Goal: Task Accomplishment & Management: Use online tool/utility

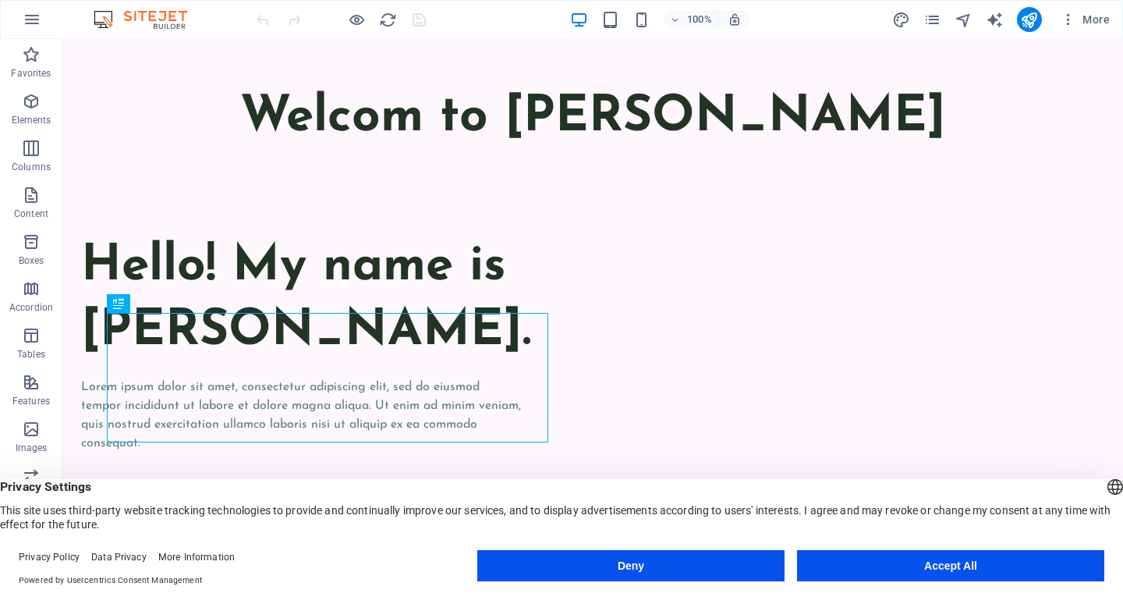
click at [958, 567] on button "Accept All" at bounding box center [950, 565] width 307 height 31
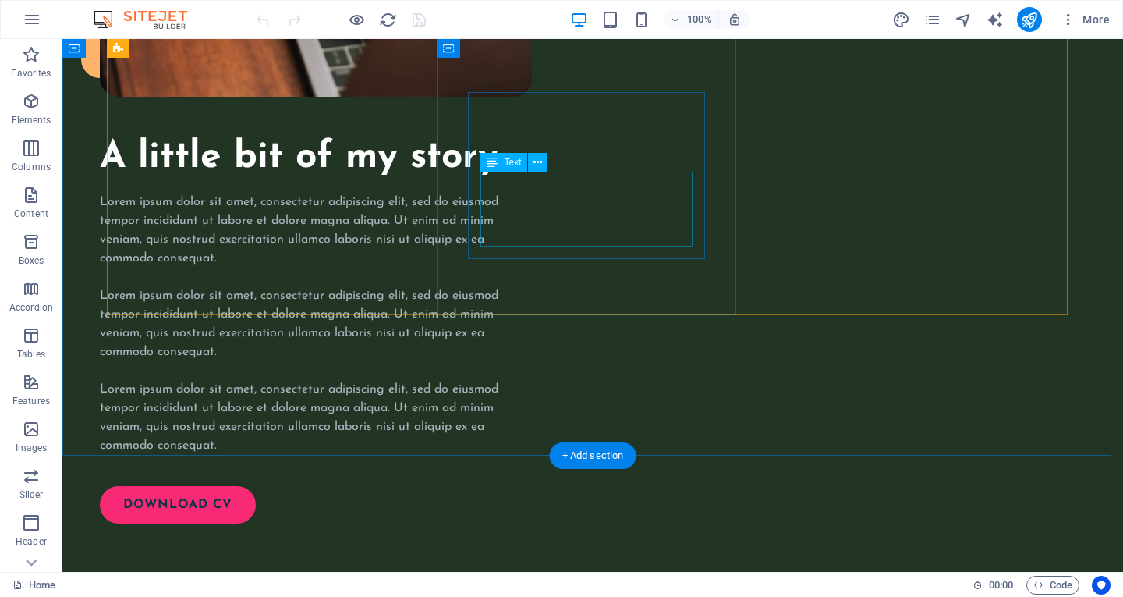
scroll to position [2106, 0]
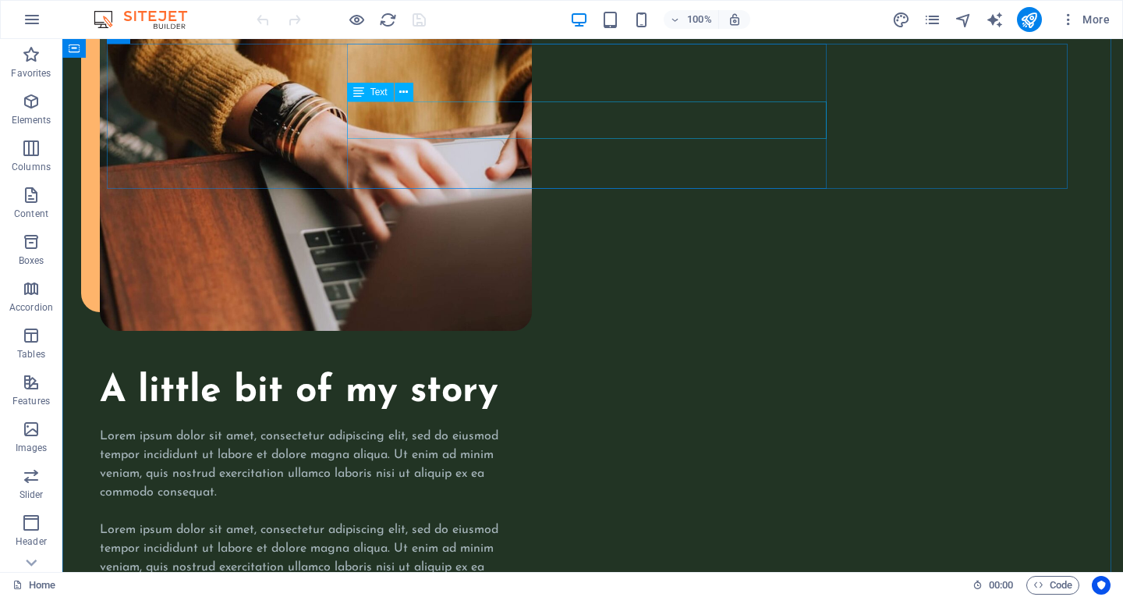
click at [407, 92] on icon at bounding box center [403, 92] width 9 height 16
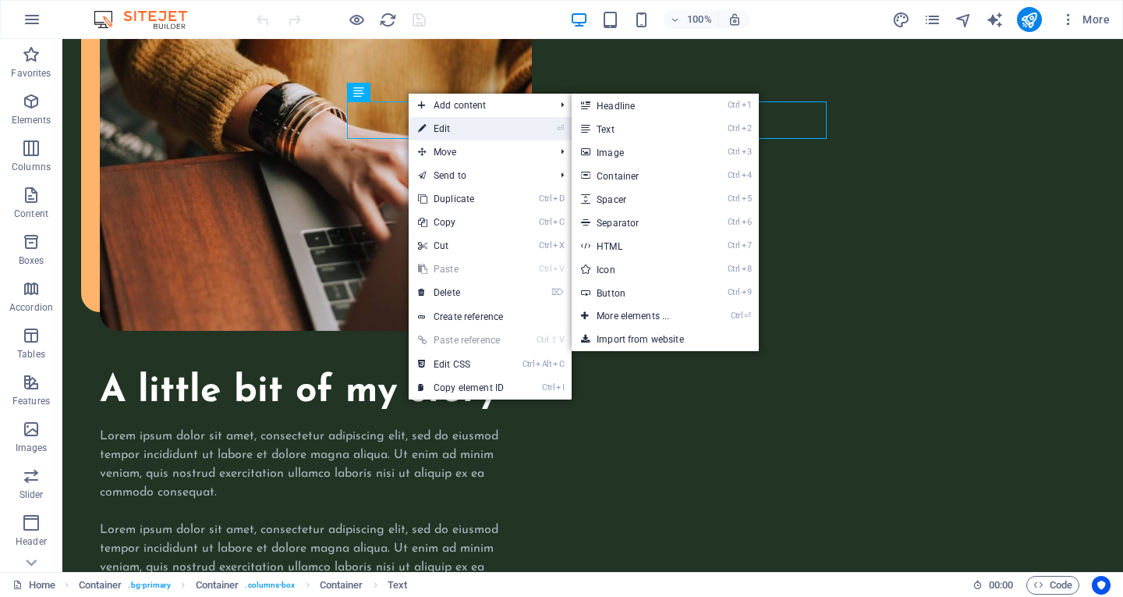
click at [463, 125] on link "⏎ Edit" at bounding box center [461, 128] width 105 height 23
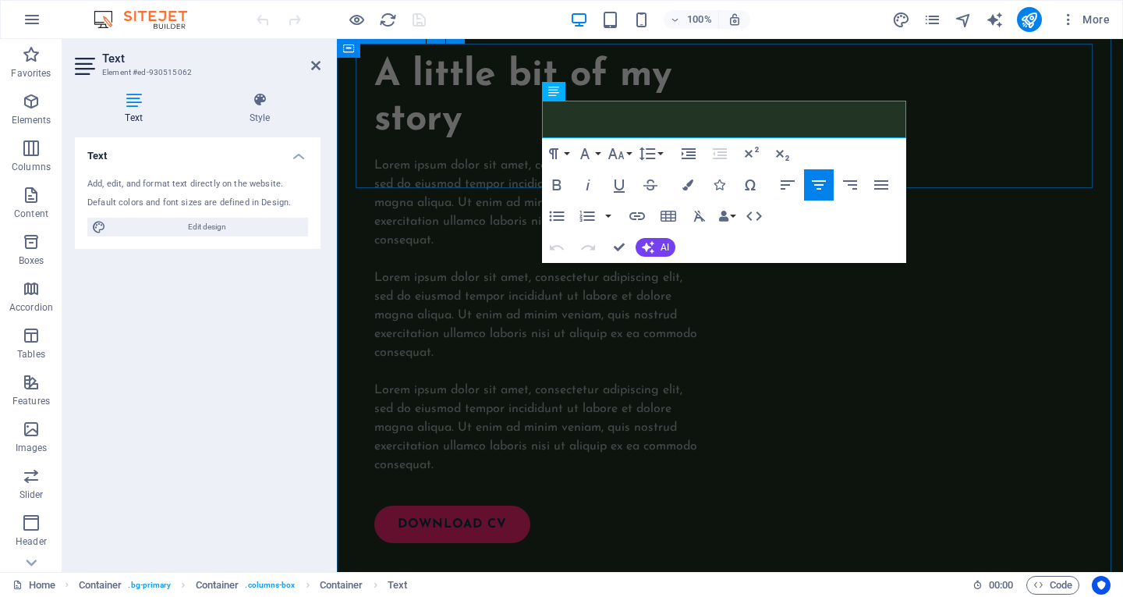
scroll to position [2286, 0]
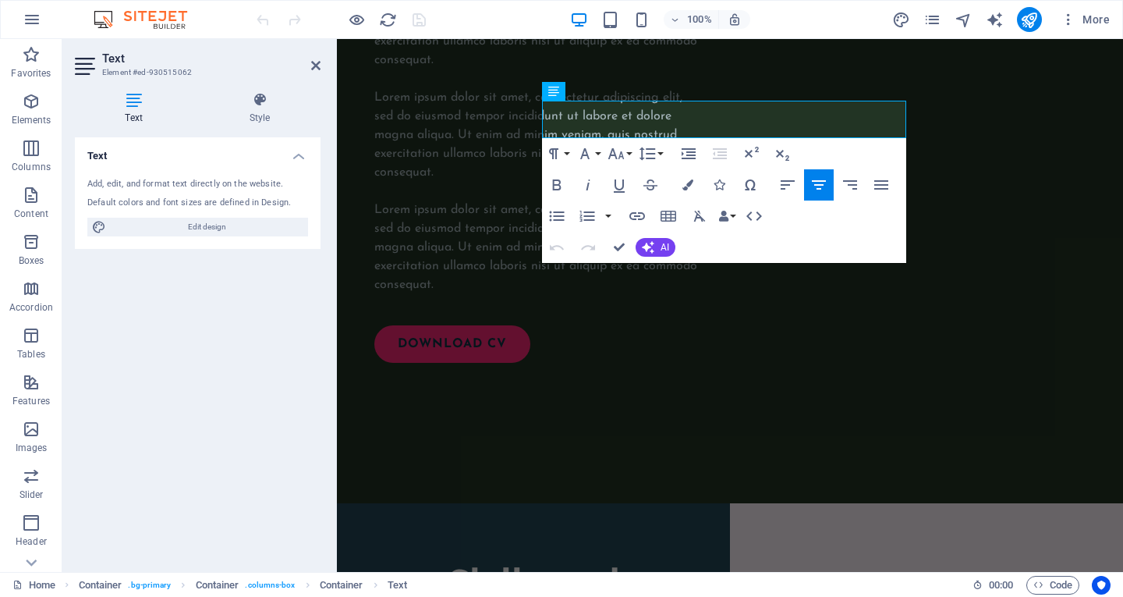
click at [294, 198] on div "Default colors and font sizes are defined in Design." at bounding box center [197, 203] width 221 height 13
click at [142, 176] on div "Add, edit, and format text directly on the website. Default colors and font siz…" at bounding box center [198, 206] width 246 height 83
click at [197, 181] on div "Add, edit, and format text directly on the website." at bounding box center [197, 184] width 221 height 13
click at [196, 233] on span "Edit design" at bounding box center [207, 227] width 193 height 19
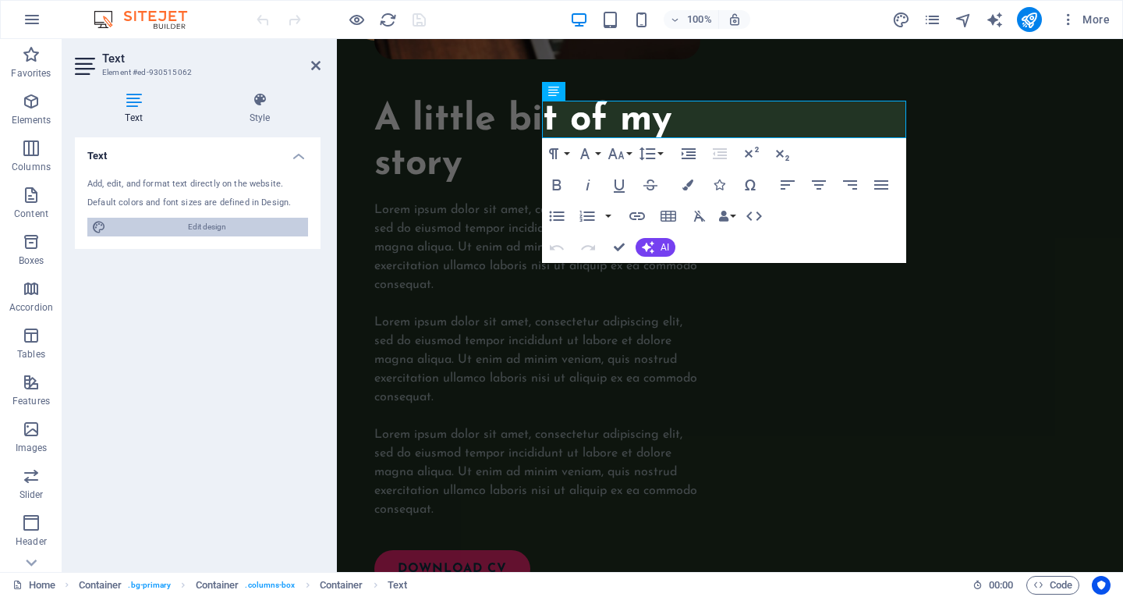
select select "ease-in-out"
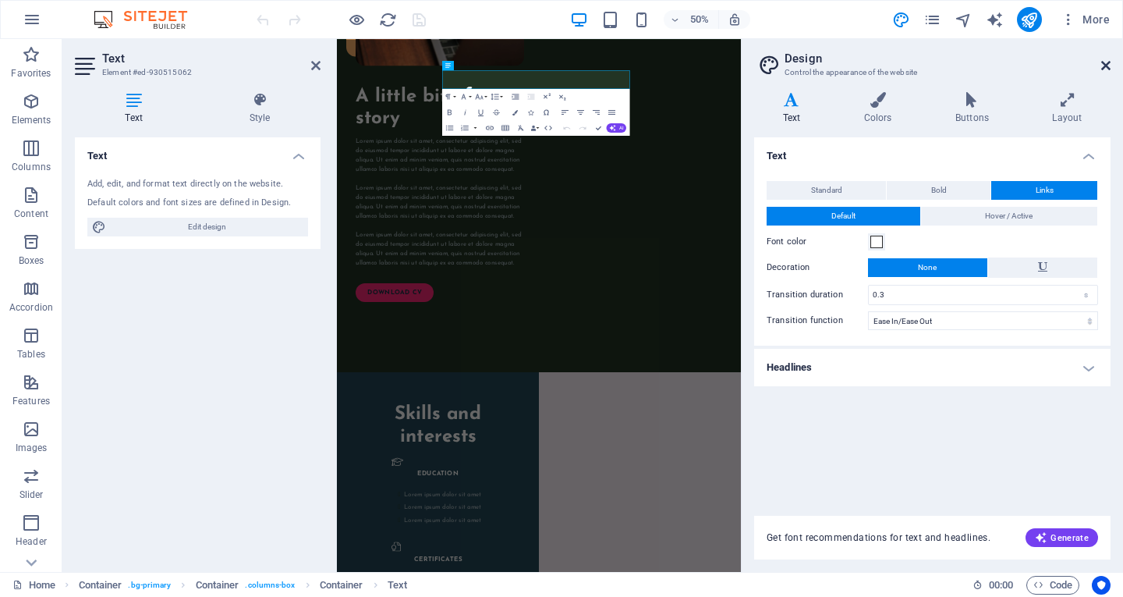
click at [1106, 68] on icon at bounding box center [1105, 65] width 9 height 12
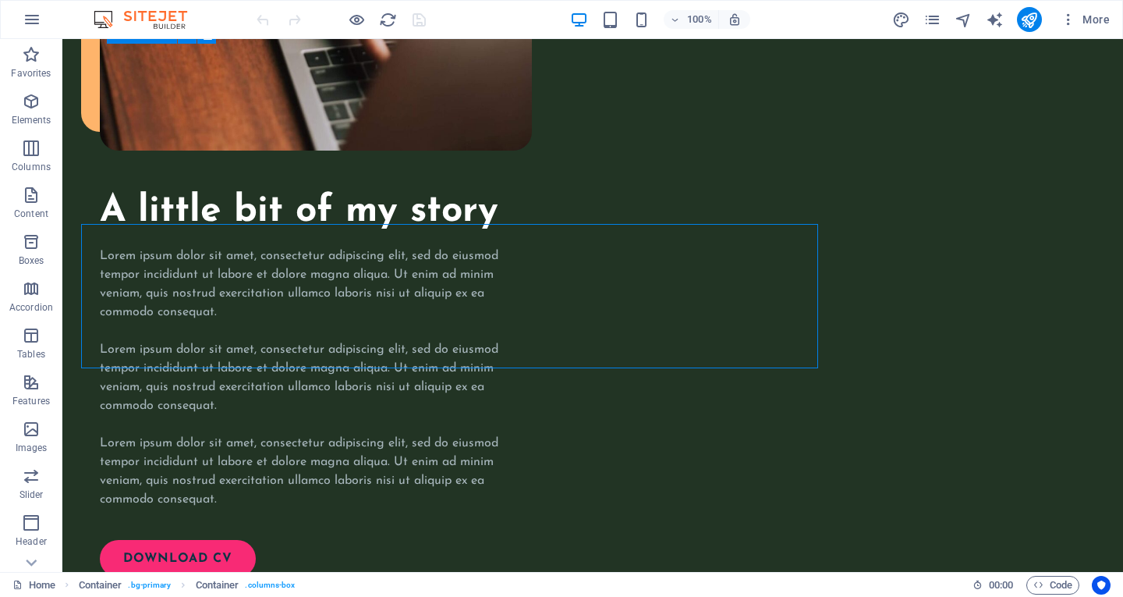
scroll to position [2106, 0]
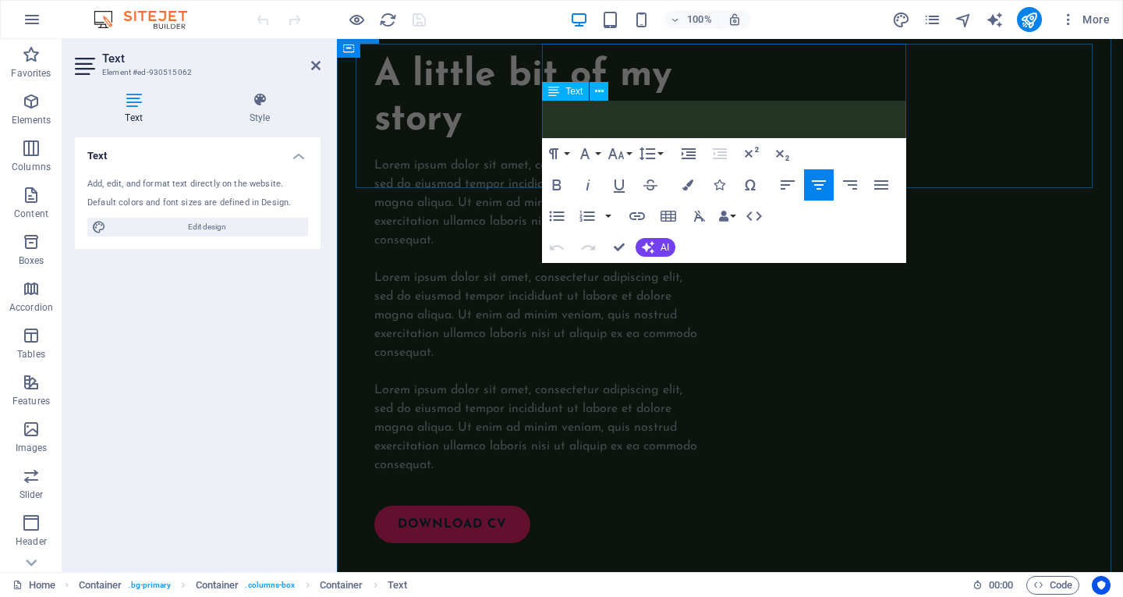
scroll to position [2286, 0]
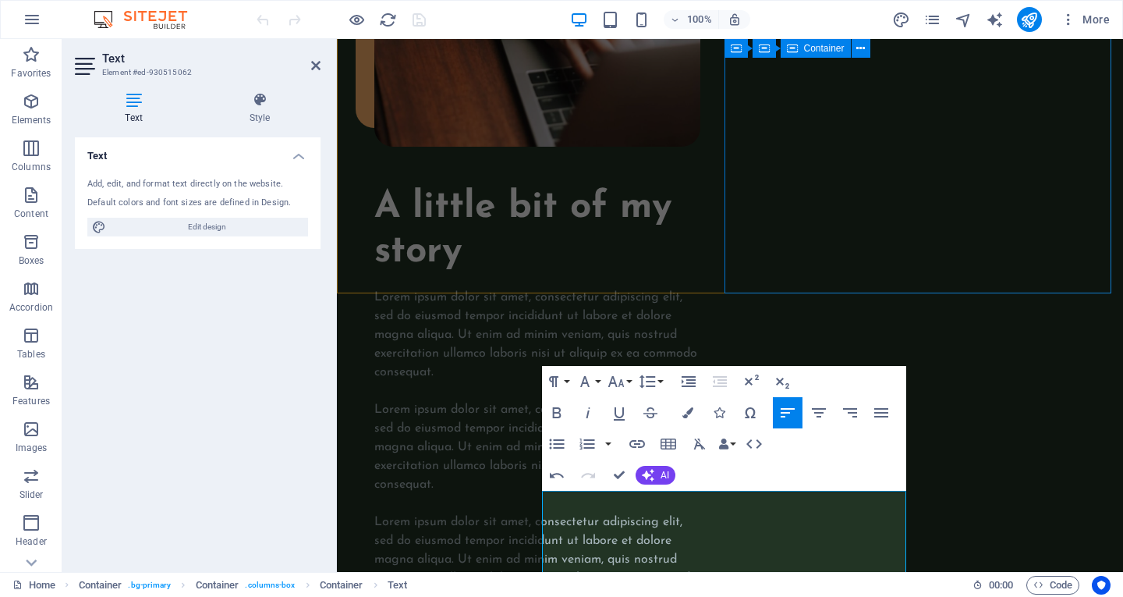
scroll to position [2052, 0]
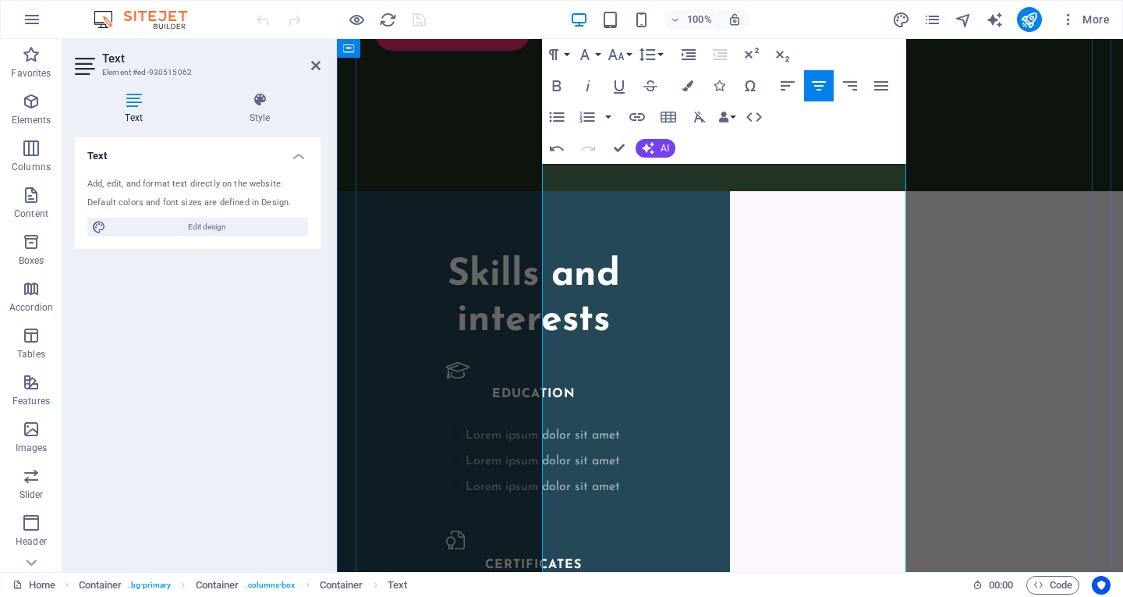
scroll to position [2676, 0]
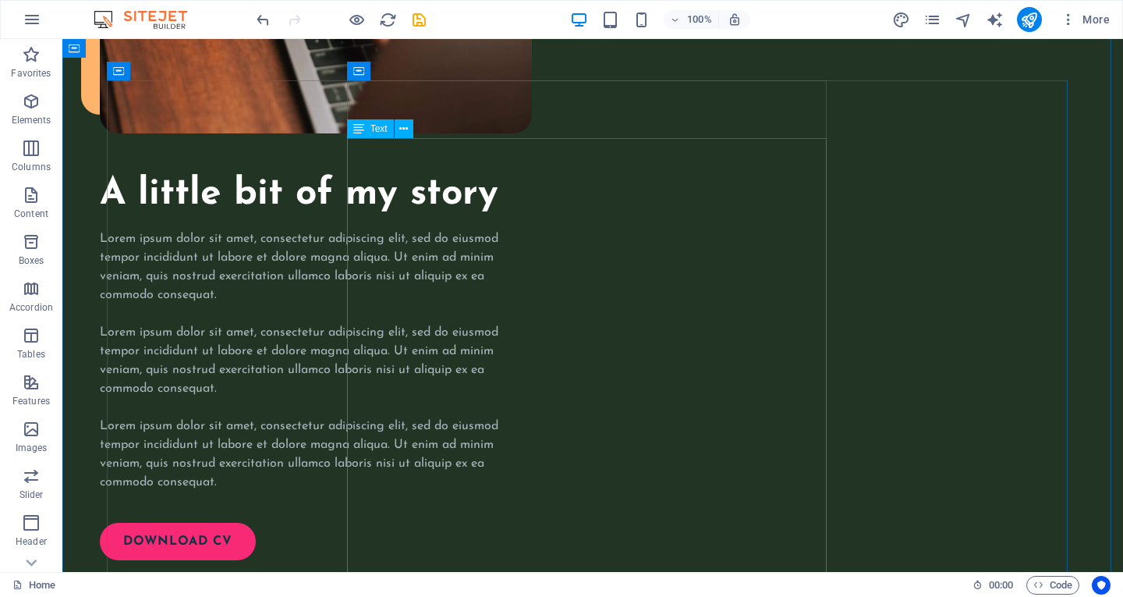
scroll to position [2069, 0]
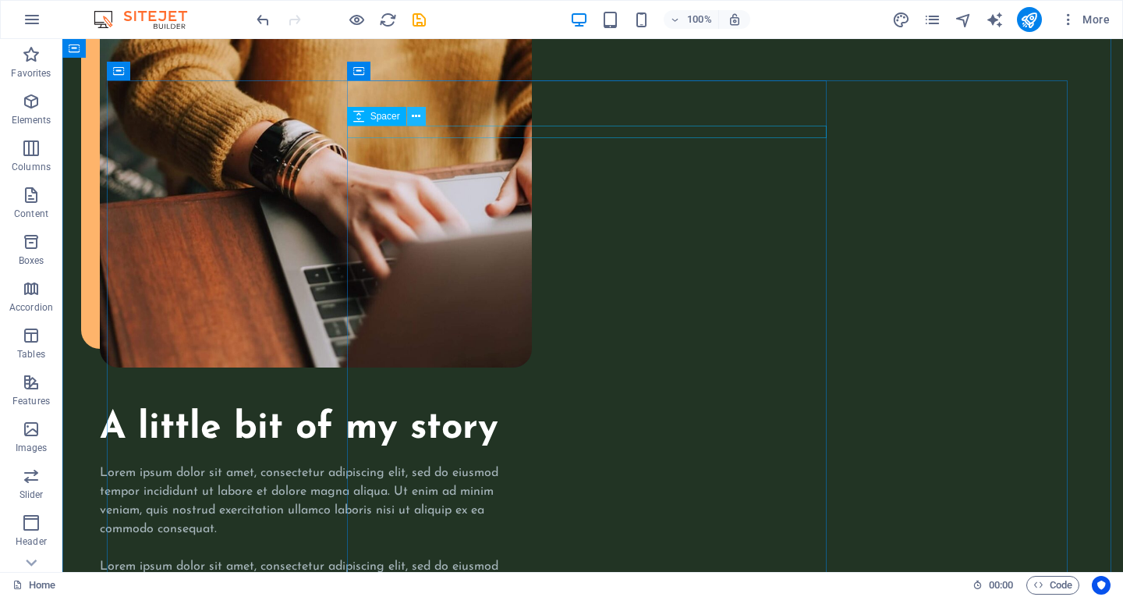
click at [415, 118] on icon at bounding box center [416, 116] width 9 height 16
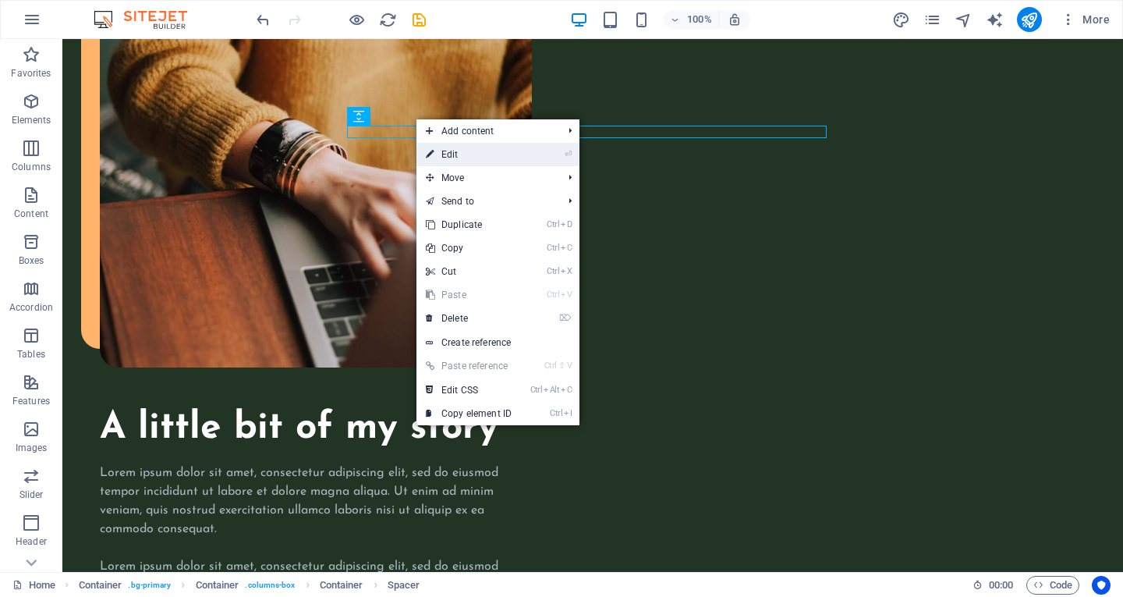
click at [456, 153] on link "⏎ Edit" at bounding box center [468, 154] width 105 height 23
select select "px"
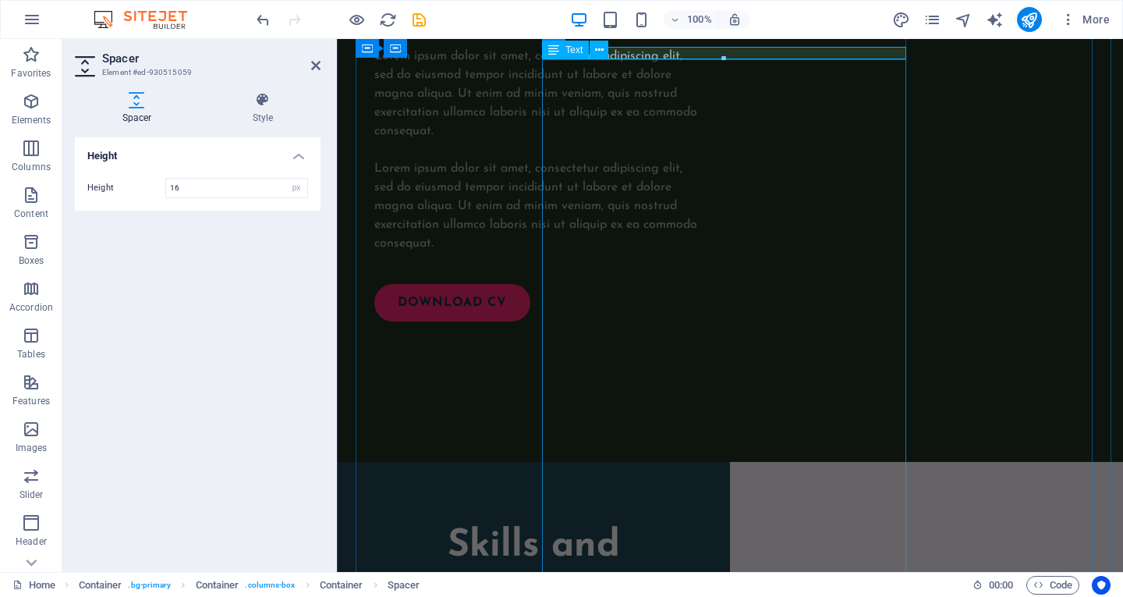
scroll to position [2093, 0]
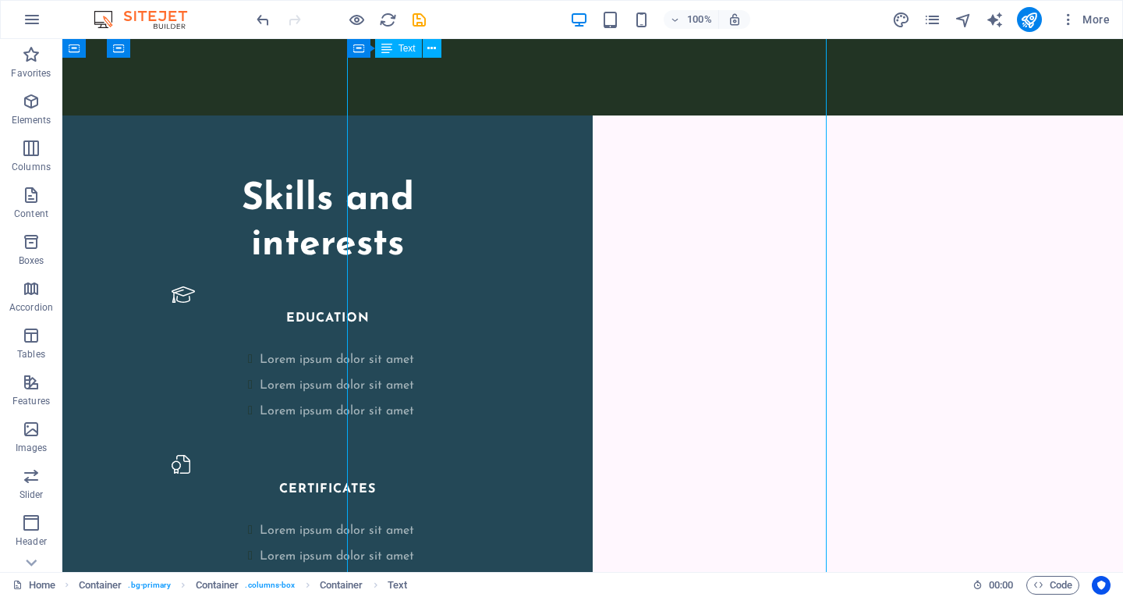
scroll to position [3278, 0]
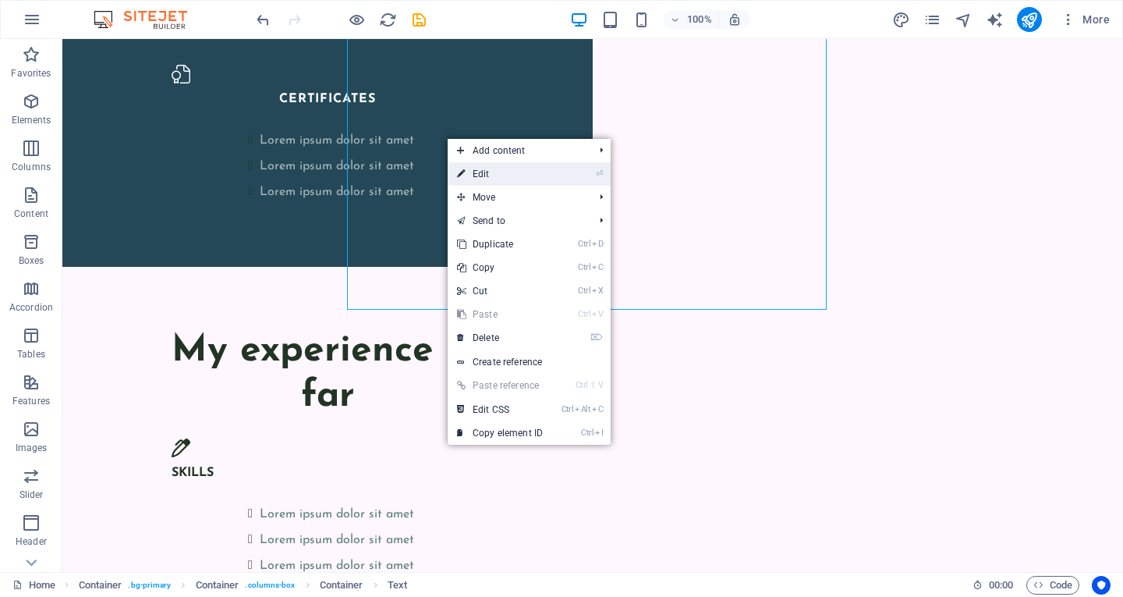
click at [480, 172] on link "⏎ Edit" at bounding box center [500, 173] width 105 height 23
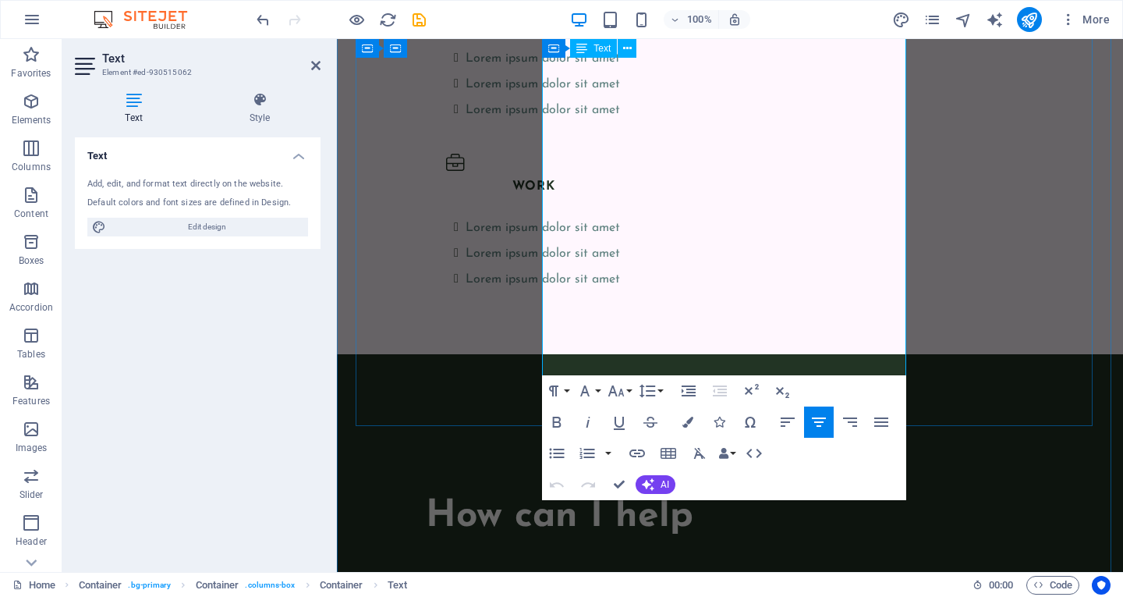
scroll to position [3559, 0]
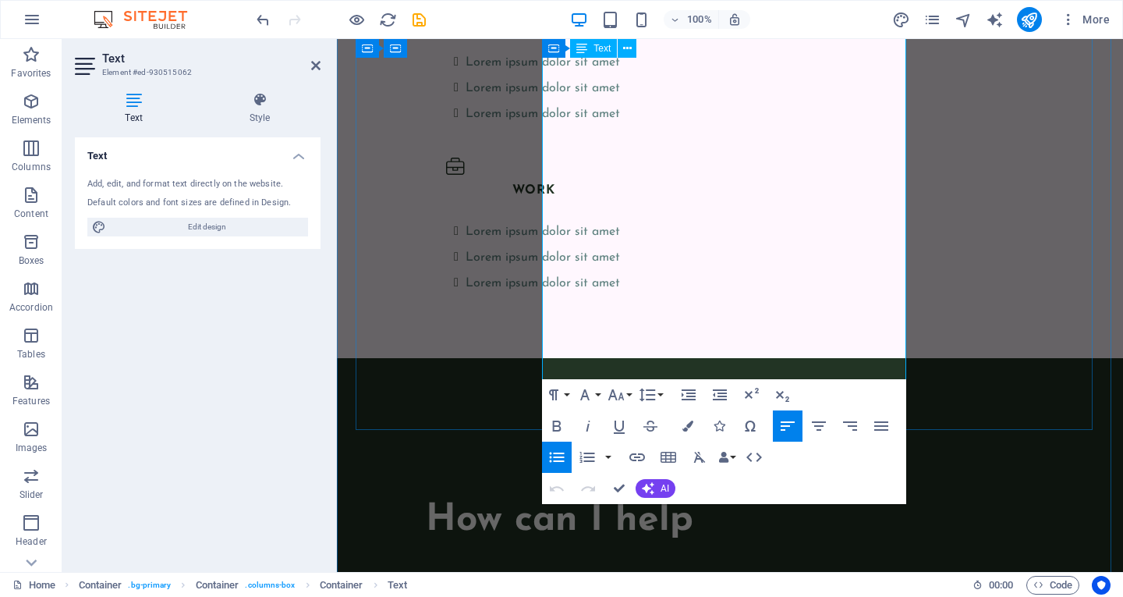
drag, startPoint x: 609, startPoint y: 367, endPoint x: 608, endPoint y: 115, distance: 251.9
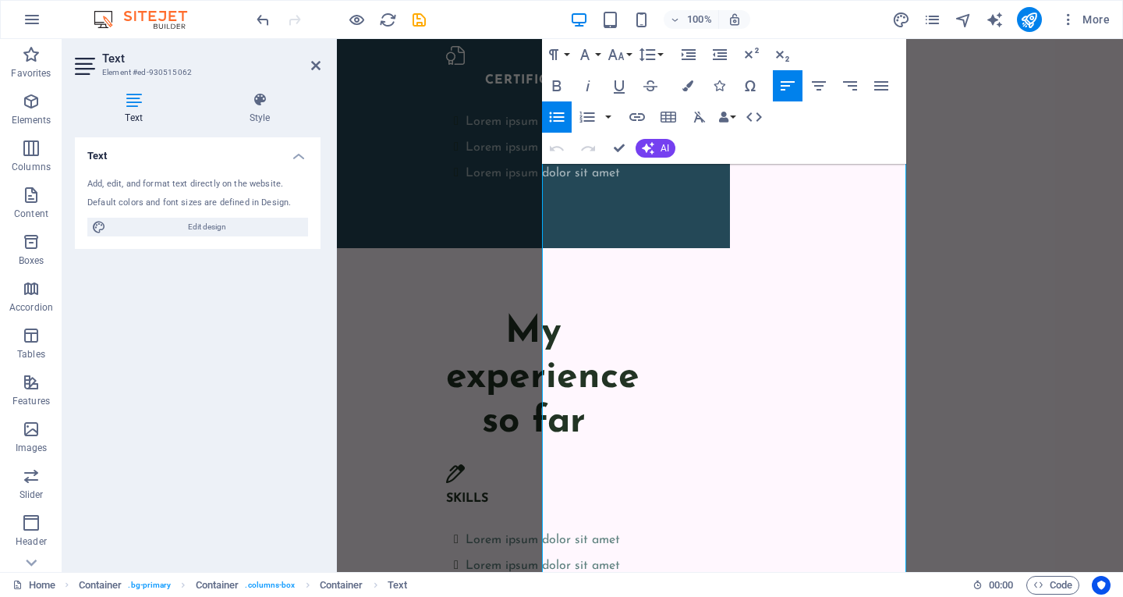
scroll to position [3000, 0]
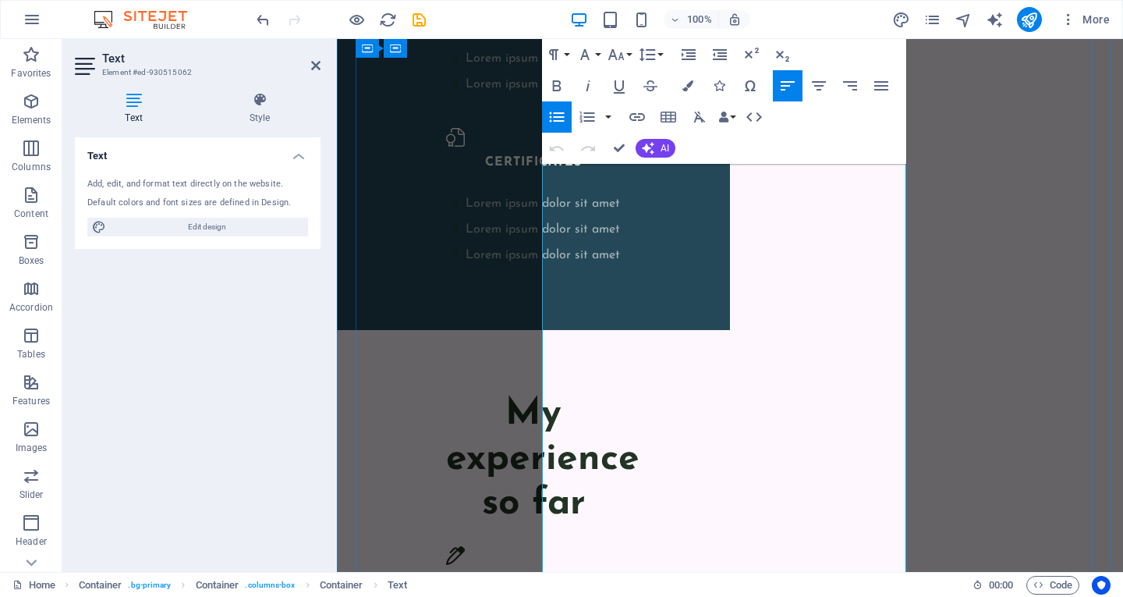
drag, startPoint x: 604, startPoint y: 365, endPoint x: 569, endPoint y: 194, distance: 174.5
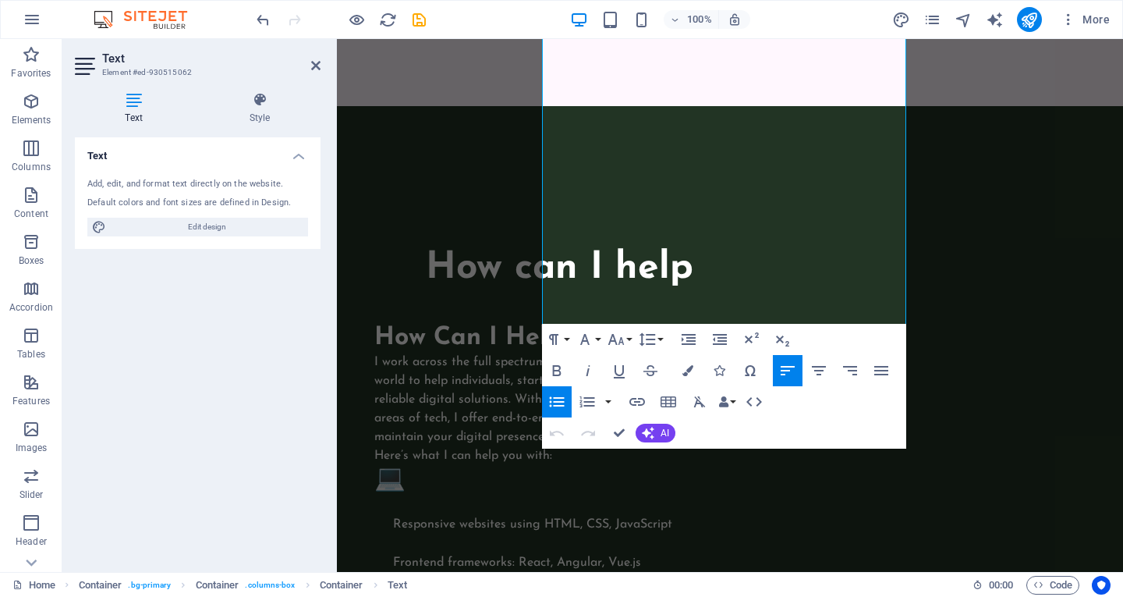
drag, startPoint x: 561, startPoint y: 180, endPoint x: 792, endPoint y: 561, distance: 445.1
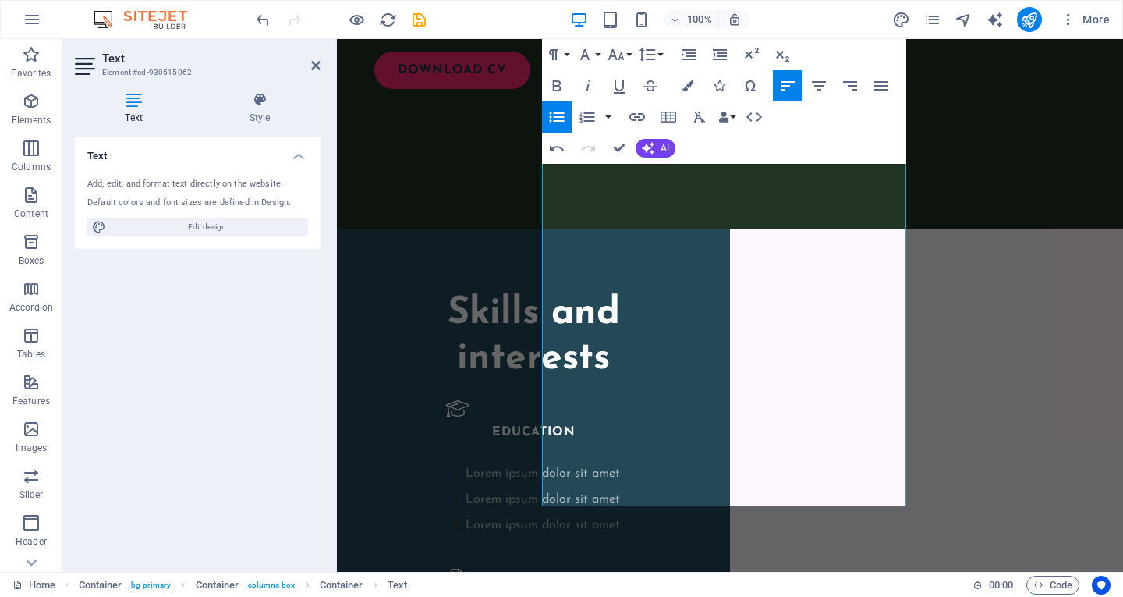
scroll to position [2496, 0]
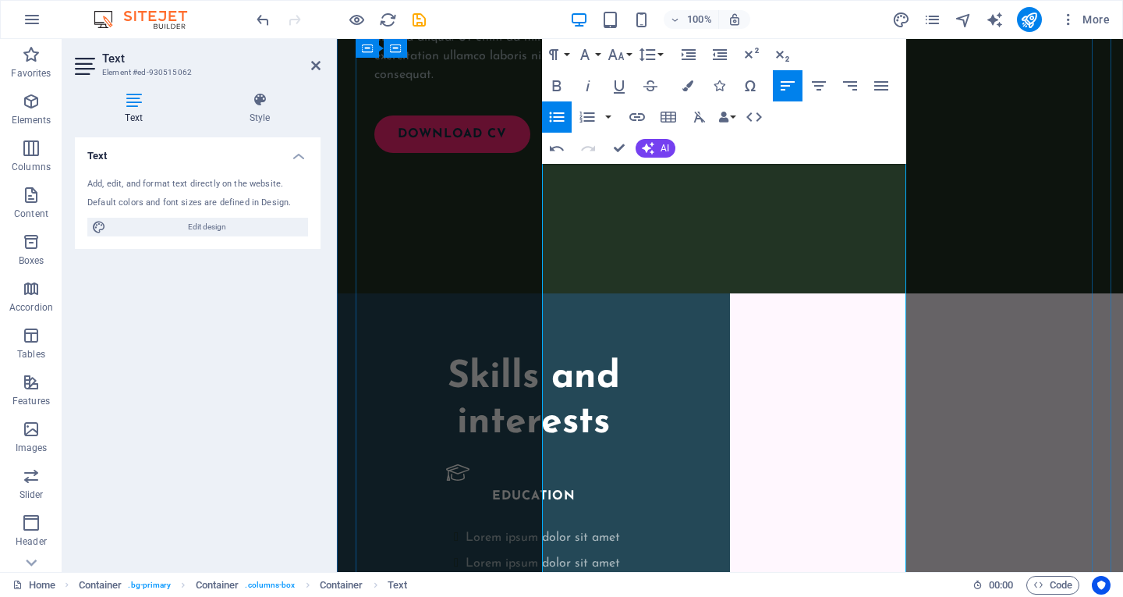
drag, startPoint x: 805, startPoint y: 258, endPoint x: 569, endPoint y: 242, distance: 236.1
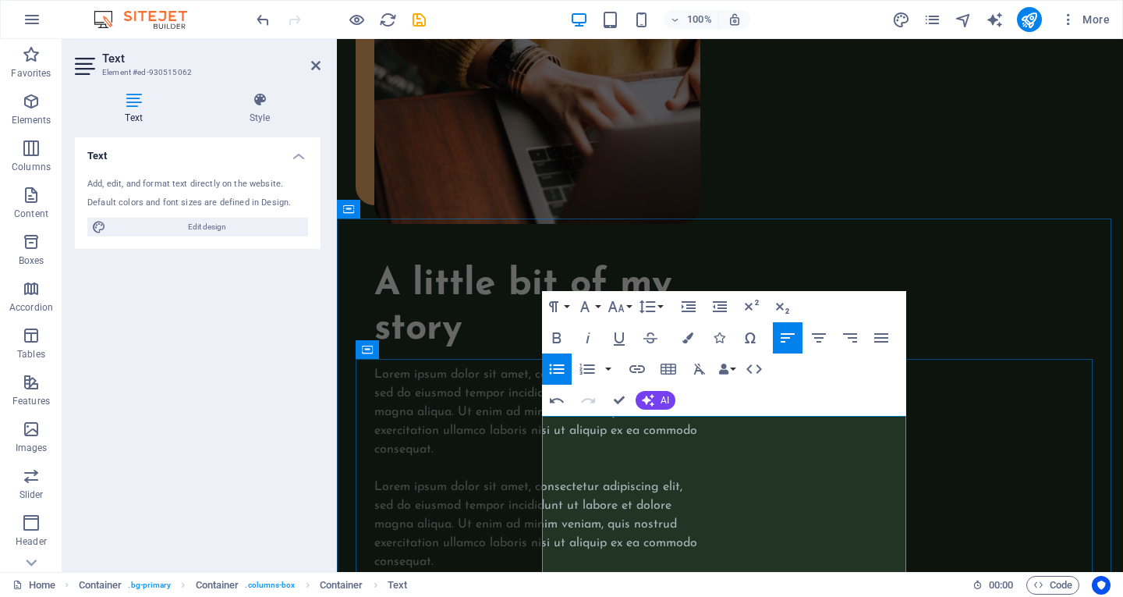
scroll to position [2008, 0]
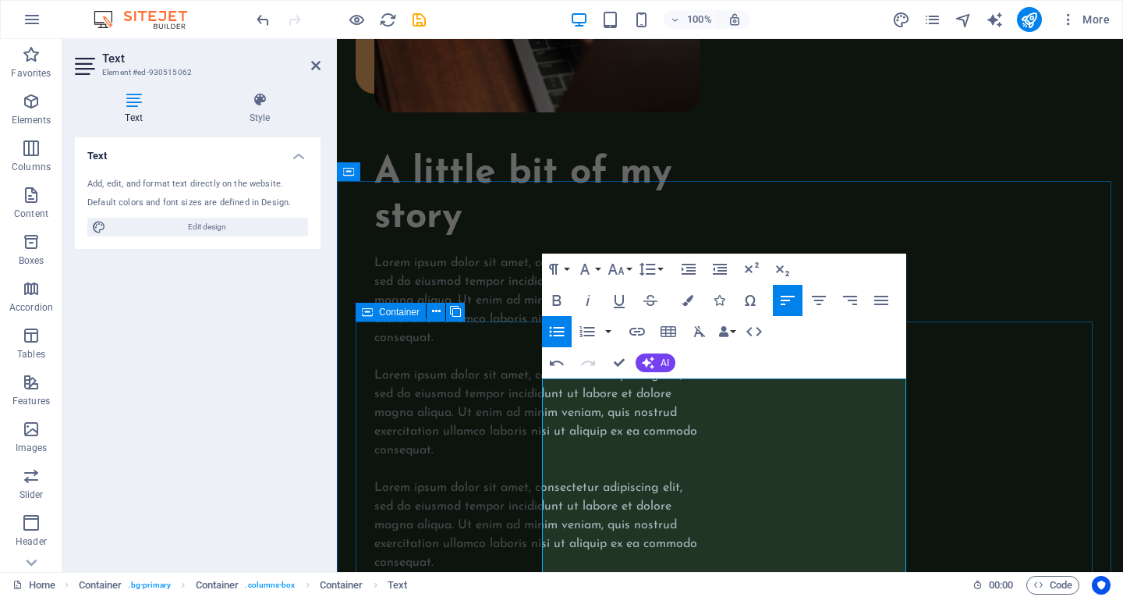
drag, startPoint x: 561, startPoint y: 229, endPoint x: 517, endPoint y: 428, distance: 203.8
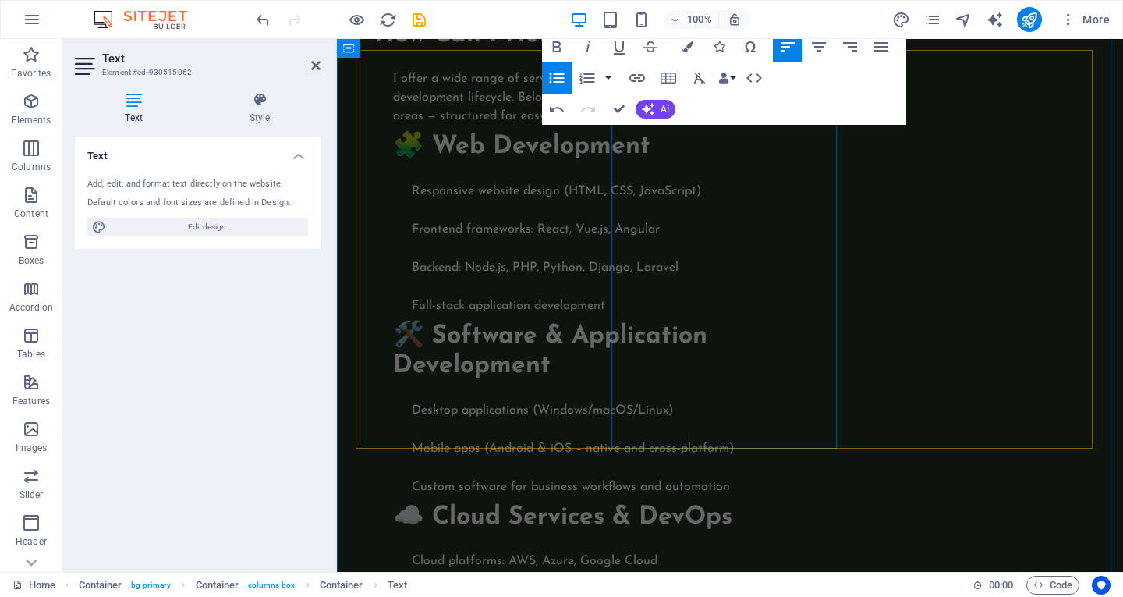
scroll to position [3646, 0]
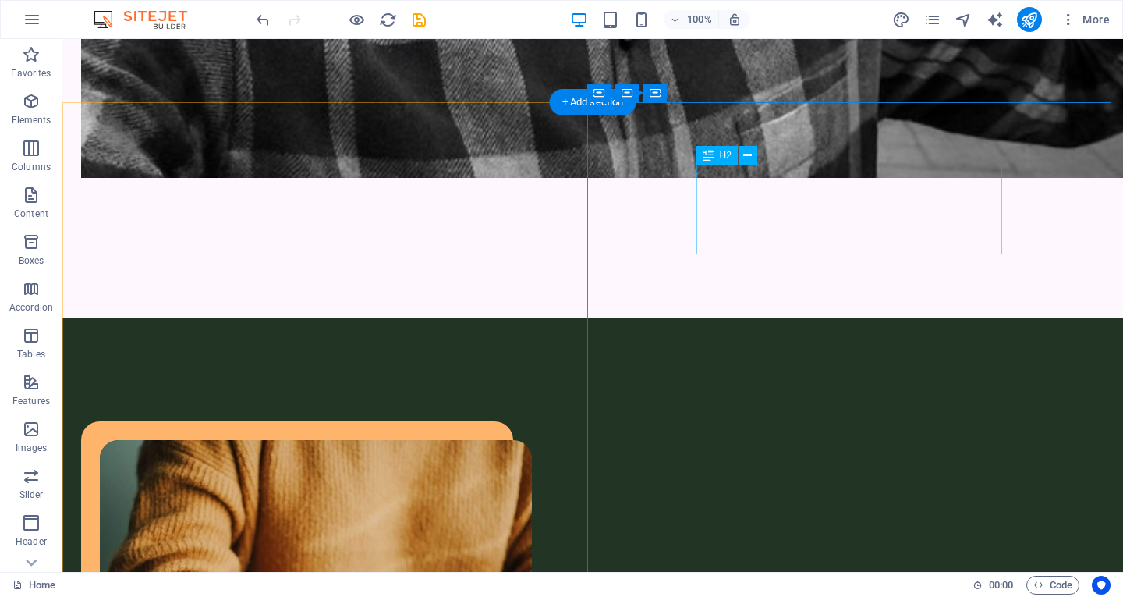
scroll to position [1408, 0]
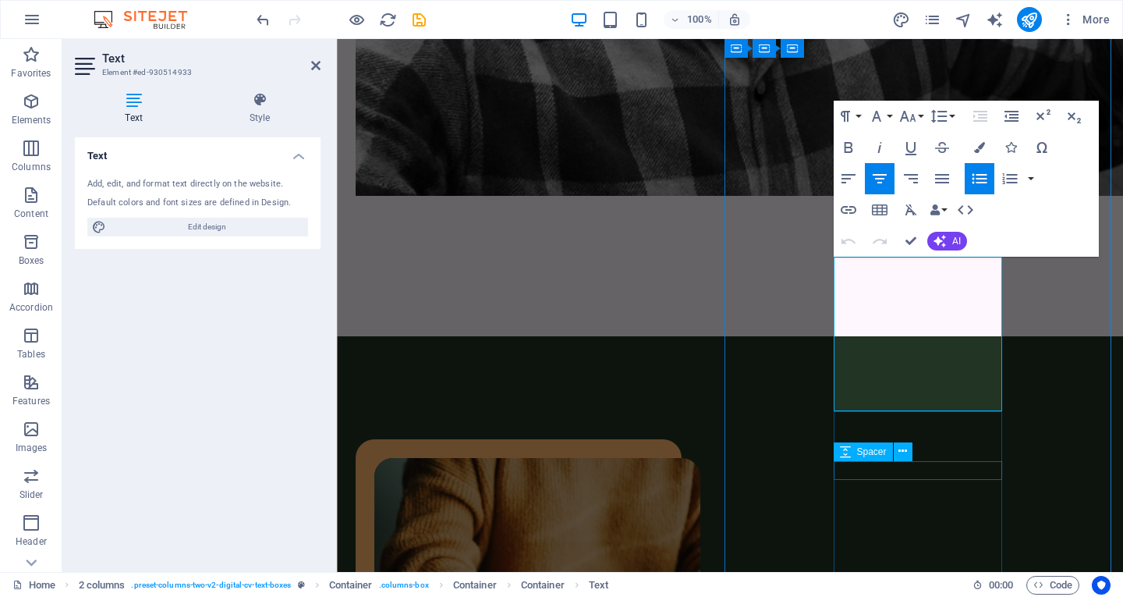
scroll to position [1571, 0]
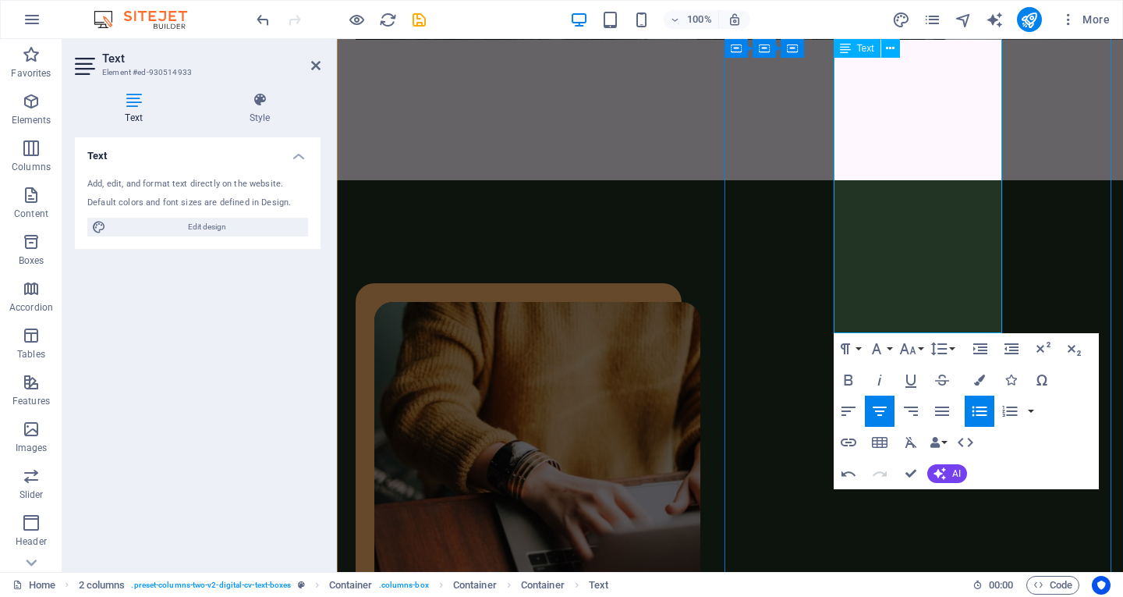
scroll to position [1727, 0]
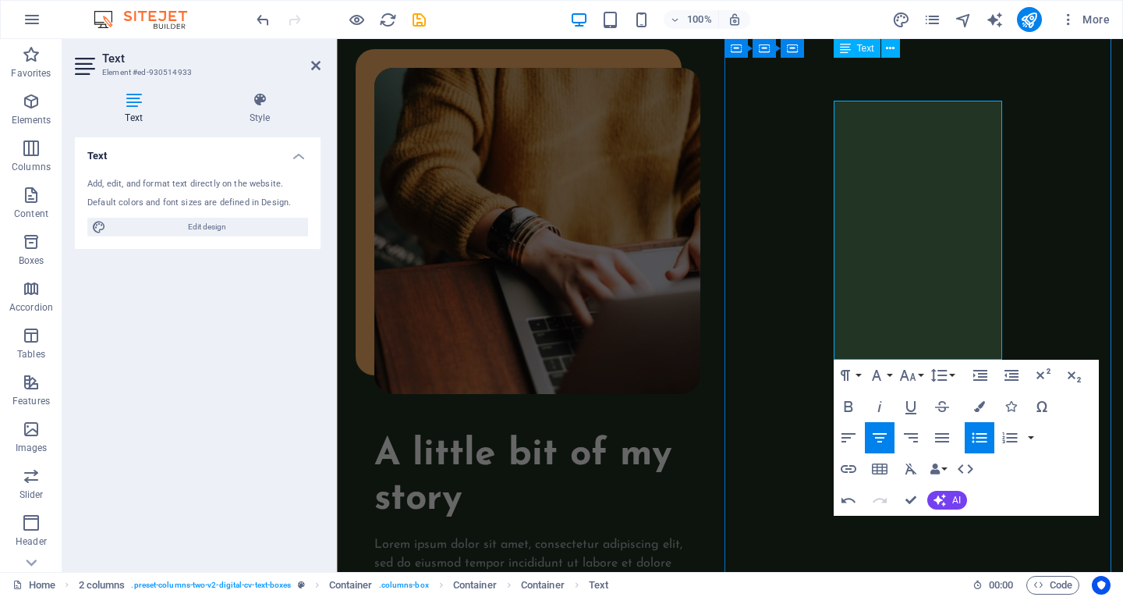
scroll to position [1493, 0]
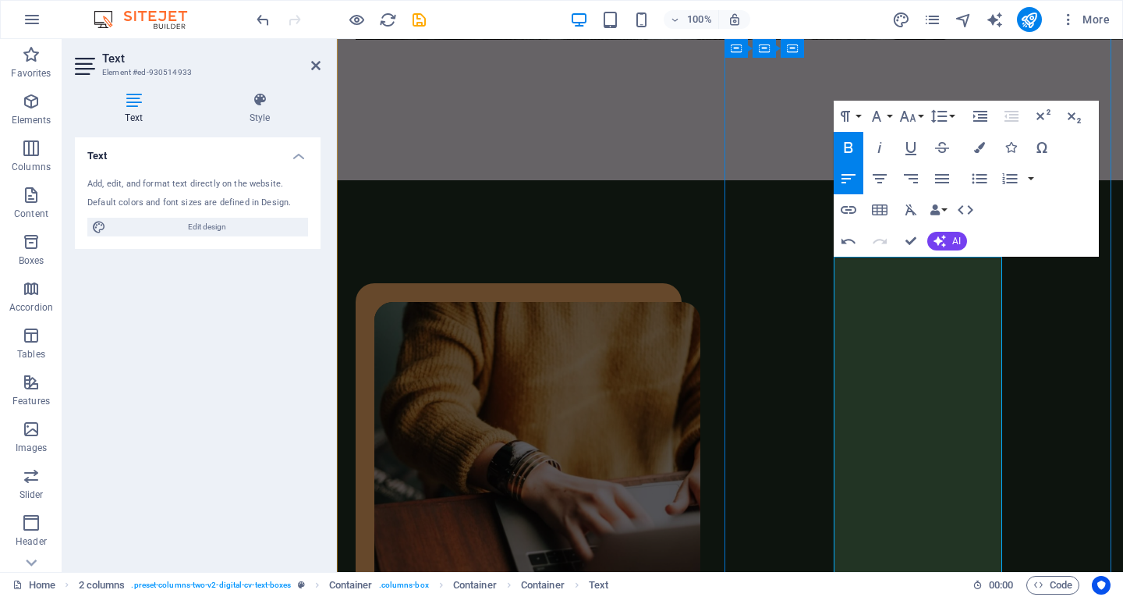
drag, startPoint x: 935, startPoint y: 500, endPoint x: 884, endPoint y: 267, distance: 238.8
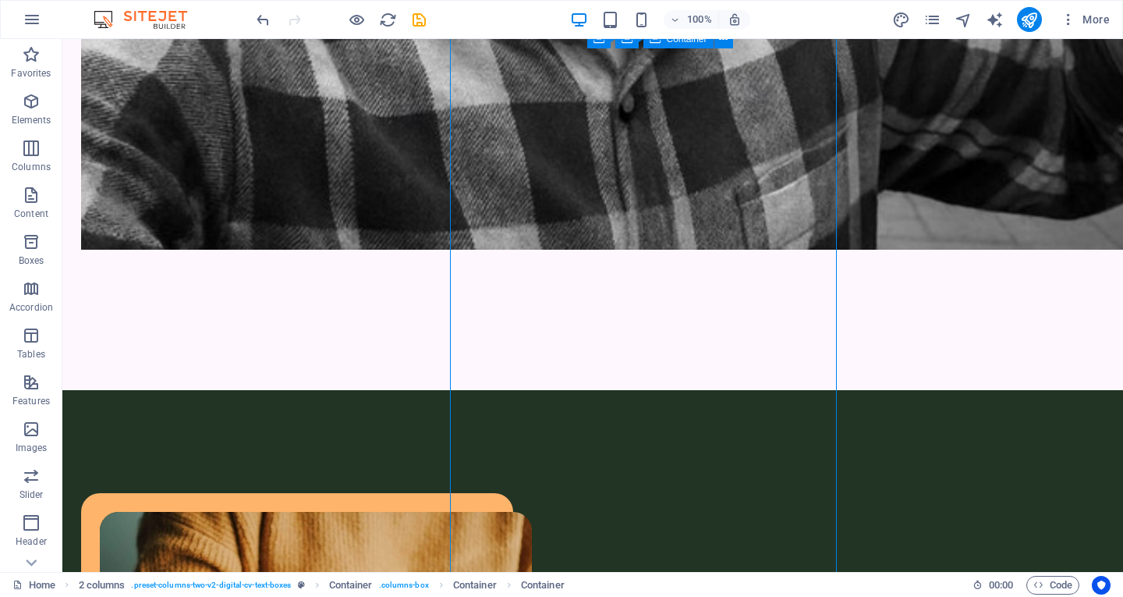
scroll to position [1462, 0]
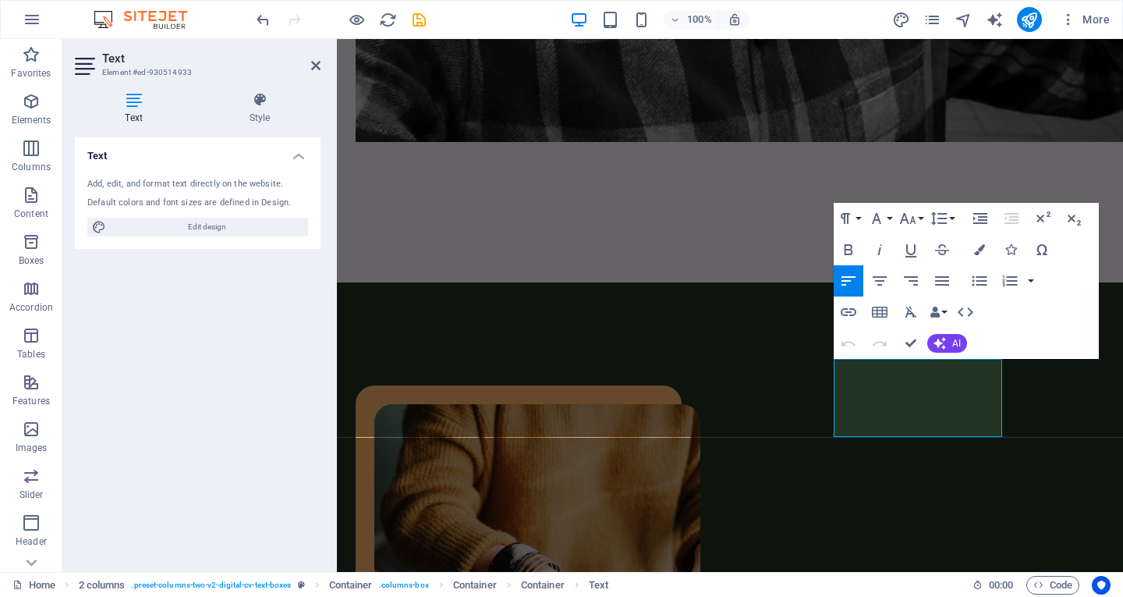
click at [842, 275] on icon "button" at bounding box center [848, 280] width 19 height 19
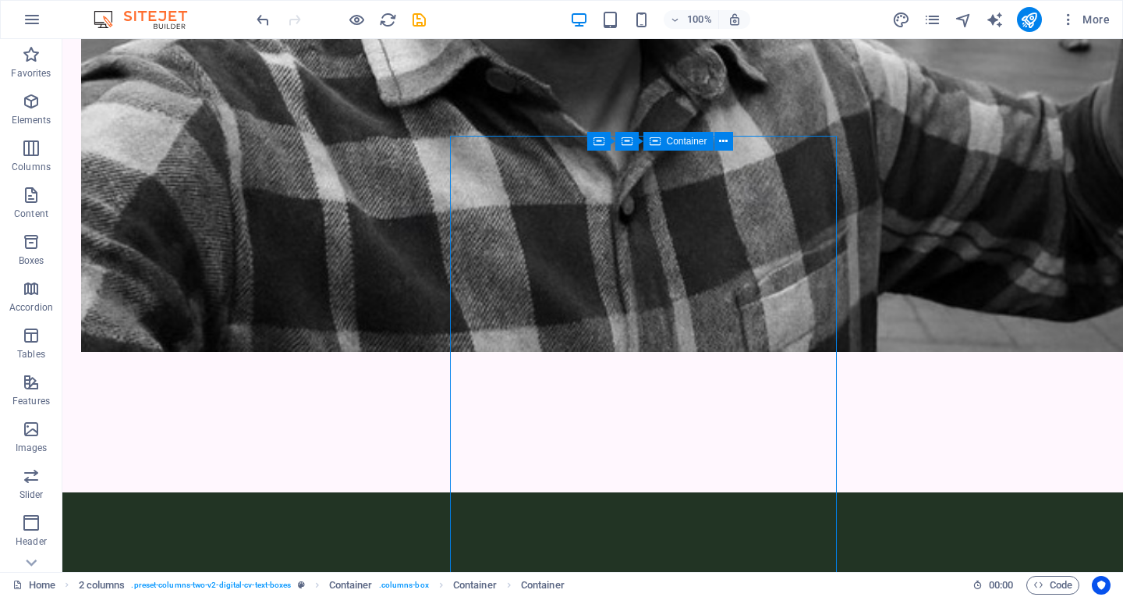
scroll to position [1360, 0]
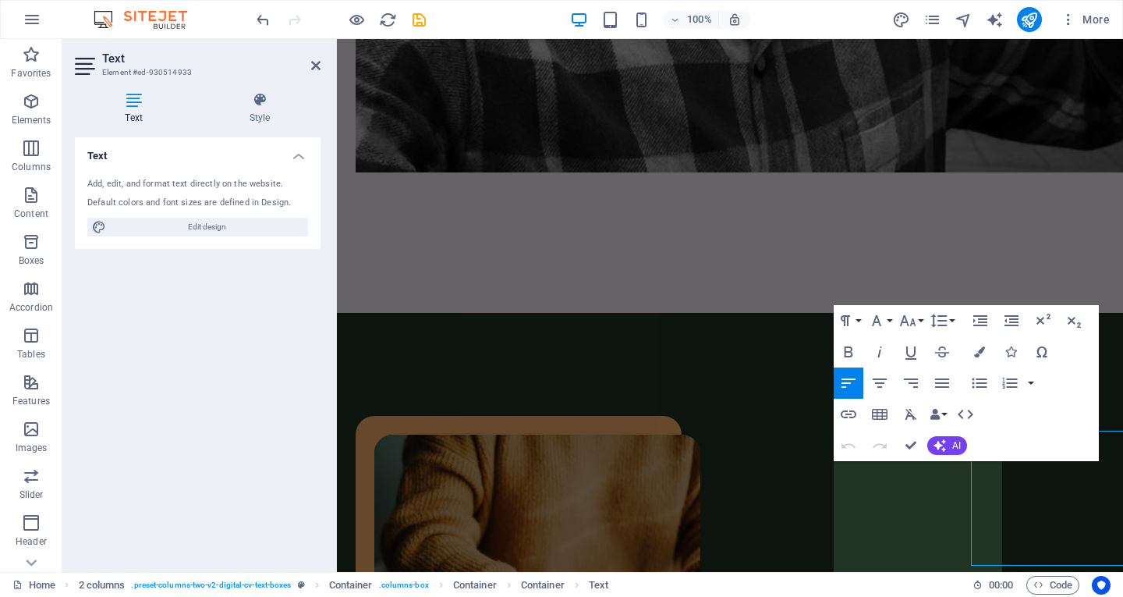
scroll to position [1288, 0]
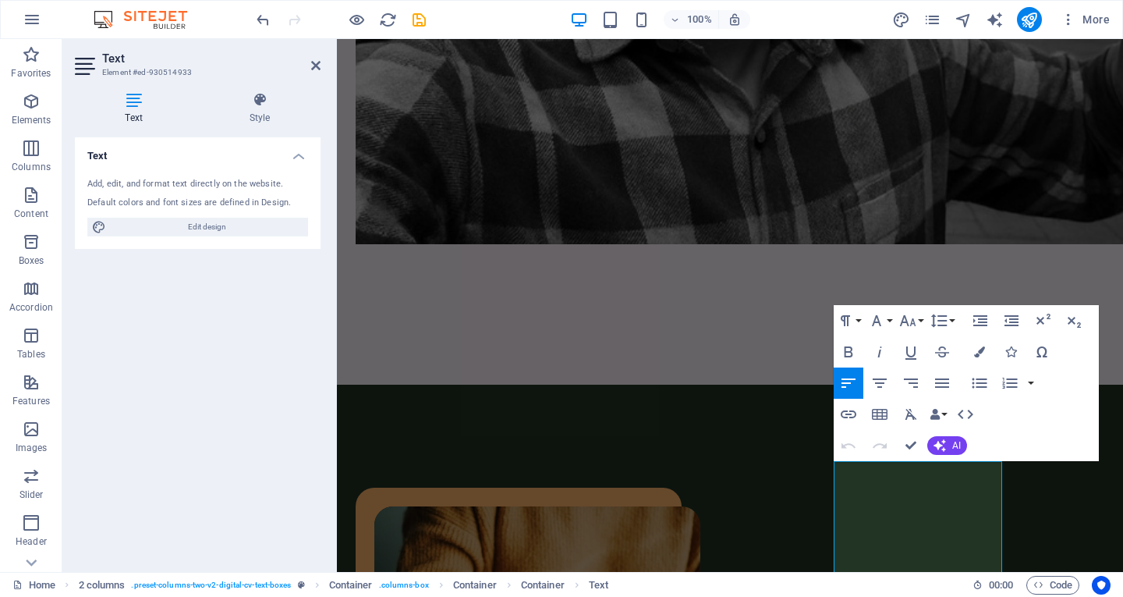
click at [849, 391] on icon "button" at bounding box center [848, 383] width 19 height 19
click at [850, 377] on icon "button" at bounding box center [848, 383] width 19 height 19
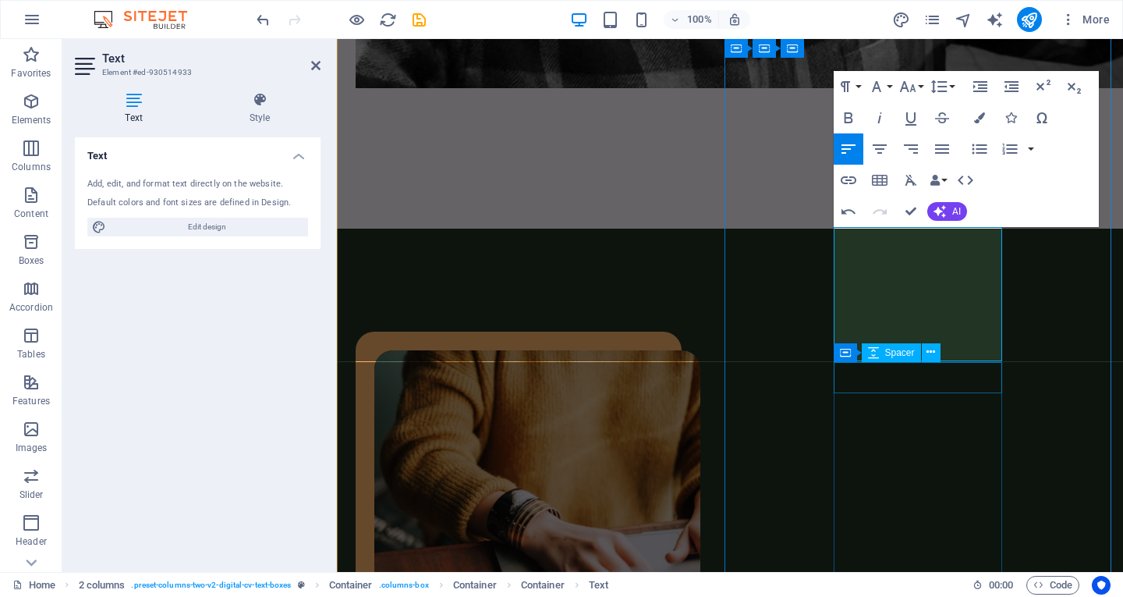
scroll to position [1522, 0]
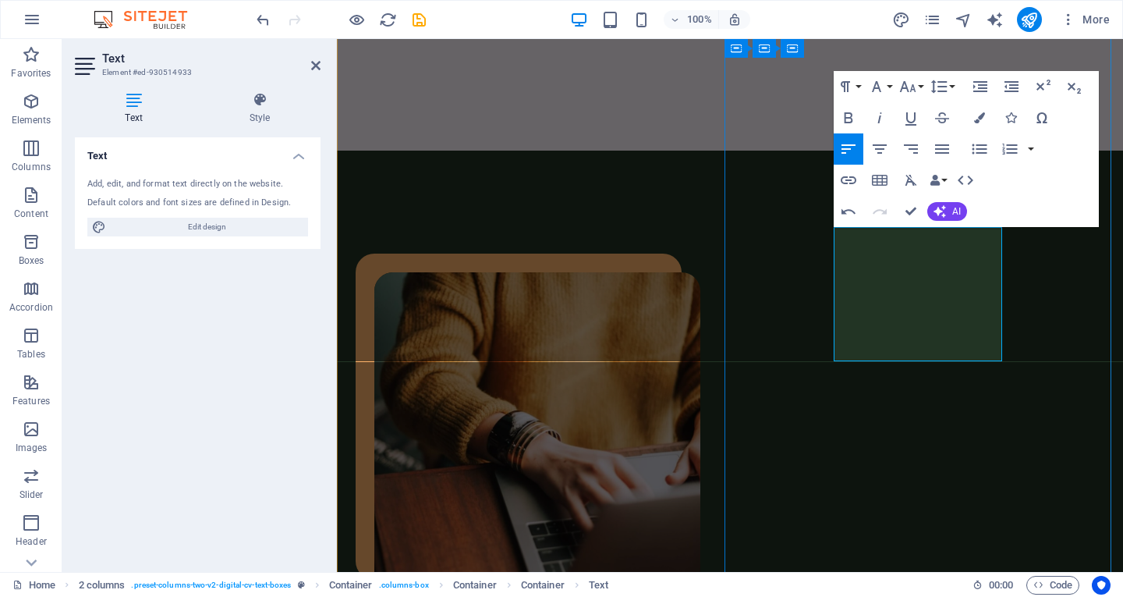
drag, startPoint x: 959, startPoint y: 299, endPoint x: 841, endPoint y: 216, distance: 144.3
drag, startPoint x: 949, startPoint y: 279, endPoint x: 828, endPoint y: 226, distance: 132.0
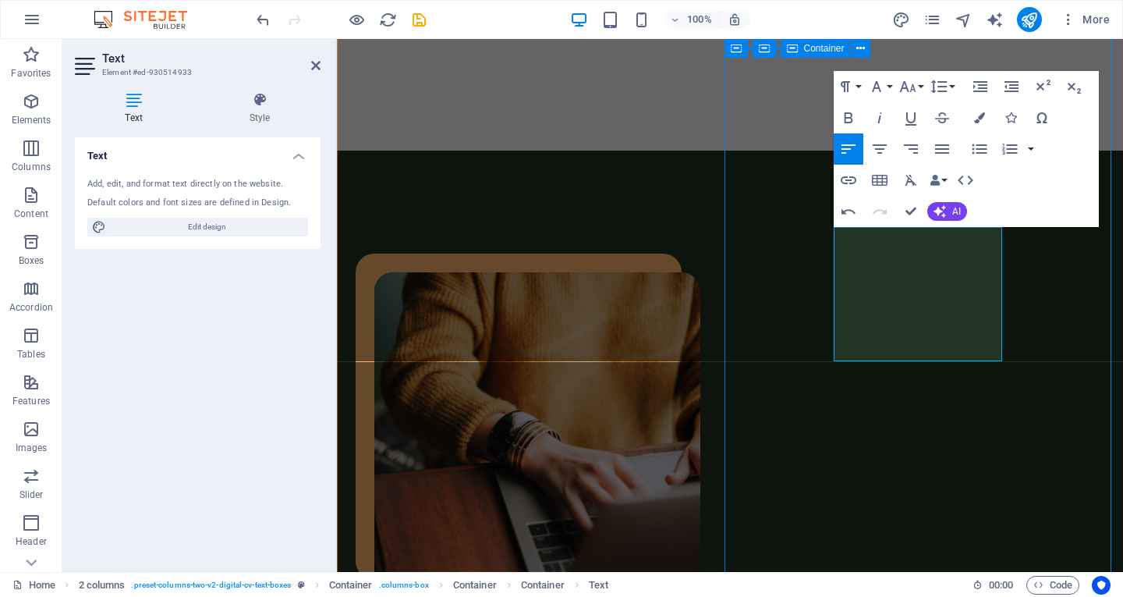
click at [987, 119] on button "Colors" at bounding box center [980, 117] width 30 height 31
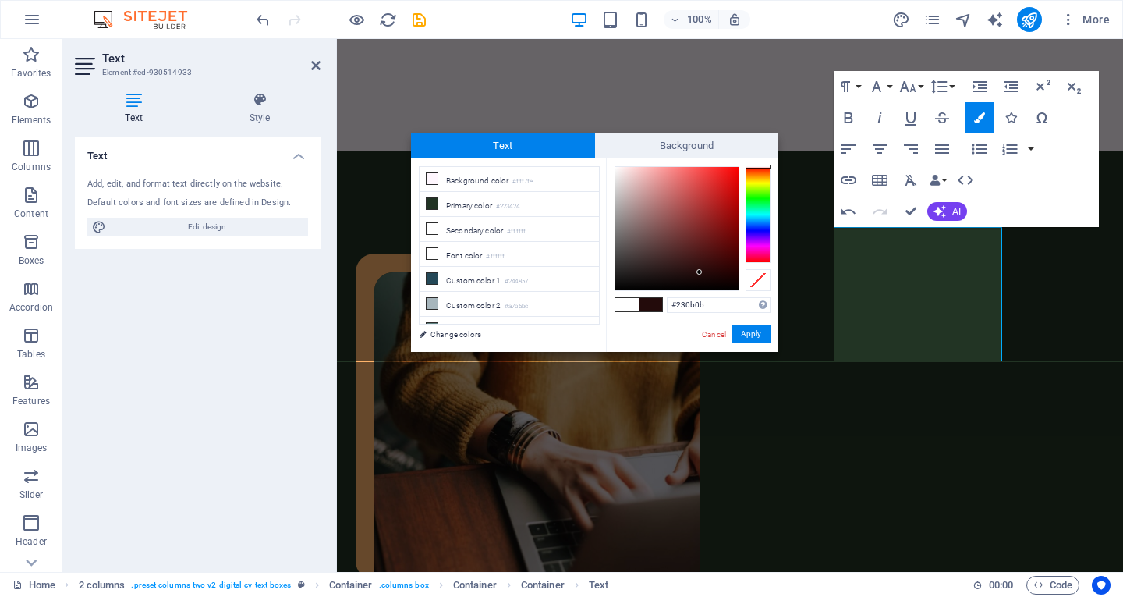
click at [700, 272] on div at bounding box center [676, 228] width 123 height 123
type input "#0e0101"
drag, startPoint x: 690, startPoint y: 272, endPoint x: 733, endPoint y: 282, distance: 44.1
click at [733, 282] on div at bounding box center [676, 228] width 123 height 123
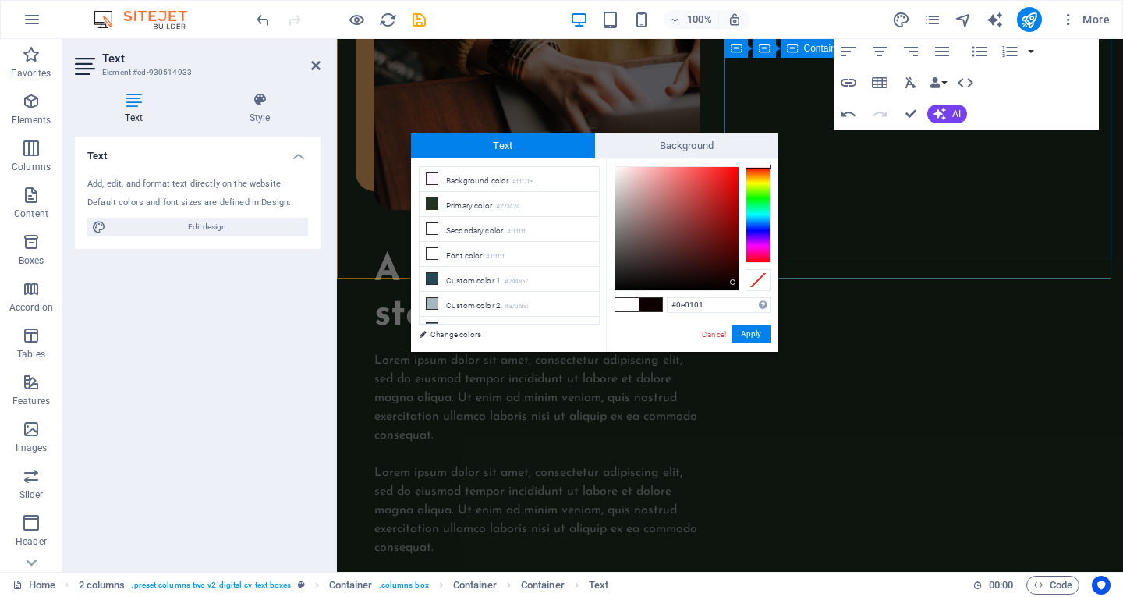
scroll to position [1755, 0]
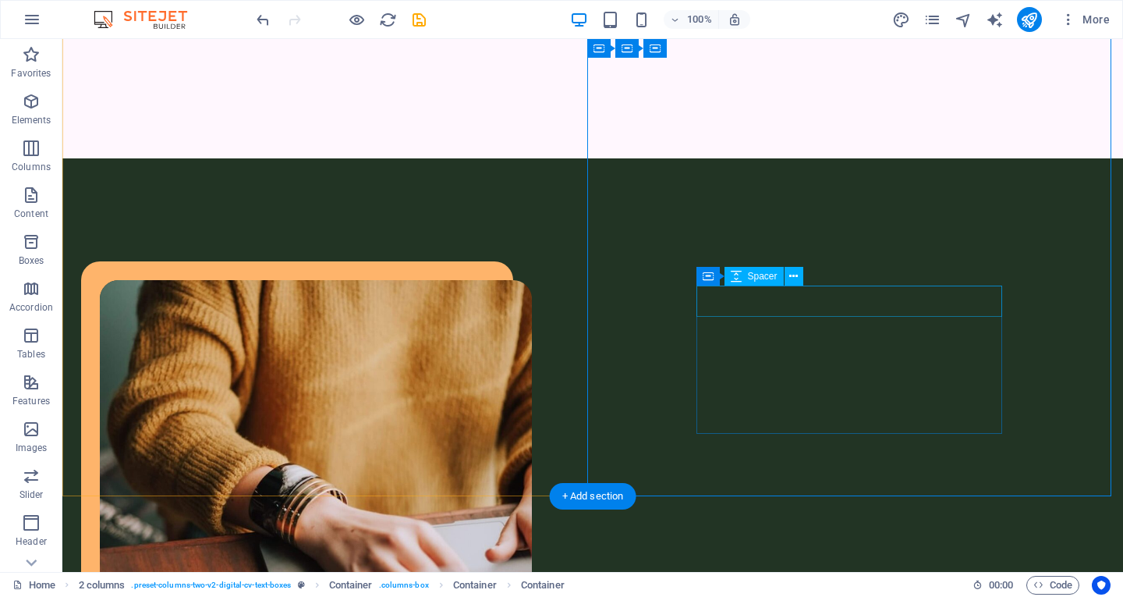
scroll to position [1490, 0]
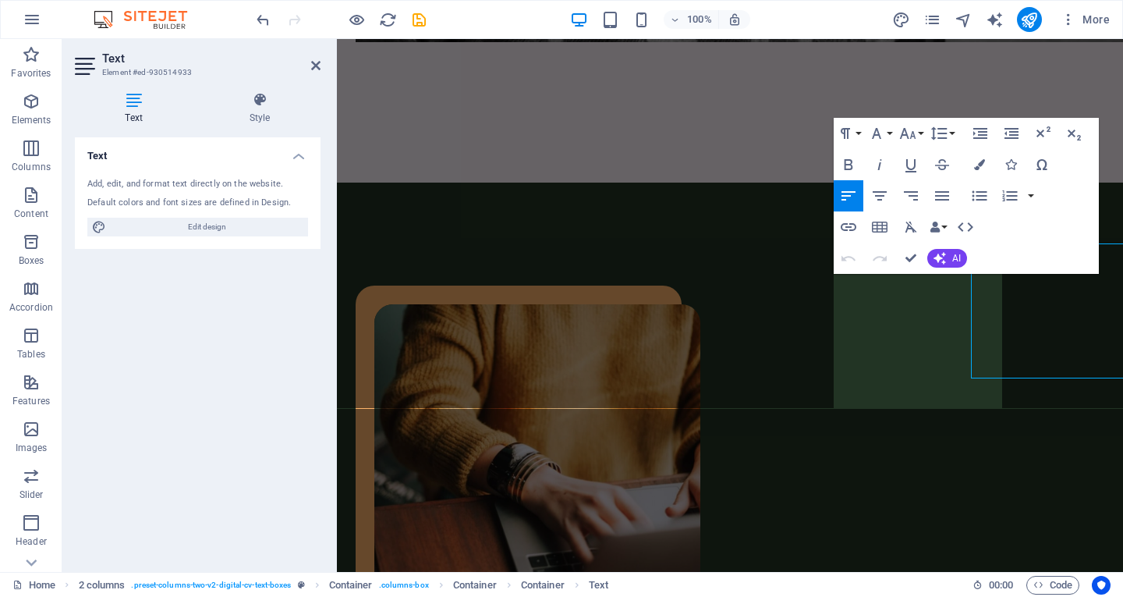
scroll to position [1475, 0]
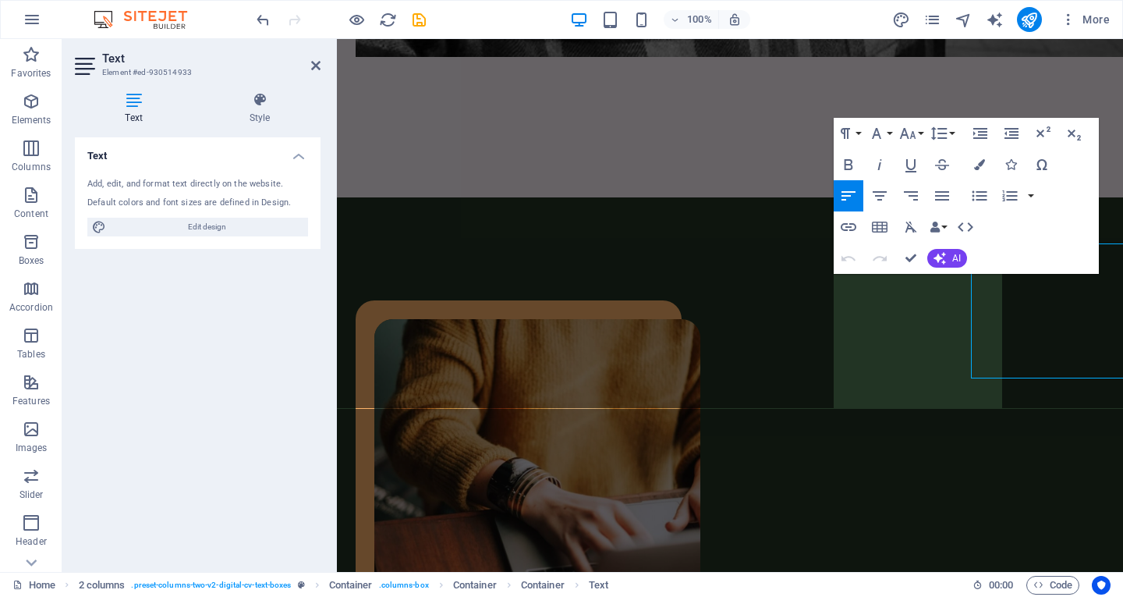
click at [845, 272] on button "Undo" at bounding box center [849, 258] width 30 height 31
click at [1001, 162] on button "Icons" at bounding box center [1011, 164] width 30 height 31
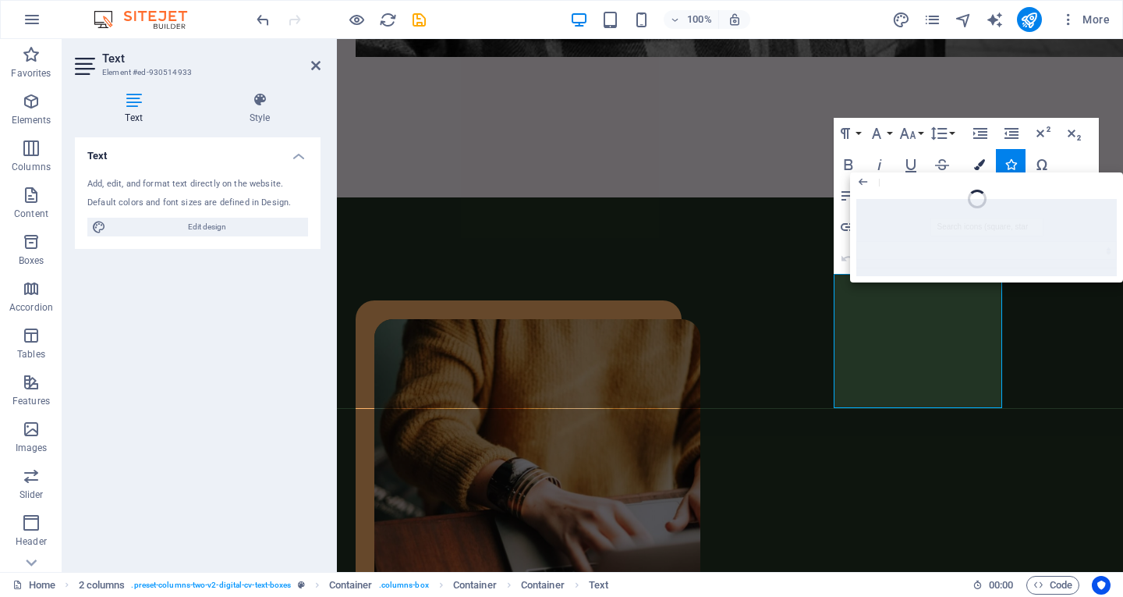
click at [967, 162] on button "Colors" at bounding box center [980, 164] width 30 height 31
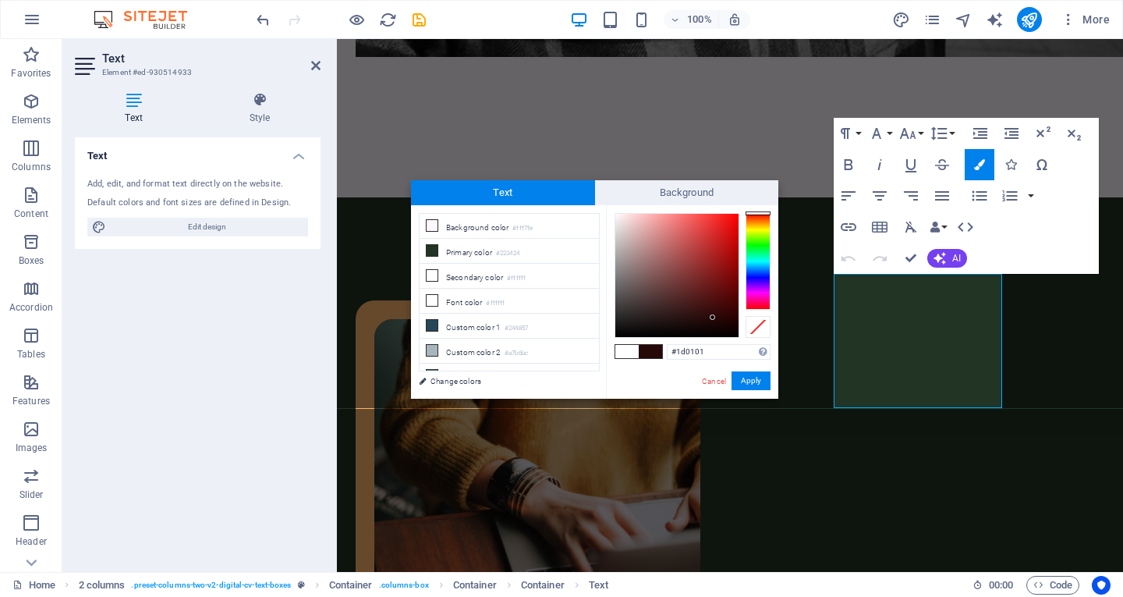
type input "#1b0101"
drag, startPoint x: 688, startPoint y: 271, endPoint x: 732, endPoint y: 323, distance: 67.5
click at [732, 323] on div at bounding box center [676, 275] width 123 height 123
click at [753, 386] on button "Apply" at bounding box center [751, 380] width 39 height 19
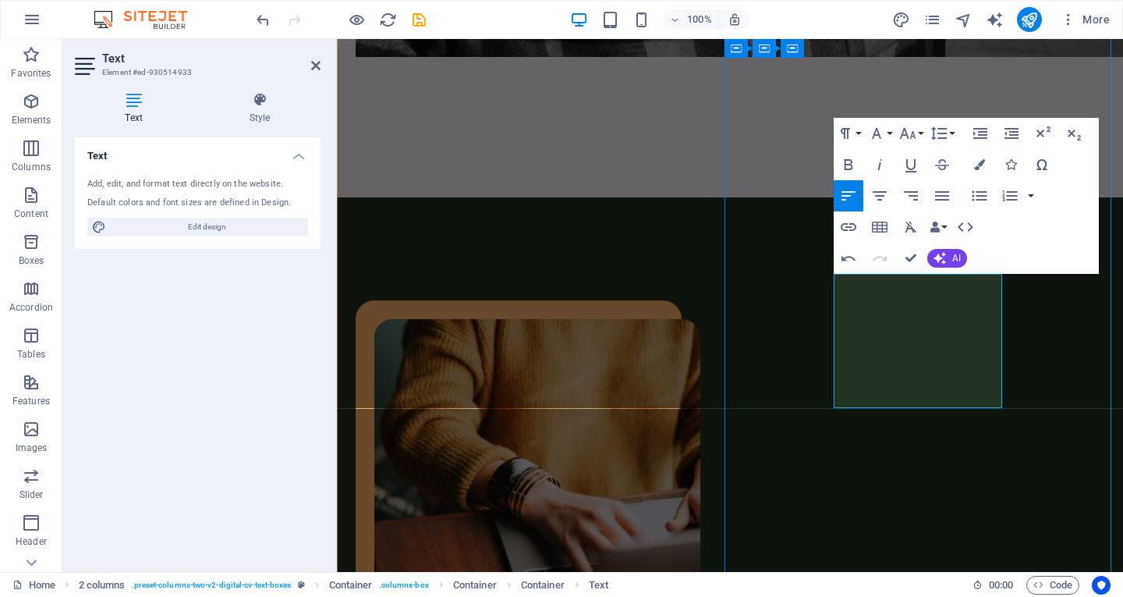
drag, startPoint x: 934, startPoint y: 303, endPoint x: 920, endPoint y: 300, distance: 14.2
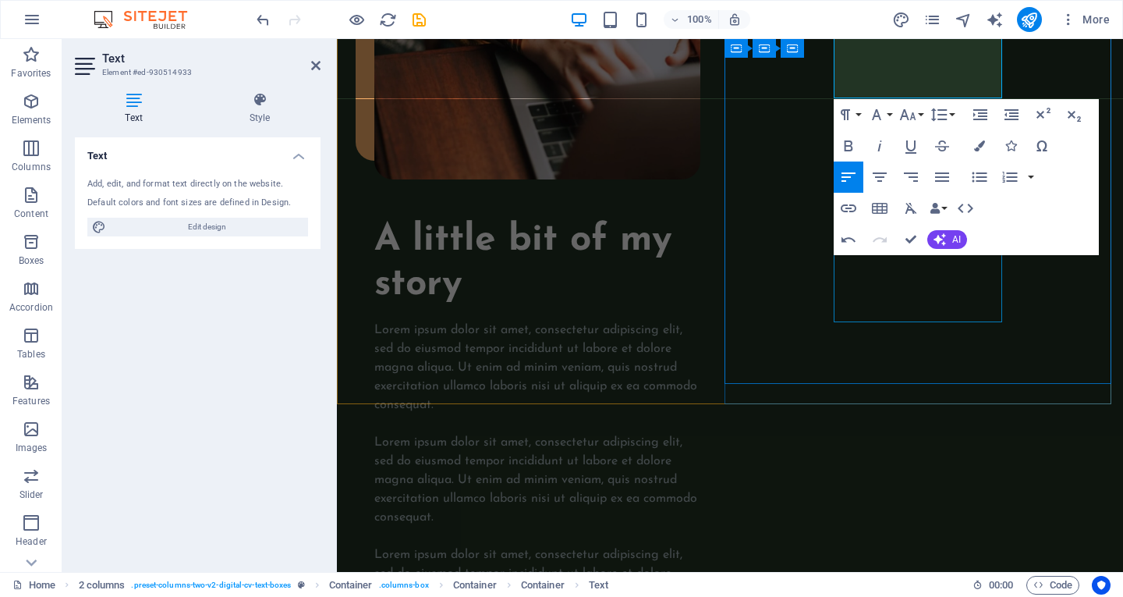
scroll to position [1707, 0]
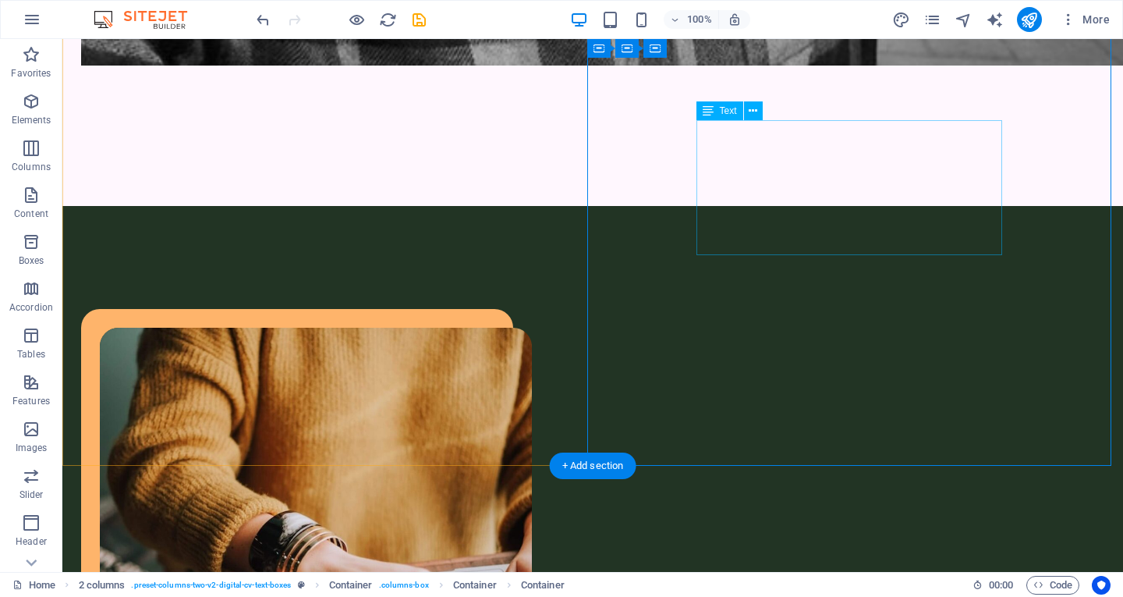
scroll to position [1443, 0]
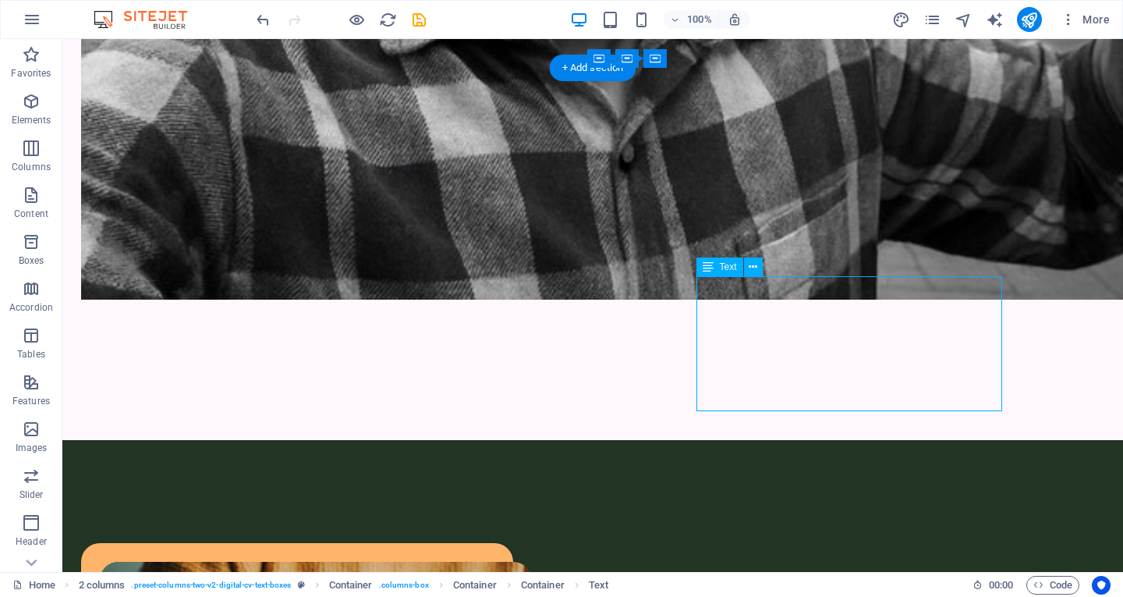
drag, startPoint x: 937, startPoint y: 369, endPoint x: 774, endPoint y: 283, distance: 184.2
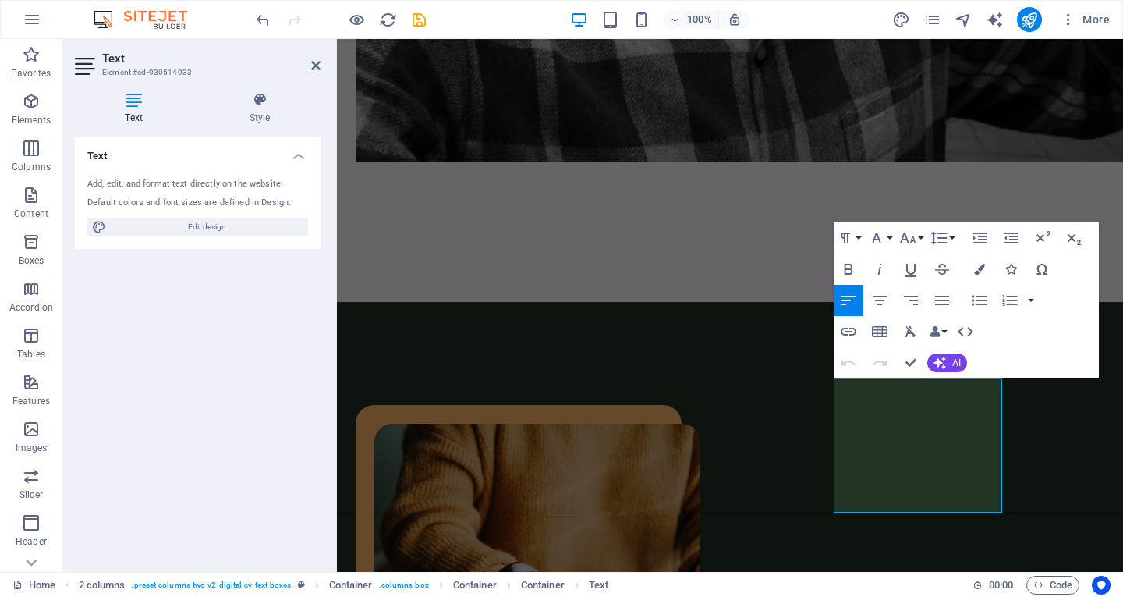
click at [842, 299] on icon "button" at bounding box center [848, 300] width 19 height 19
click at [966, 272] on button "Colors" at bounding box center [980, 268] width 30 height 31
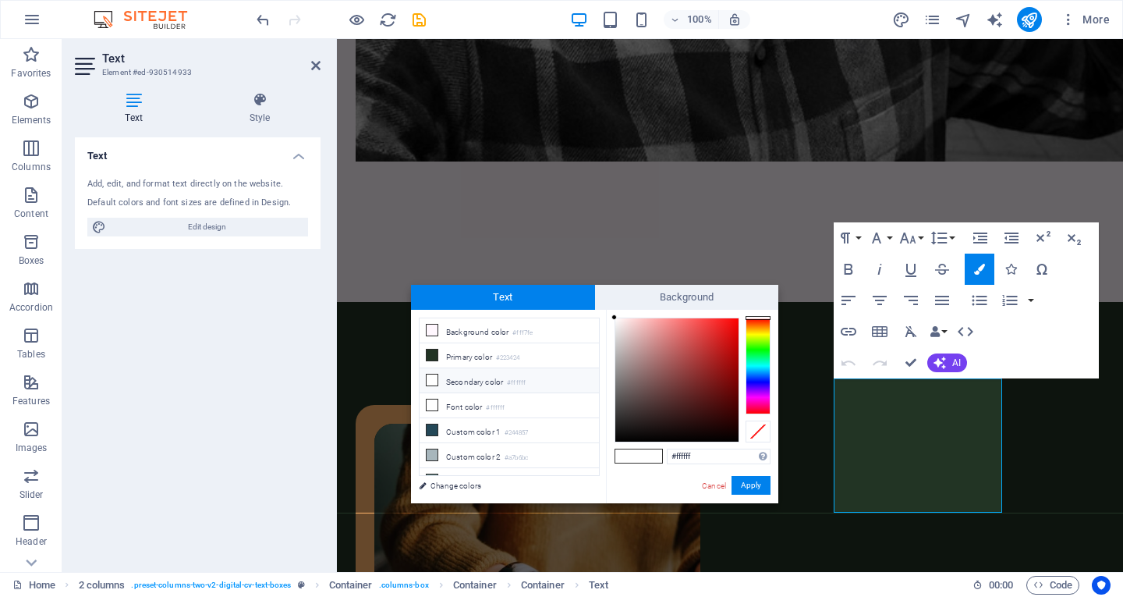
click at [514, 306] on span "Text" at bounding box center [503, 297] width 184 height 25
click at [645, 296] on span "Background" at bounding box center [687, 297] width 184 height 25
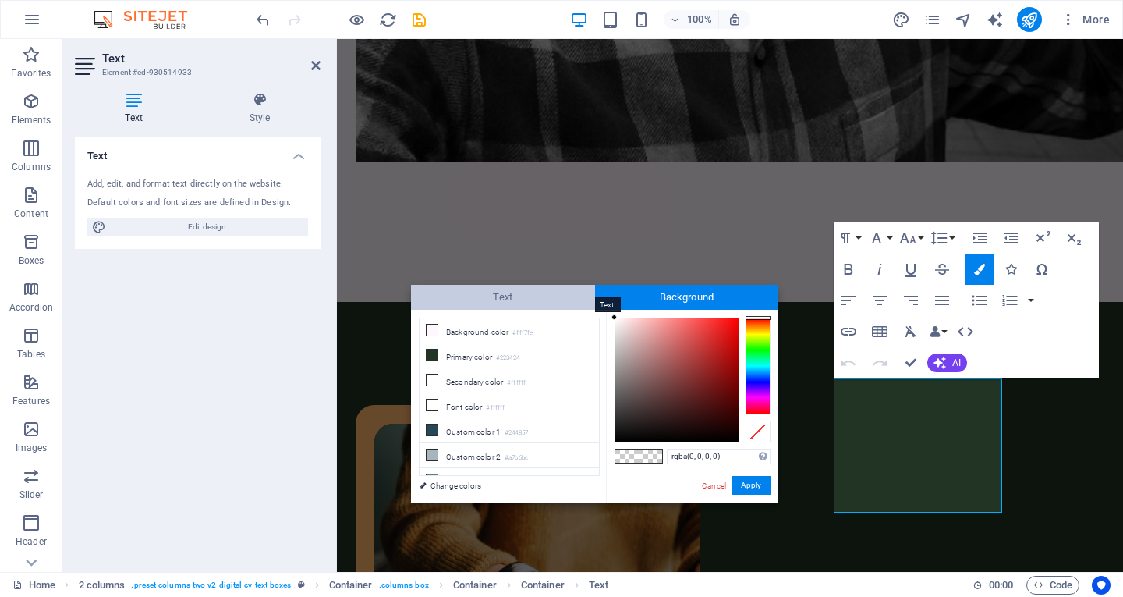
click at [483, 290] on span "Text" at bounding box center [503, 297] width 184 height 25
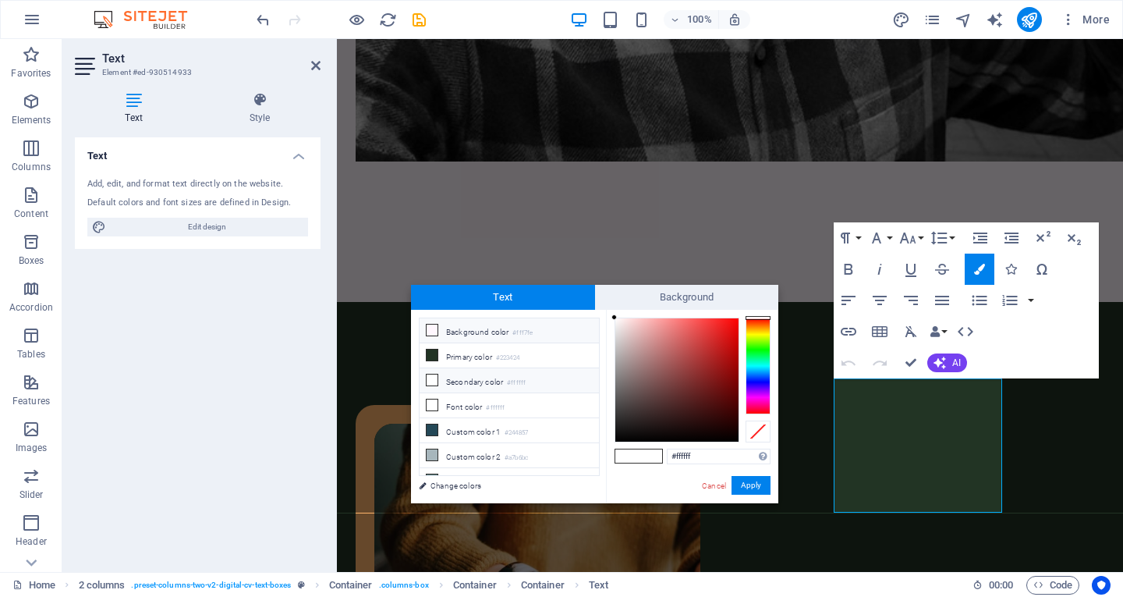
click at [477, 332] on li "Background color #fff7fe" at bounding box center [509, 330] width 179 height 25
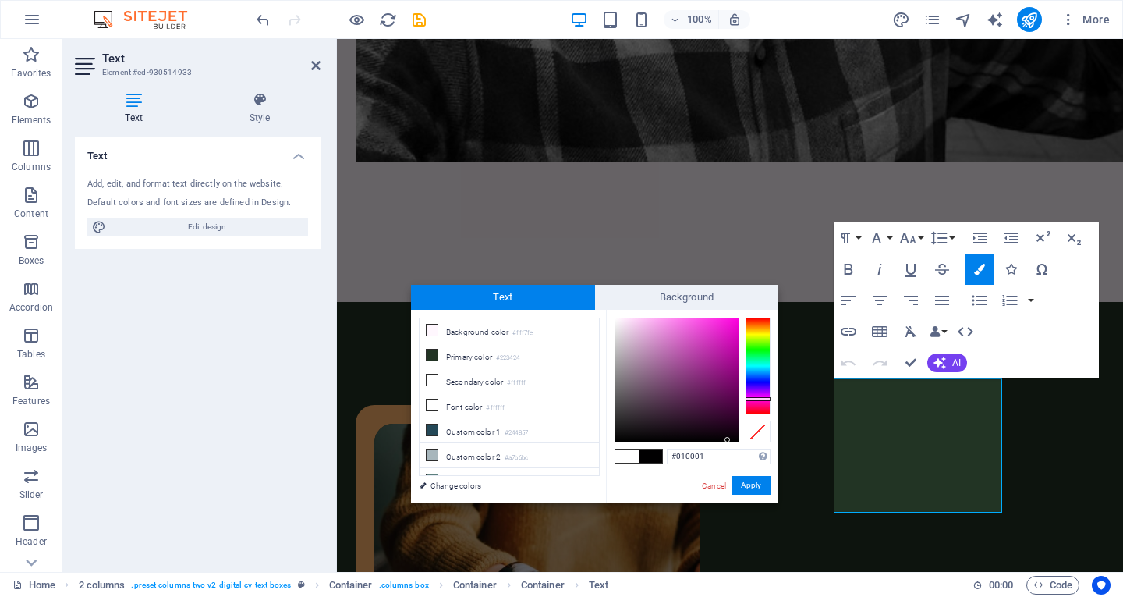
drag, startPoint x: 663, startPoint y: 384, endPoint x: 728, endPoint y: 440, distance: 85.2
click at [728, 440] on div at bounding box center [676, 379] width 123 height 123
click at [738, 485] on button "Apply" at bounding box center [751, 485] width 39 height 19
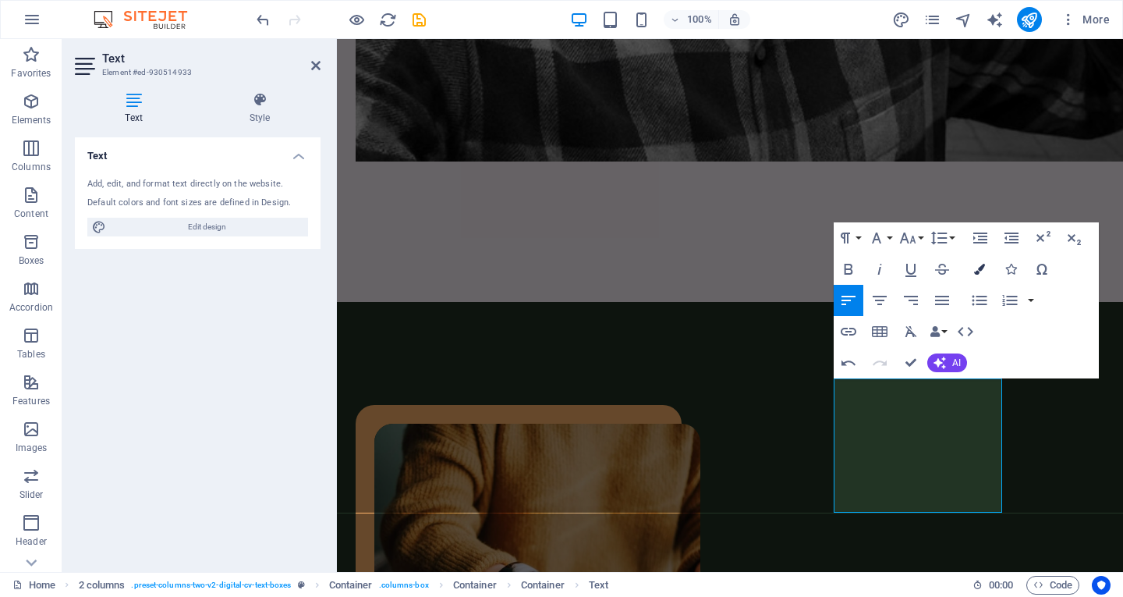
click at [982, 276] on button "Colors" at bounding box center [980, 268] width 30 height 31
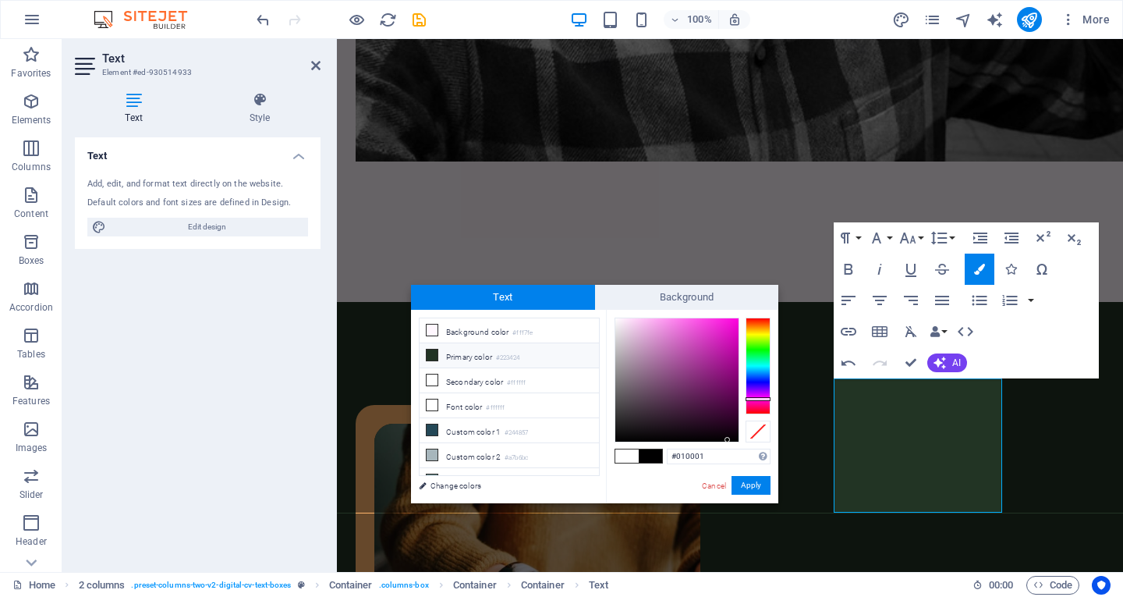
click at [530, 354] on li "Primary color #223424" at bounding box center [509, 355] width 179 height 25
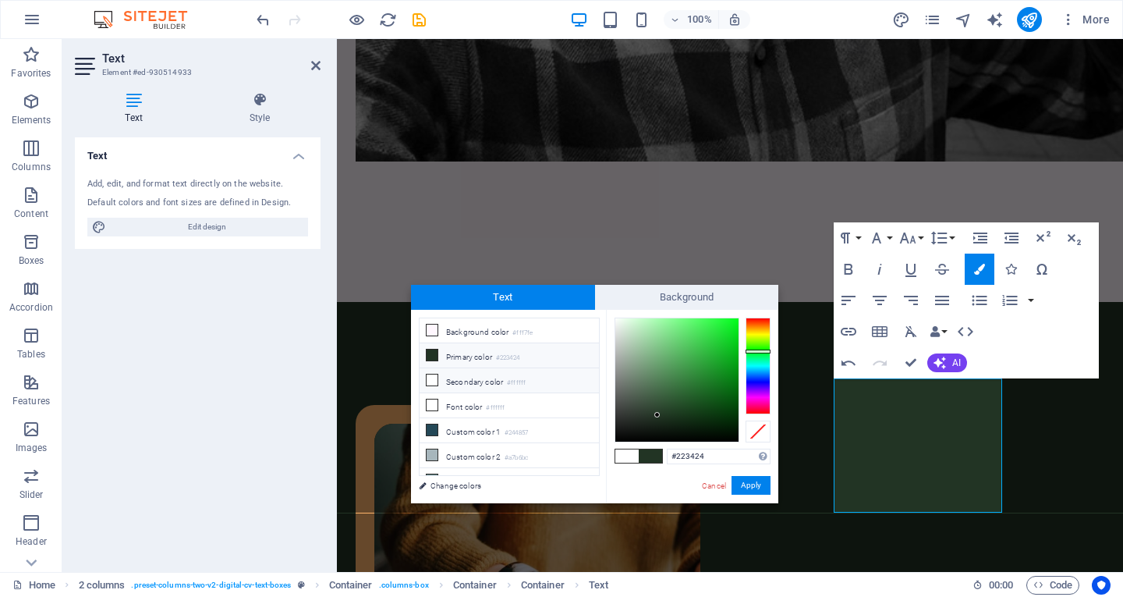
click at [496, 374] on li "Secondary color #ffffff" at bounding box center [509, 380] width 179 height 25
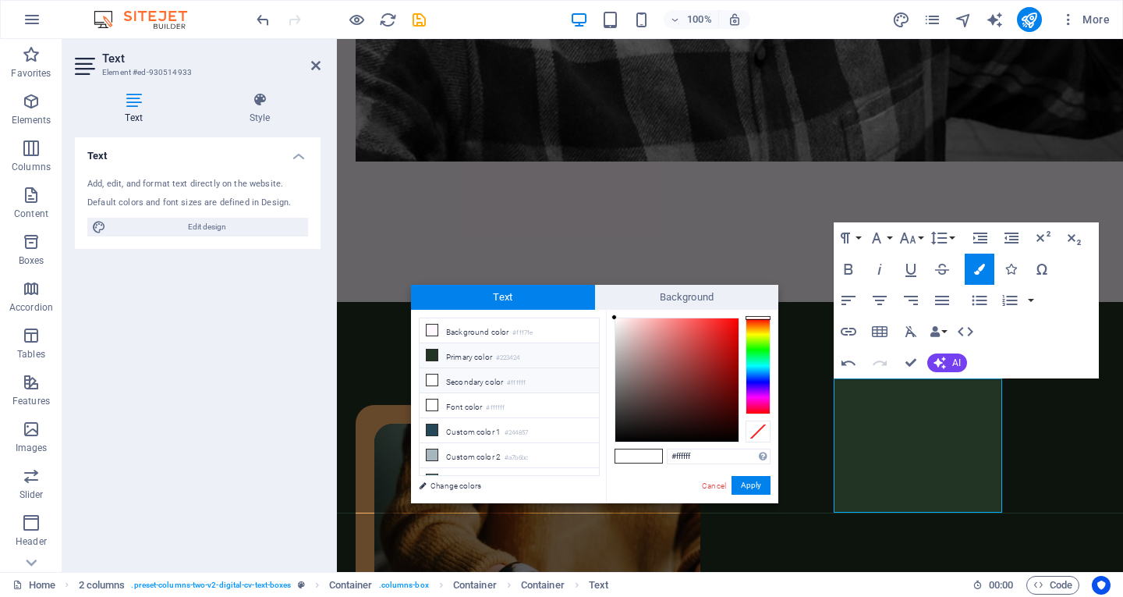
click at [499, 345] on li "Primary color #223424" at bounding box center [509, 355] width 179 height 25
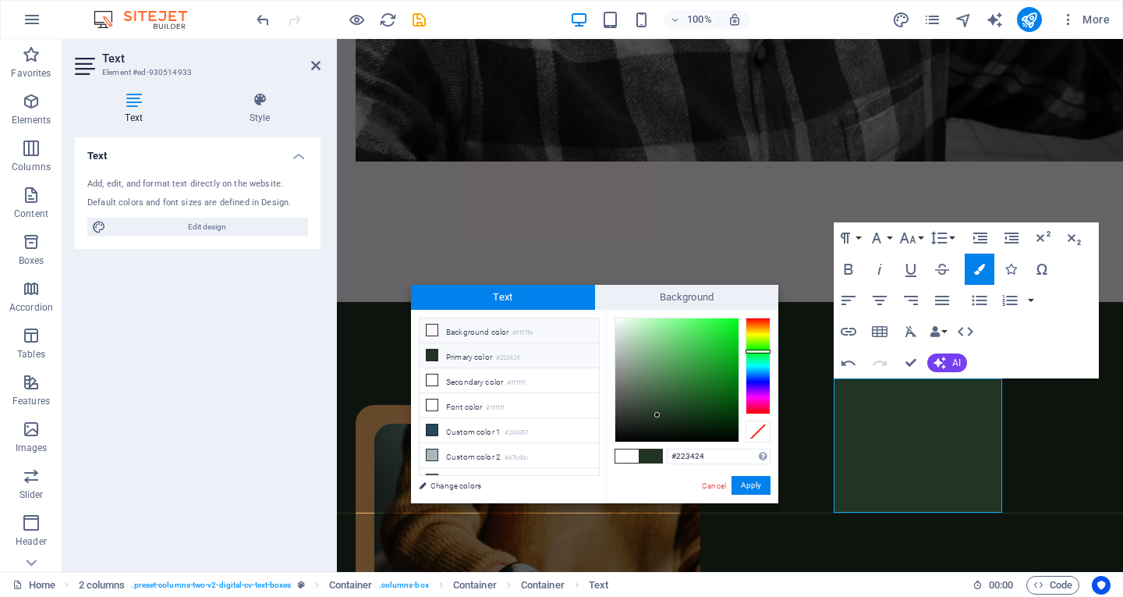
click at [499, 334] on li "Background color #fff7fe" at bounding box center [509, 330] width 179 height 25
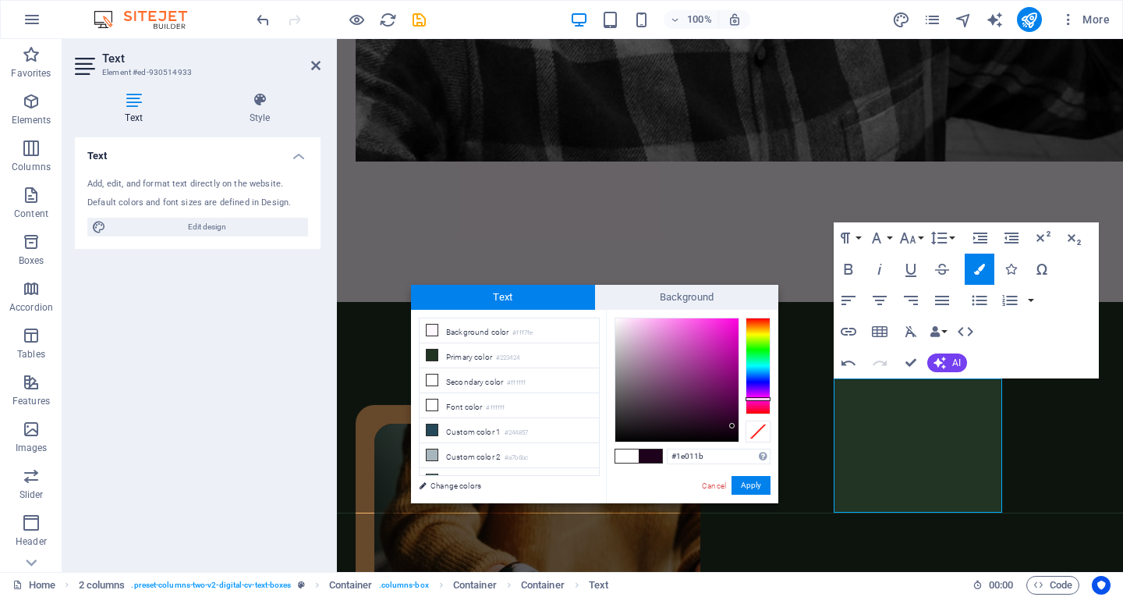
drag, startPoint x: 693, startPoint y: 399, endPoint x: 742, endPoint y: 466, distance: 83.8
click at [732, 427] on div at bounding box center [676, 379] width 123 height 123
type input "#1d0119"
click at [751, 486] on button "Apply" at bounding box center [751, 485] width 39 height 19
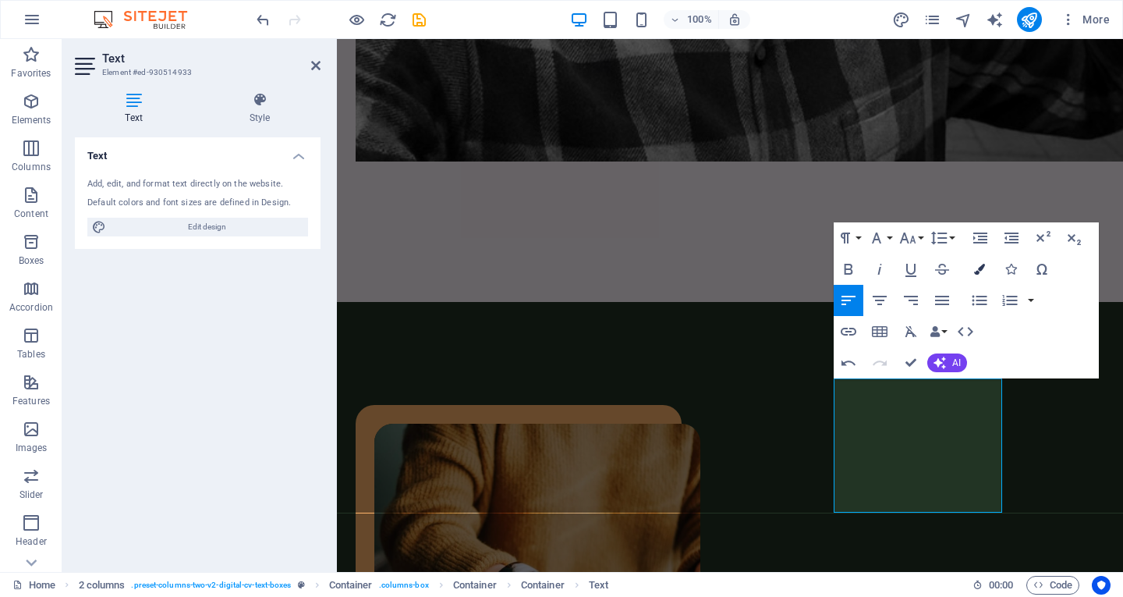
click at [981, 275] on button "Colors" at bounding box center [980, 268] width 30 height 31
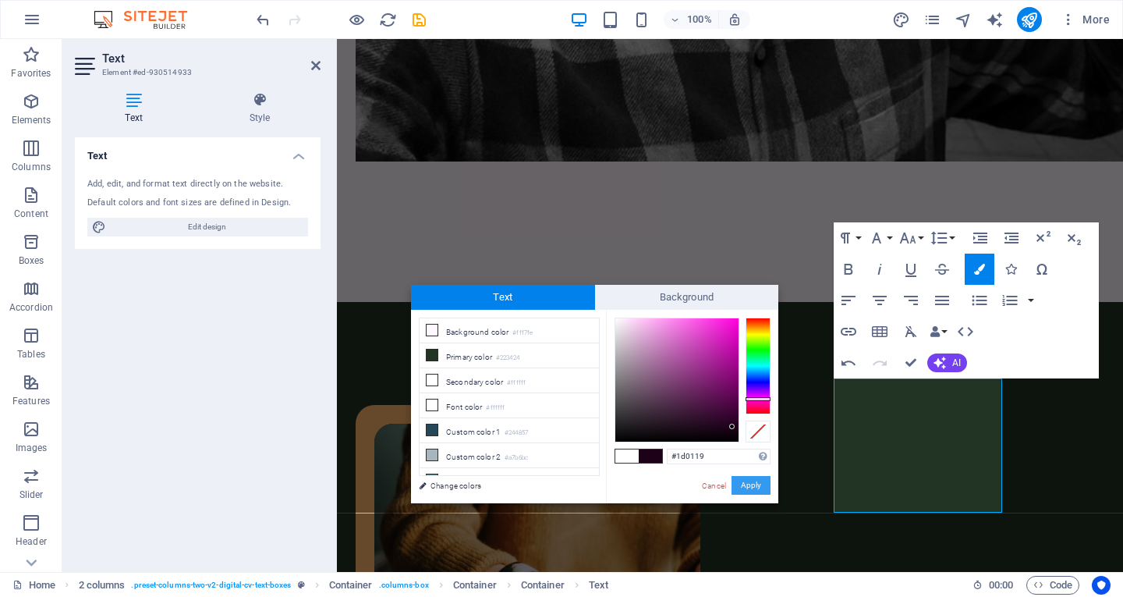
click at [753, 482] on button "Apply" at bounding box center [751, 485] width 39 height 19
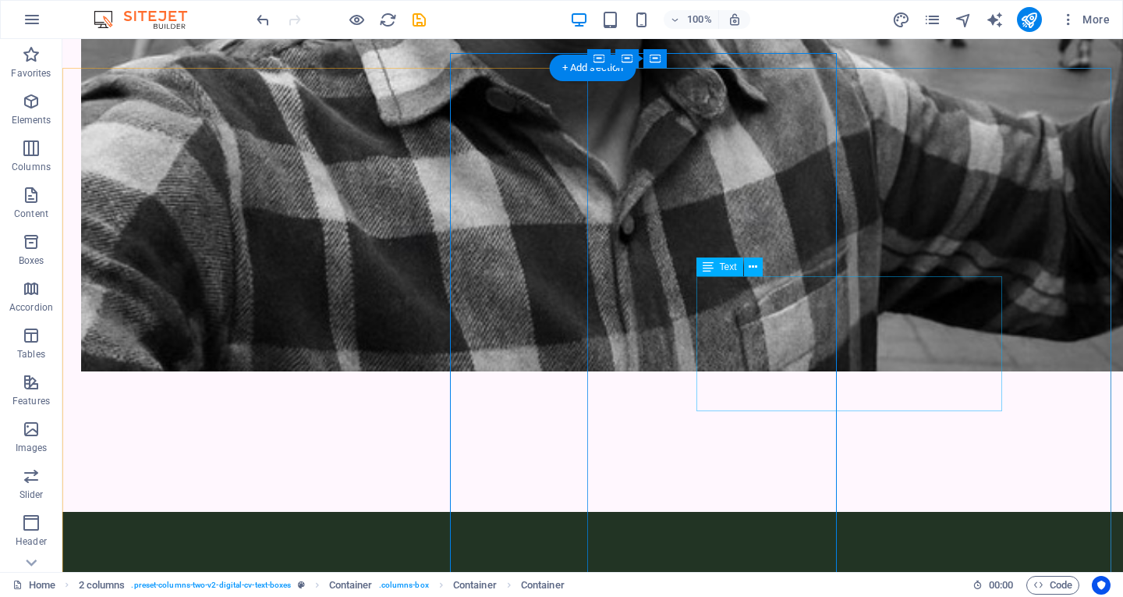
scroll to position [1443, 0]
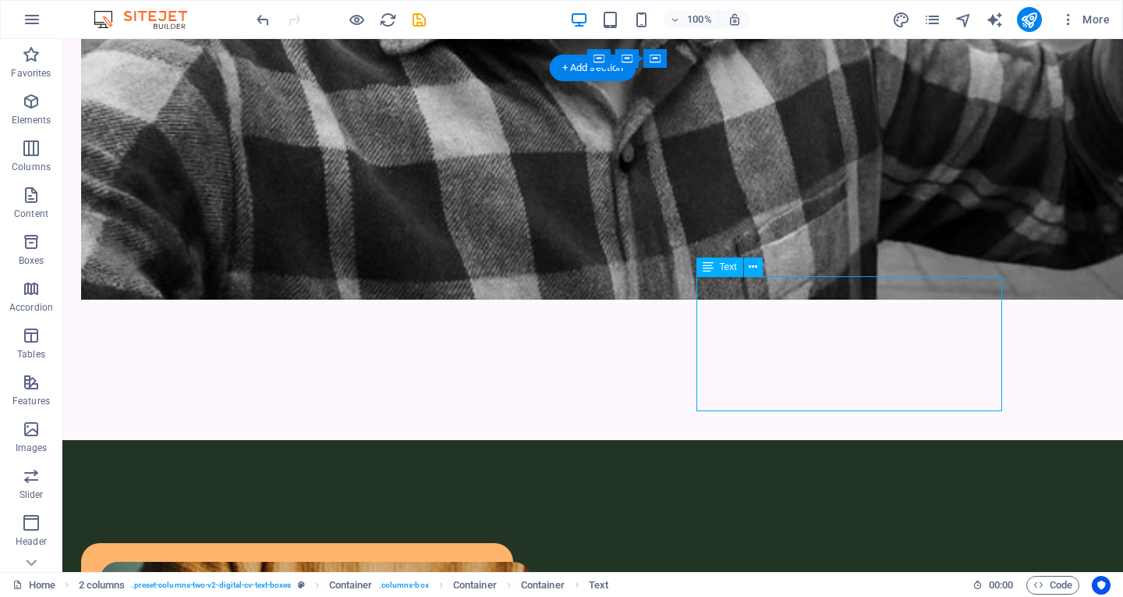
drag, startPoint x: 923, startPoint y: 366, endPoint x: 725, endPoint y: 314, distance: 203.9
drag, startPoint x: 709, startPoint y: 306, endPoint x: 847, endPoint y: 318, distance: 138.5
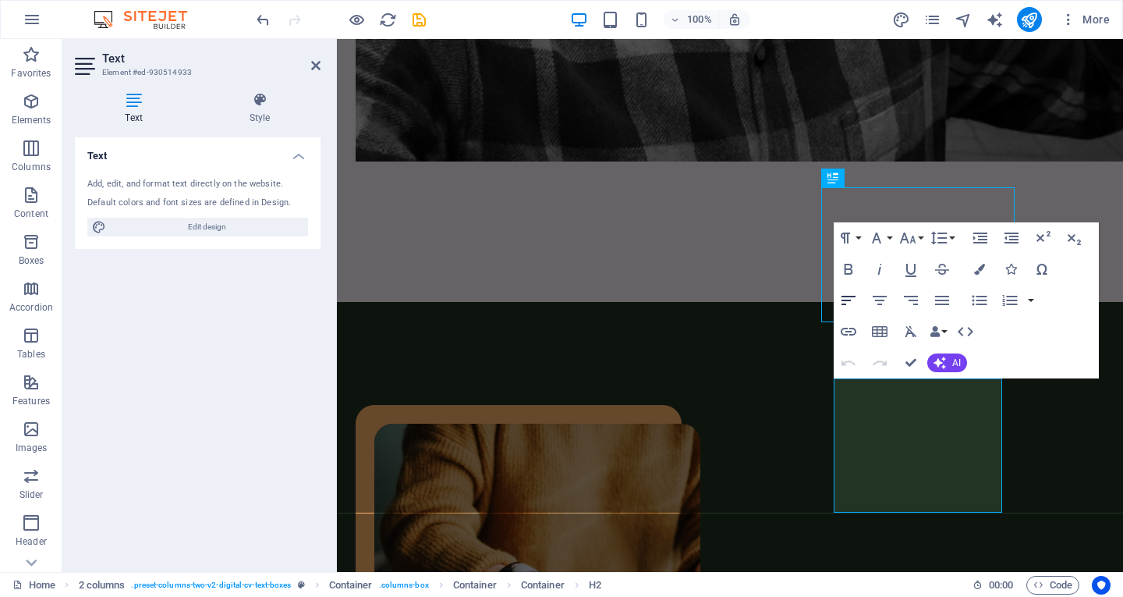
click at [847, 312] on button "Align Left" at bounding box center [849, 300] width 30 height 31
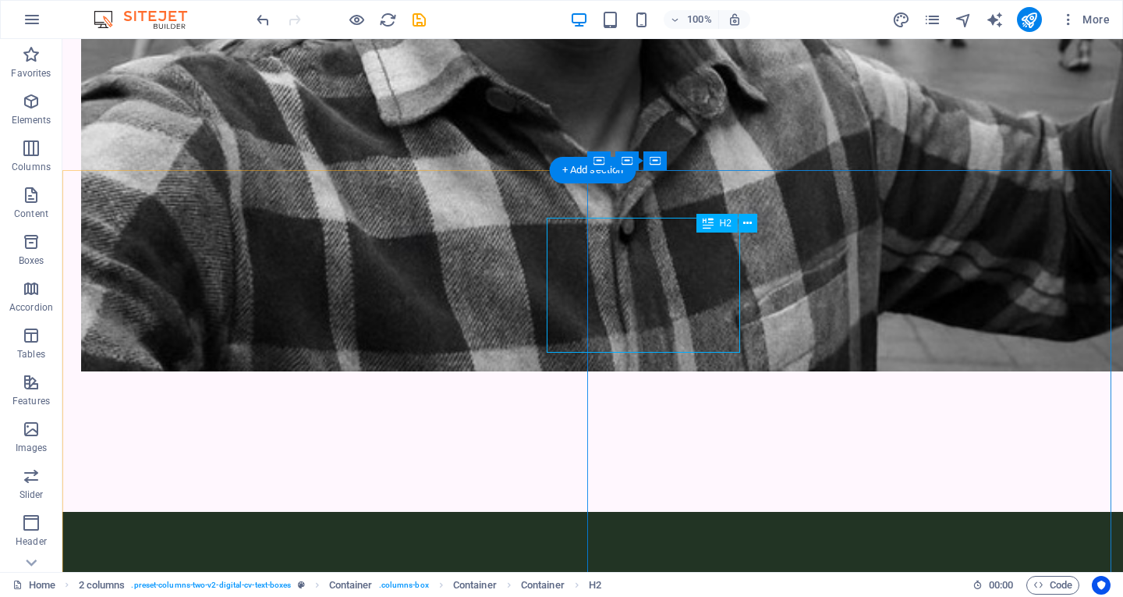
scroll to position [1341, 0]
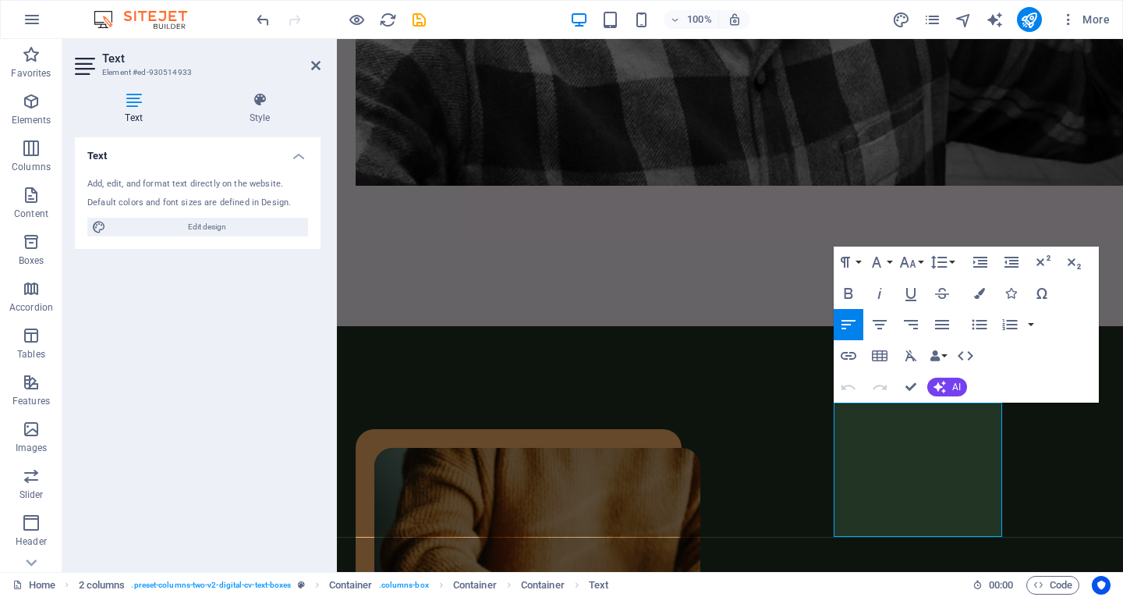
click at [296, 158] on h4 "Text" at bounding box center [198, 151] width 246 height 28
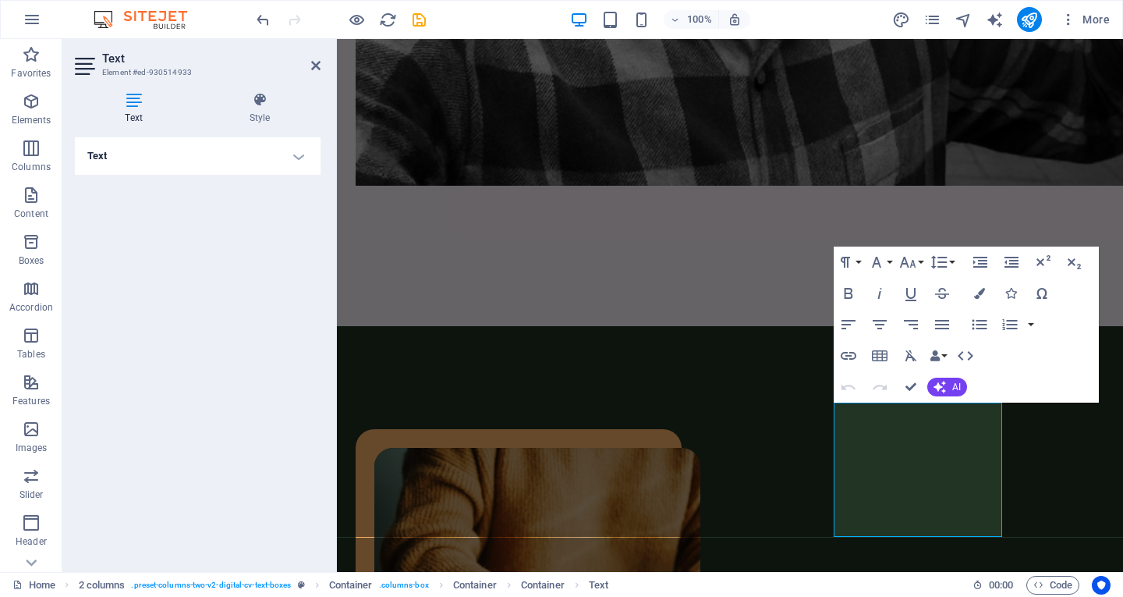
click at [296, 154] on h4 "Text" at bounding box center [198, 155] width 246 height 37
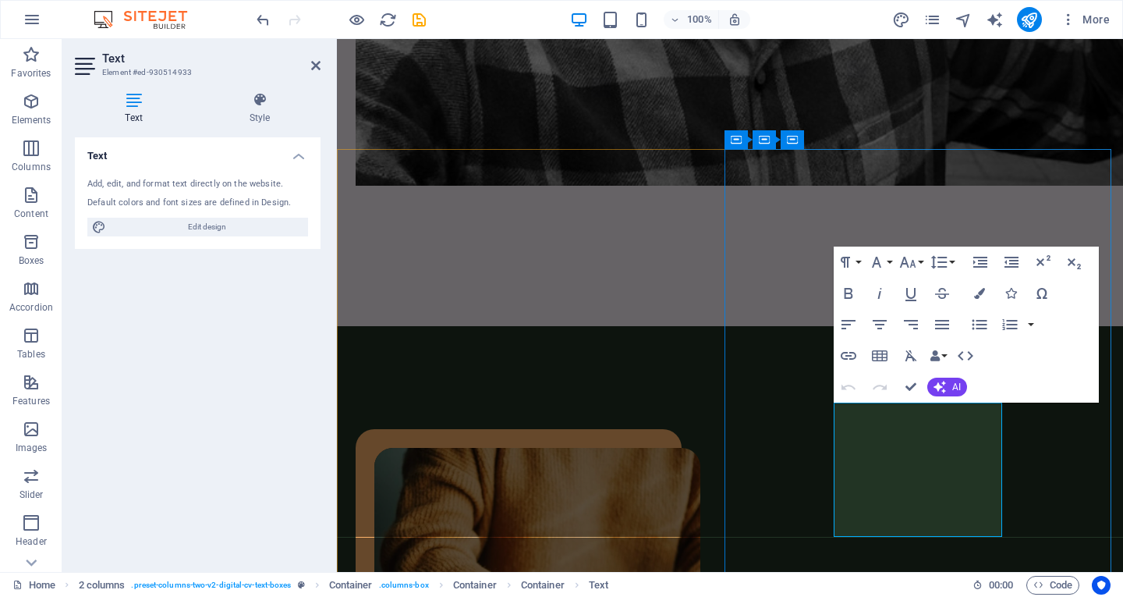
drag, startPoint x: 944, startPoint y: 470, endPoint x: 808, endPoint y: 409, distance: 149.0
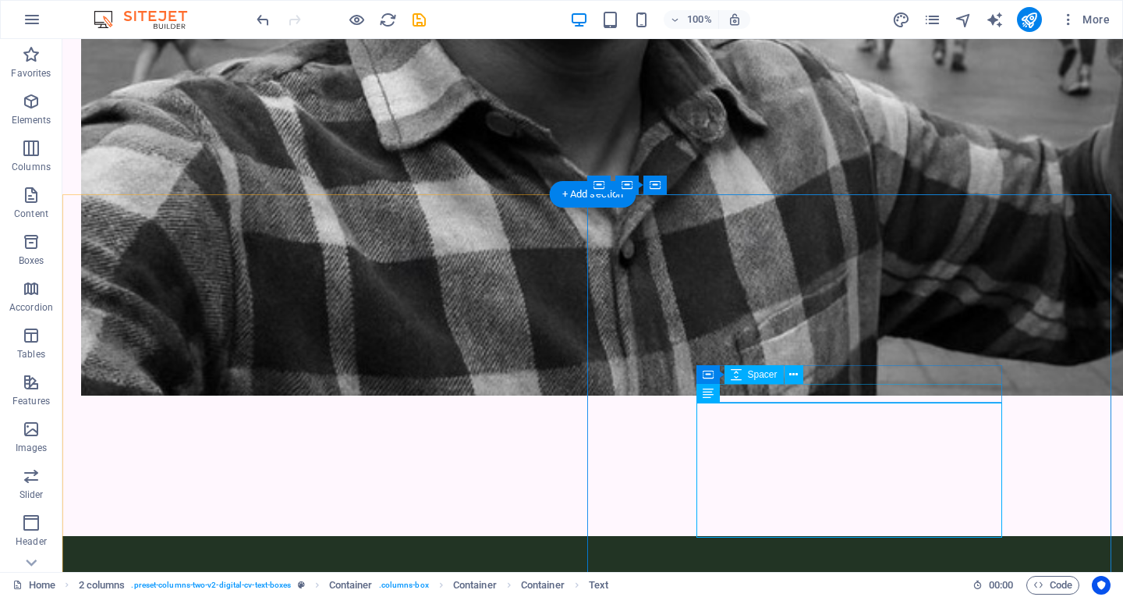
scroll to position [1316, 0]
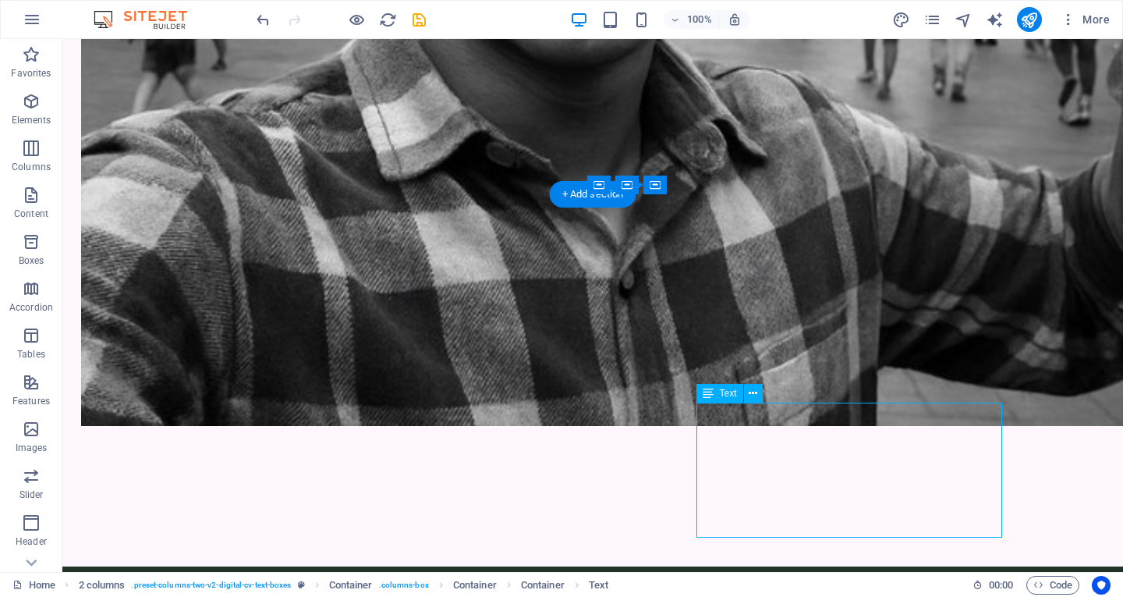
drag, startPoint x: 912, startPoint y: 423, endPoint x: 843, endPoint y: 420, distance: 69.5
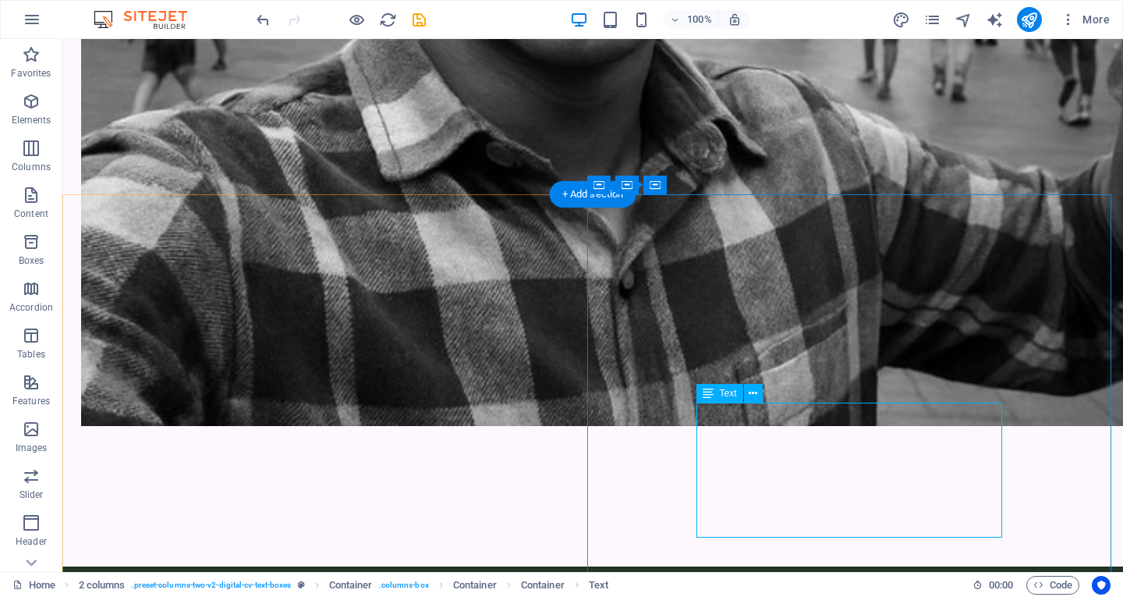
drag, startPoint x: 846, startPoint y: 448, endPoint x: 914, endPoint y: 459, distance: 68.8
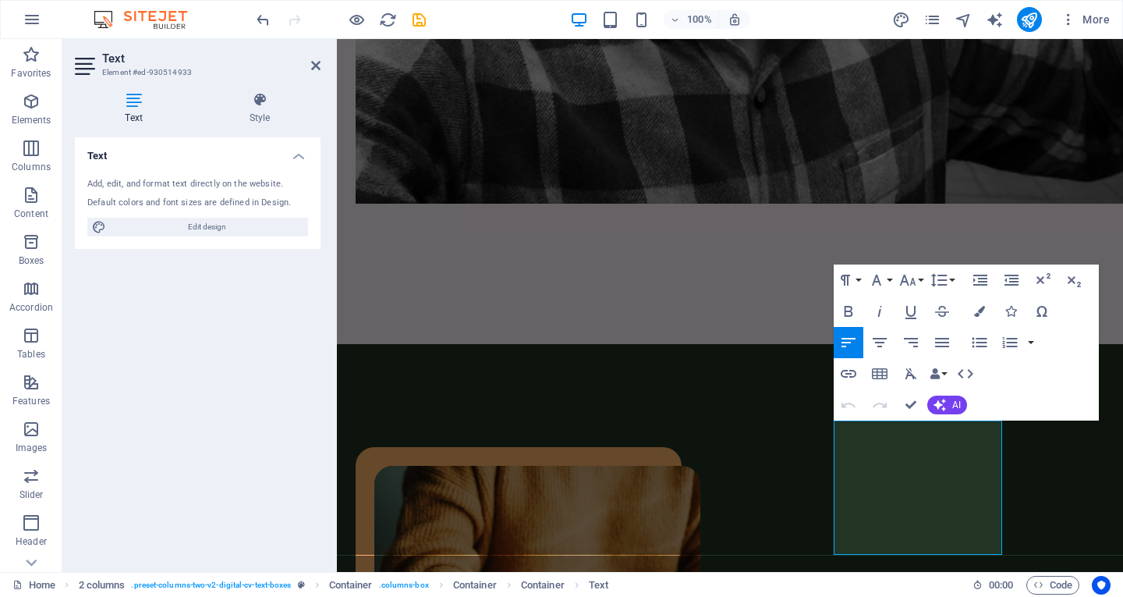
click at [852, 420] on button "Undo" at bounding box center [849, 404] width 30 height 31
click at [968, 307] on button "Colors" at bounding box center [980, 311] width 30 height 31
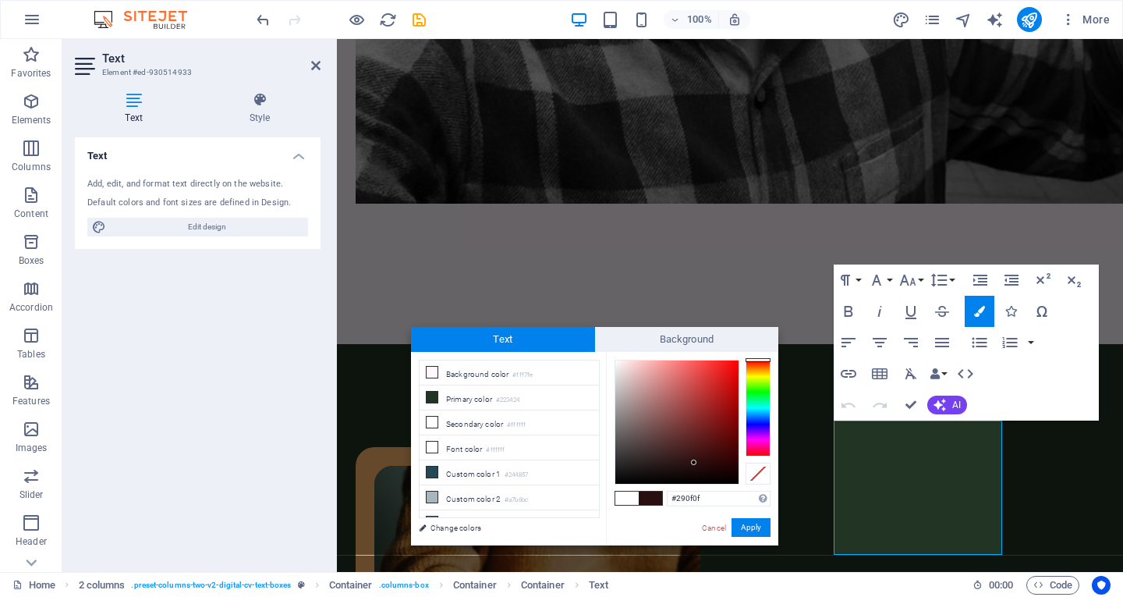
drag, startPoint x: 664, startPoint y: 449, endPoint x: 694, endPoint y: 462, distance: 32.5
click at [694, 462] on div at bounding box center [676, 421] width 123 height 123
click at [446, 501] on li "Custom color 4 #eeeeee" at bounding box center [509, 510] width 179 height 25
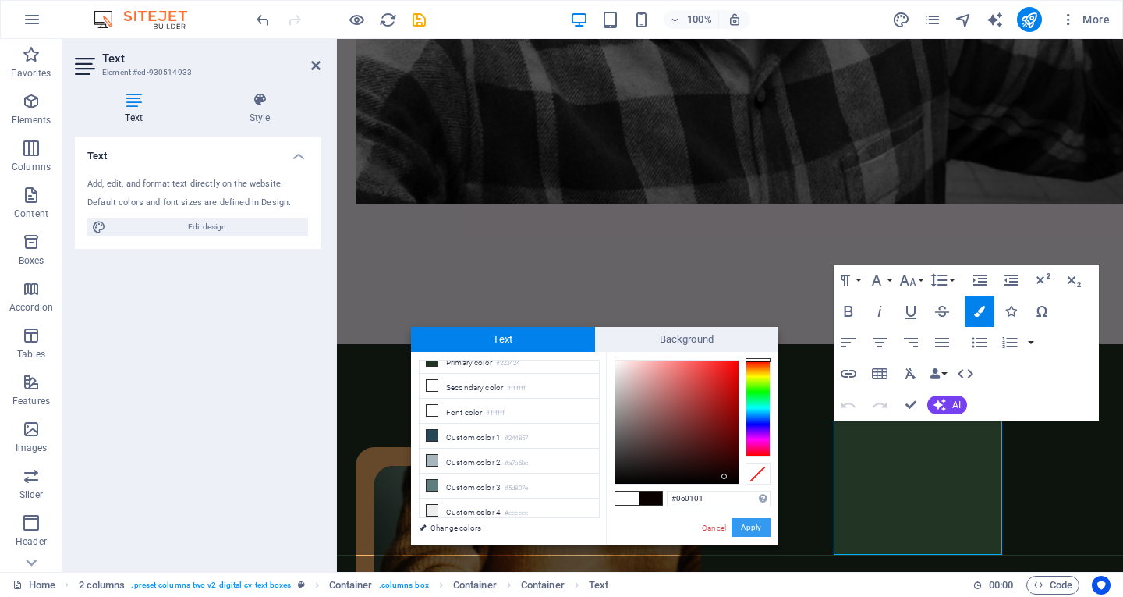
drag, startPoint x: 707, startPoint y: 448, endPoint x: 734, endPoint y: 519, distance: 75.3
click at [724, 481] on div at bounding box center [676, 421] width 123 height 123
type input "#030000"
click at [736, 532] on button "Apply" at bounding box center [751, 527] width 39 height 19
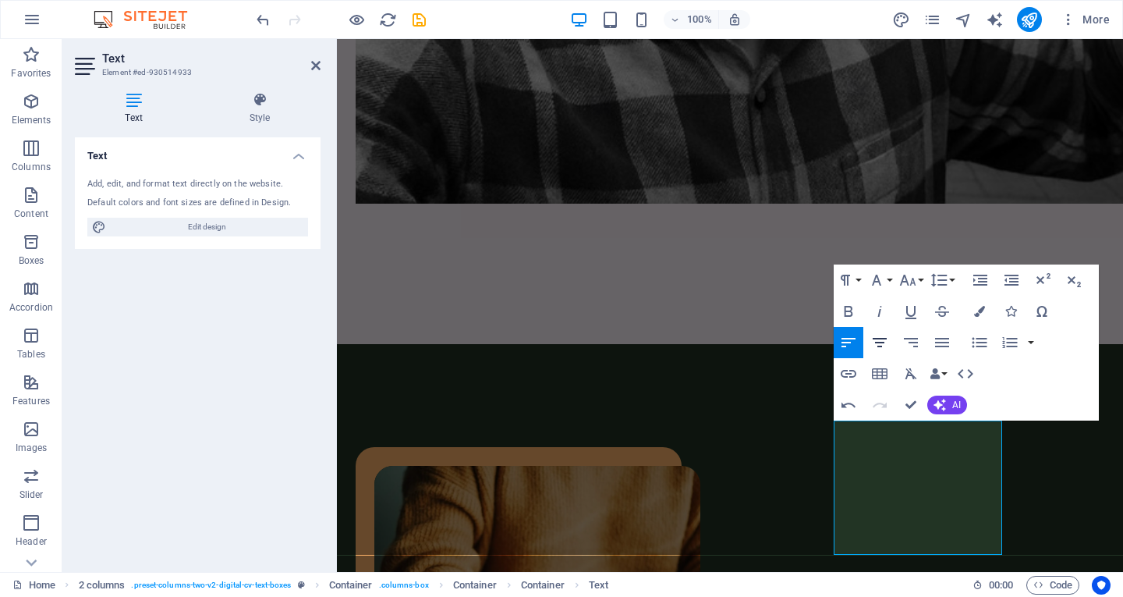
drag, startPoint x: 886, startPoint y: 332, endPoint x: 859, endPoint y: 335, distance: 27.4
click at [880, 333] on icon "button" at bounding box center [879, 342] width 19 height 19
click at [857, 336] on icon "button" at bounding box center [848, 342] width 19 height 19
click at [843, 342] on icon "button" at bounding box center [848, 342] width 14 height 9
click at [884, 291] on button "Font Family" at bounding box center [880, 279] width 30 height 31
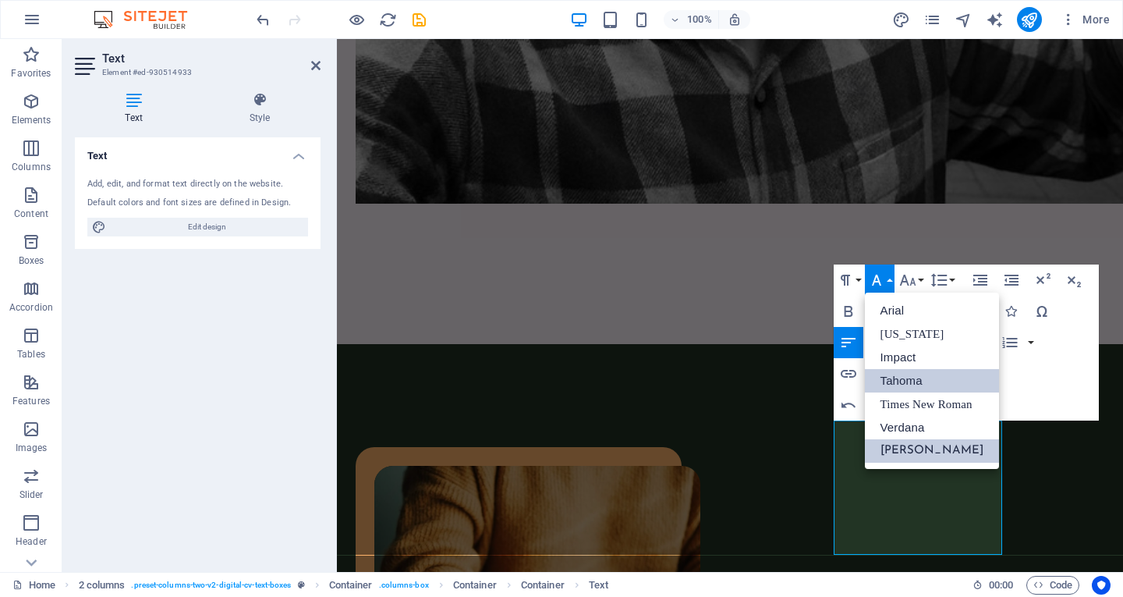
click at [884, 306] on ul "Arial [US_STATE] Impact Tahoma Times New Roman [PERSON_NAME]" at bounding box center [932, 380] width 135 height 176
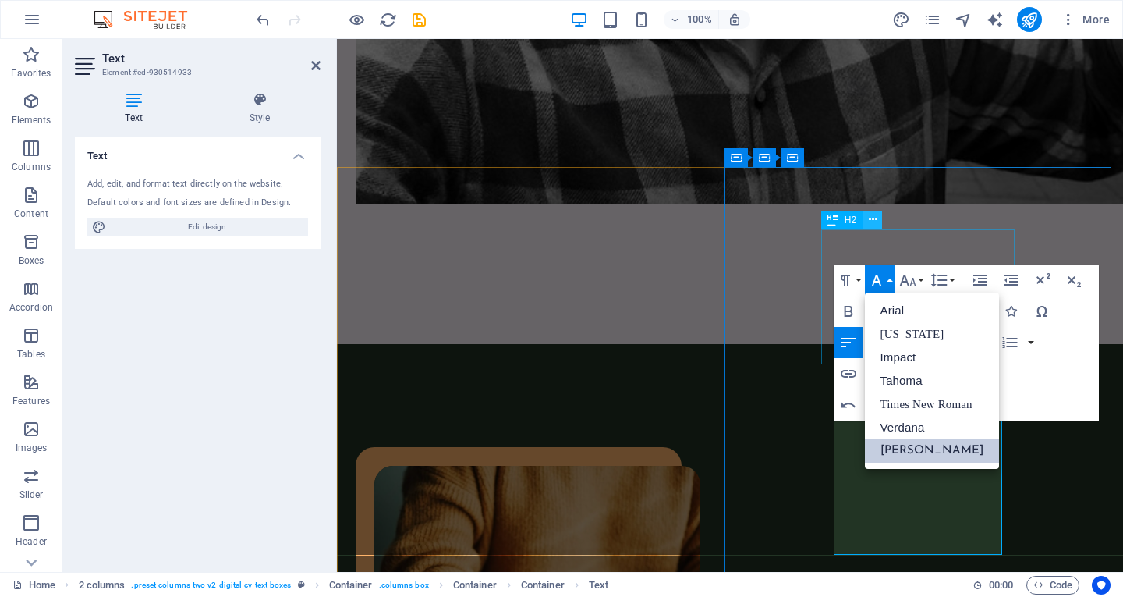
click at [870, 218] on icon at bounding box center [873, 219] width 9 height 16
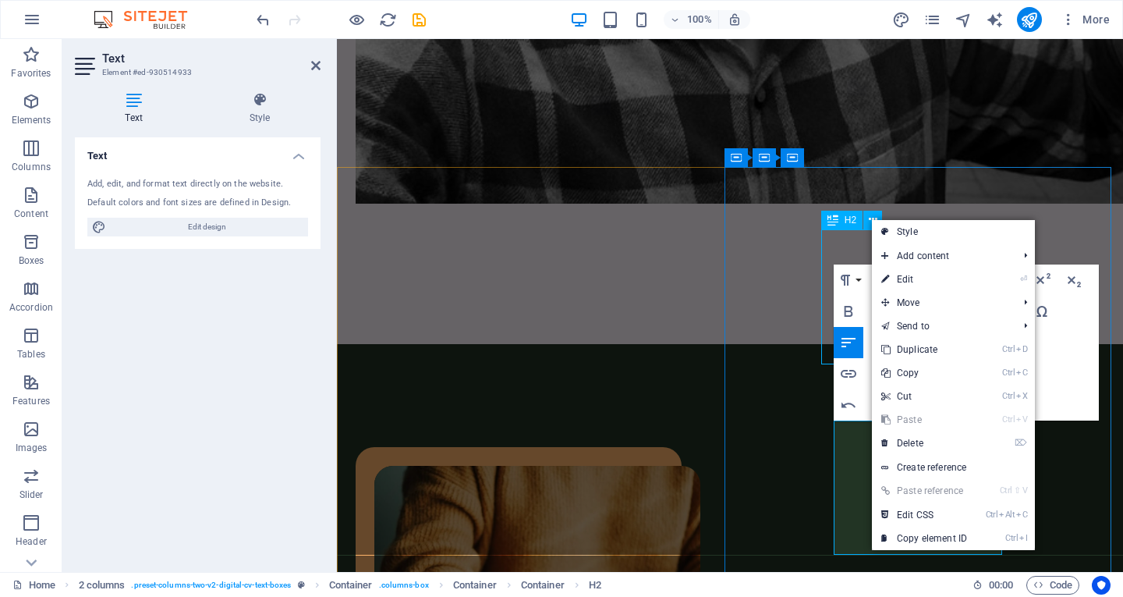
scroll to position [1401, 0]
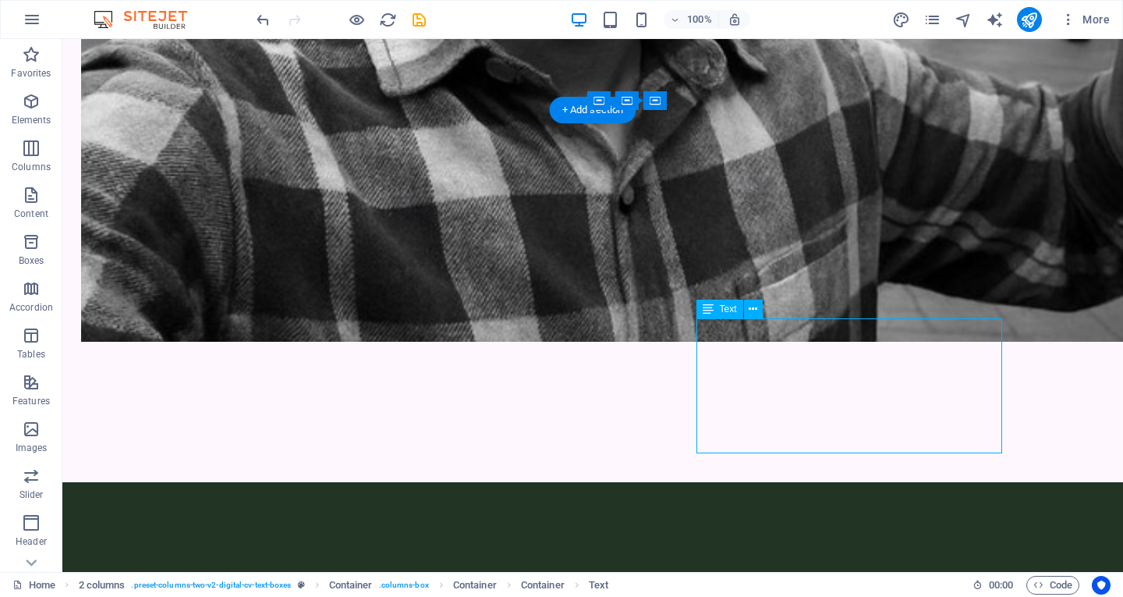
drag, startPoint x: 828, startPoint y: 360, endPoint x: 558, endPoint y: 352, distance: 270.7
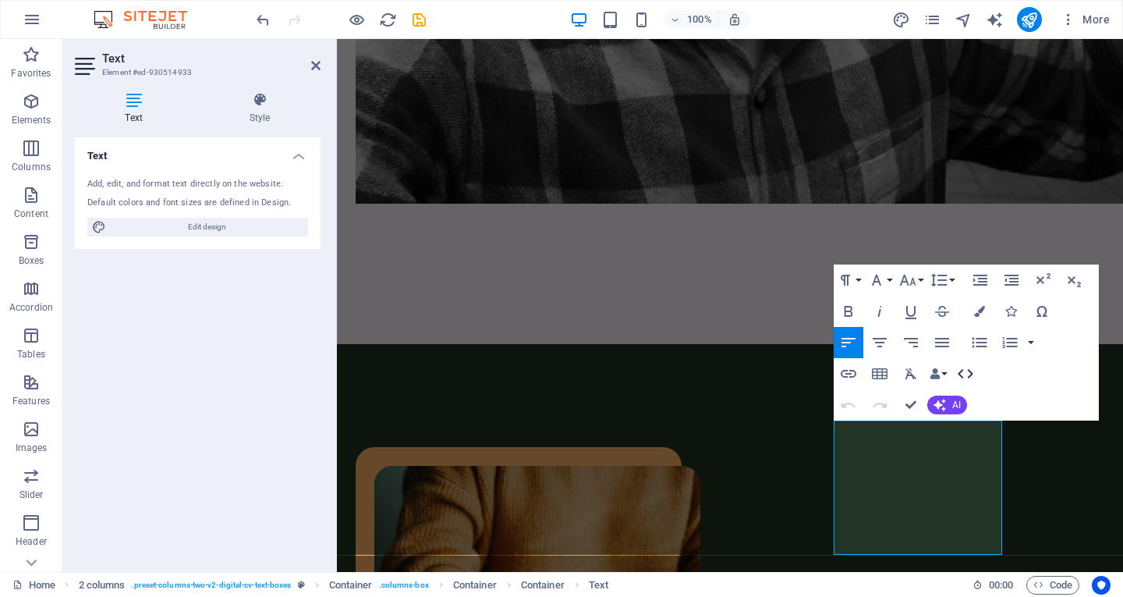
click at [958, 367] on icon "button" at bounding box center [965, 373] width 19 height 19
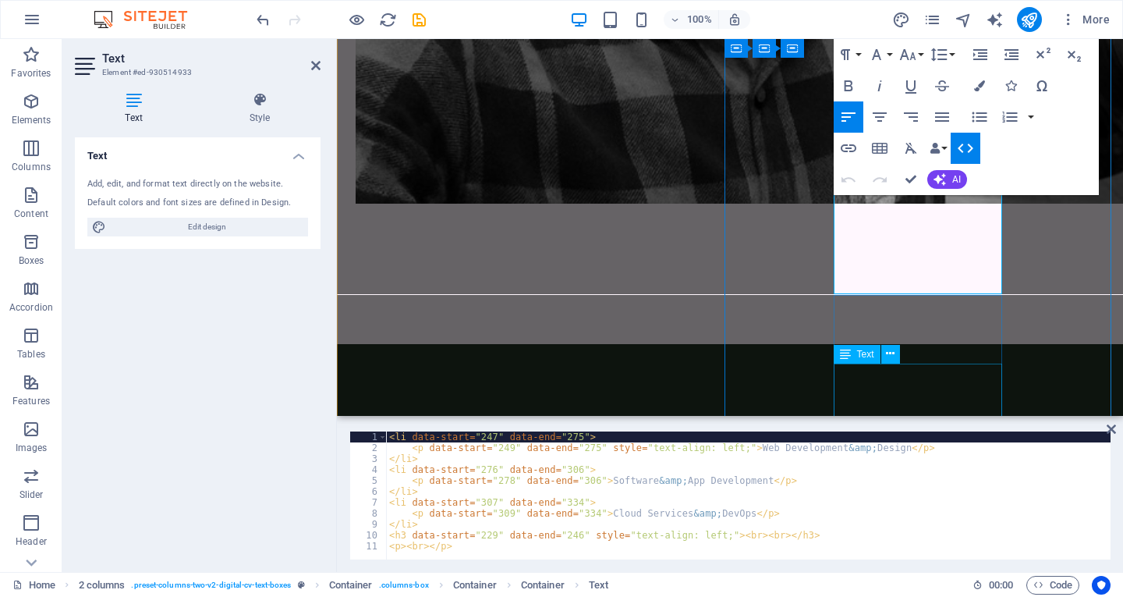
scroll to position [1589, 0]
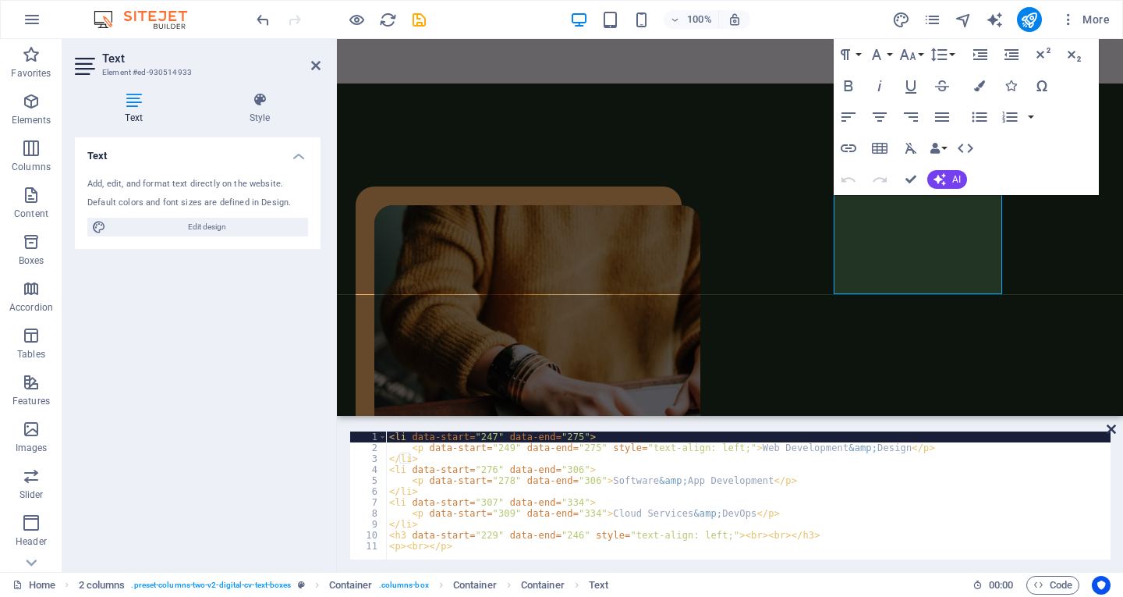
click at [1114, 427] on icon at bounding box center [1111, 429] width 9 height 12
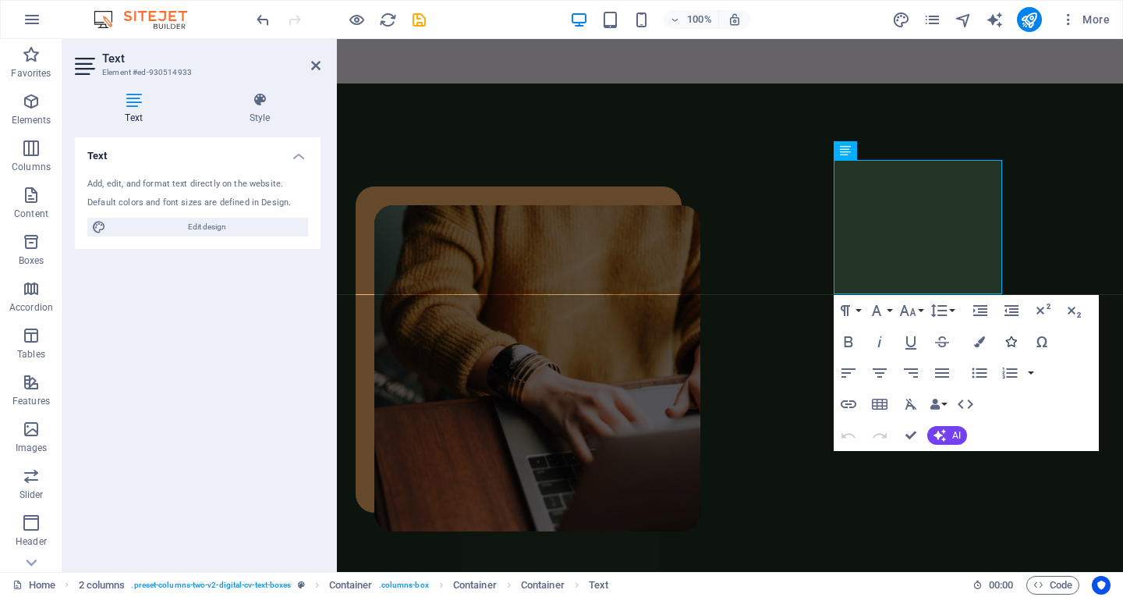
click at [1011, 342] on icon "button" at bounding box center [1010, 341] width 11 height 11
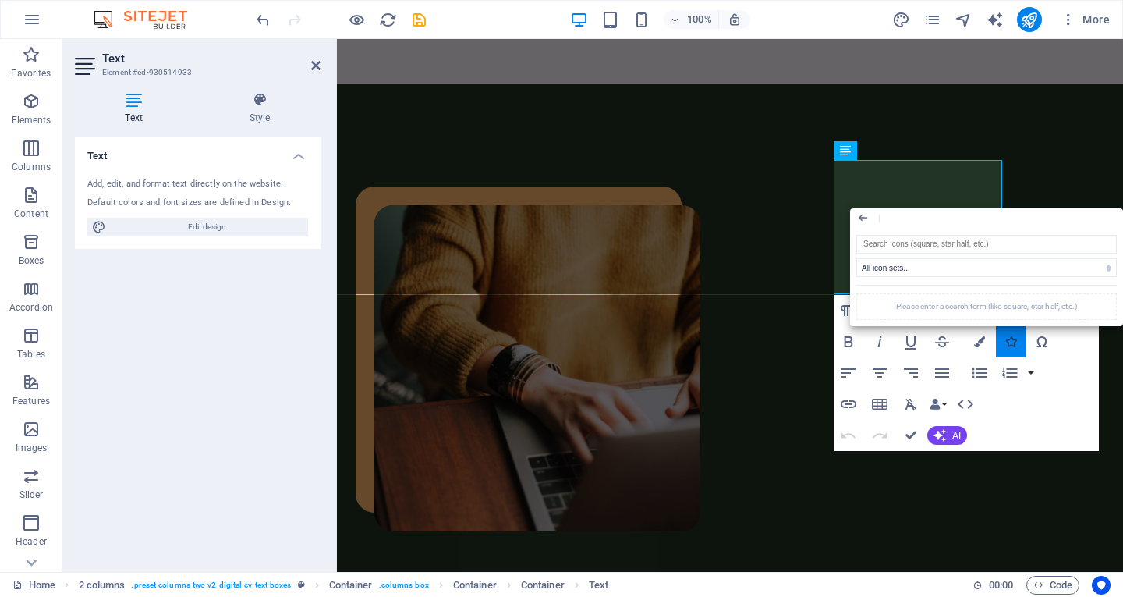
click at [1011, 342] on icon "button" at bounding box center [1010, 341] width 11 height 11
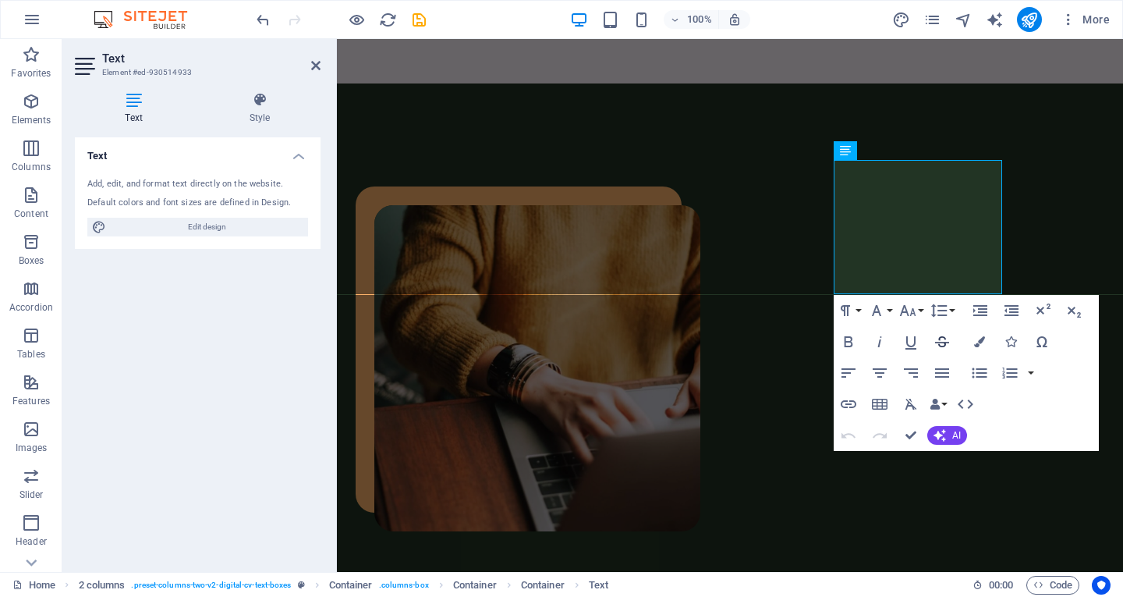
click at [938, 337] on icon "button" at bounding box center [942, 341] width 19 height 19
click at [938, 338] on icon "button" at bounding box center [942, 341] width 19 height 19
click at [976, 343] on icon "button" at bounding box center [979, 341] width 11 height 11
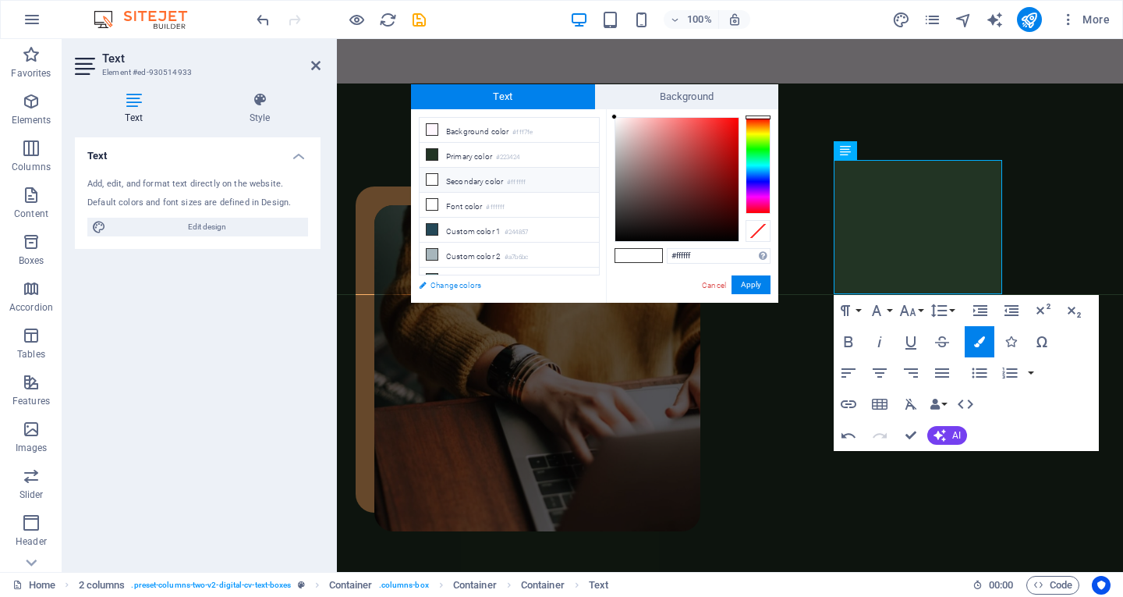
click at [427, 285] on link "Change colors" at bounding box center [501, 284] width 181 height 19
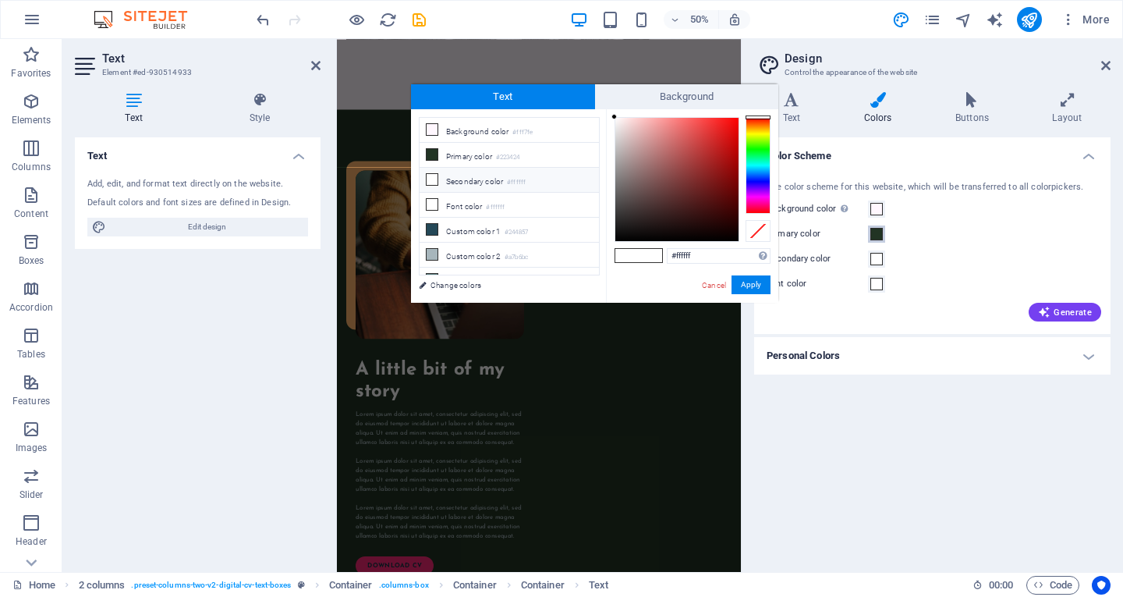
click at [882, 231] on span at bounding box center [876, 234] width 12 height 12
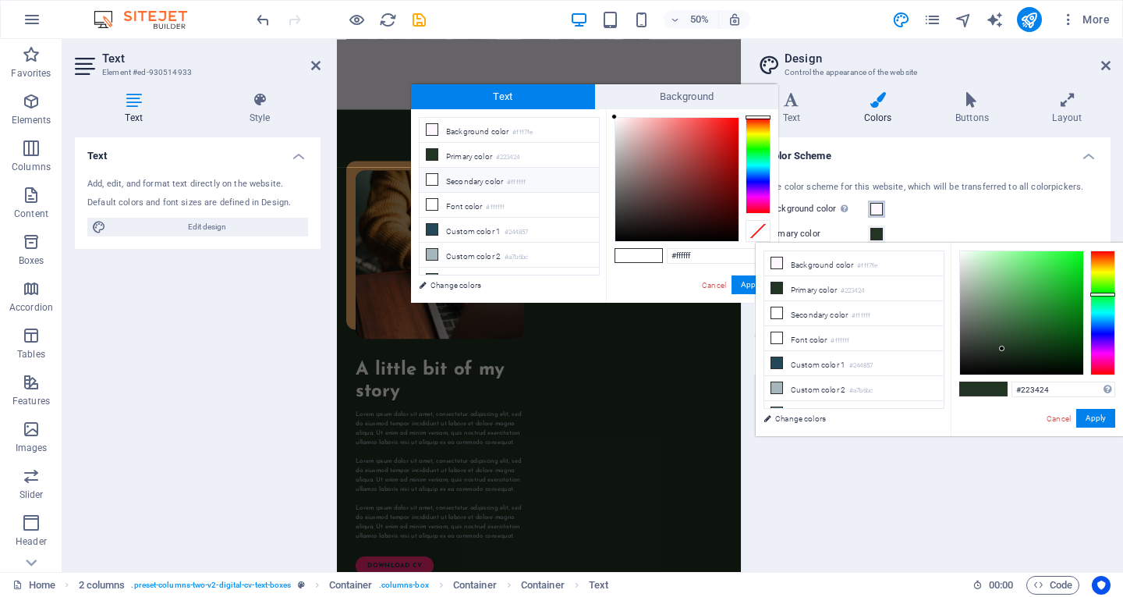
click at [882, 218] on button "Background color Only visible if it is not covered by other backgrounds." at bounding box center [876, 208] width 17 height 17
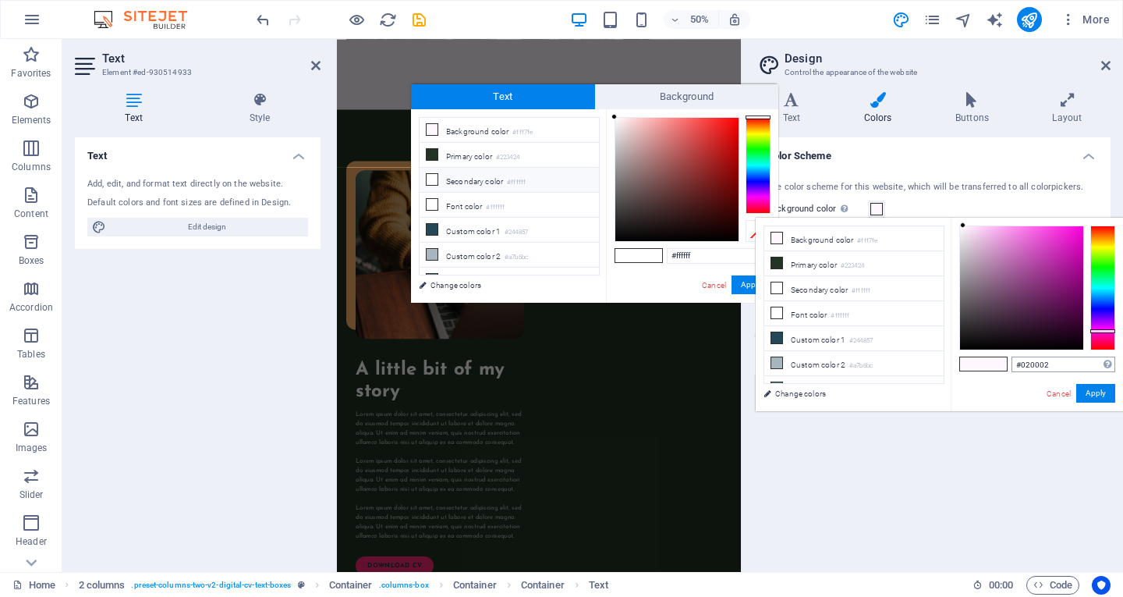
type input "#000000"
drag, startPoint x: 1054, startPoint y: 348, endPoint x: 1057, endPoint y: 357, distance: 9.9
click at [1057, 357] on div "#000000 Supported formats #0852ed rgb(8, 82, 237) rgba(8, 82, 237, 90%) hsv(221…" at bounding box center [1037, 428] width 172 height 420
click at [1089, 388] on button "Apply" at bounding box center [1095, 393] width 39 height 19
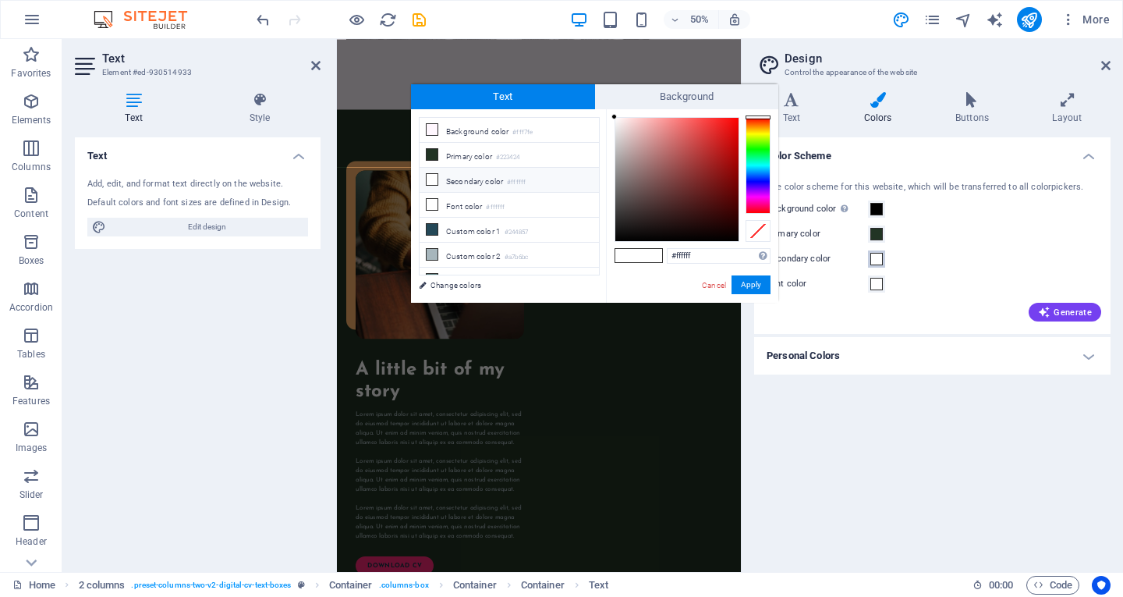
click at [876, 263] on span at bounding box center [876, 259] width 12 height 12
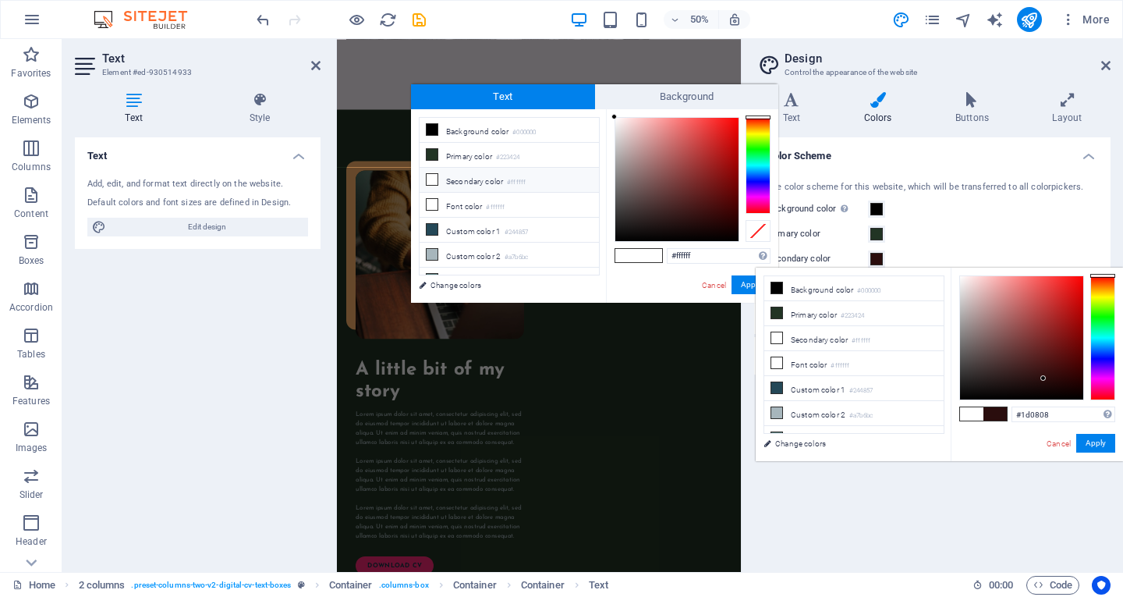
drag, startPoint x: 1012, startPoint y: 343, endPoint x: 1056, endPoint y: 390, distance: 64.0
click at [1054, 388] on div at bounding box center [1021, 337] width 123 height 123
type input "#150505"
click at [1104, 441] on button "Apply" at bounding box center [1095, 443] width 39 height 19
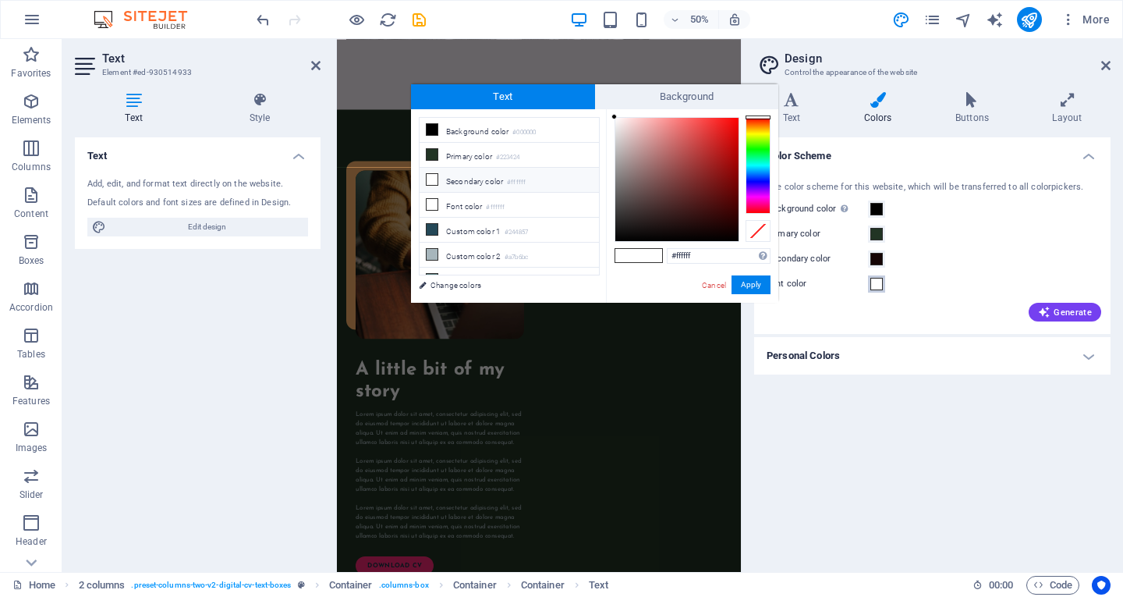
click at [870, 282] on button "Font color" at bounding box center [876, 283] width 17 height 17
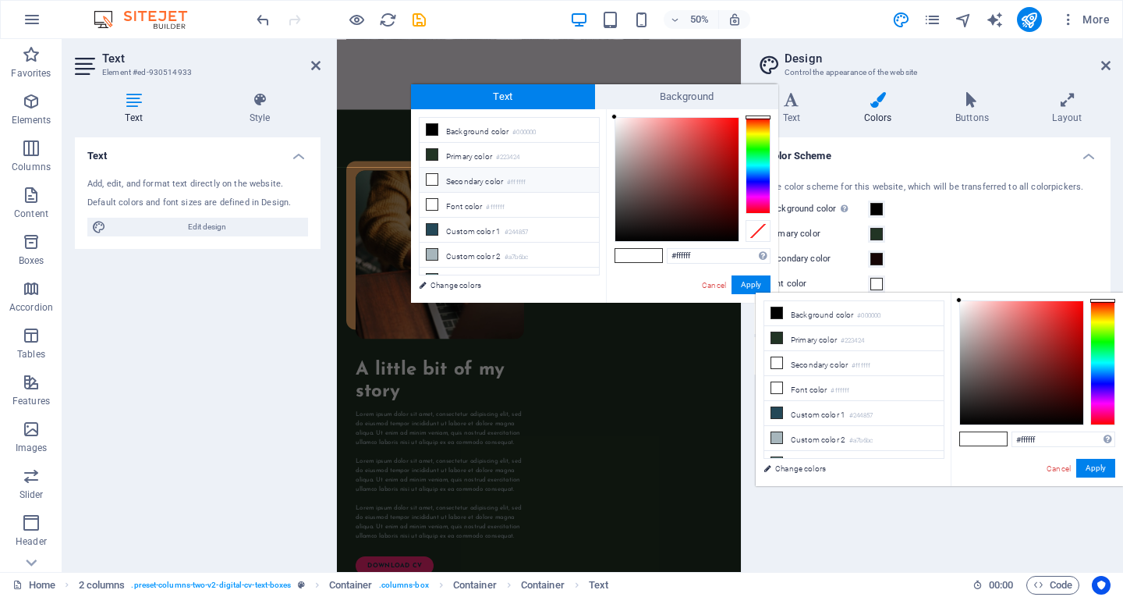
type input "#150505"
drag, startPoint x: 993, startPoint y: 355, endPoint x: 1094, endPoint y: 437, distance: 130.3
click at [1072, 416] on div at bounding box center [1021, 362] width 123 height 123
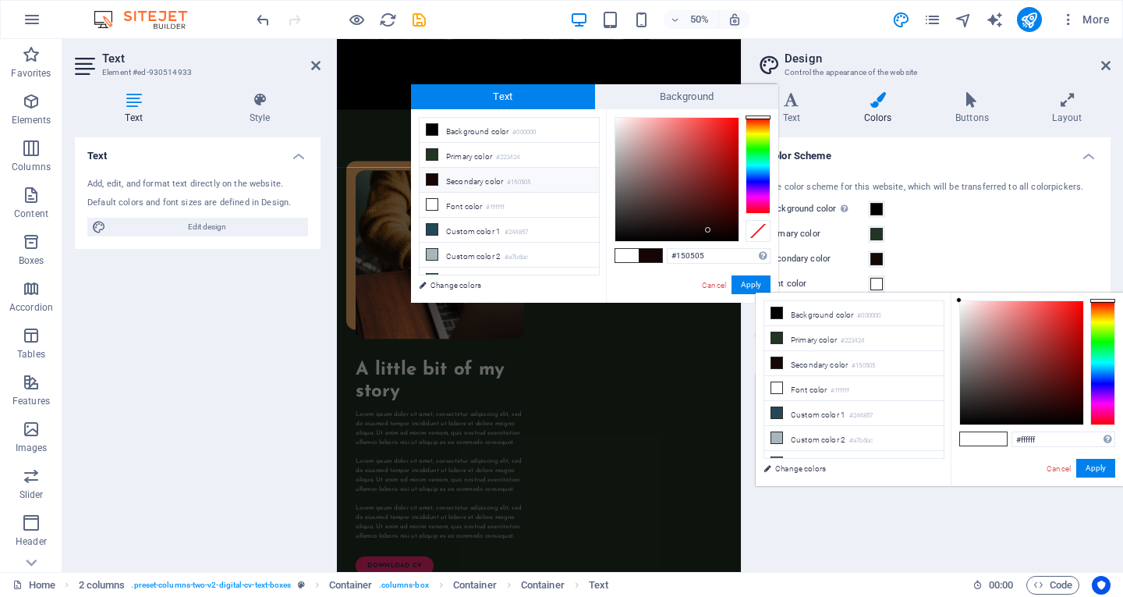
type input "#0f0101"
click at [1095, 453] on div "#0f0101 Supported formats #0852ed rgb(8, 82, 237) rgba(8, 82, 237, 90%) hsv(221…" at bounding box center [1037, 502] width 172 height 420
click at [1094, 463] on button "Apply" at bounding box center [1095, 468] width 39 height 19
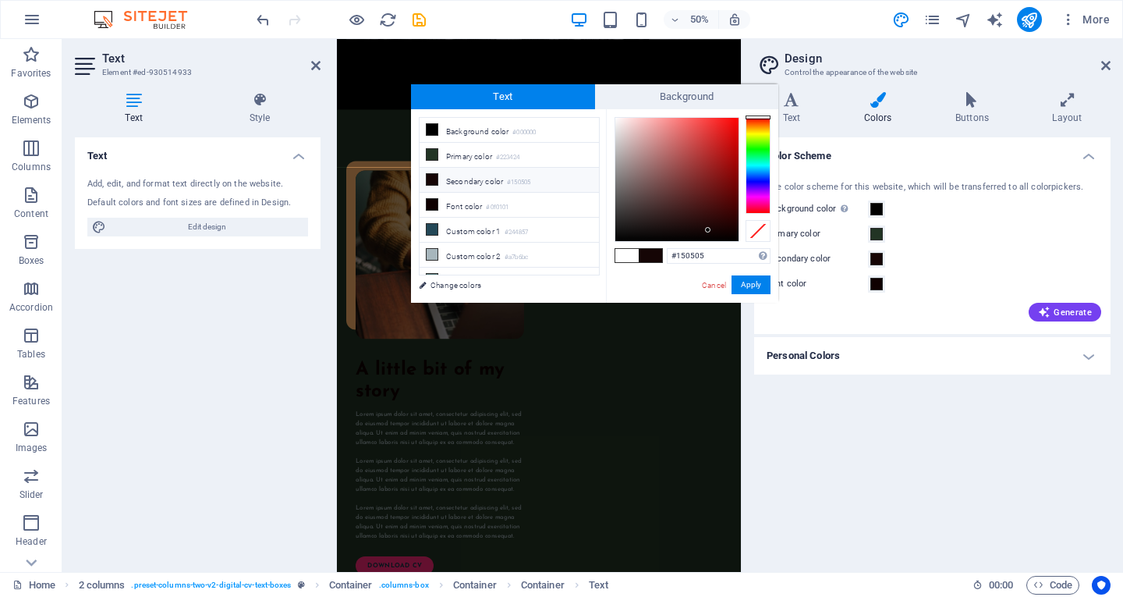
click at [938, 352] on h4 "Personal Colors" at bounding box center [932, 355] width 356 height 37
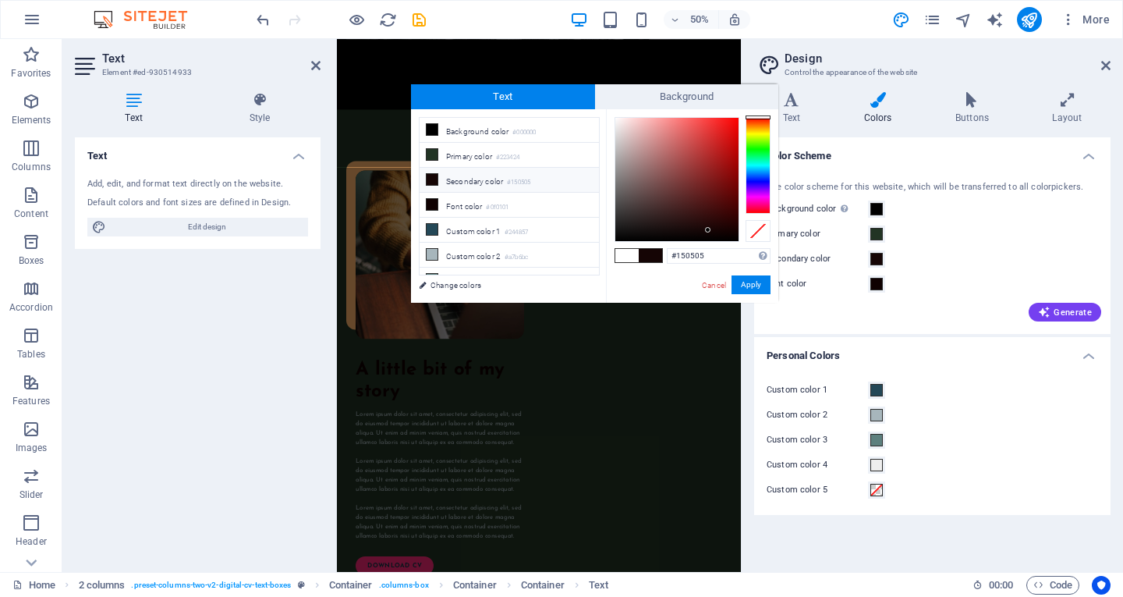
click at [938, 352] on h4 "Personal Colors" at bounding box center [932, 351] width 356 height 28
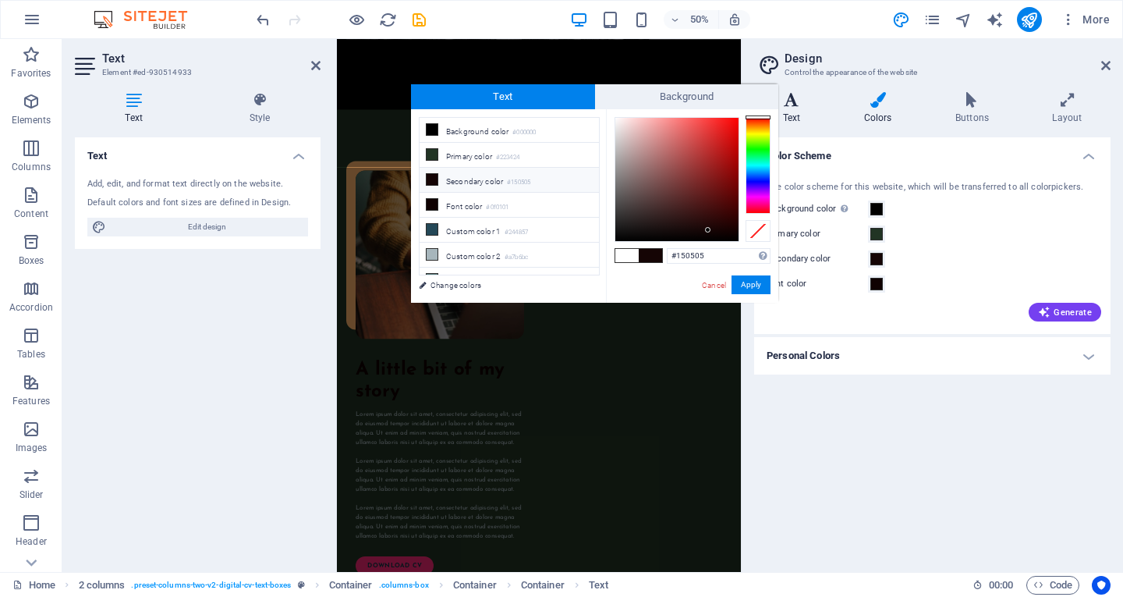
click at [805, 107] on icon at bounding box center [791, 100] width 75 height 16
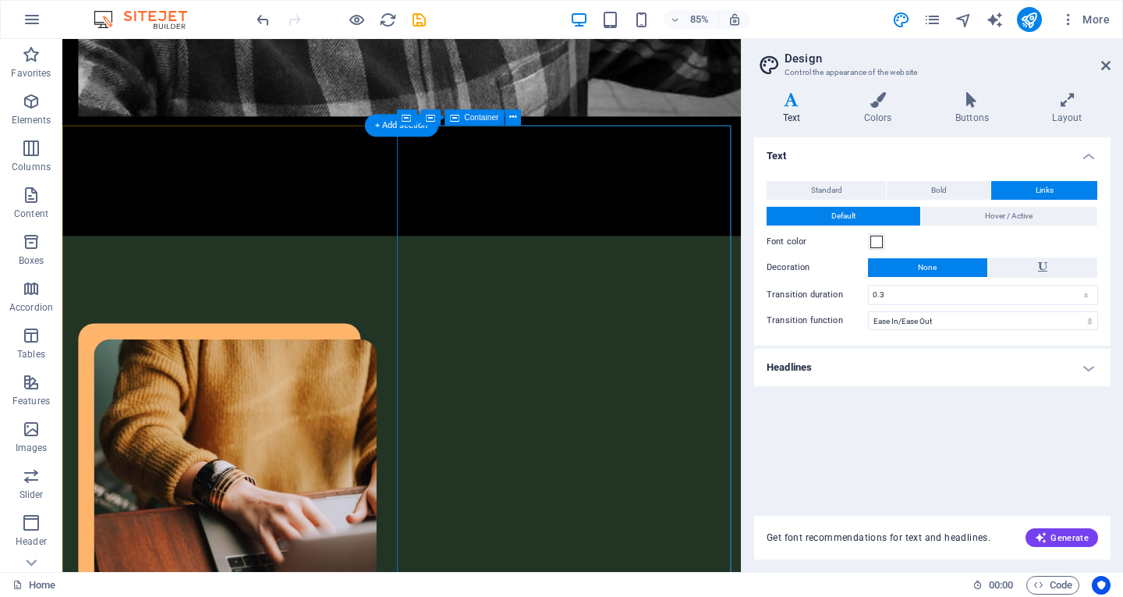
scroll to position [1337, 0]
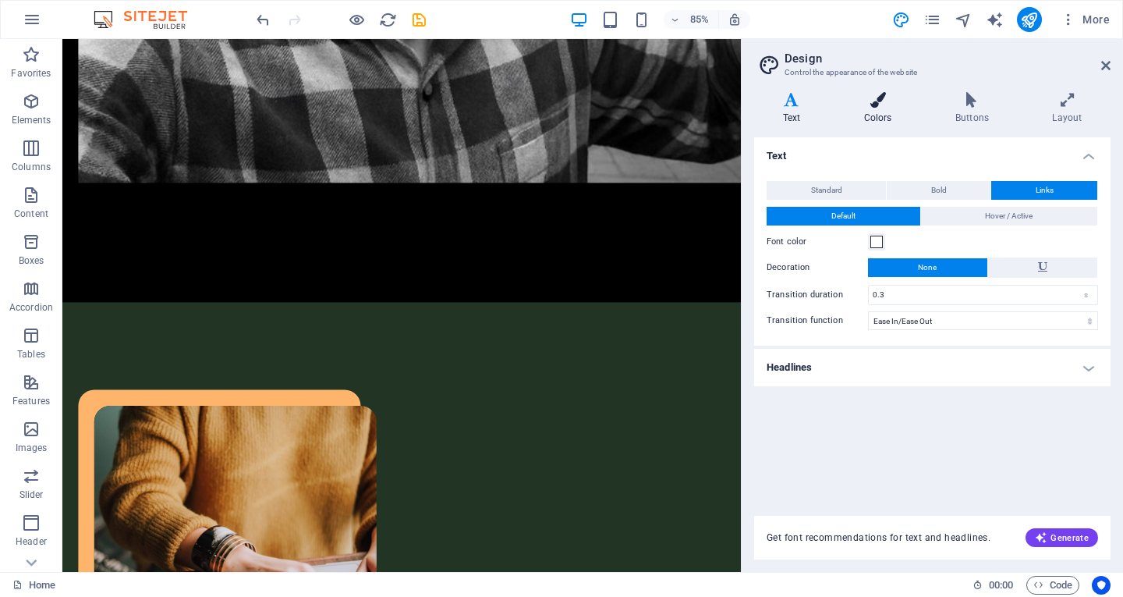
click at [875, 109] on h4 "Colors" at bounding box center [880, 108] width 91 height 33
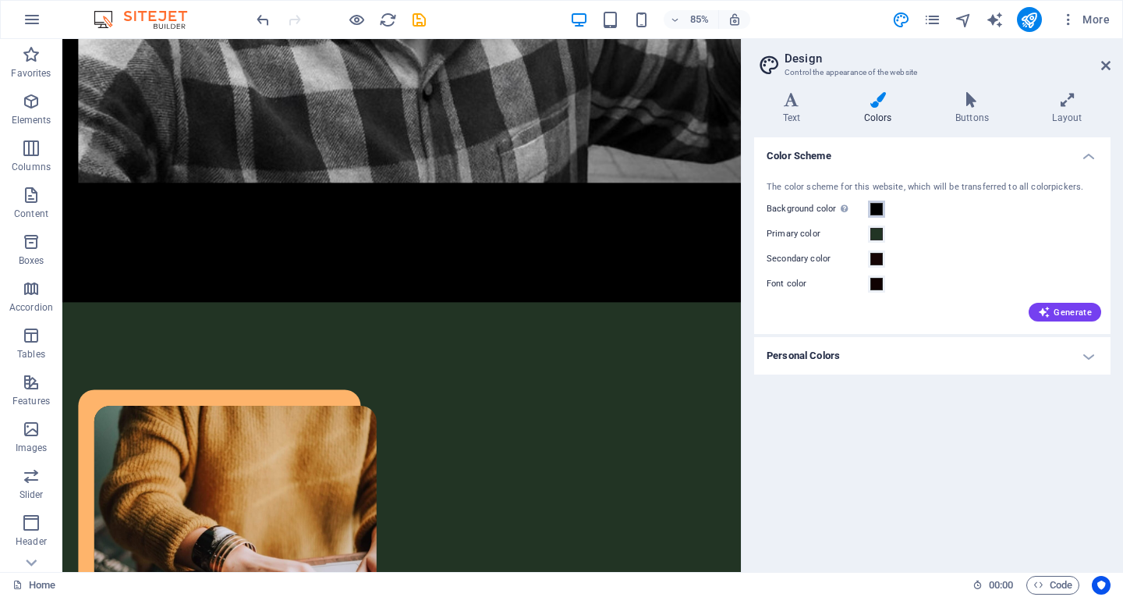
click at [876, 213] on span at bounding box center [876, 209] width 12 height 12
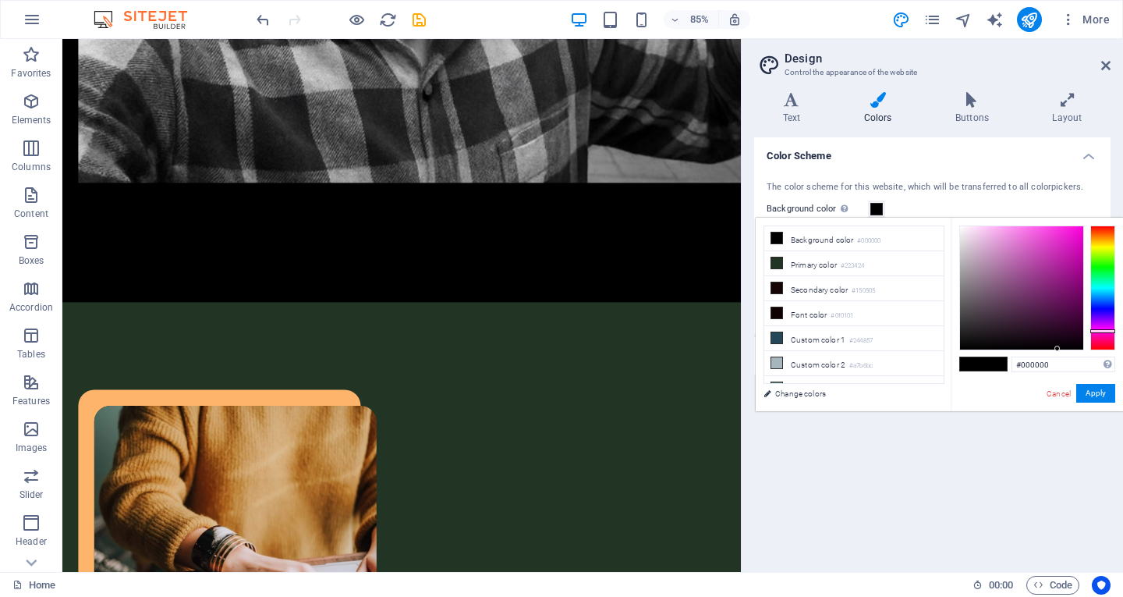
click at [1100, 295] on div at bounding box center [1102, 287] width 25 height 125
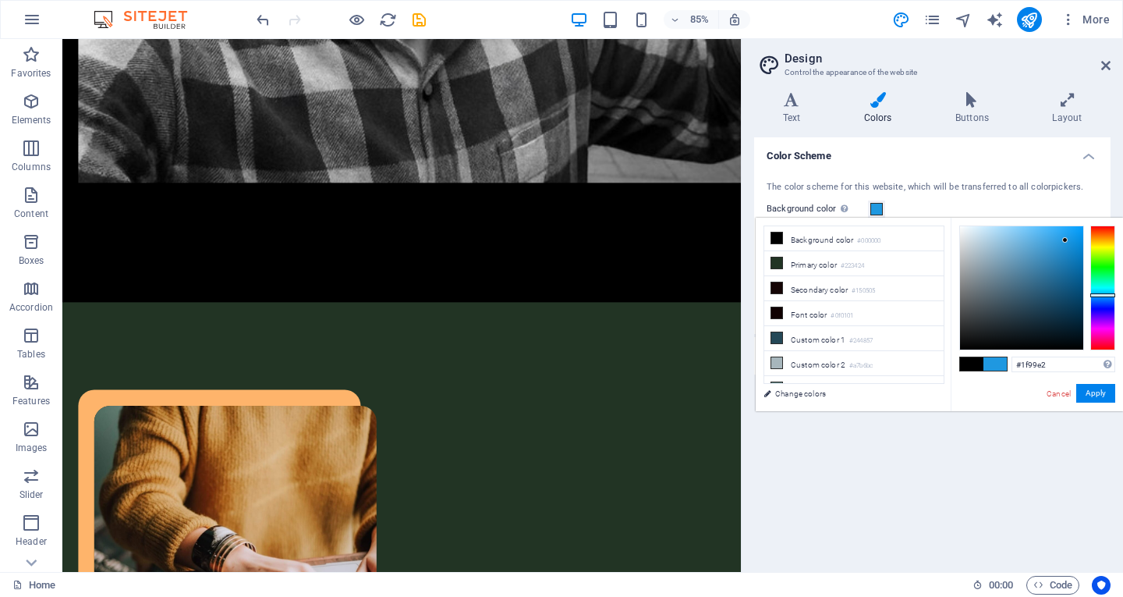
drag, startPoint x: 1053, startPoint y: 274, endPoint x: 1065, endPoint y: 239, distance: 36.5
click at [1065, 239] on div at bounding box center [1021, 287] width 123 height 123
click at [1086, 391] on button "Apply" at bounding box center [1095, 393] width 39 height 19
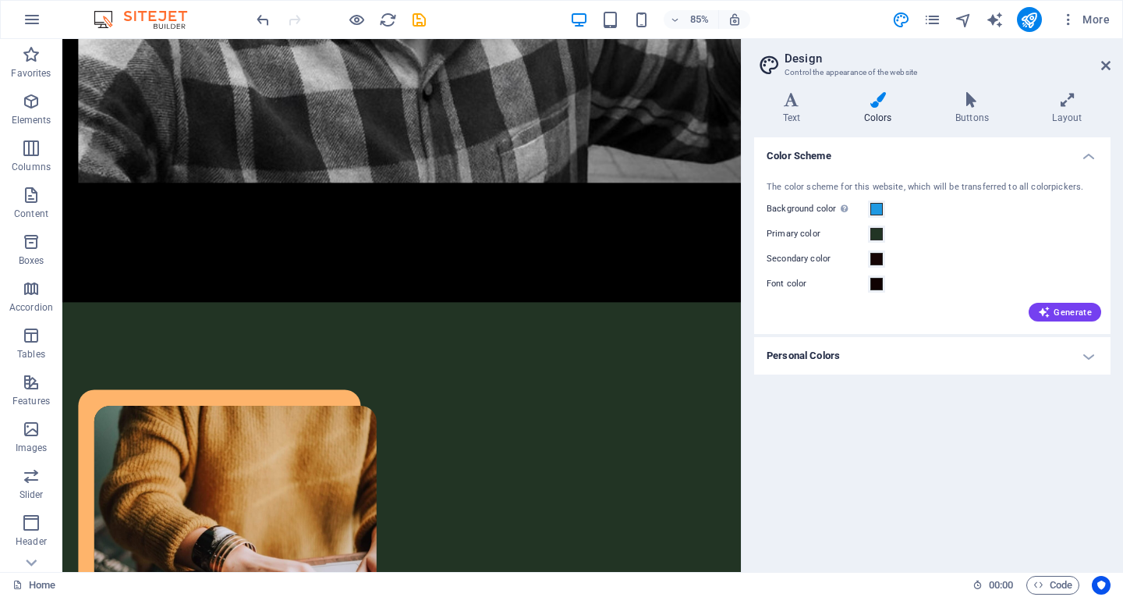
click at [1082, 354] on h4 "Personal Colors" at bounding box center [932, 355] width 356 height 37
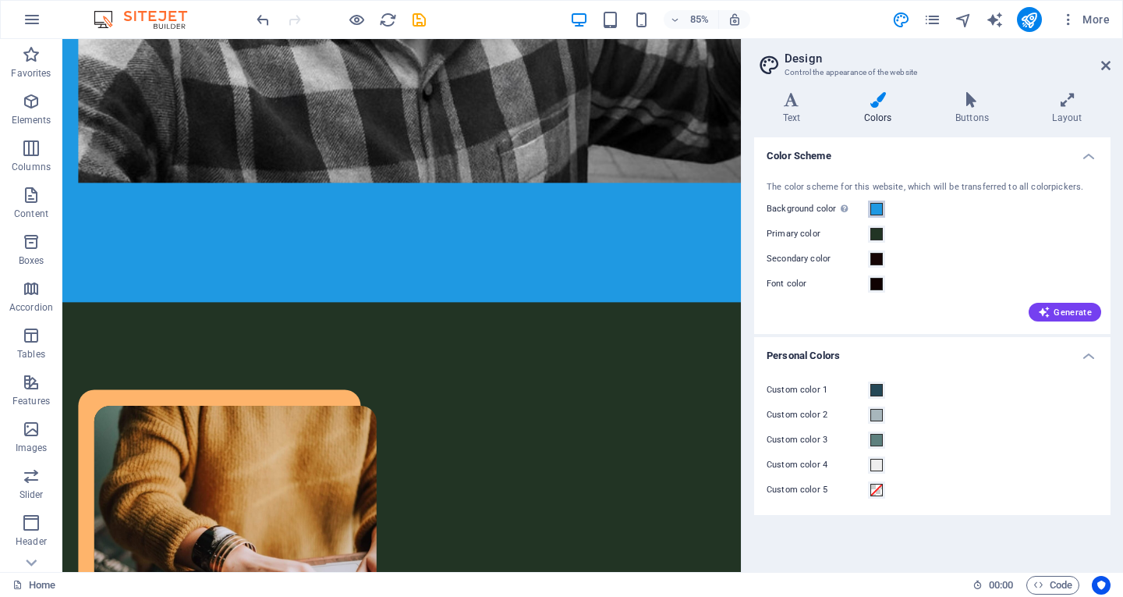
click at [877, 211] on span at bounding box center [876, 209] width 12 height 12
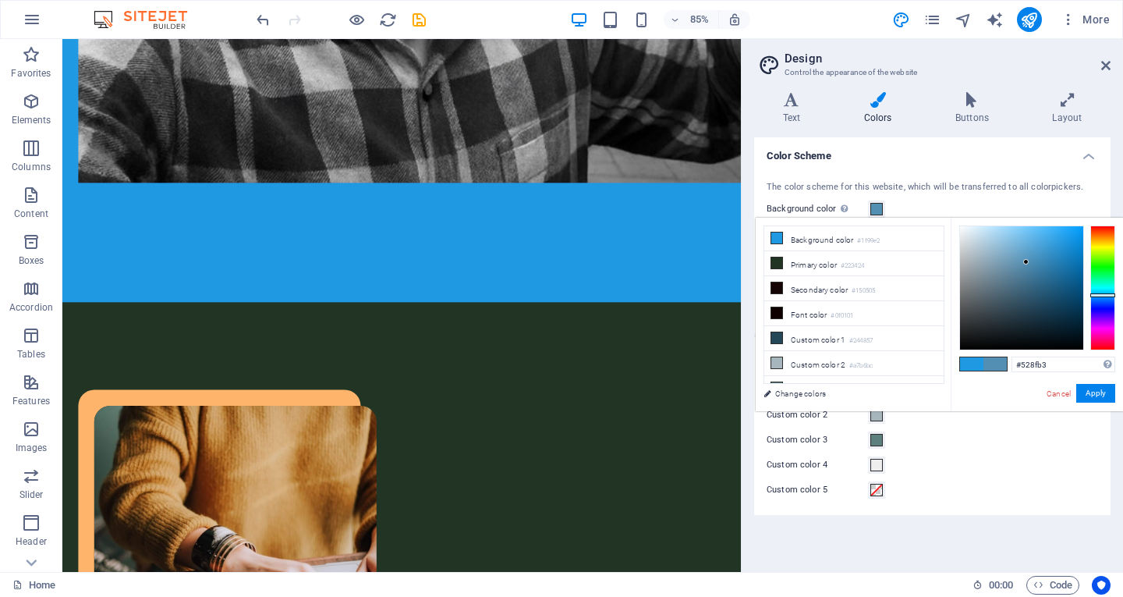
drag, startPoint x: 1027, startPoint y: 287, endPoint x: 1026, endPoint y: 262, distance: 25.0
click at [1026, 262] on div at bounding box center [1021, 287] width 123 height 123
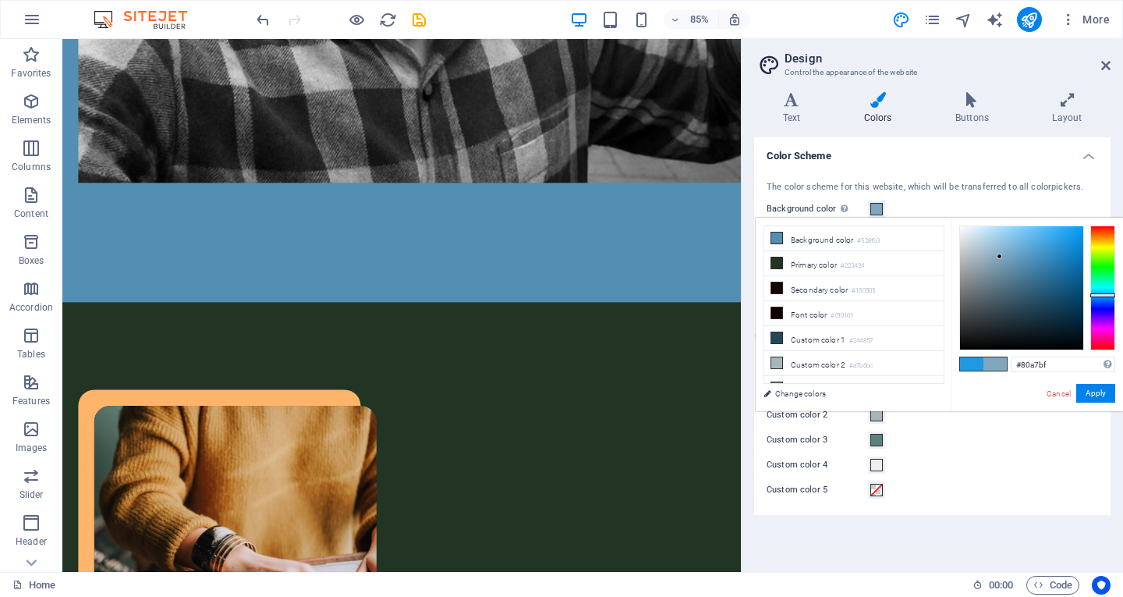
drag, startPoint x: 1057, startPoint y: 282, endPoint x: 1000, endPoint y: 257, distance: 63.2
click at [1000, 257] on div at bounding box center [1021, 287] width 123 height 123
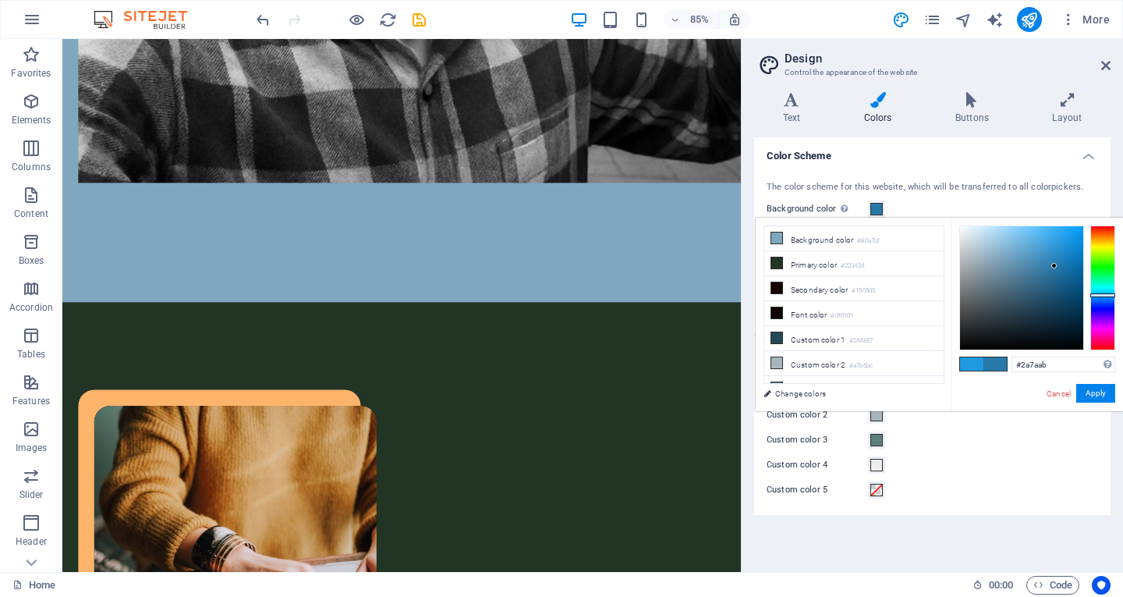
drag, startPoint x: 1049, startPoint y: 276, endPoint x: 1052, endPoint y: 266, distance: 10.6
click at [1052, 266] on div at bounding box center [1021, 287] width 123 height 123
drag, startPoint x: 1047, startPoint y: 275, endPoint x: 1040, endPoint y: 270, distance: 9.1
click at [1040, 270] on div at bounding box center [1021, 287] width 123 height 123
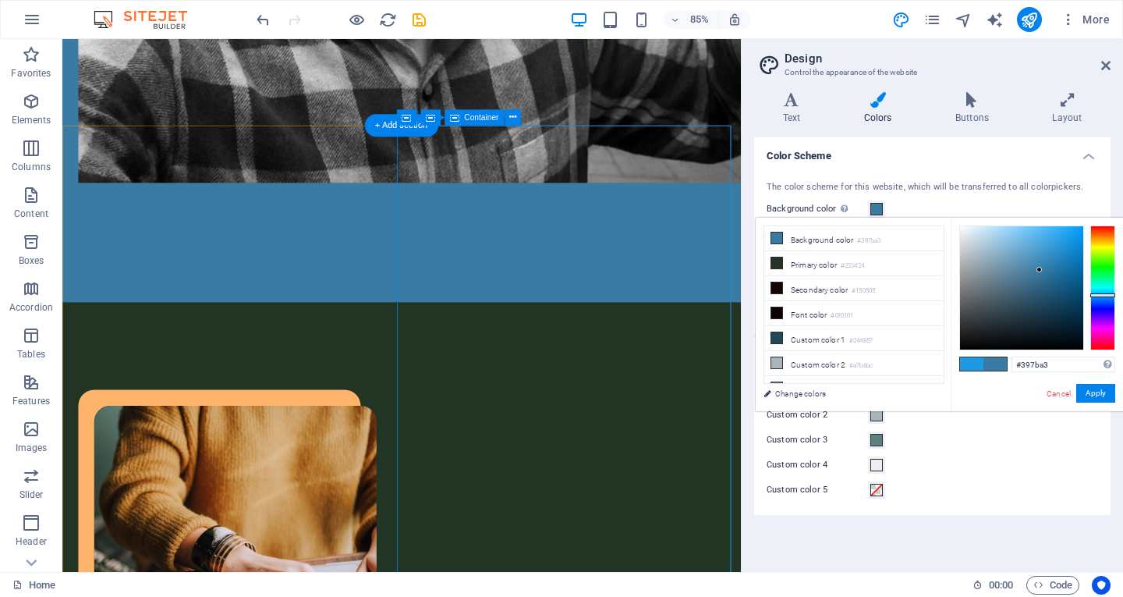
scroll to position [1493, 0]
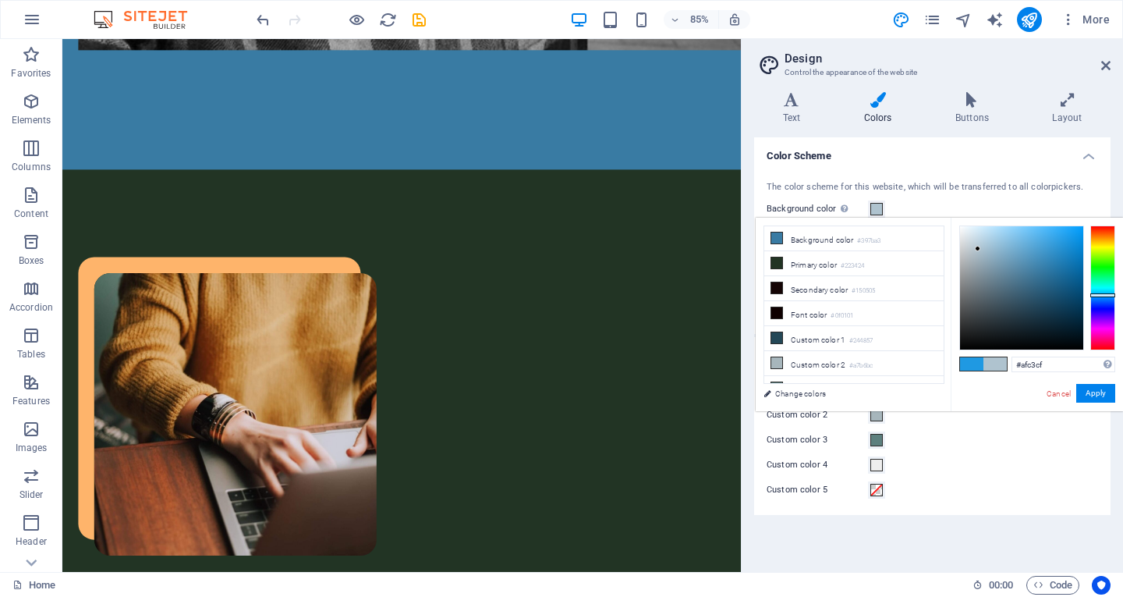
drag, startPoint x: 1011, startPoint y: 301, endPoint x: 978, endPoint y: 249, distance: 61.7
click at [978, 249] on div at bounding box center [1021, 287] width 123 height 123
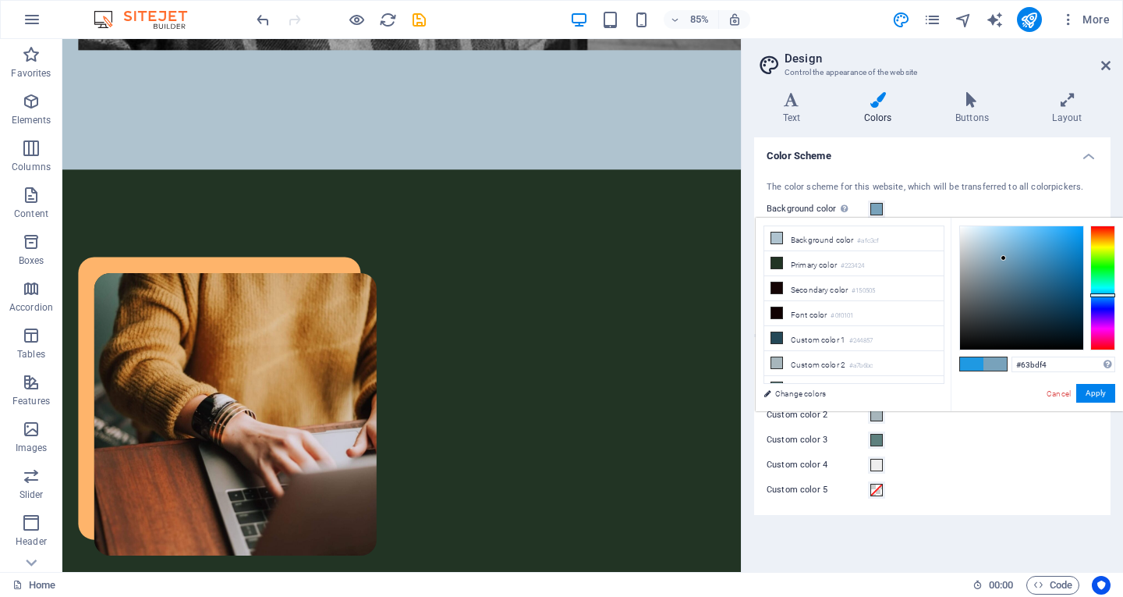
drag, startPoint x: 989, startPoint y: 278, endPoint x: 1033, endPoint y: 231, distance: 64.0
click at [1033, 231] on div at bounding box center [1021, 287] width 123 height 123
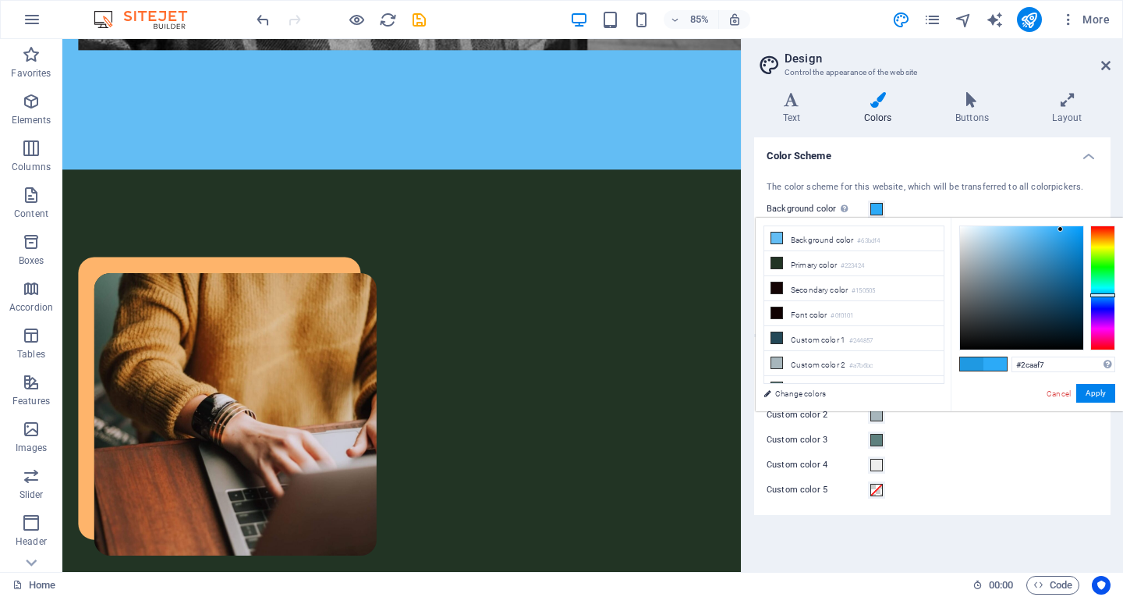
drag, startPoint x: 1027, startPoint y: 298, endPoint x: 1061, endPoint y: 229, distance: 76.4
click at [1061, 229] on div at bounding box center [1021, 287] width 123 height 123
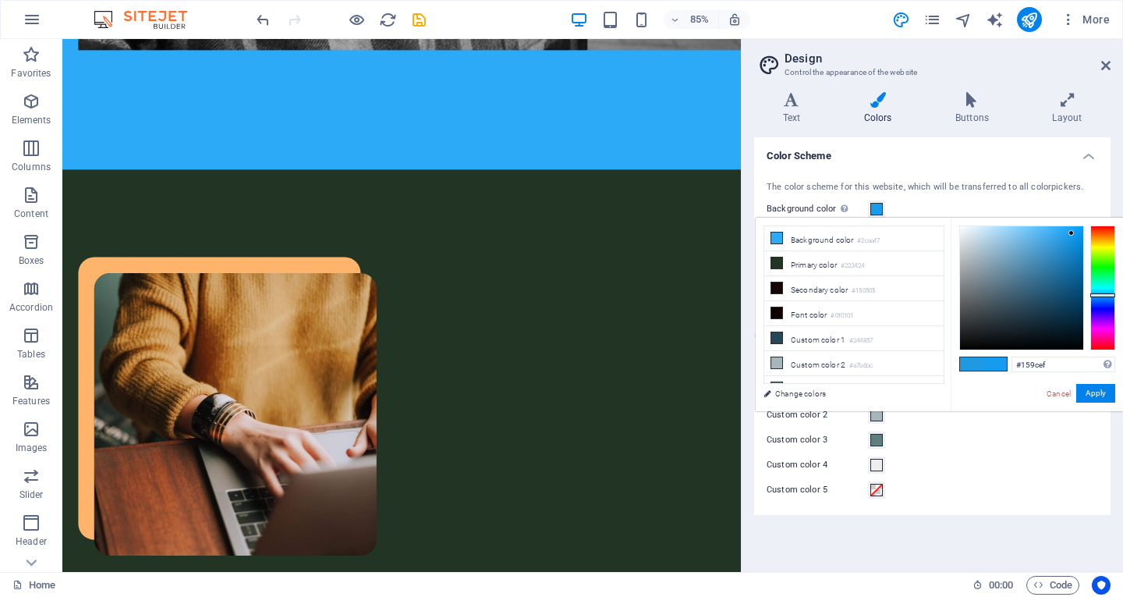
drag, startPoint x: 1046, startPoint y: 274, endPoint x: 1072, endPoint y: 233, distance: 48.0
click at [1072, 233] on div at bounding box center [1021, 287] width 123 height 123
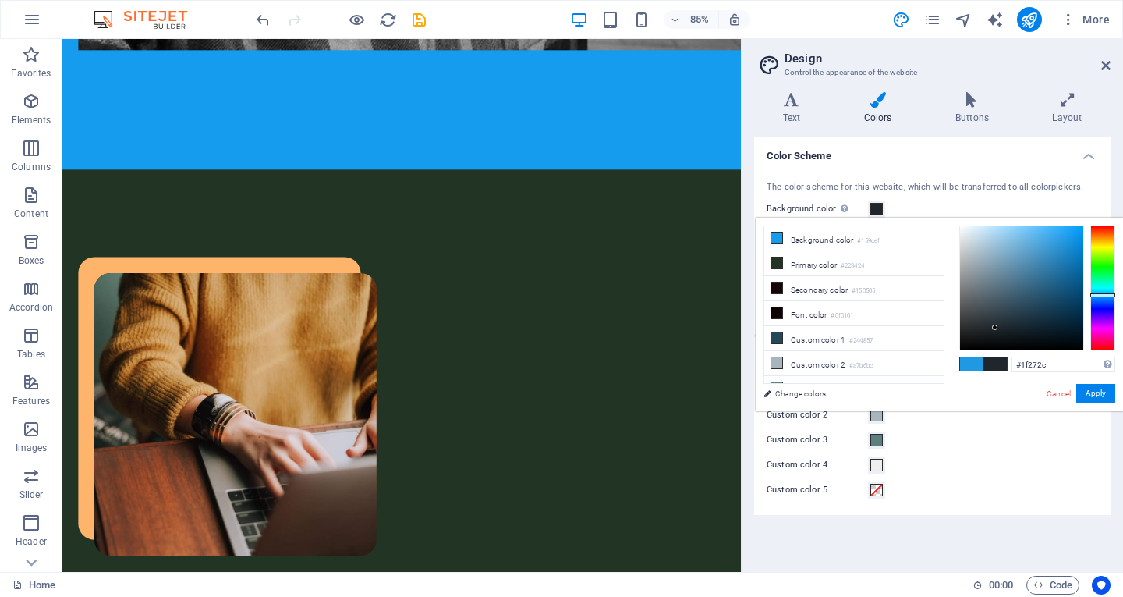
drag, startPoint x: 1036, startPoint y: 287, endPoint x: 995, endPoint y: 328, distance: 57.9
click at [995, 328] on div at bounding box center [1021, 287] width 123 height 123
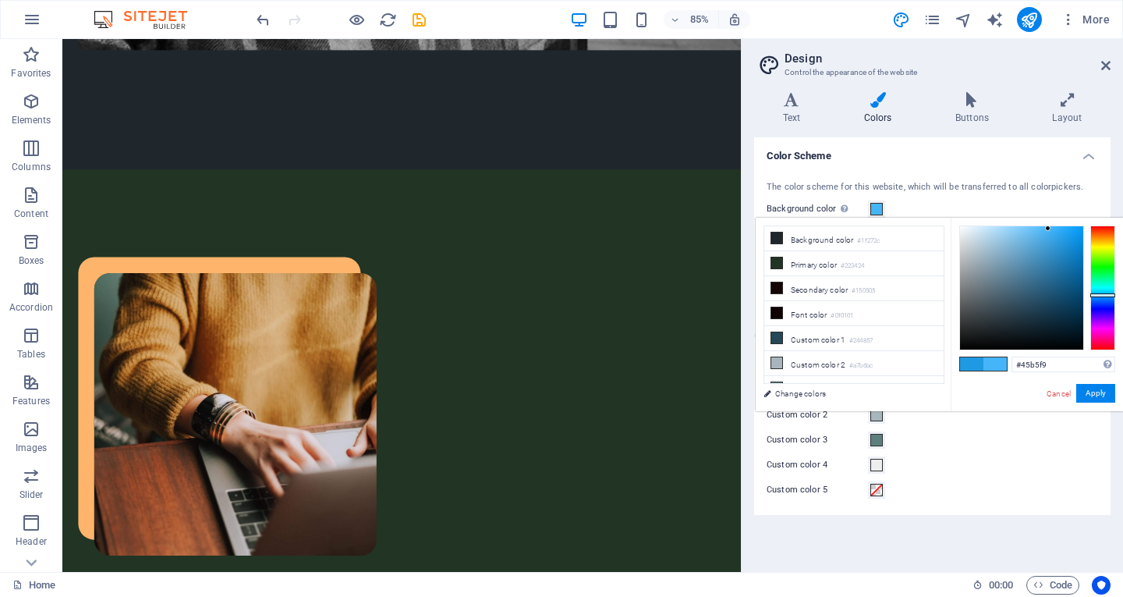
drag, startPoint x: 994, startPoint y: 318, endPoint x: 1048, endPoint y: 228, distance: 104.6
click at [1048, 228] on div at bounding box center [1021, 287] width 123 height 123
drag, startPoint x: 1033, startPoint y: 284, endPoint x: 1086, endPoint y: 260, distance: 57.6
click at [1086, 260] on div at bounding box center [1037, 287] width 156 height 125
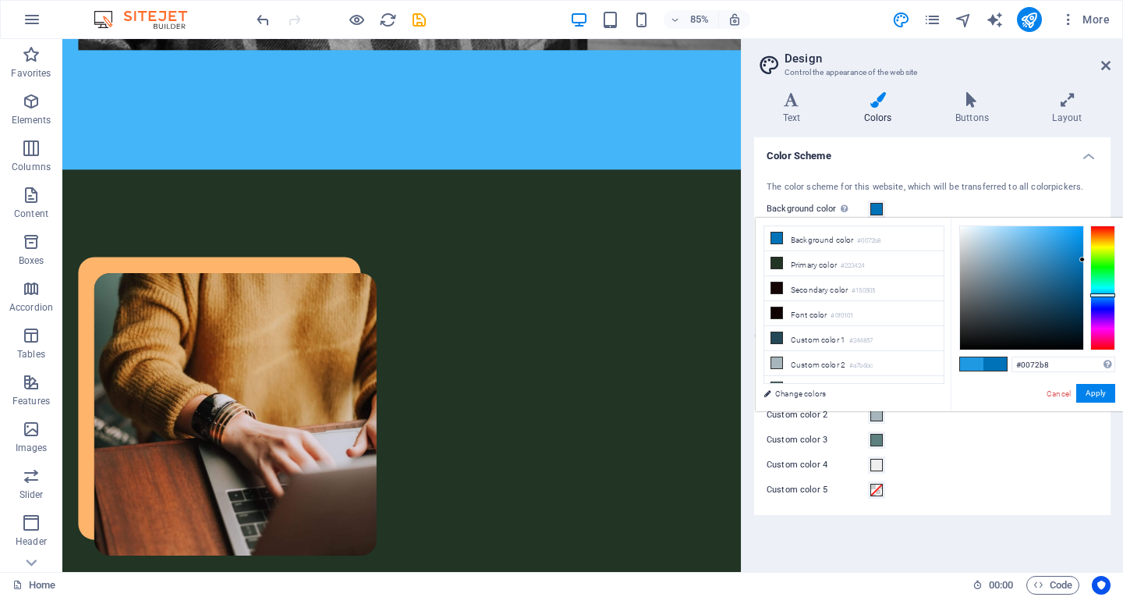
click at [796, 263] on li "Primary color #223424" at bounding box center [853, 263] width 179 height 25
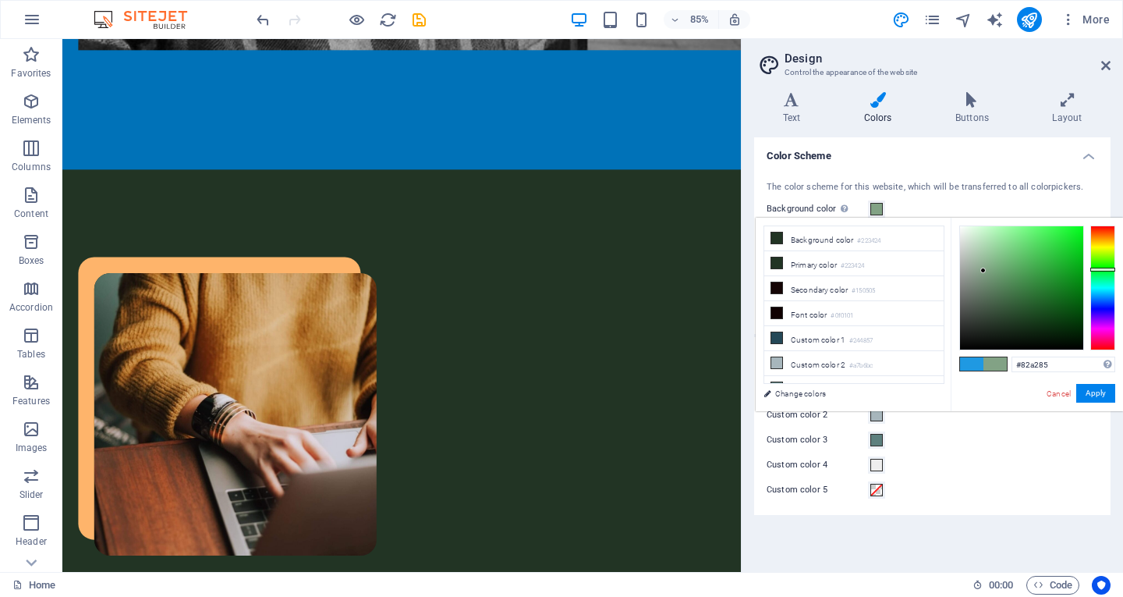
drag, startPoint x: 983, startPoint y: 288, endPoint x: 983, endPoint y: 271, distance: 17.2
click at [983, 271] on div at bounding box center [1021, 287] width 123 height 123
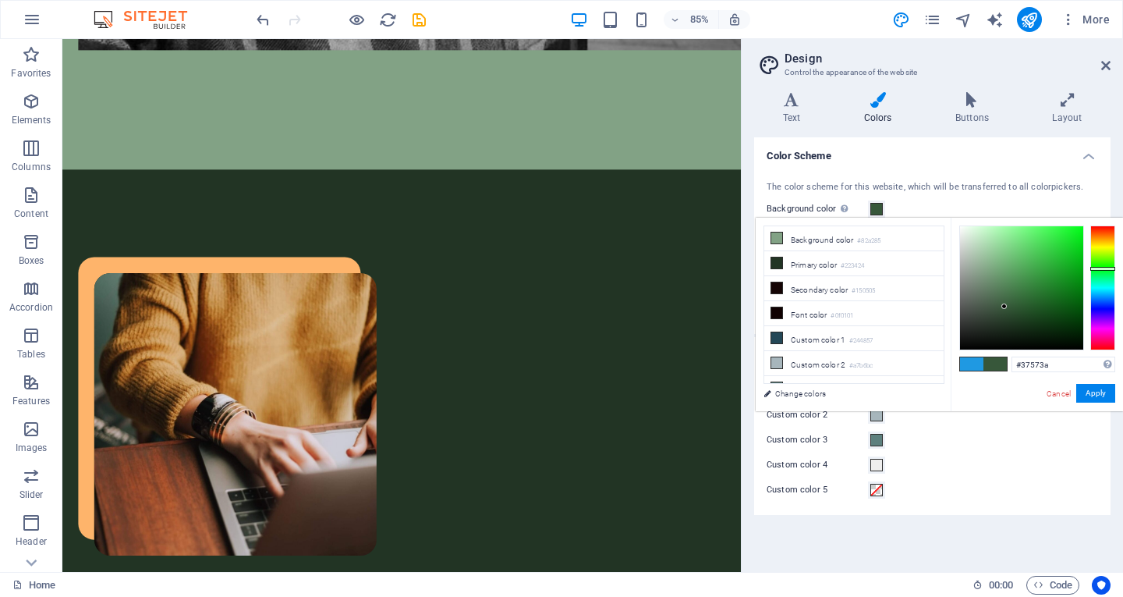
drag, startPoint x: 983, startPoint y: 271, endPoint x: 1004, endPoint y: 306, distance: 40.9
click at [1004, 306] on div at bounding box center [1003, 305] width 5 height 5
drag, startPoint x: 1004, startPoint y: 306, endPoint x: 1013, endPoint y: 335, distance: 29.4
click at [1013, 335] on div at bounding box center [1012, 333] width 5 height 5
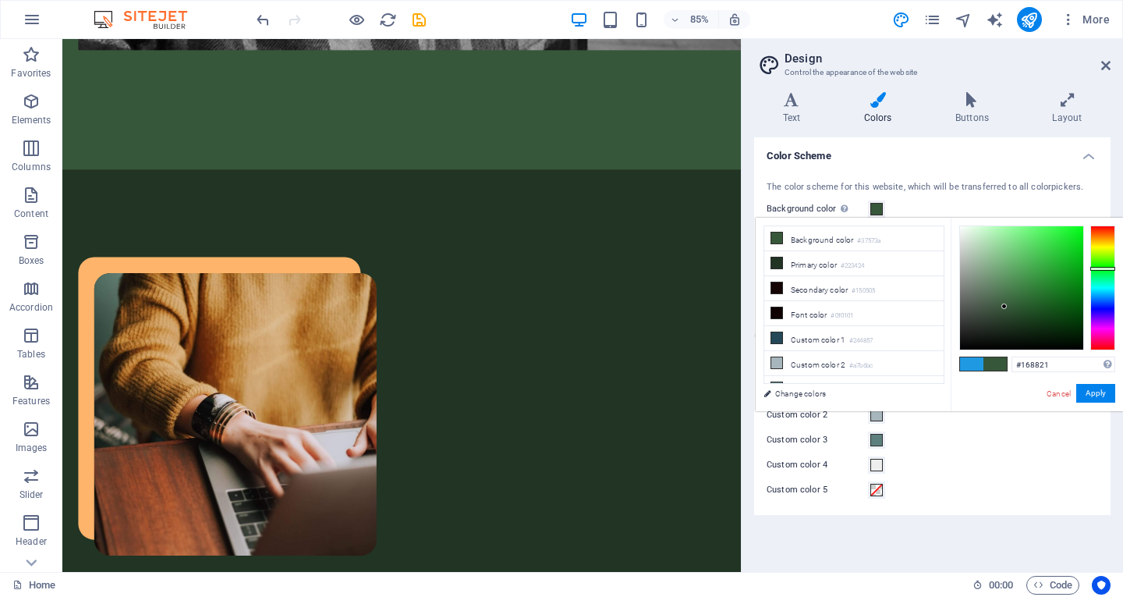
drag, startPoint x: 1018, startPoint y: 315, endPoint x: 1062, endPoint y: 264, distance: 67.5
click at [1062, 278] on div at bounding box center [1021, 287] width 123 height 123
drag, startPoint x: 1062, startPoint y: 264, endPoint x: 1062, endPoint y: 227, distance: 36.7
click at [1062, 227] on div at bounding box center [1021, 287] width 123 height 123
drag, startPoint x: 1050, startPoint y: 273, endPoint x: 1027, endPoint y: 319, distance: 51.3
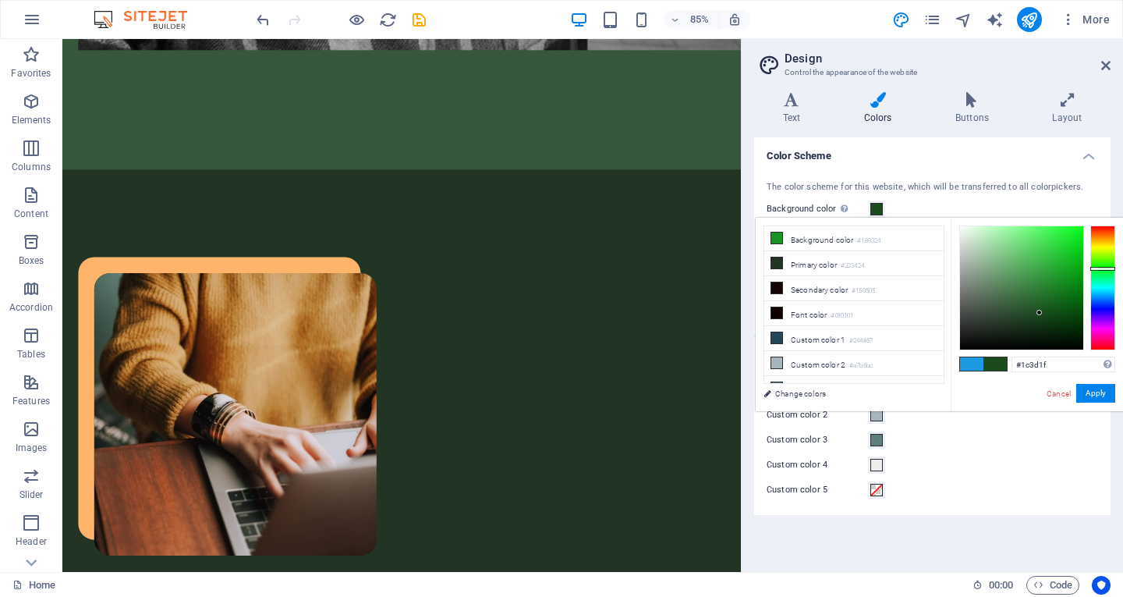
click at [1027, 319] on div at bounding box center [1021, 287] width 123 height 123
drag, startPoint x: 997, startPoint y: 312, endPoint x: 989, endPoint y: 331, distance: 20.3
click at [989, 331] on div at bounding box center [1021, 287] width 123 height 123
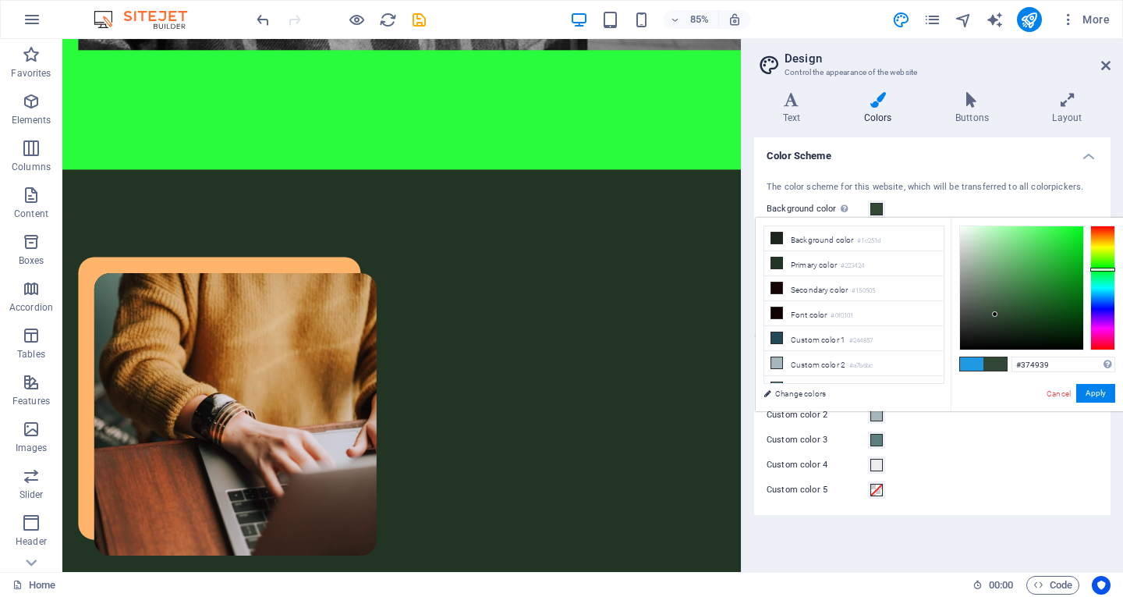
click at [990, 314] on div at bounding box center [1021, 287] width 123 height 123
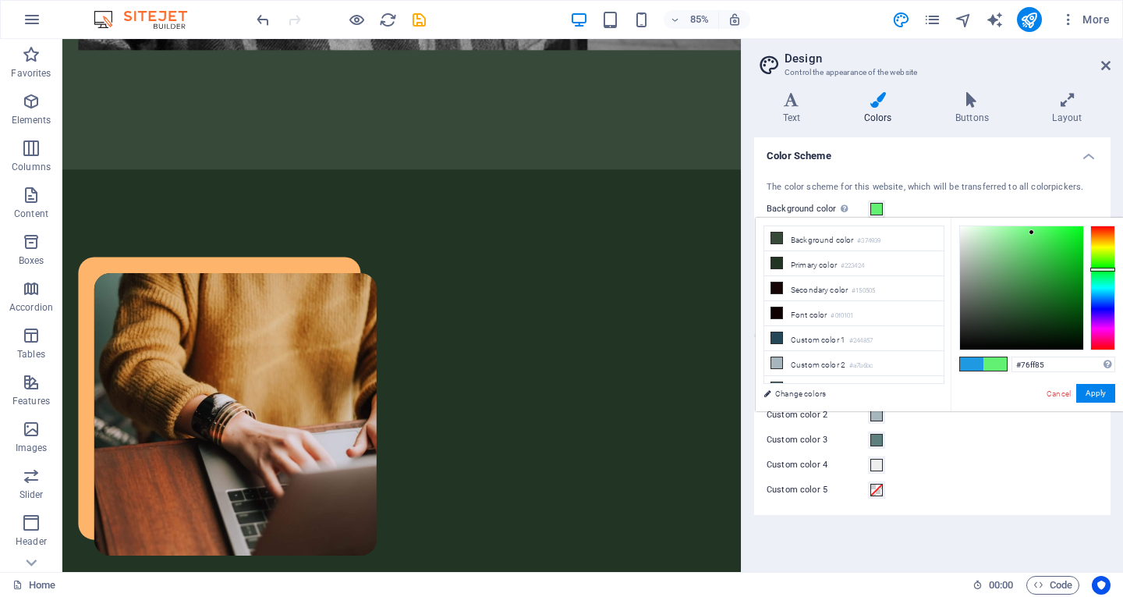
drag, startPoint x: 1024, startPoint y: 296, endPoint x: 1026, endPoint y: 225, distance: 70.2
click at [1026, 226] on div at bounding box center [1021, 287] width 123 height 123
drag, startPoint x: 983, startPoint y: 248, endPoint x: 980, endPoint y: 240, distance: 8.1
click at [980, 240] on div at bounding box center [1021, 287] width 123 height 123
click at [1109, 306] on div at bounding box center [1102, 287] width 25 height 125
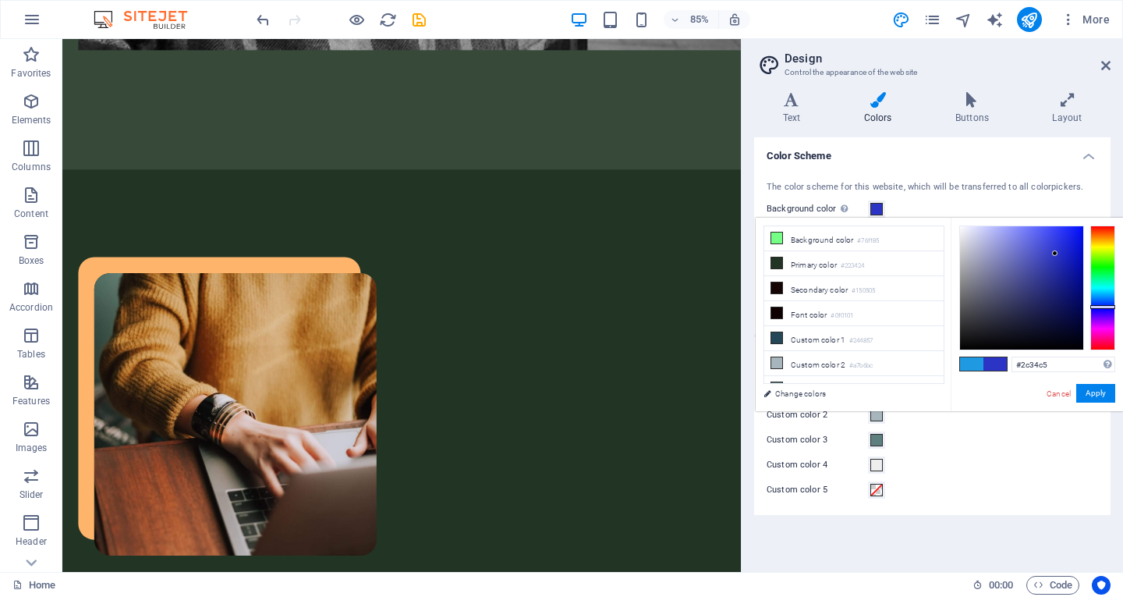
drag, startPoint x: 1068, startPoint y: 303, endPoint x: 1055, endPoint y: 253, distance: 50.9
click at [1055, 253] on div at bounding box center [1021, 287] width 123 height 123
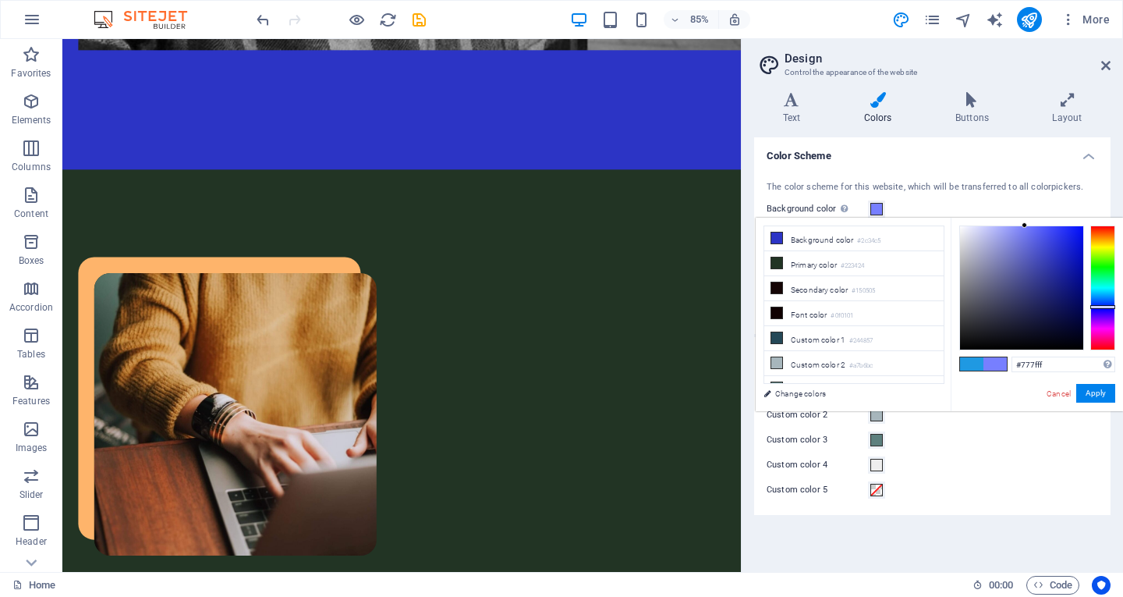
drag, startPoint x: 1049, startPoint y: 260, endPoint x: 1025, endPoint y: 225, distance: 43.3
click at [1025, 226] on div at bounding box center [1021, 287] width 123 height 123
type input "#77ffb6"
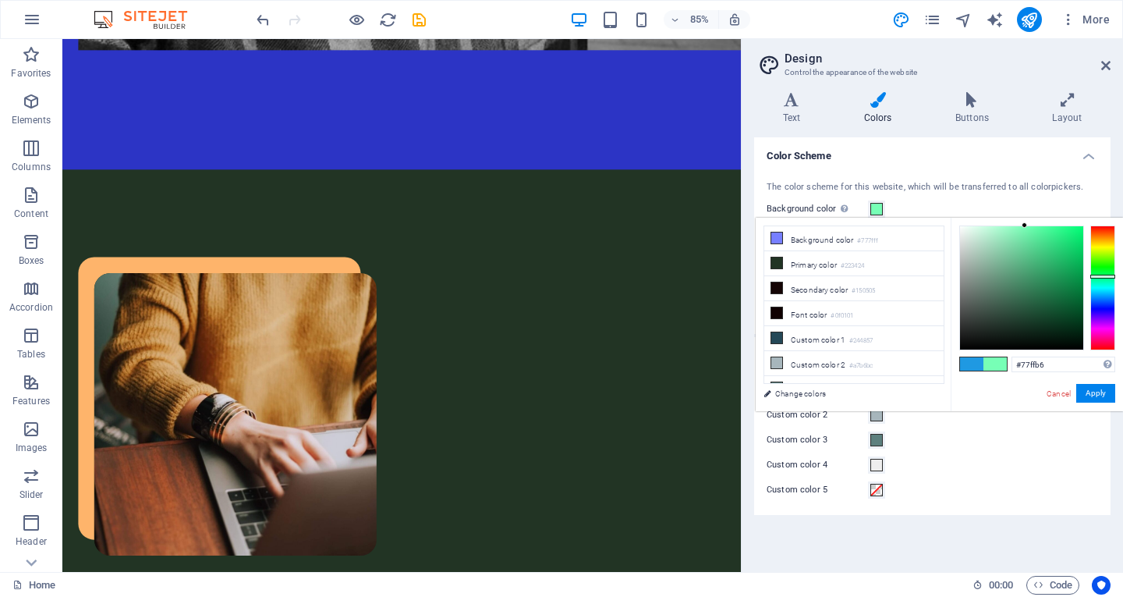
click at [1102, 276] on div at bounding box center [1102, 287] width 25 height 125
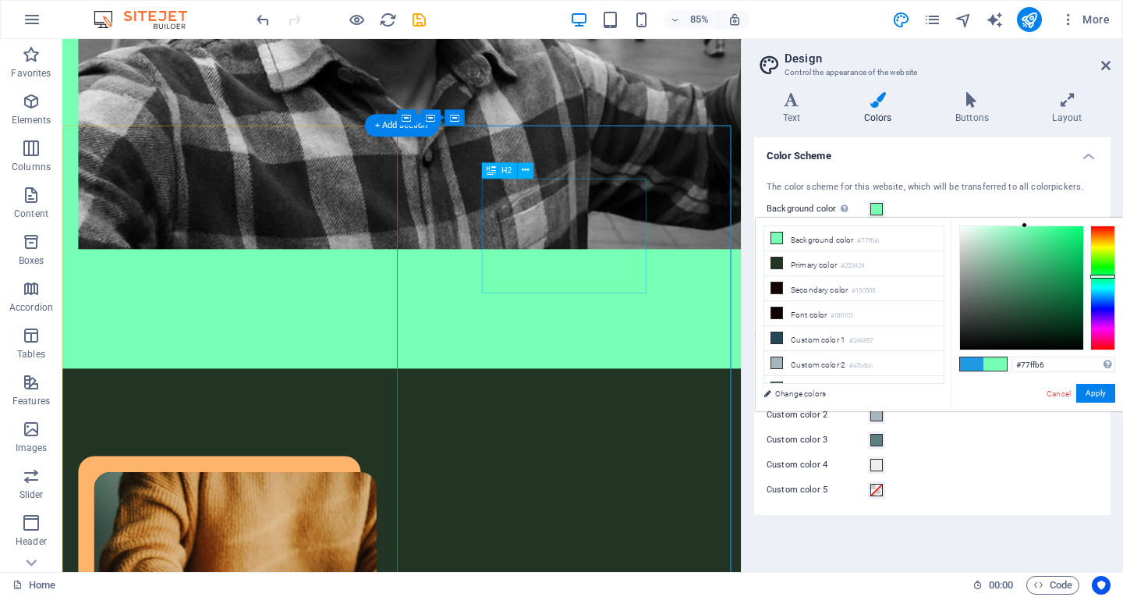
scroll to position [1337, 0]
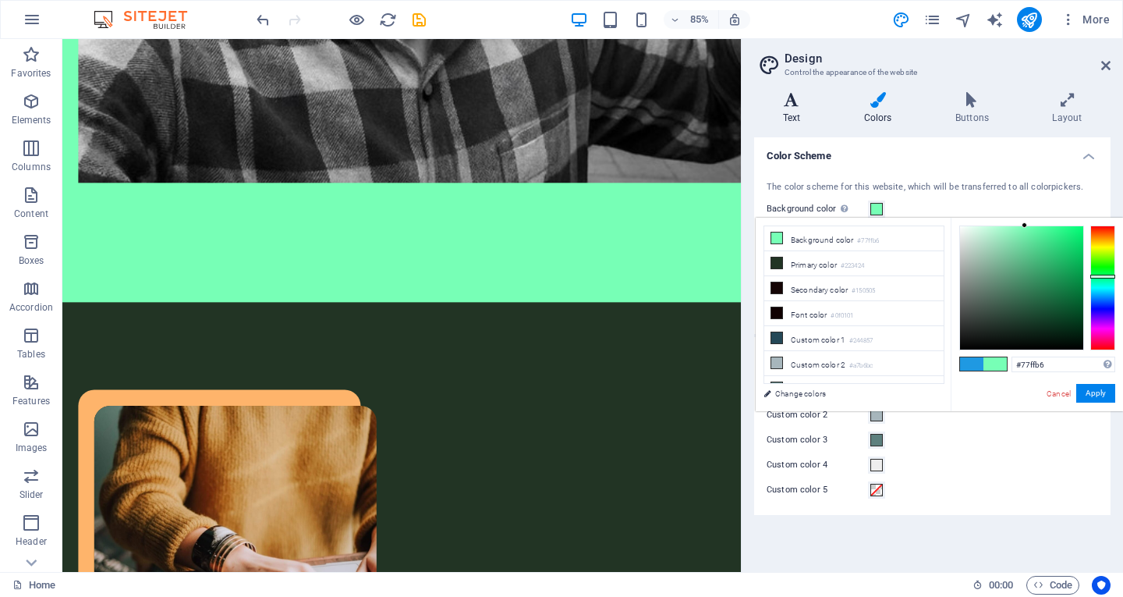
click at [814, 108] on h4 "Text" at bounding box center [794, 108] width 81 height 33
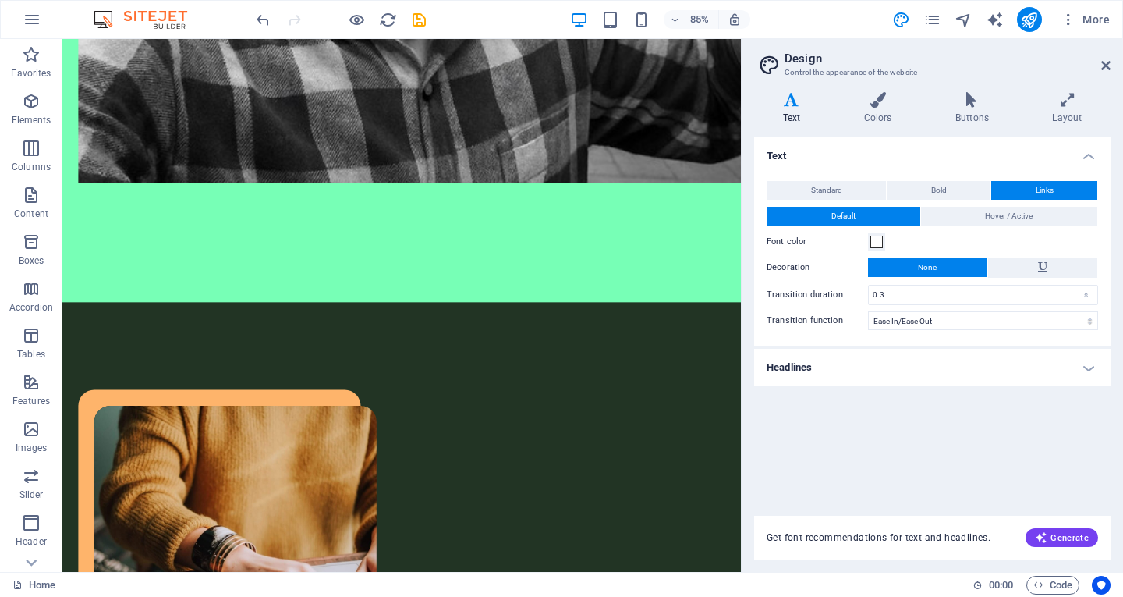
click at [848, 179] on div "Standard Bold Links Font color Font Josefin Sans Font size 16 rem px Line heigh…" at bounding box center [932, 255] width 363 height 180
click at [855, 187] on button "Standard" at bounding box center [826, 190] width 119 height 19
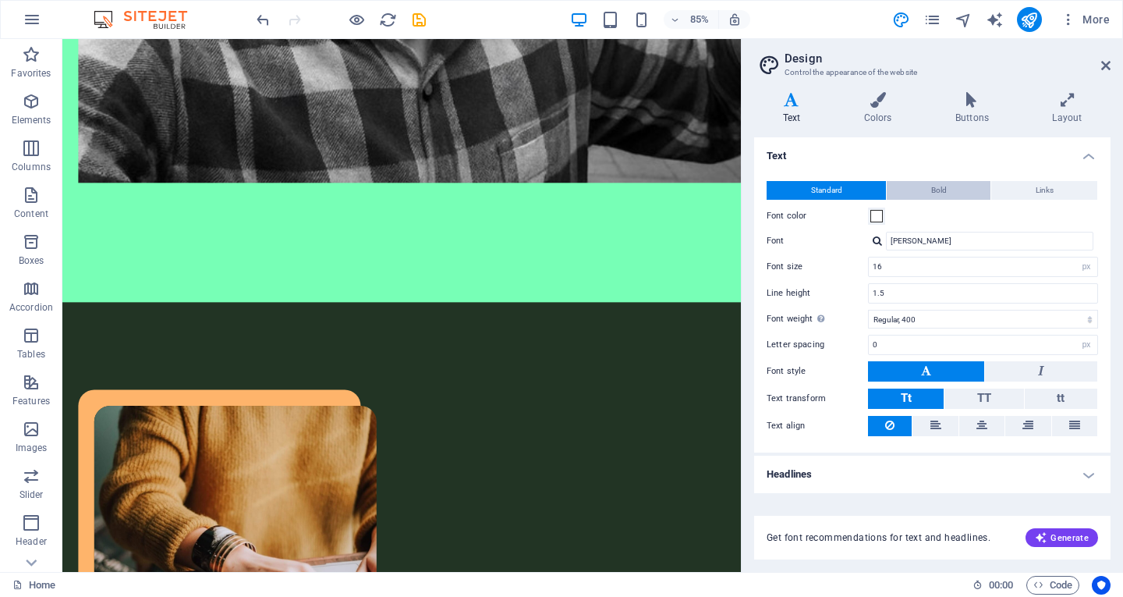
click at [926, 186] on button "Bold" at bounding box center [939, 190] width 104 height 19
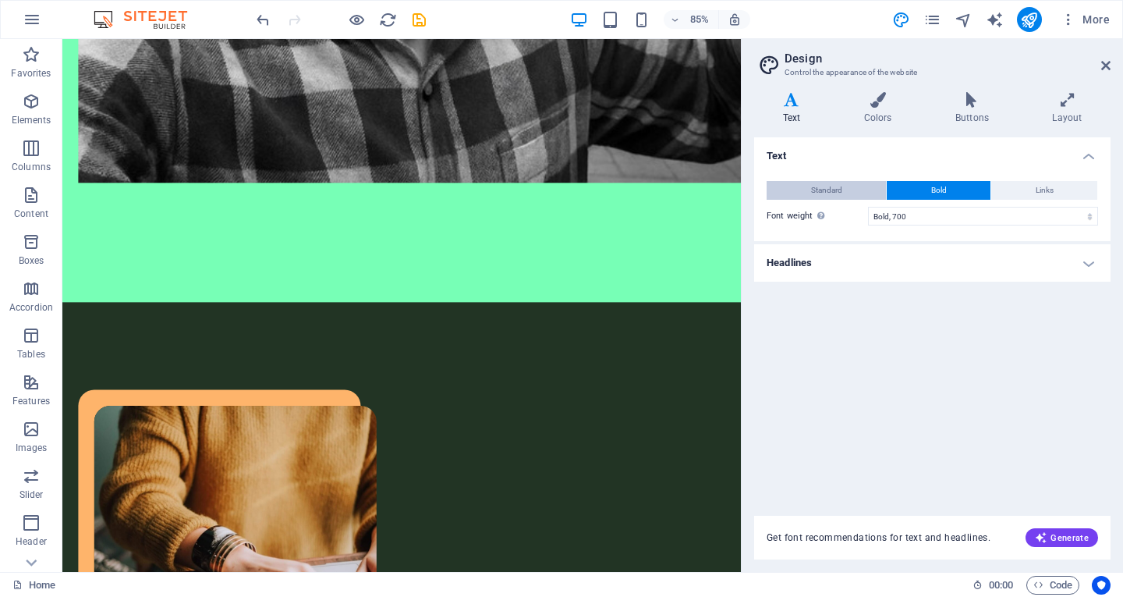
click at [872, 185] on button "Standard" at bounding box center [826, 190] width 119 height 19
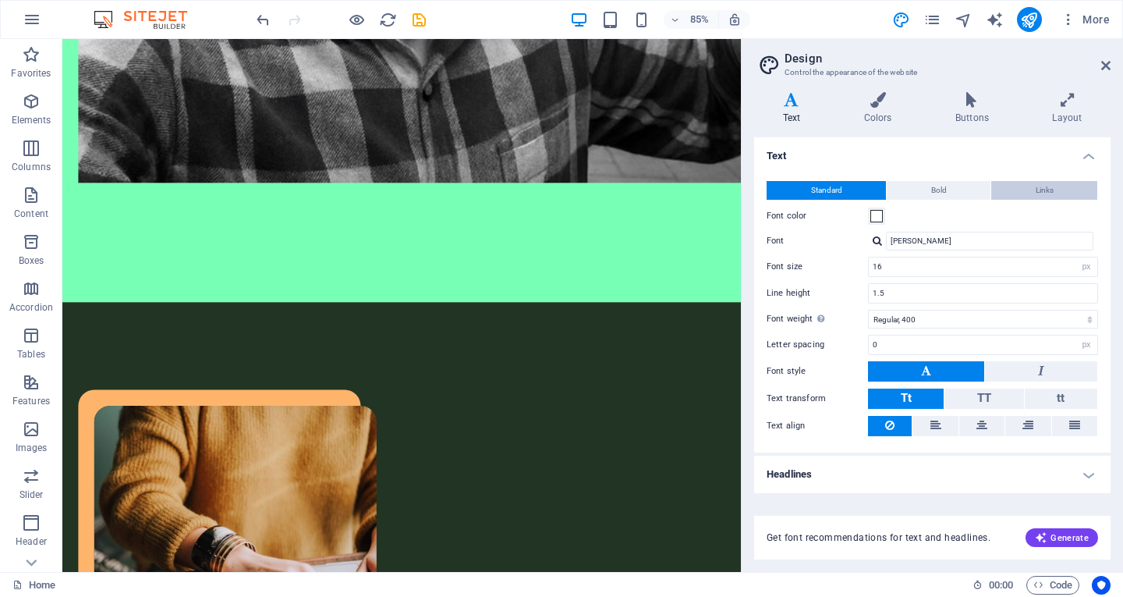
click at [1014, 190] on button "Links" at bounding box center [1044, 190] width 106 height 19
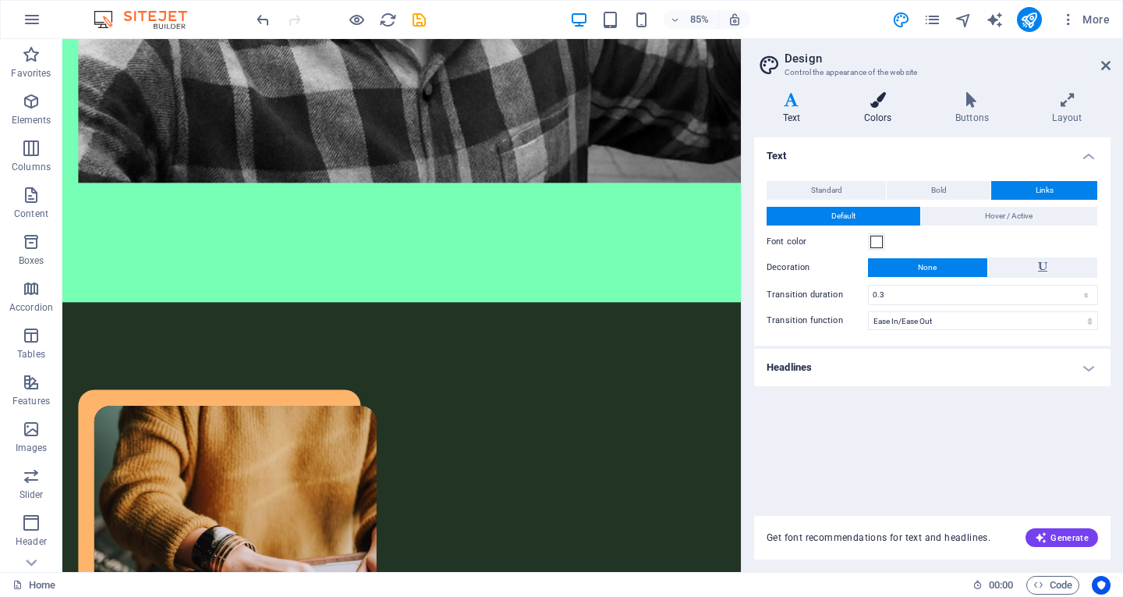
click at [877, 114] on h4 "Colors" at bounding box center [880, 108] width 91 height 33
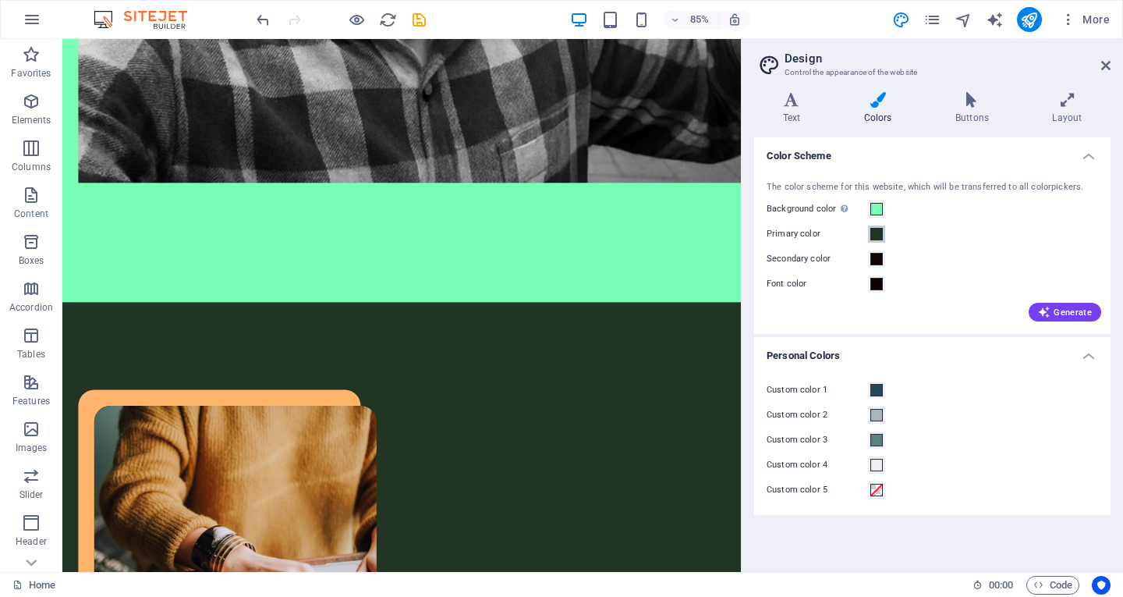
click at [877, 228] on span at bounding box center [876, 234] width 12 height 12
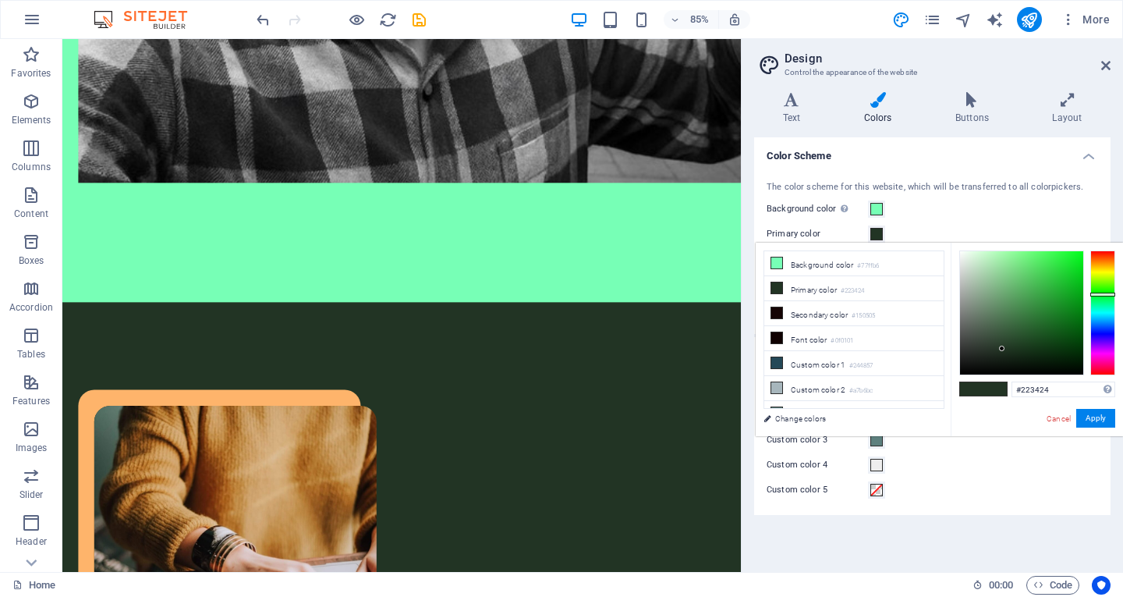
click at [876, 226] on button "Primary color" at bounding box center [876, 233] width 17 height 17
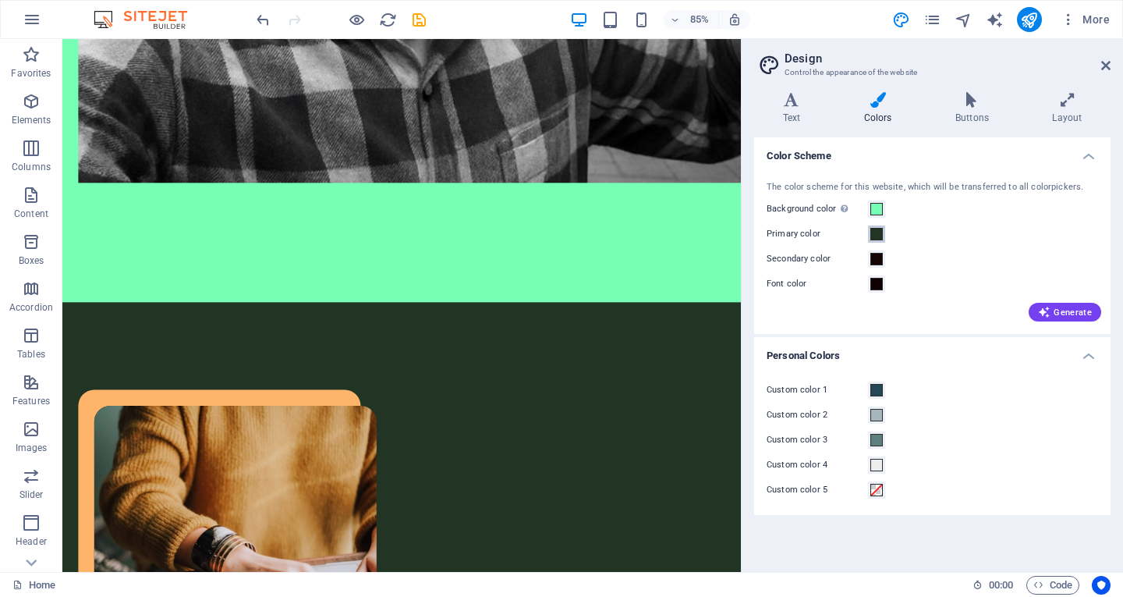
click at [874, 231] on span at bounding box center [876, 234] width 12 height 12
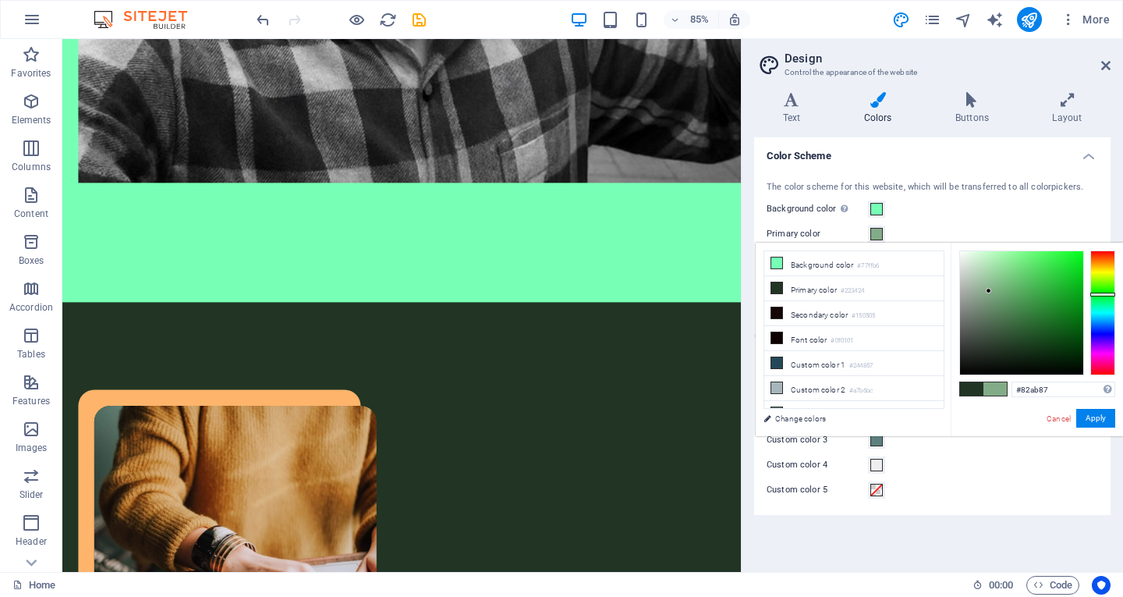
click at [989, 291] on div at bounding box center [1021, 312] width 123 height 123
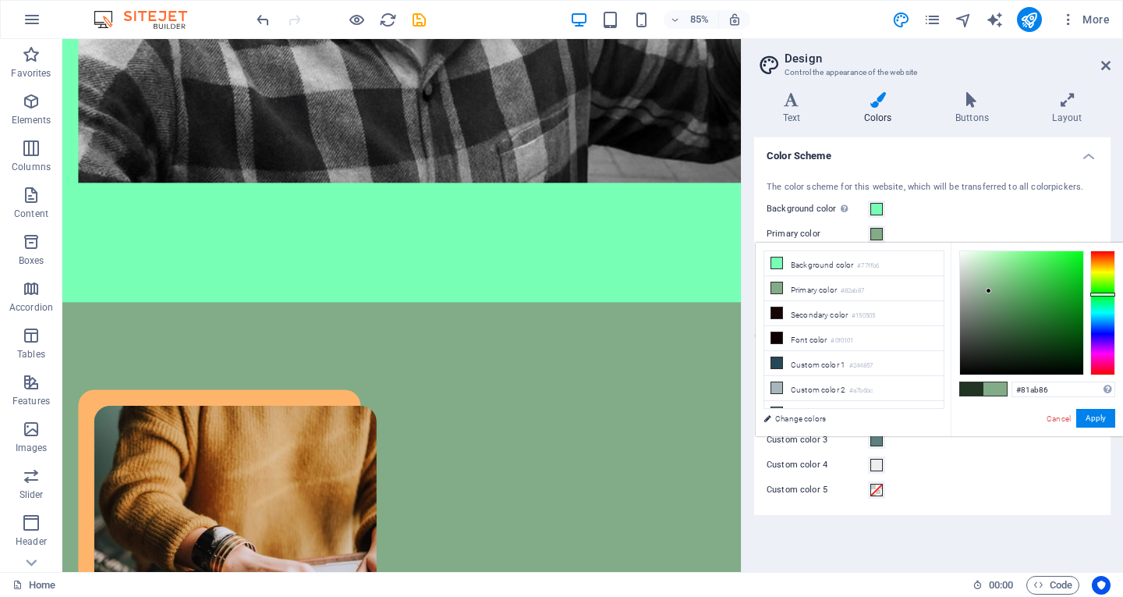
click at [990, 291] on div at bounding box center [988, 290] width 5 height 5
drag, startPoint x: 990, startPoint y: 293, endPoint x: 986, endPoint y: 321, distance: 27.6
click at [986, 321] on div at bounding box center [1021, 312] width 123 height 123
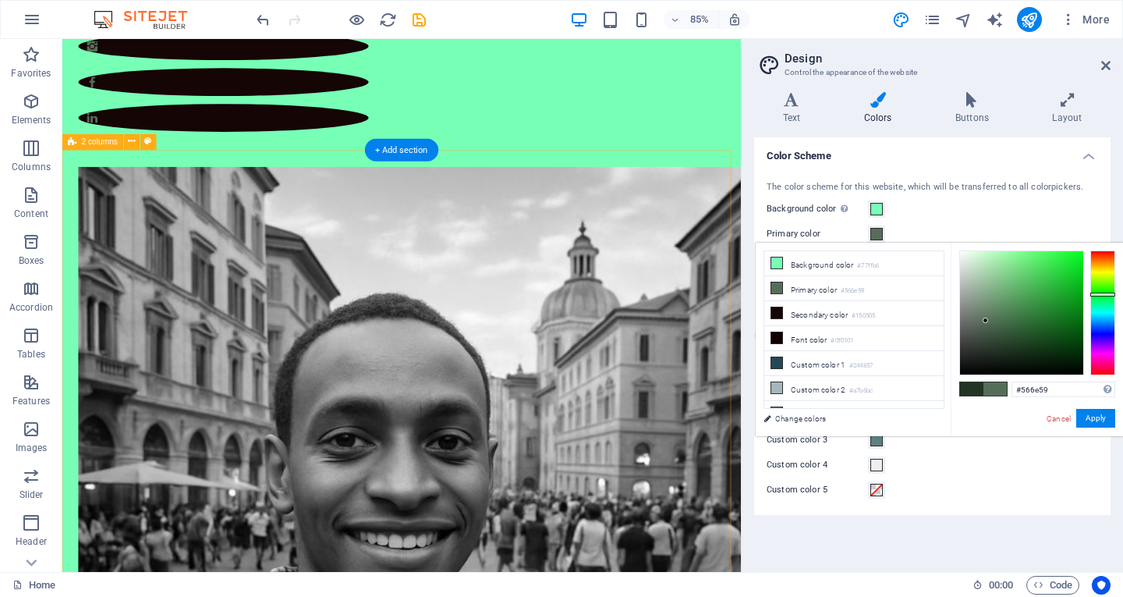
scroll to position [0, 0]
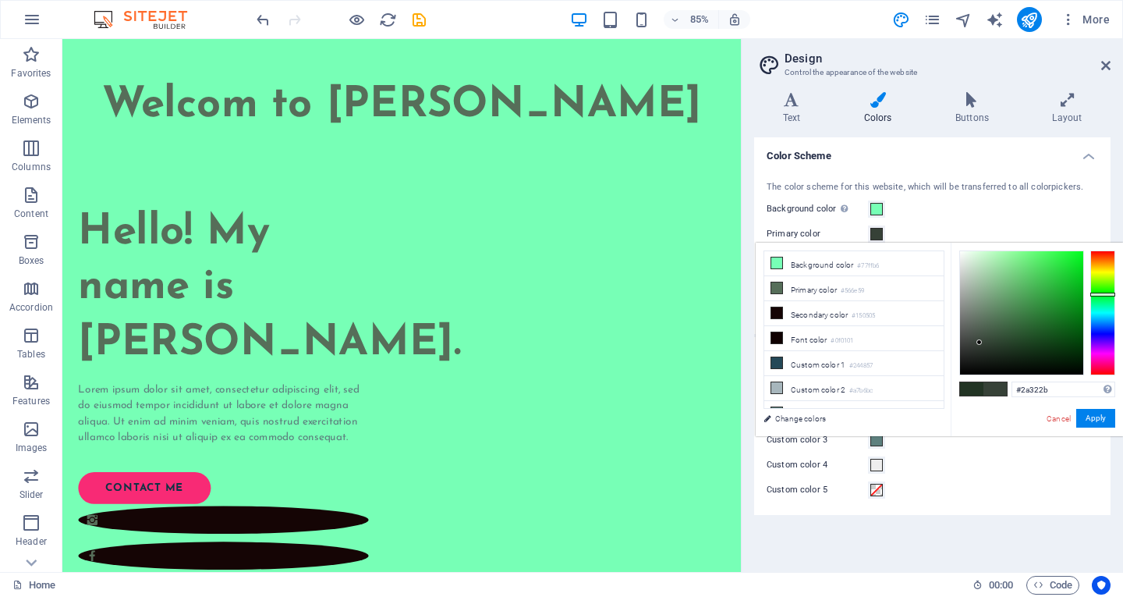
drag, startPoint x: 979, startPoint y: 321, endPoint x: 979, endPoint y: 349, distance: 28.1
click at [979, 349] on div at bounding box center [1021, 312] width 123 height 123
click at [1099, 360] on div at bounding box center [1102, 312] width 25 height 125
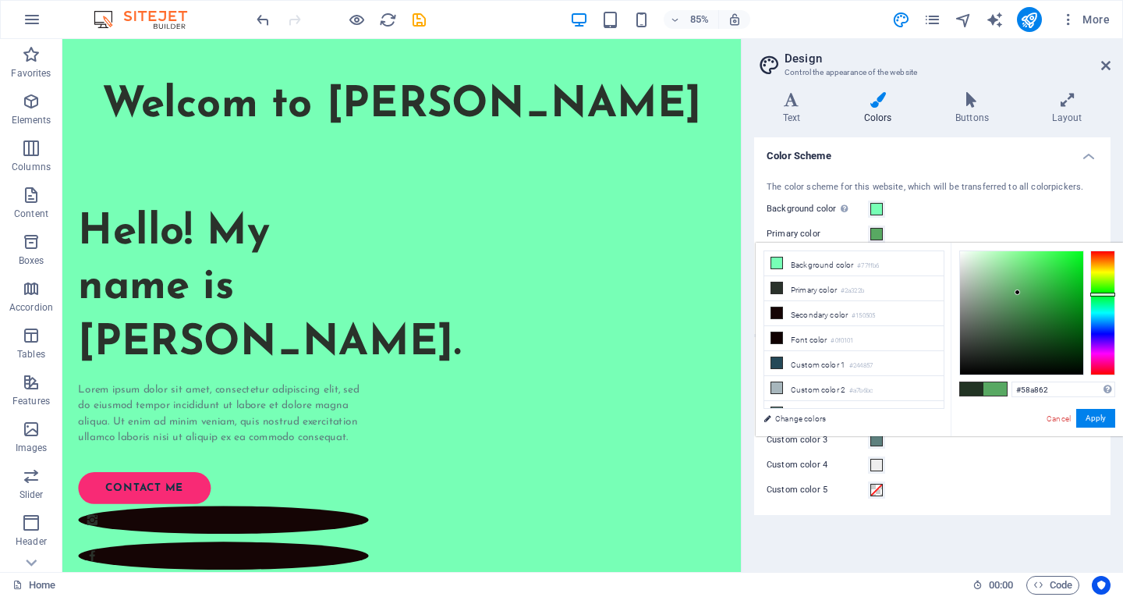
drag, startPoint x: 983, startPoint y: 296, endPoint x: 1018, endPoint y: 292, distance: 35.3
click at [1018, 292] on div at bounding box center [1021, 312] width 123 height 123
click at [1102, 365] on div at bounding box center [1102, 312] width 25 height 125
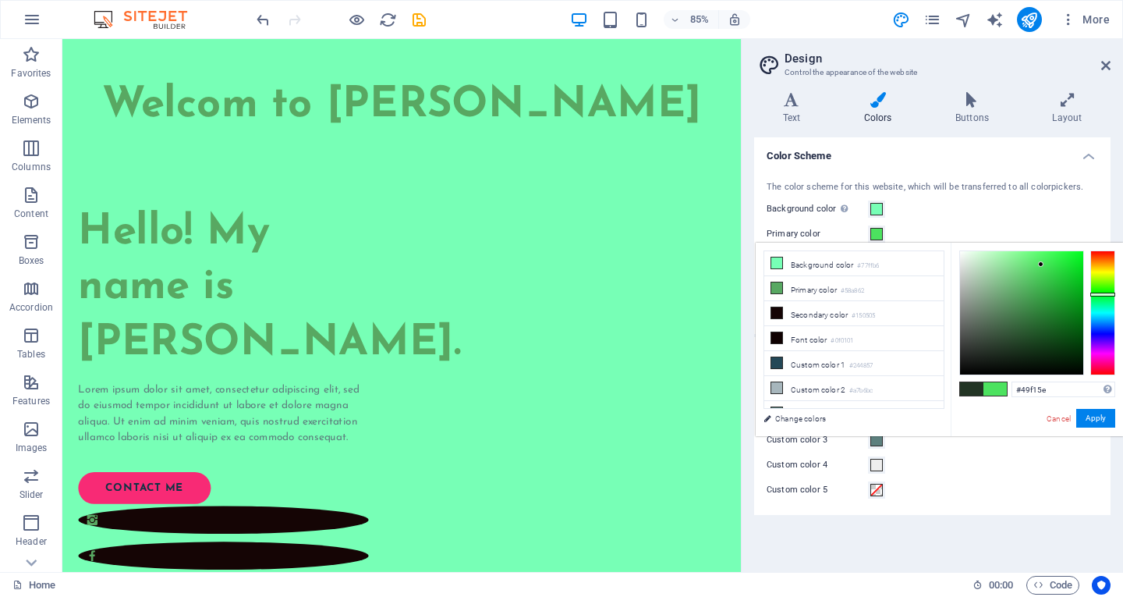
drag, startPoint x: 1018, startPoint y: 316, endPoint x: 1045, endPoint y: 257, distance: 64.2
click at [1045, 257] on div at bounding box center [1021, 312] width 123 height 123
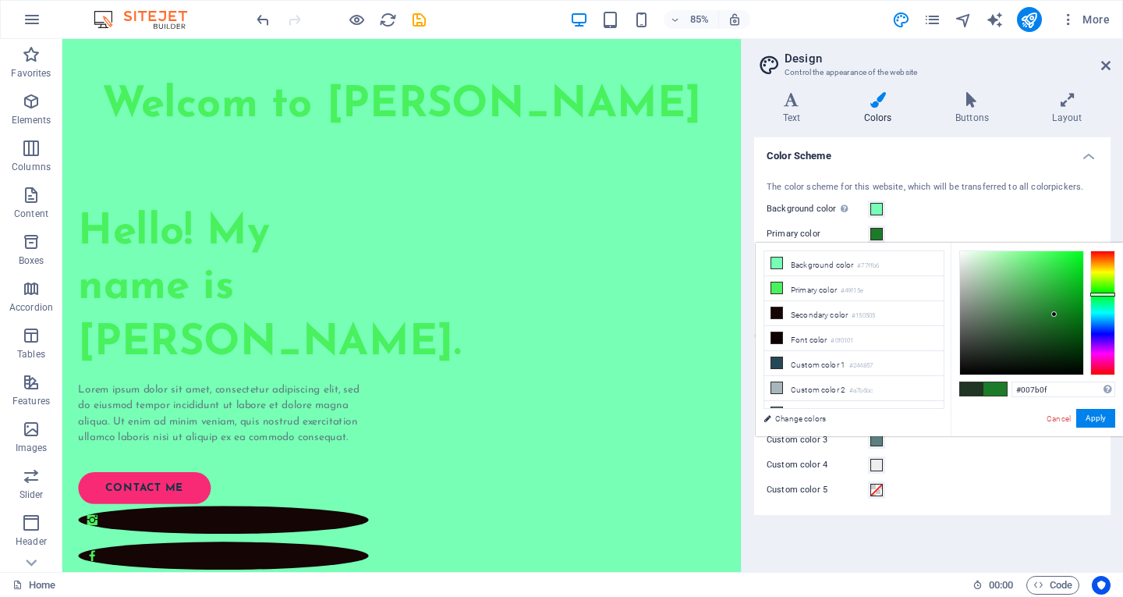
drag, startPoint x: 1054, startPoint y: 314, endPoint x: 1089, endPoint y: 314, distance: 35.9
click at [1089, 314] on div at bounding box center [1037, 312] width 156 height 125
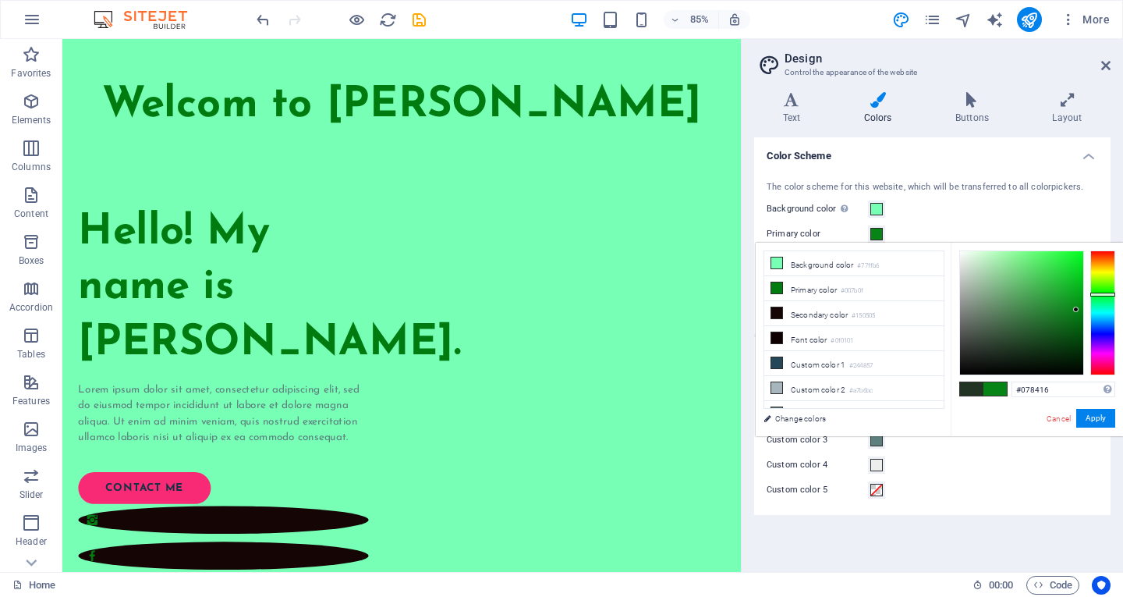
click at [1076, 310] on div at bounding box center [1021, 312] width 123 height 123
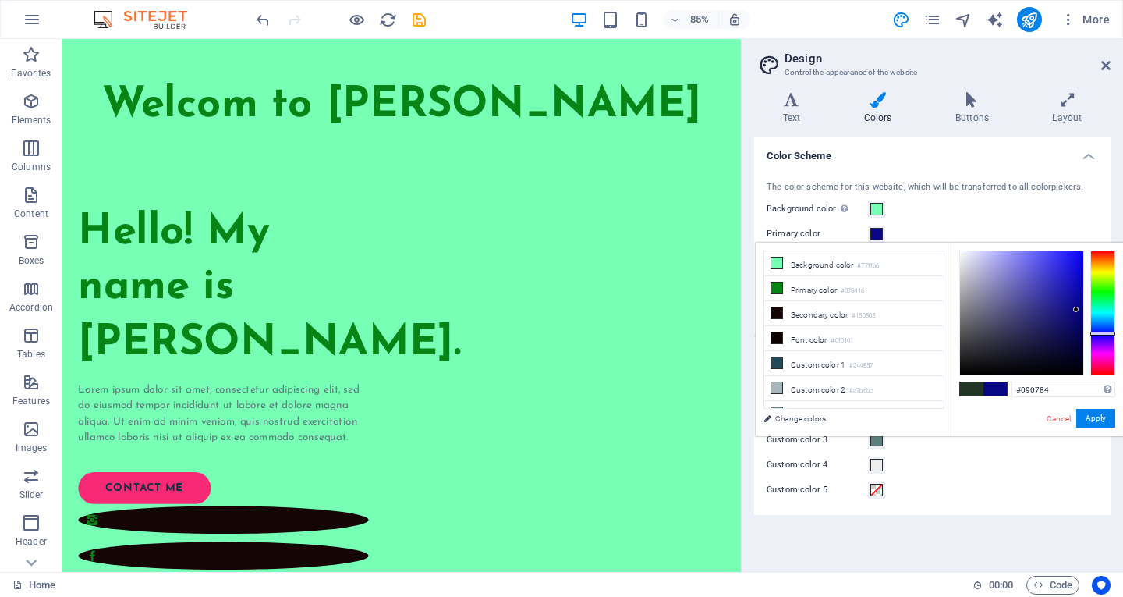
click at [1113, 333] on div at bounding box center [1102, 312] width 25 height 125
drag, startPoint x: 1025, startPoint y: 332, endPoint x: 1069, endPoint y: 272, distance: 74.7
click at [1069, 272] on div at bounding box center [1021, 312] width 123 height 123
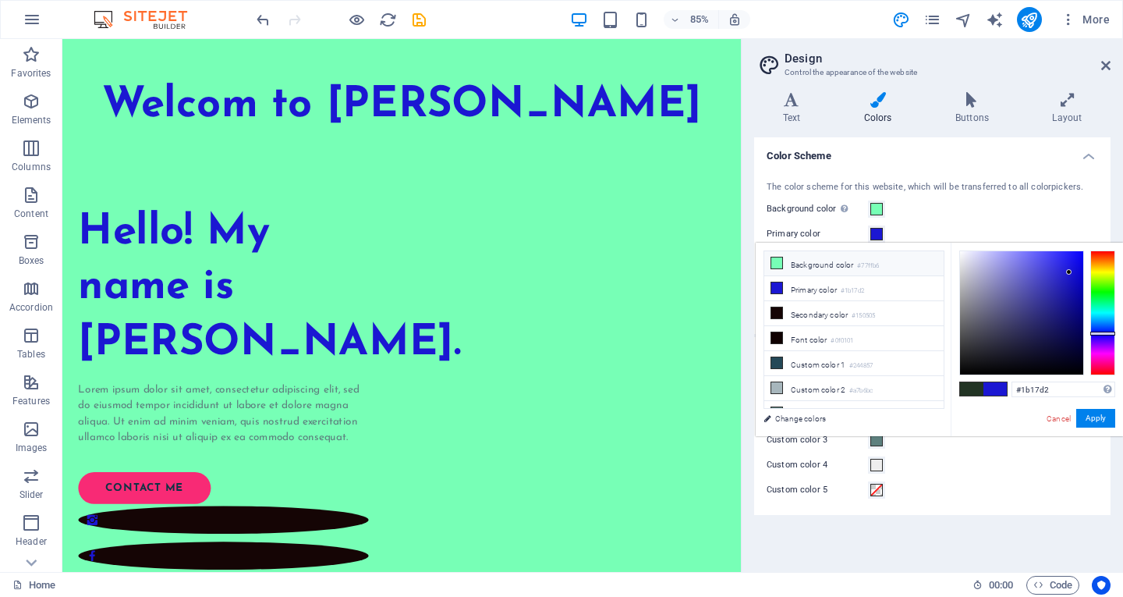
click at [795, 267] on li "Background color #77ffb6" at bounding box center [853, 263] width 179 height 25
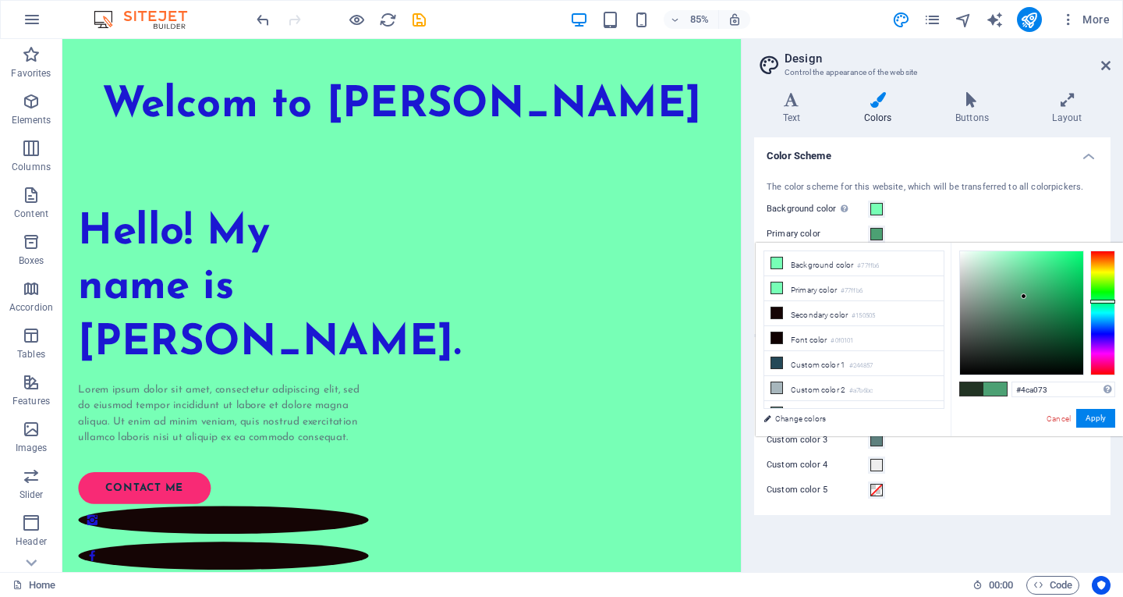
drag, startPoint x: 983, startPoint y: 294, endPoint x: 1024, endPoint y: 296, distance: 40.6
click at [1024, 296] on div at bounding box center [1021, 312] width 123 height 123
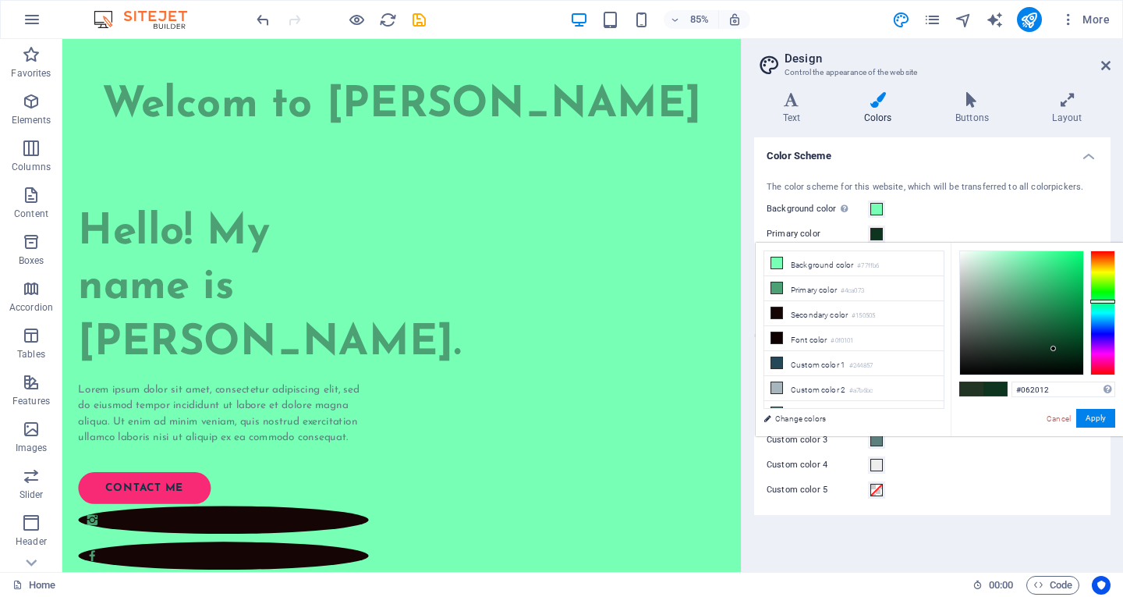
drag, startPoint x: 1031, startPoint y: 310, endPoint x: 1059, endPoint y: 358, distance: 55.2
click at [1059, 358] on div at bounding box center [1021, 312] width 123 height 123
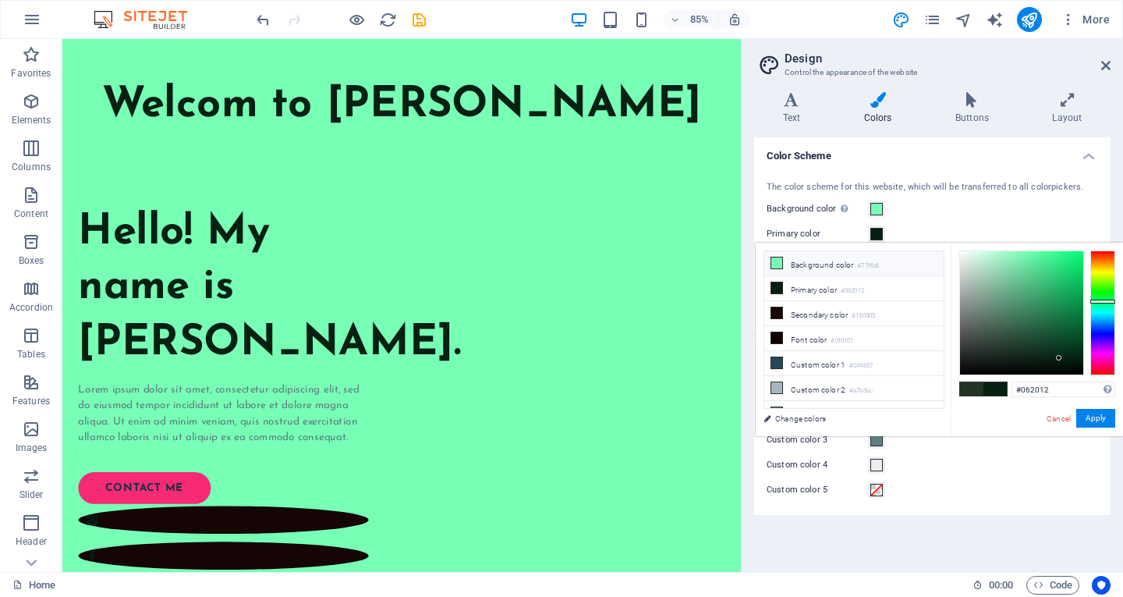
click at [812, 268] on li "Background color #77ffb6" at bounding box center [853, 263] width 179 height 25
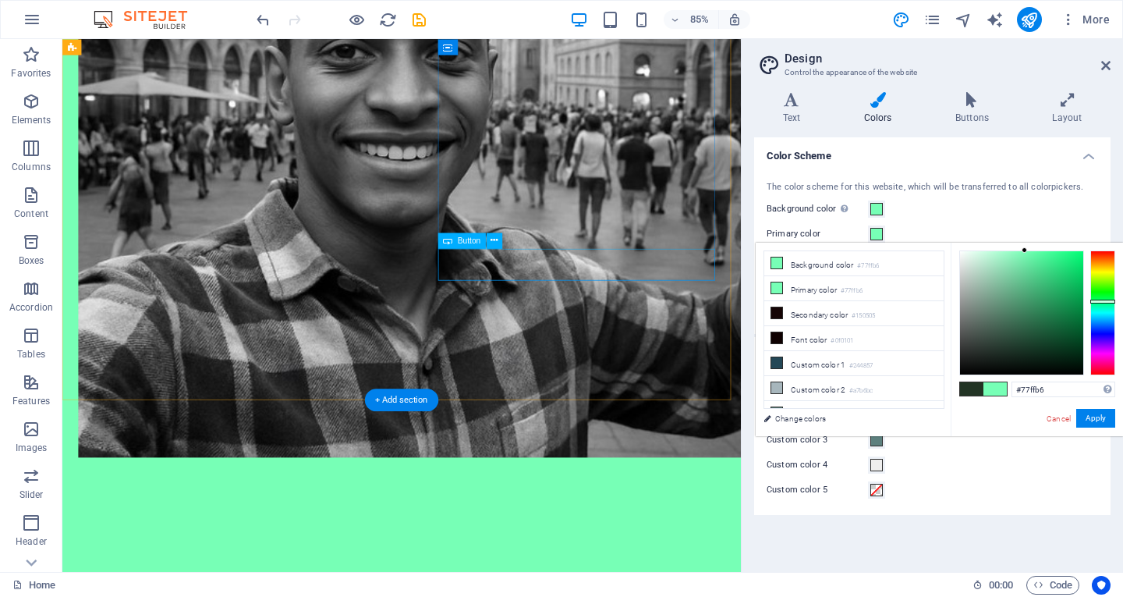
scroll to position [1404, 0]
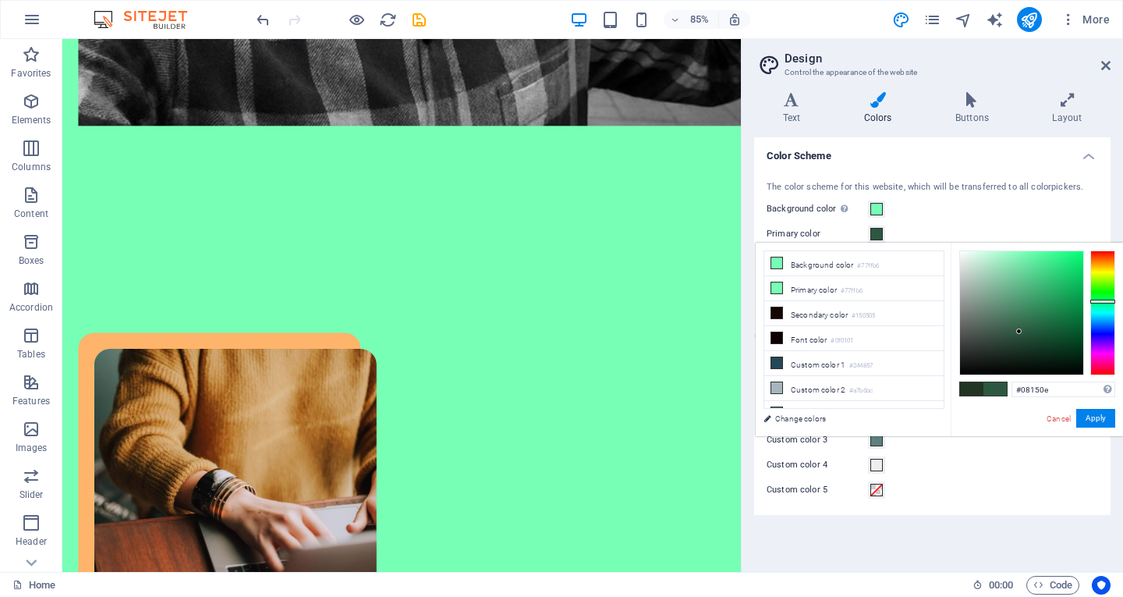
type input "#06120c"
drag, startPoint x: 1016, startPoint y: 288, endPoint x: 1038, endPoint y: 365, distance: 80.2
click at [1038, 365] on div at bounding box center [1021, 312] width 123 height 123
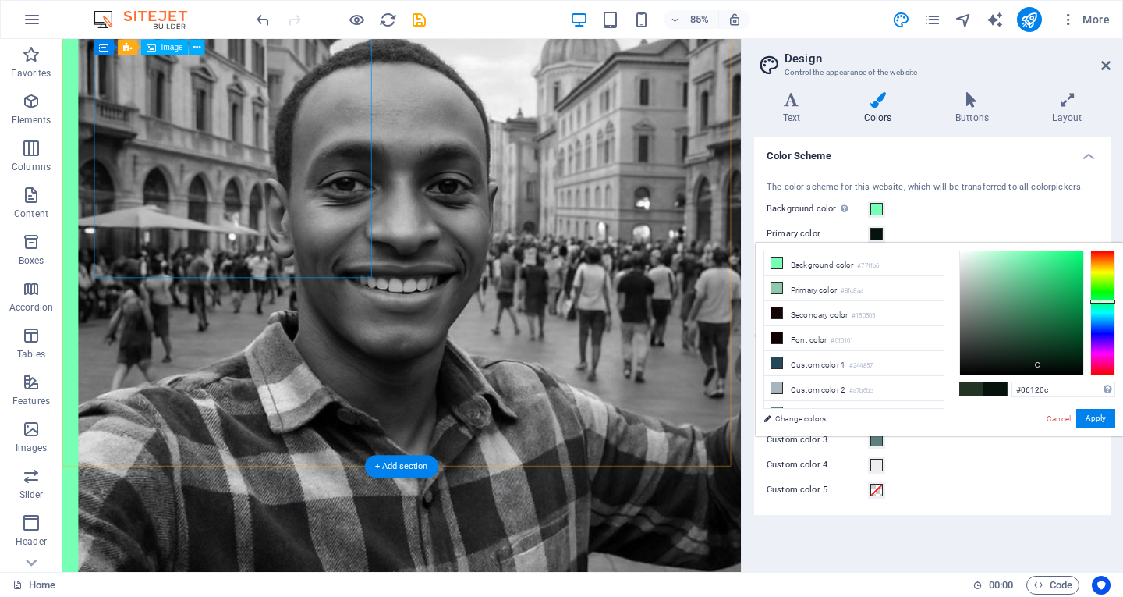
scroll to position [780, 0]
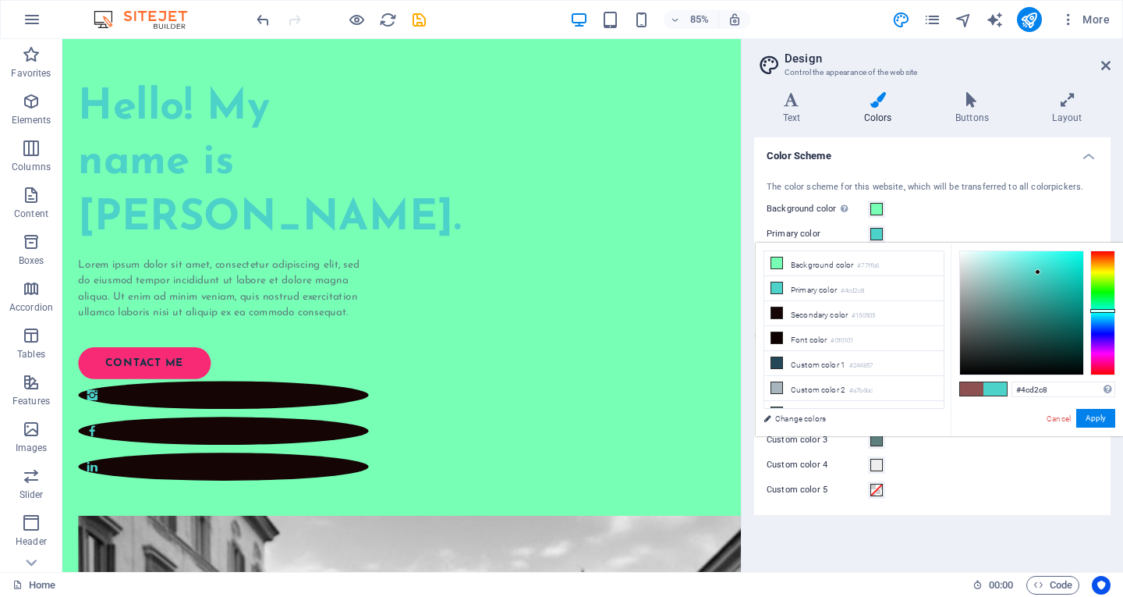
scroll to position [37, 0]
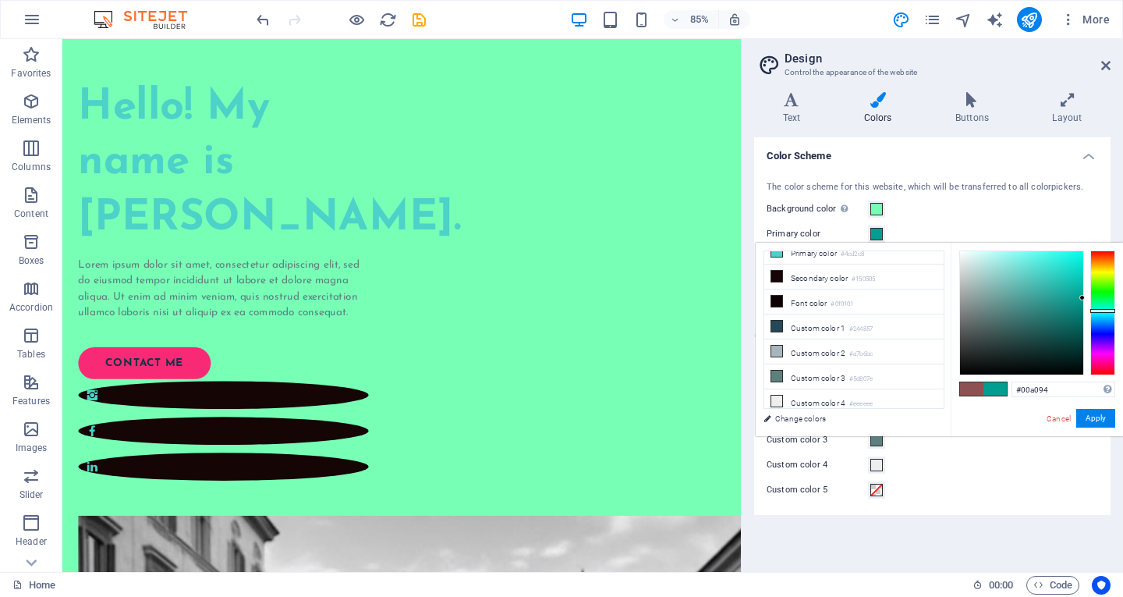
drag, startPoint x: 0, startPoint y: 0, endPoint x: 1101, endPoint y: 296, distance: 1140.3
click at [1101, 296] on div at bounding box center [1037, 312] width 156 height 125
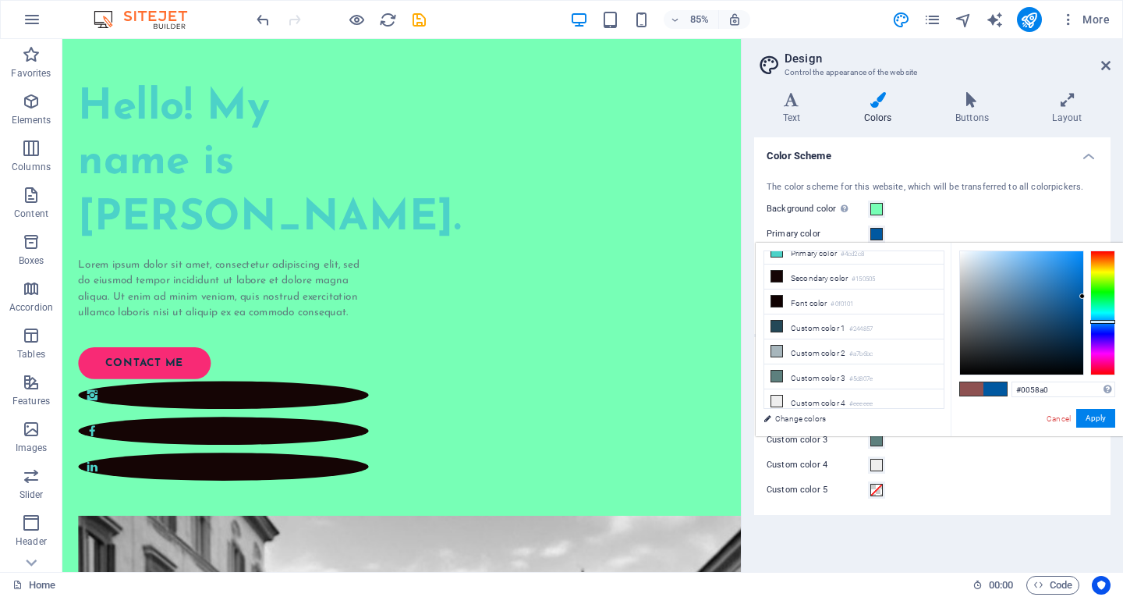
click at [1099, 321] on div at bounding box center [1102, 312] width 25 height 125
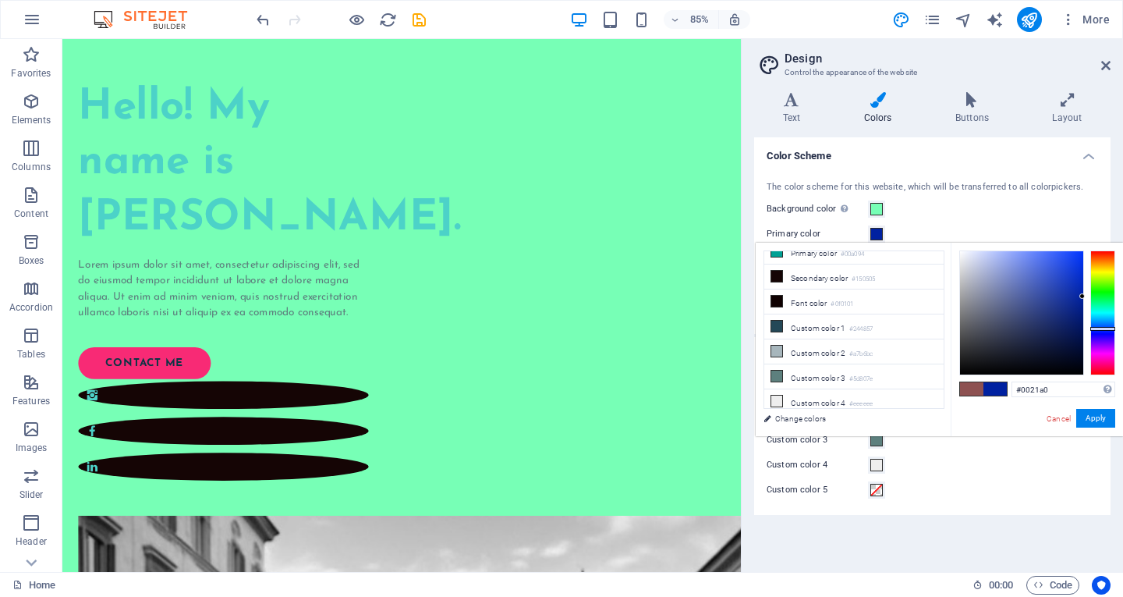
click at [1100, 328] on div at bounding box center [1102, 312] width 25 height 125
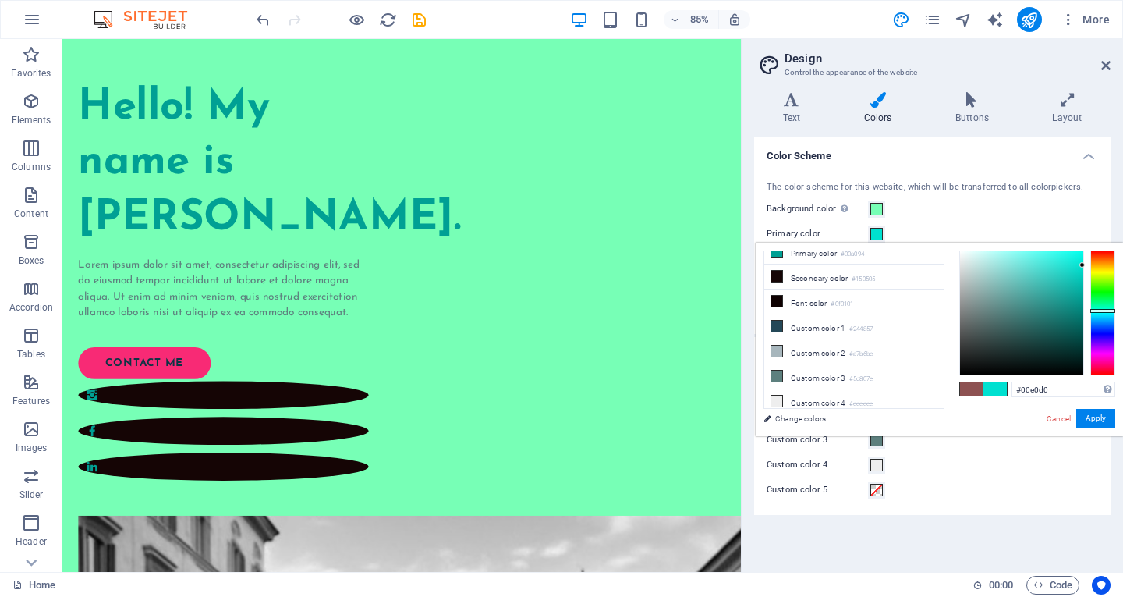
drag, startPoint x: 1038, startPoint y: 325, endPoint x: 1092, endPoint y: 265, distance: 80.6
click at [1092, 265] on div at bounding box center [1037, 312] width 156 height 125
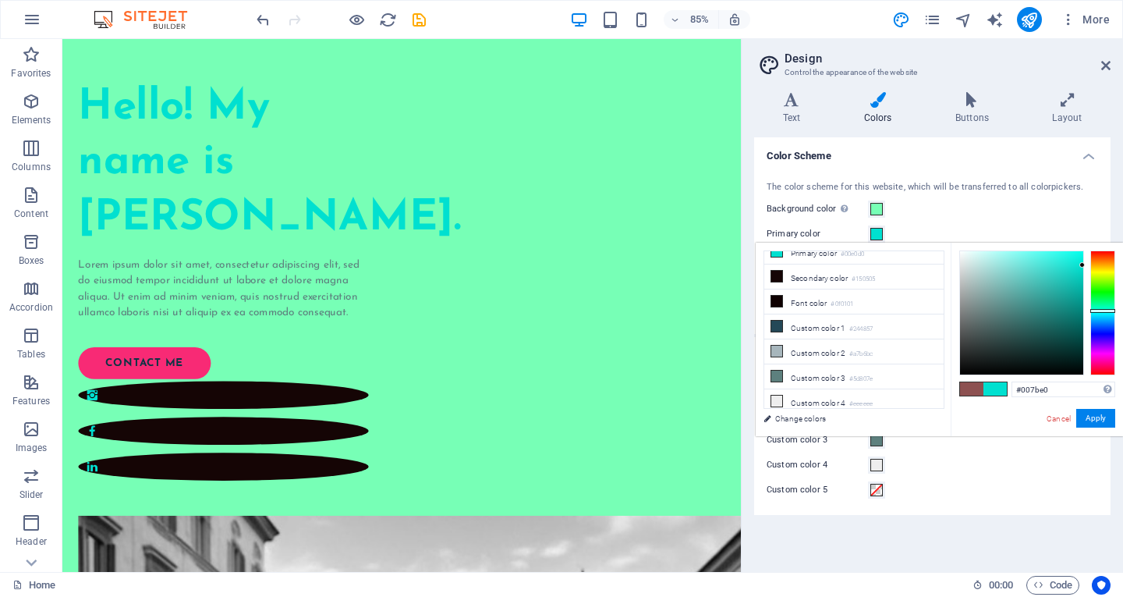
click at [1096, 322] on div at bounding box center [1102, 312] width 25 height 125
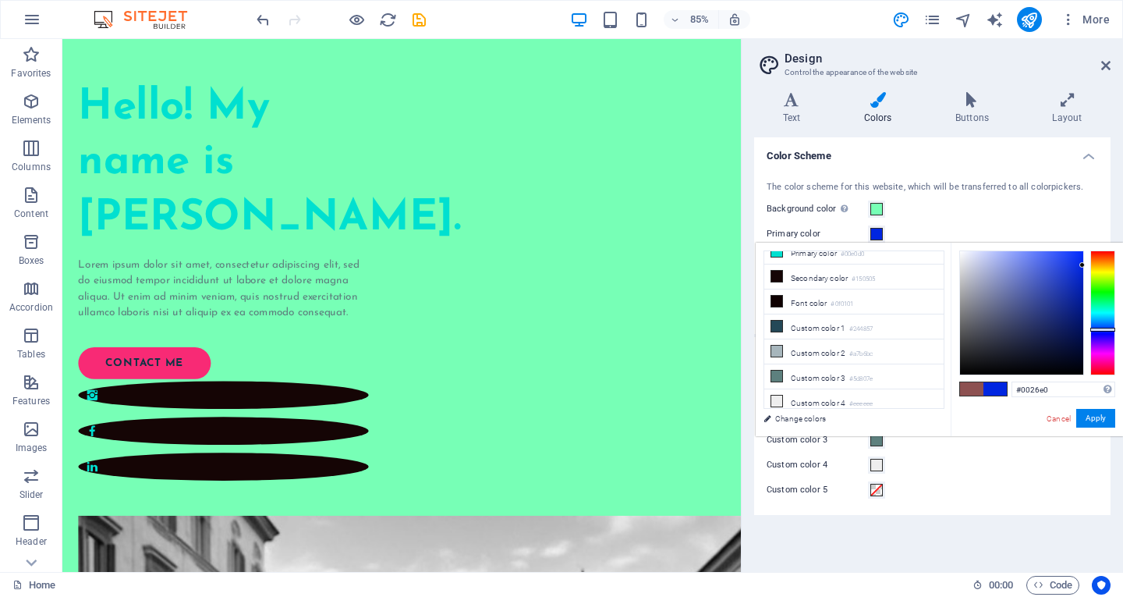
click at [1098, 329] on div at bounding box center [1102, 312] width 25 height 125
click at [1070, 278] on div at bounding box center [1021, 312] width 123 height 123
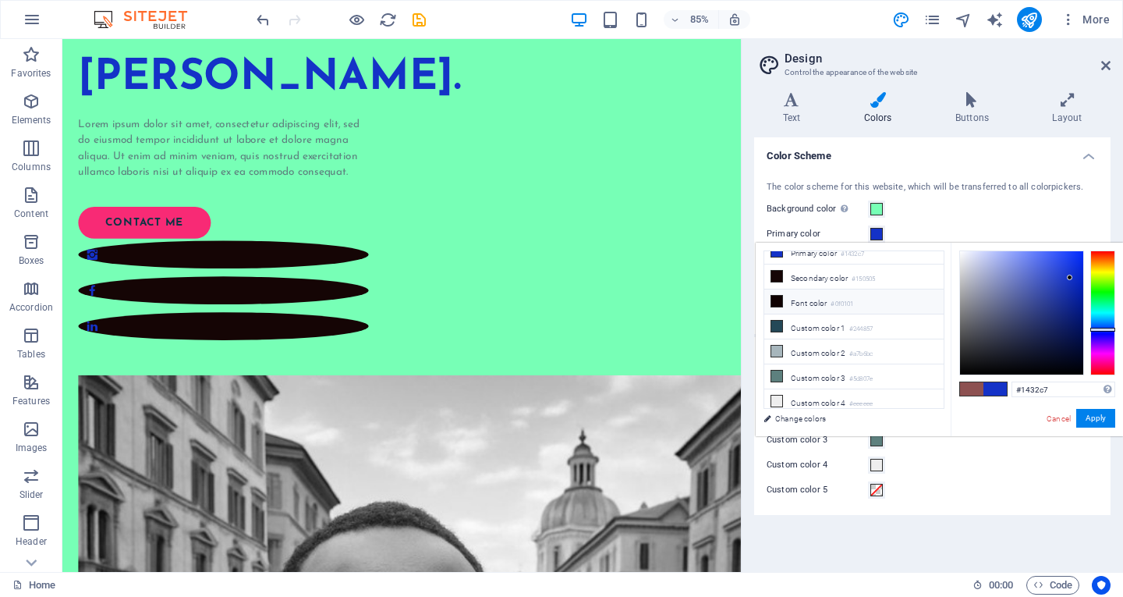
scroll to position [0, 0]
click at [814, 299] on li "Primary color #1432c7" at bounding box center [853, 288] width 179 height 25
click at [826, 296] on li "Primary color #1432c7" at bounding box center [853, 288] width 179 height 25
click at [821, 296] on li "Primary color #1432c7" at bounding box center [853, 288] width 179 height 25
click at [1032, 352] on div at bounding box center [1021, 312] width 123 height 123
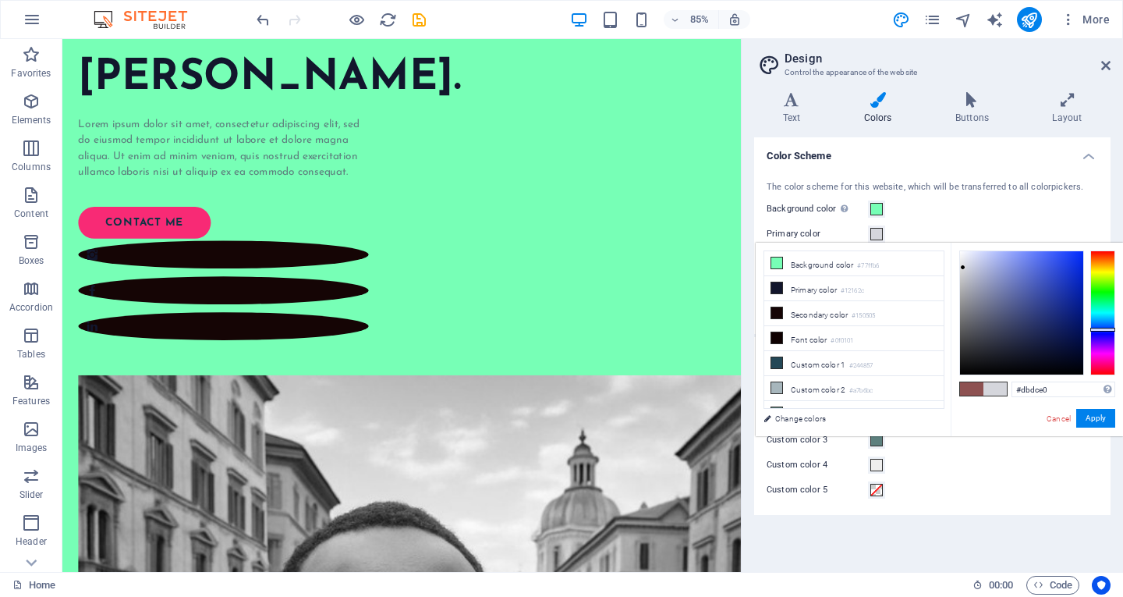
drag, startPoint x: 985, startPoint y: 299, endPoint x: 962, endPoint y: 265, distance: 41.1
click at [962, 265] on div at bounding box center [1021, 312] width 123 height 123
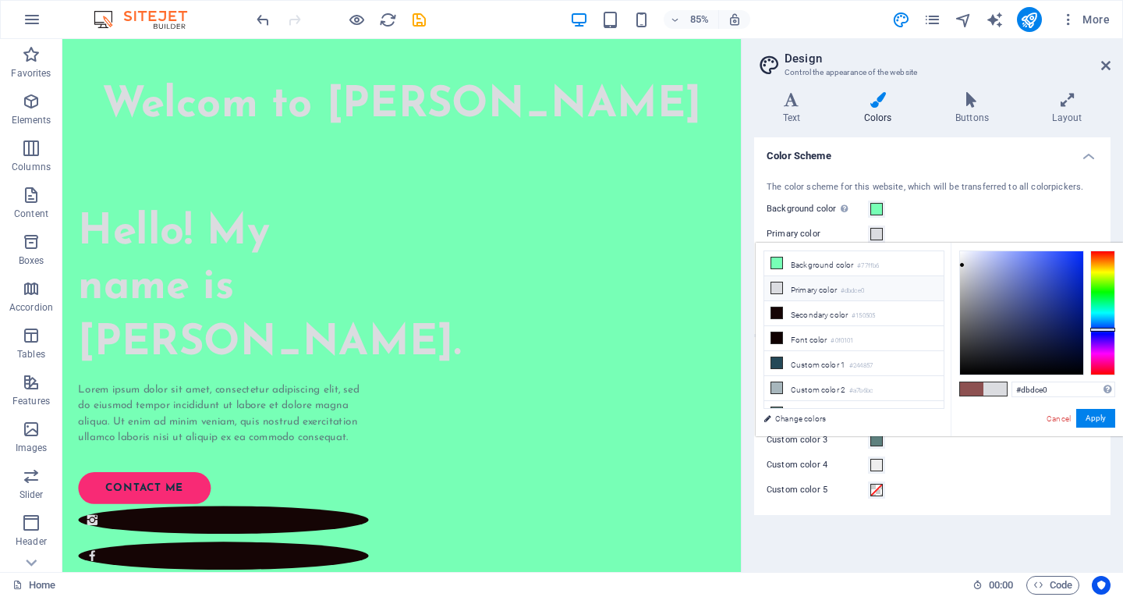
click at [782, 280] on li "Primary color #dbdce0" at bounding box center [853, 288] width 179 height 25
click at [816, 289] on li "Primary color #dbdce0" at bounding box center [853, 288] width 179 height 25
click at [778, 287] on icon at bounding box center [776, 287] width 11 height 11
type input "#072bdf"
drag, startPoint x: 1015, startPoint y: 327, endPoint x: 1079, endPoint y: 266, distance: 87.7
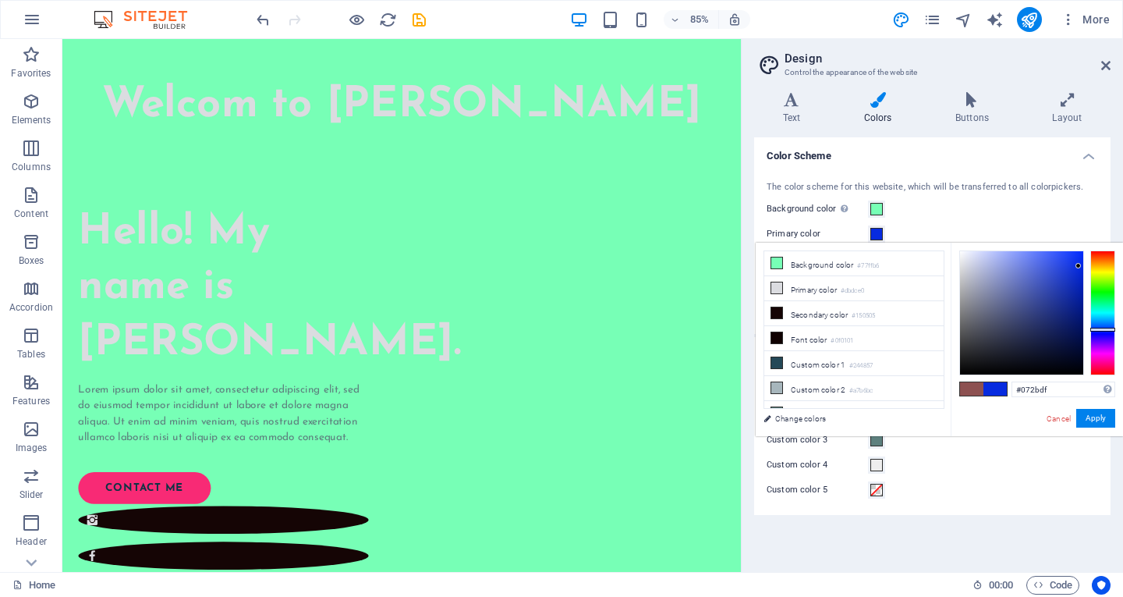
click at [1079, 266] on div at bounding box center [1021, 312] width 123 height 123
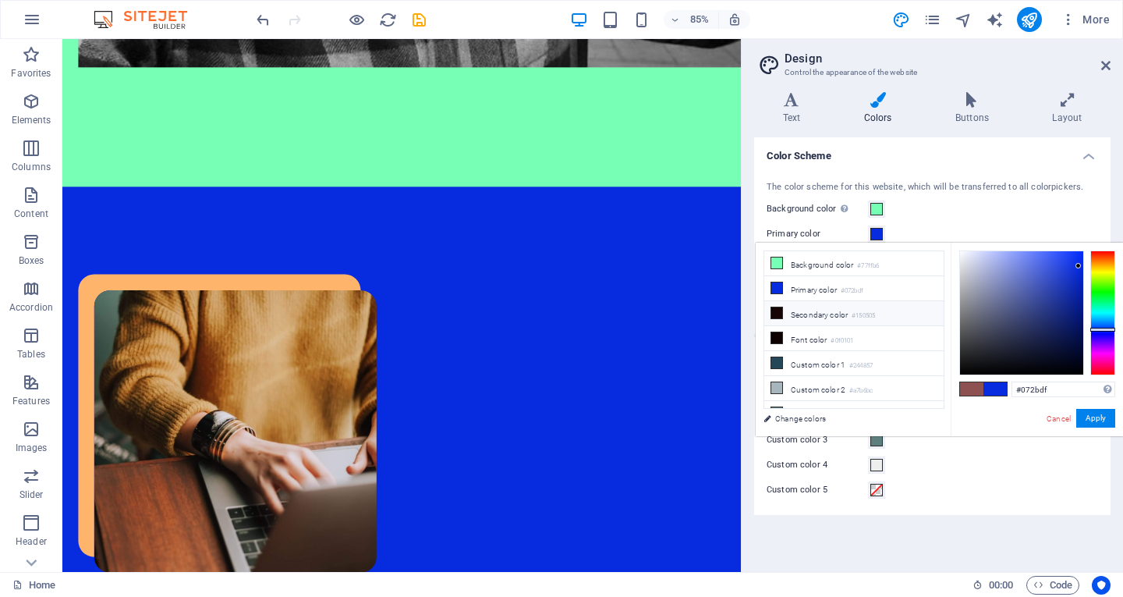
scroll to position [37, 0]
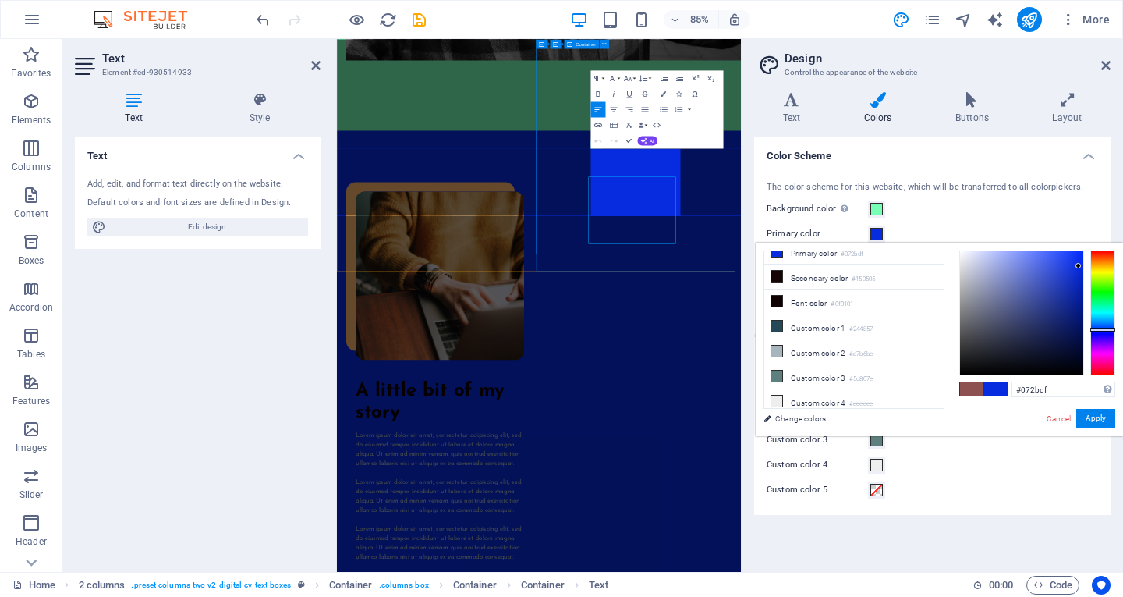
scroll to position [1417, 0]
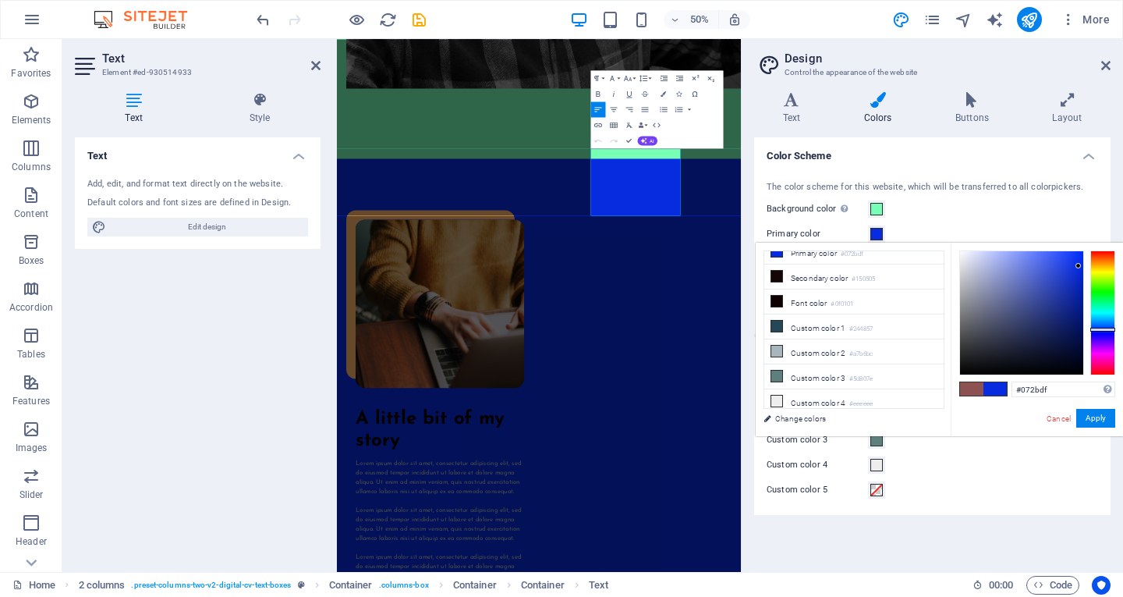
click at [1118, 70] on aside "Design Control the appearance of the website Variants Text Colors Buttons Layou…" at bounding box center [932, 305] width 382 height 533
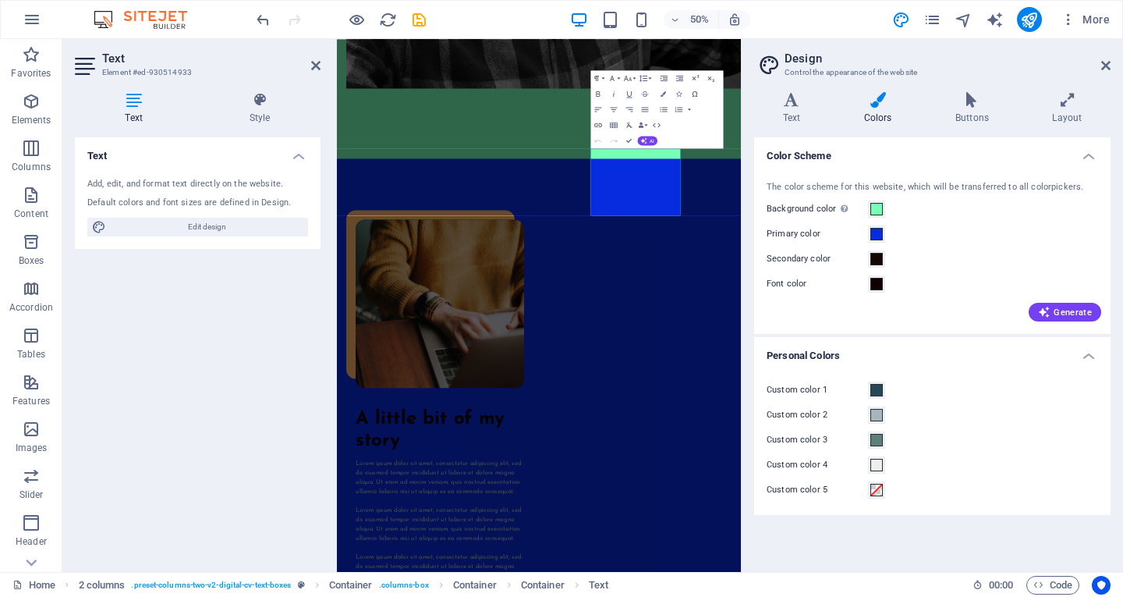
click at [1098, 65] on h2 "Design" at bounding box center [948, 58] width 326 height 14
click at [1110, 67] on icon at bounding box center [1105, 65] width 9 height 12
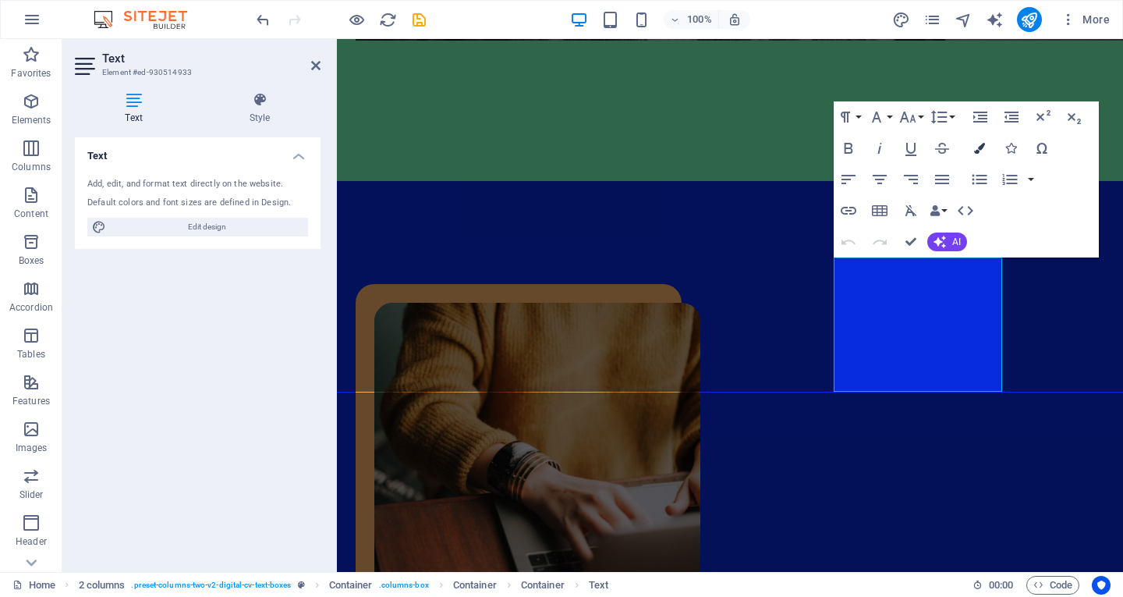
click at [972, 155] on button "Colors" at bounding box center [980, 148] width 30 height 31
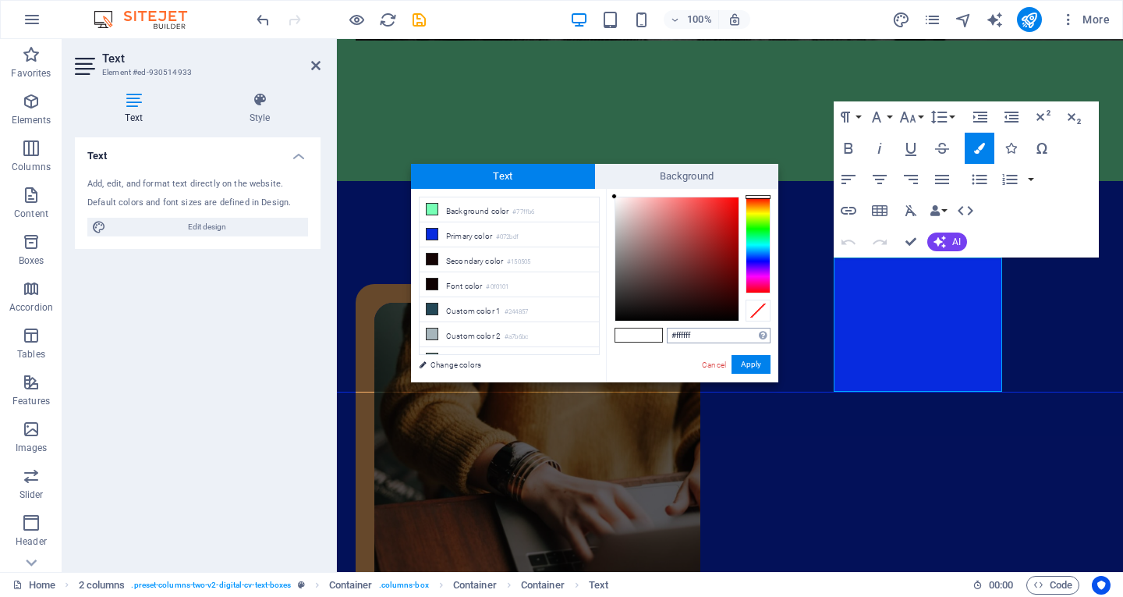
click at [698, 335] on input "#ffffff" at bounding box center [719, 336] width 104 height 16
type input "#de2d2d"
drag, startPoint x: 715, startPoint y: 262, endPoint x: 713, endPoint y: 212, distance: 50.0
click at [713, 212] on div at bounding box center [676, 258] width 123 height 123
click at [758, 369] on button "Apply" at bounding box center [751, 364] width 39 height 19
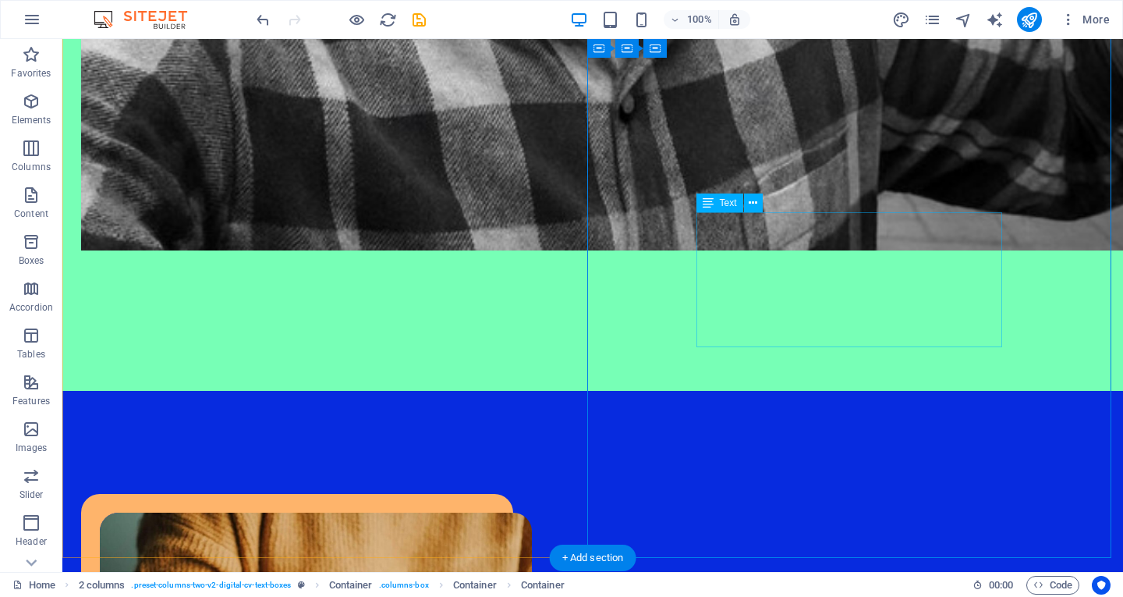
scroll to position [1507, 0]
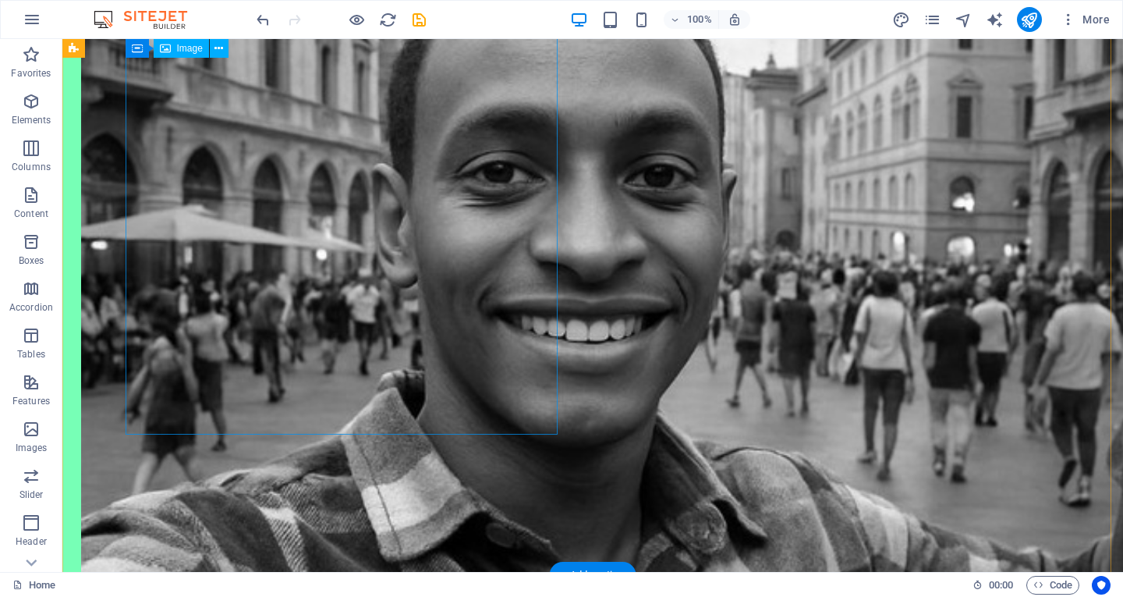
scroll to position [780, 0]
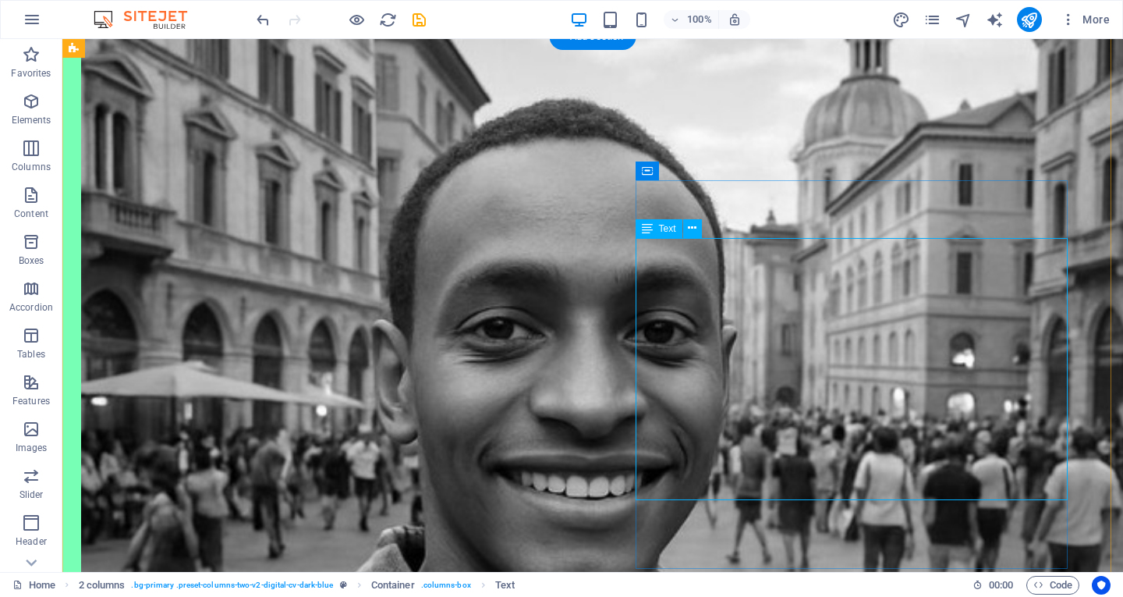
scroll to position [792, 0]
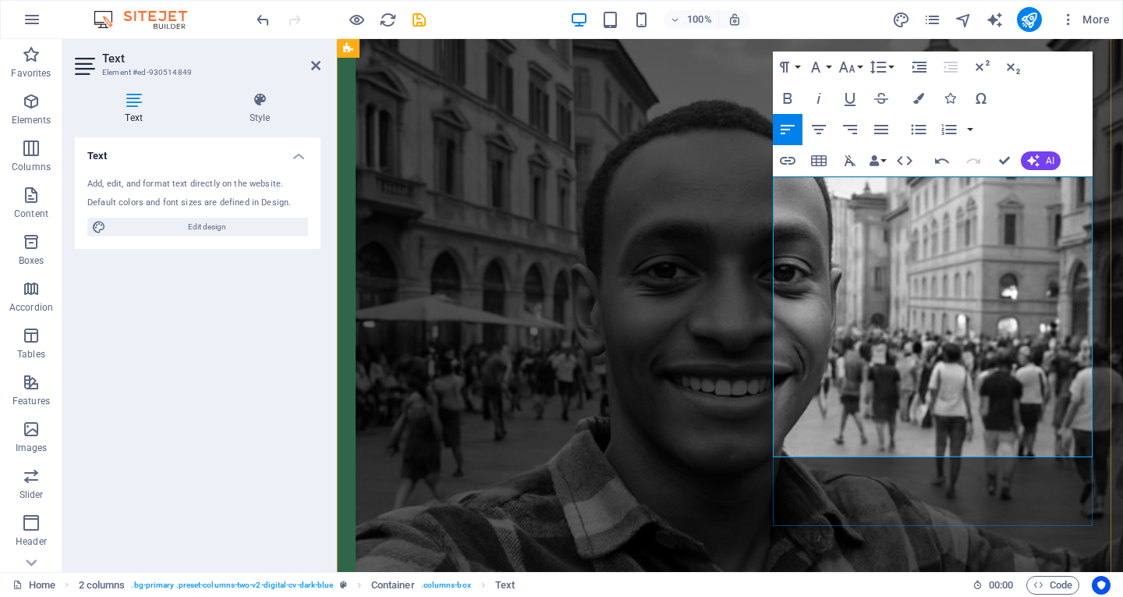
drag, startPoint x: 921, startPoint y: 445, endPoint x: 823, endPoint y: 217, distance: 248.0
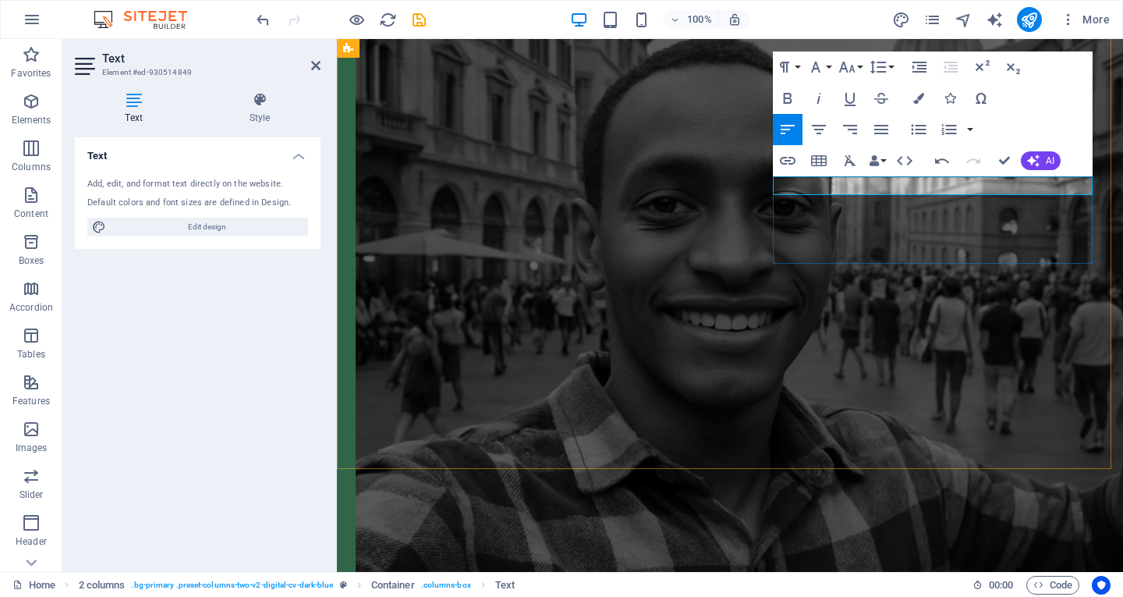
scroll to position [792, 0]
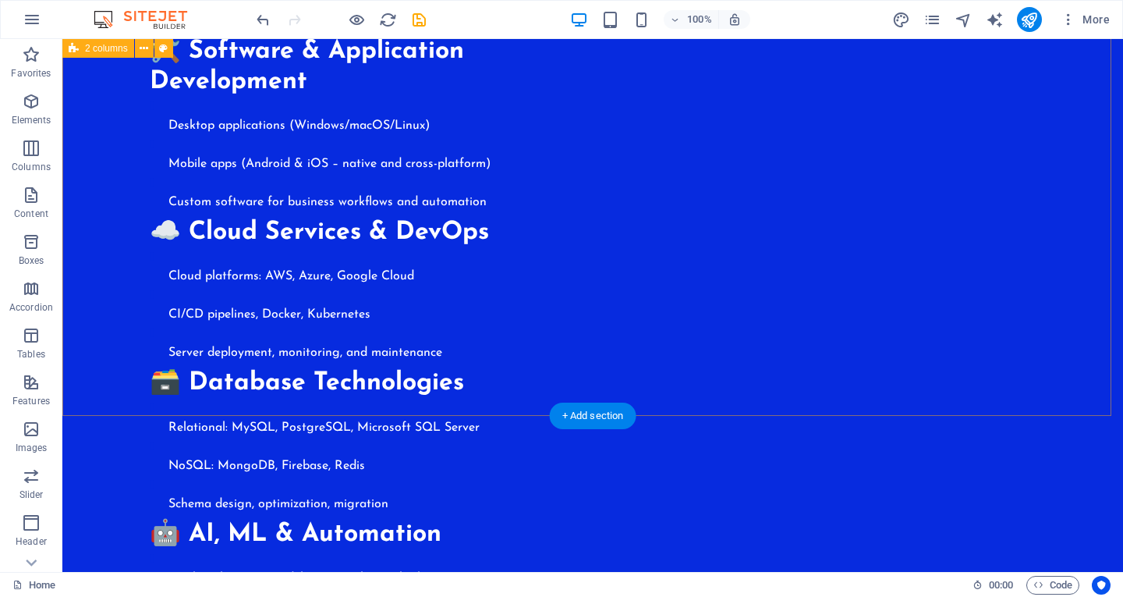
scroll to position [4357, 0]
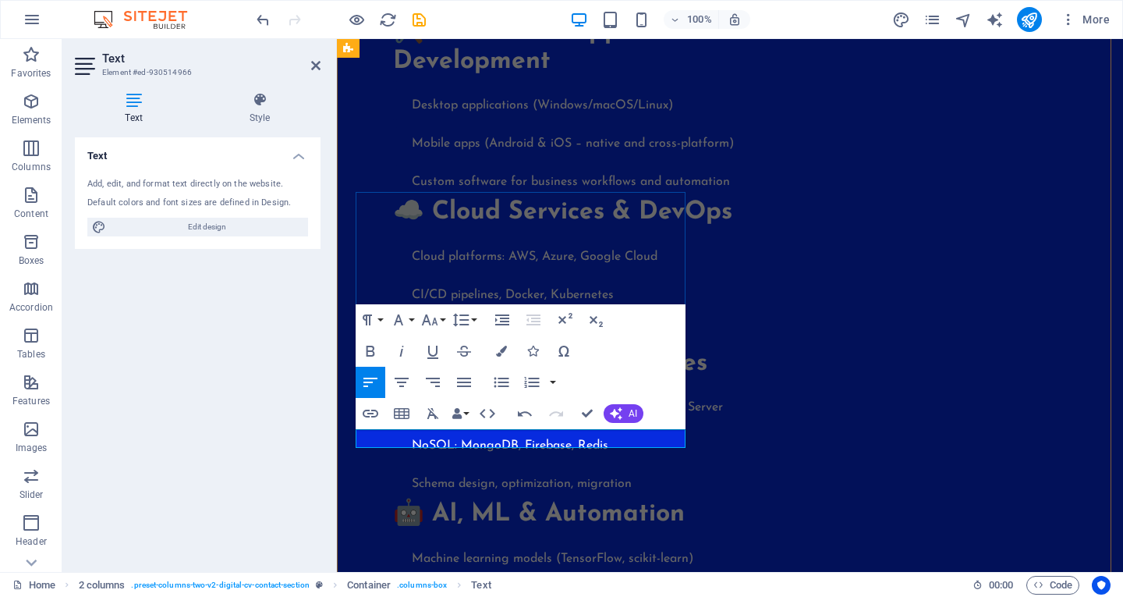
scroll to position [4335, 0]
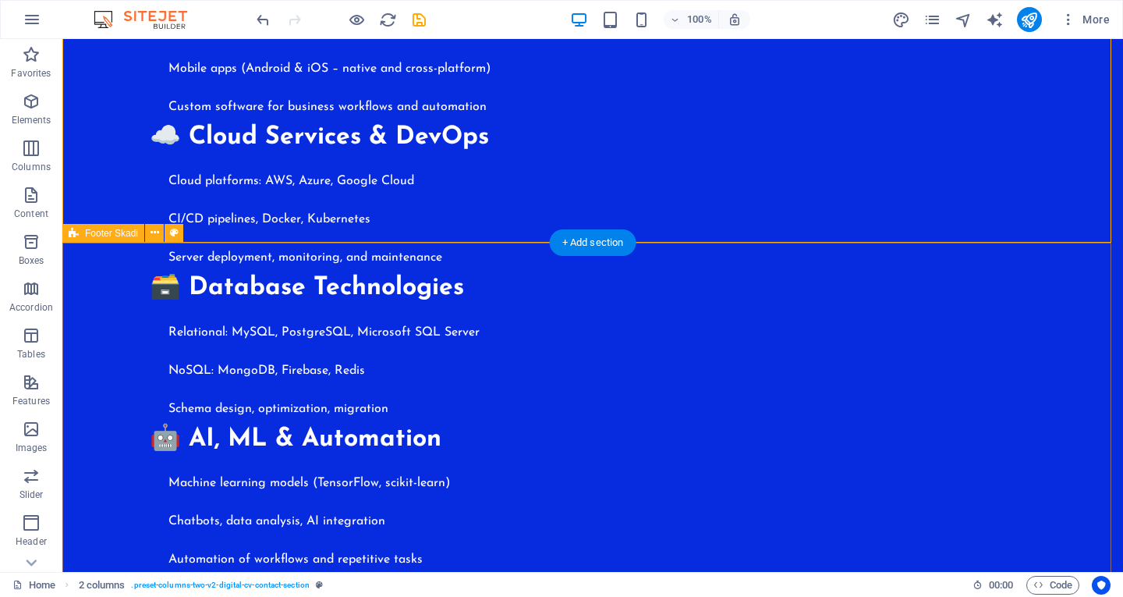
scroll to position [4764, 0]
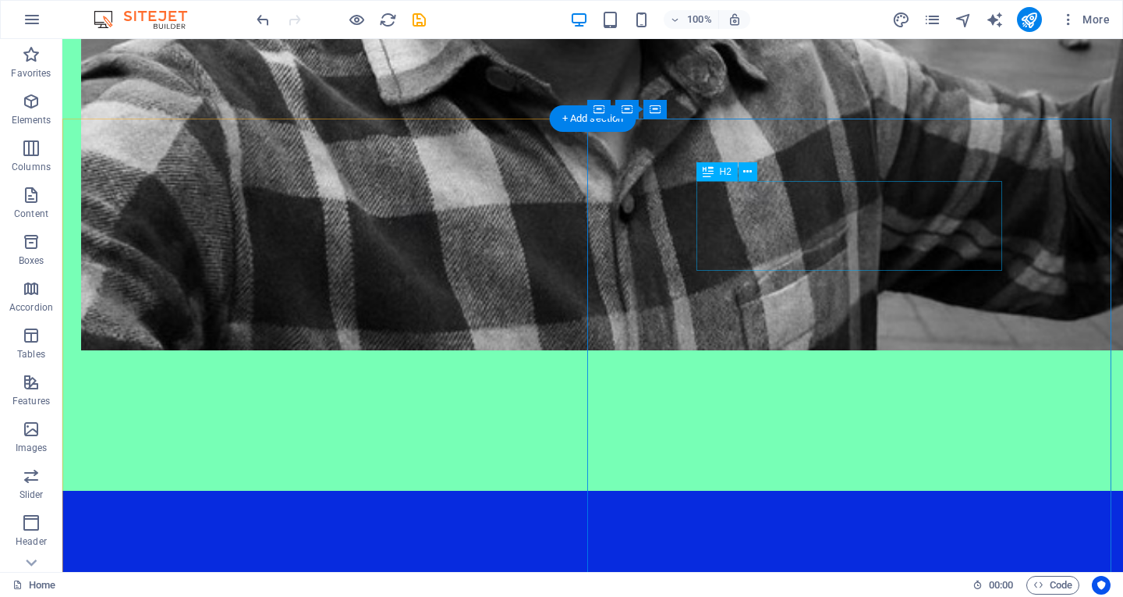
scroll to position [1470, 0]
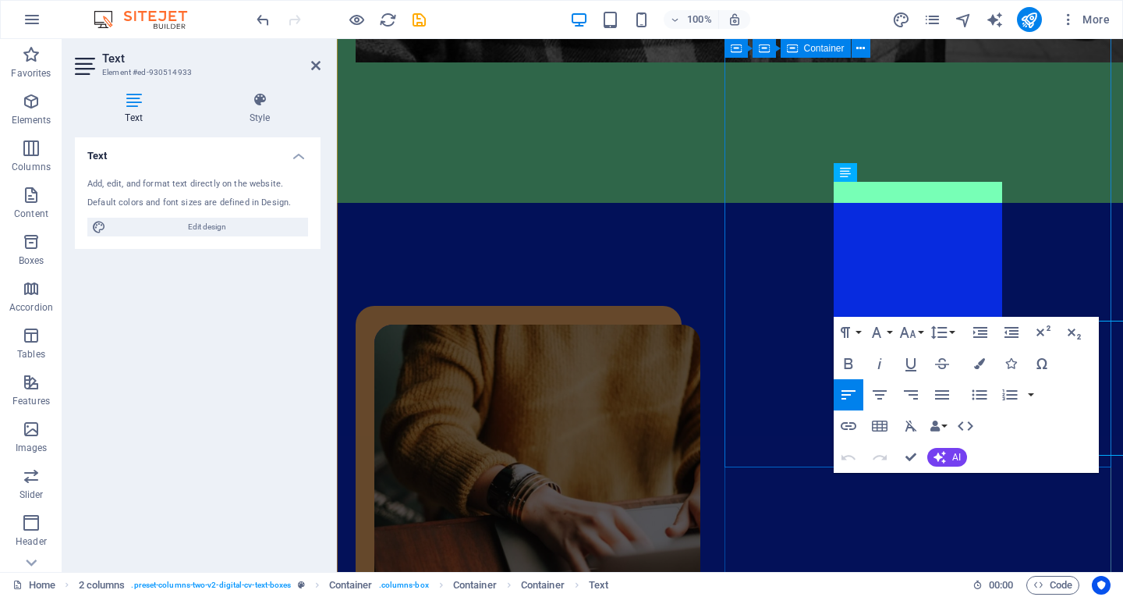
scroll to position [1398, 0]
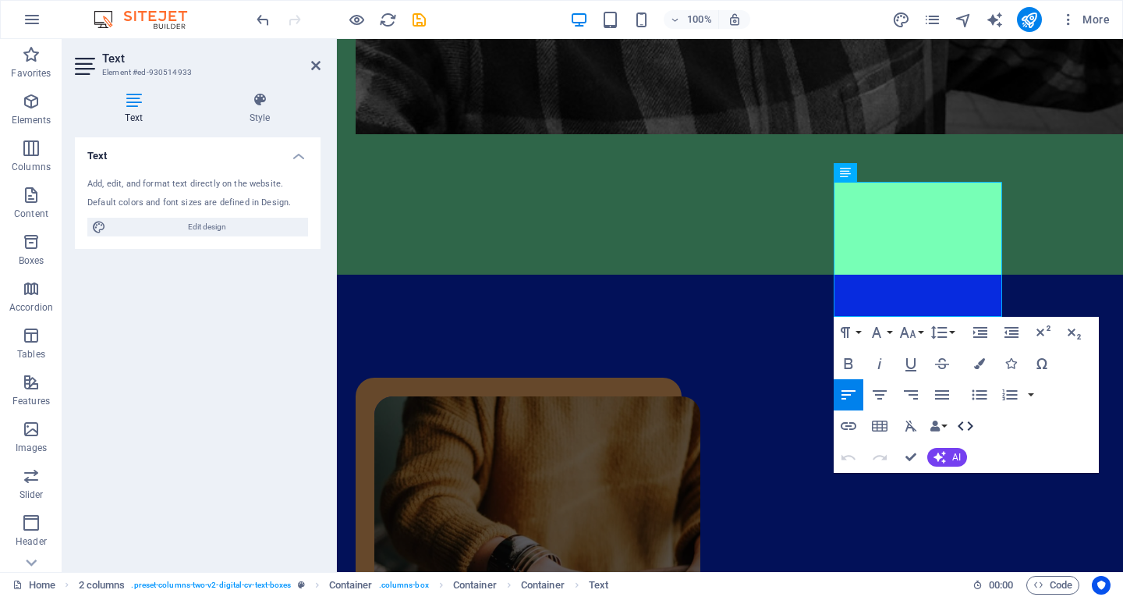
click at [965, 424] on icon "button" at bounding box center [965, 425] width 19 height 19
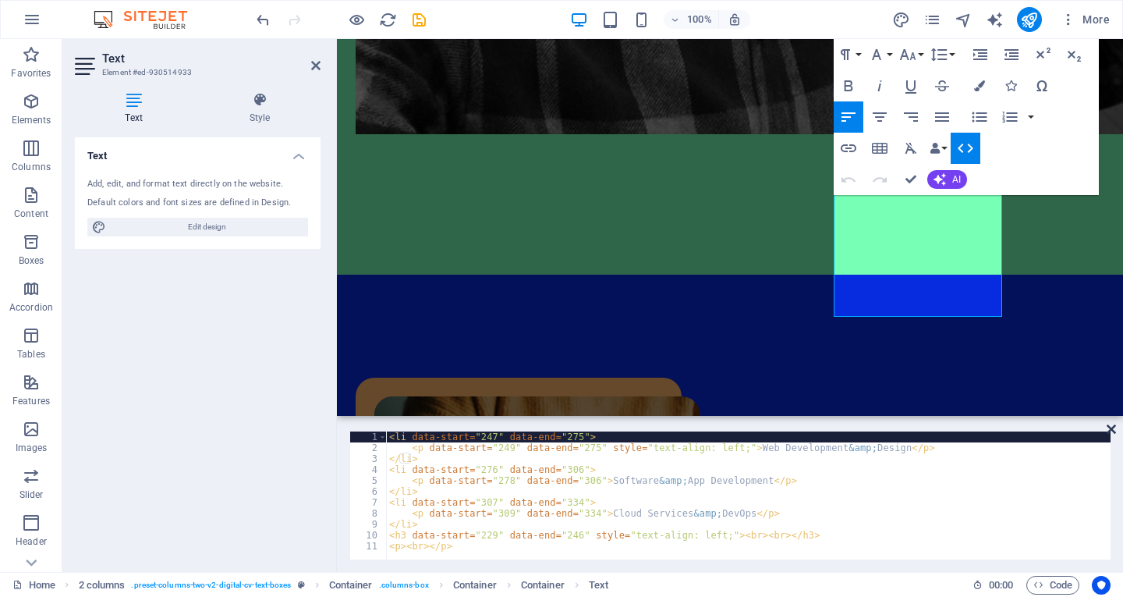
click at [1114, 430] on icon at bounding box center [1111, 429] width 9 height 12
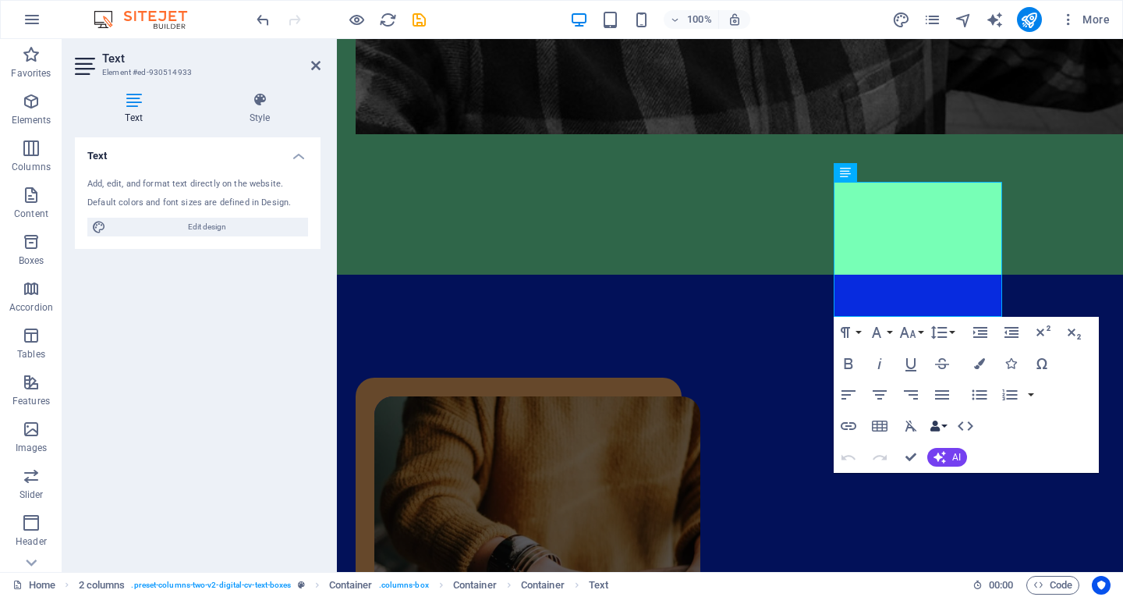
click at [944, 431] on button "Data Bindings" at bounding box center [938, 425] width 22 height 31
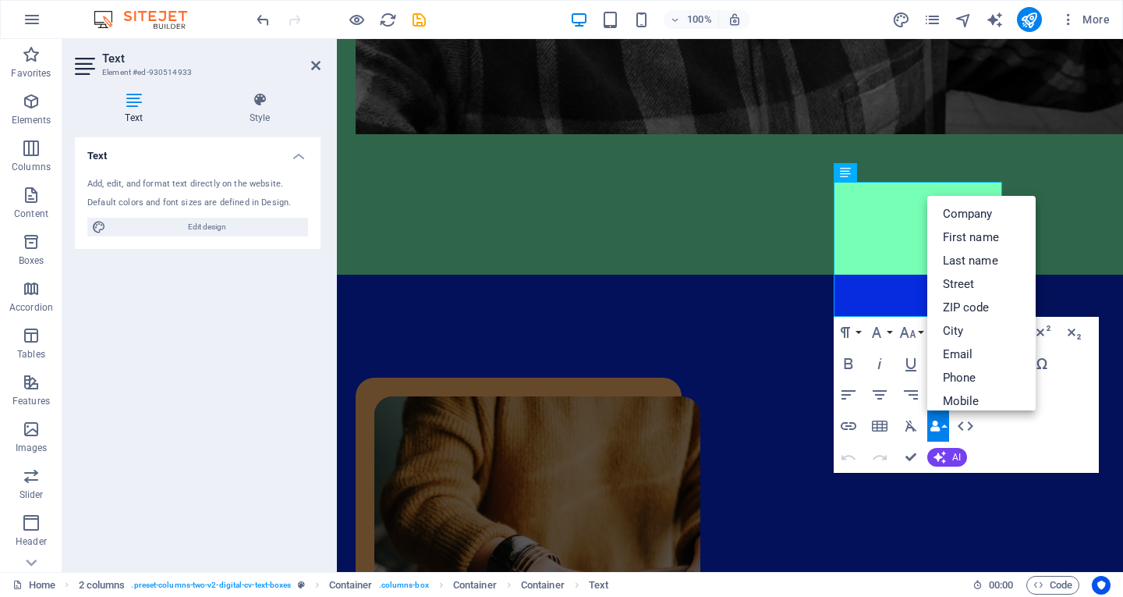
click at [944, 430] on button "Data Bindings" at bounding box center [938, 425] width 22 height 31
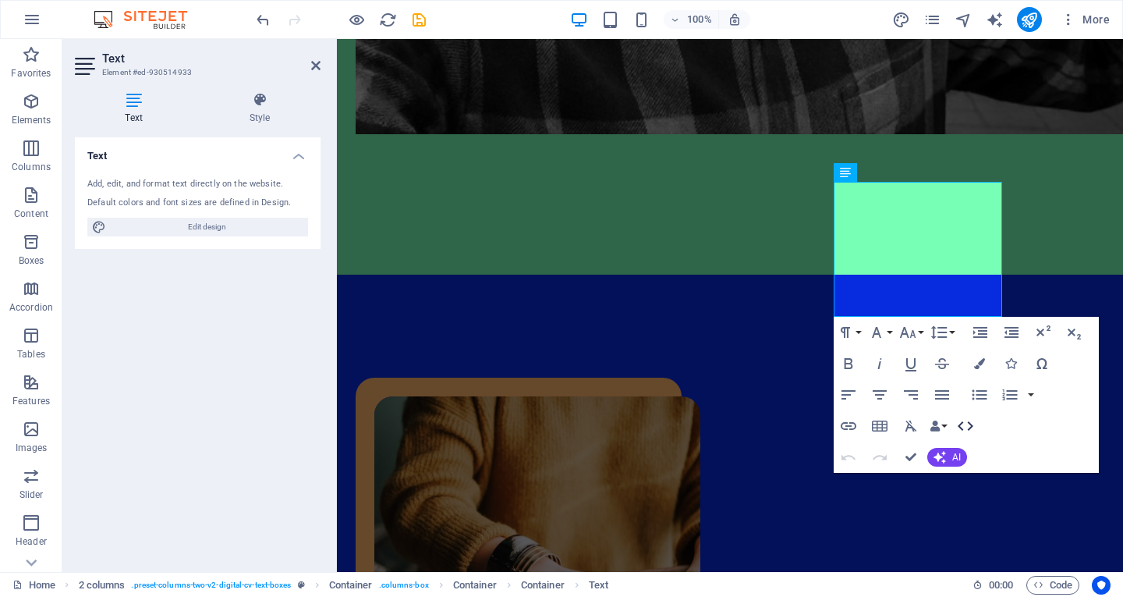
click at [974, 426] on icon "button" at bounding box center [965, 425] width 19 height 19
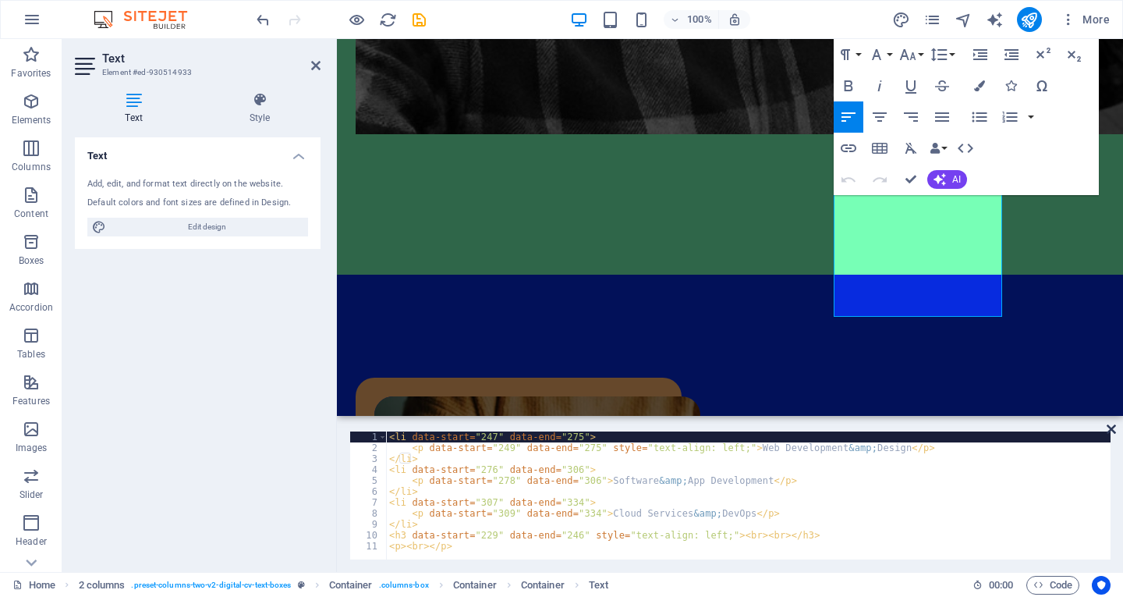
drag, startPoint x: 1109, startPoint y: 430, endPoint x: 771, endPoint y: 388, distance: 340.3
click at [1109, 430] on icon at bounding box center [1111, 429] width 9 height 12
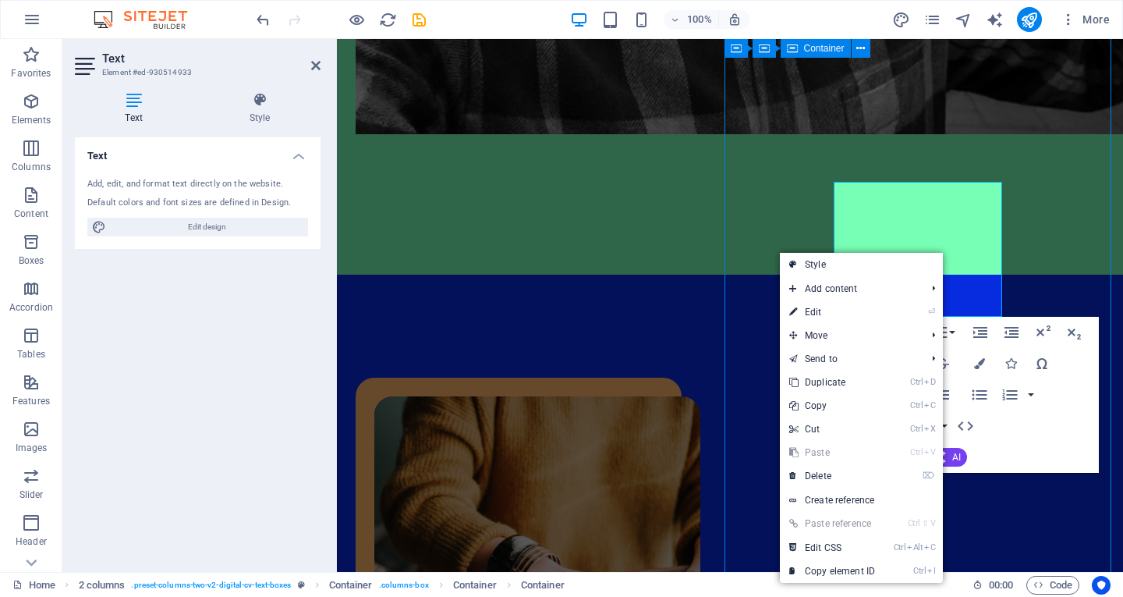
scroll to position [1582, 0]
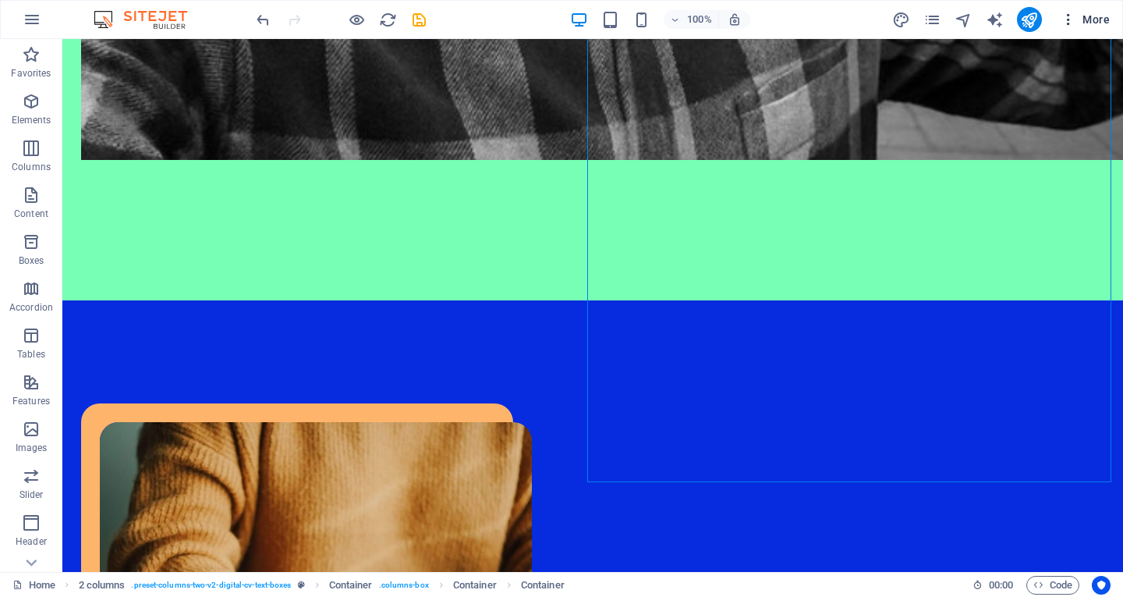
click at [1072, 27] on button "More" at bounding box center [1085, 19] width 62 height 25
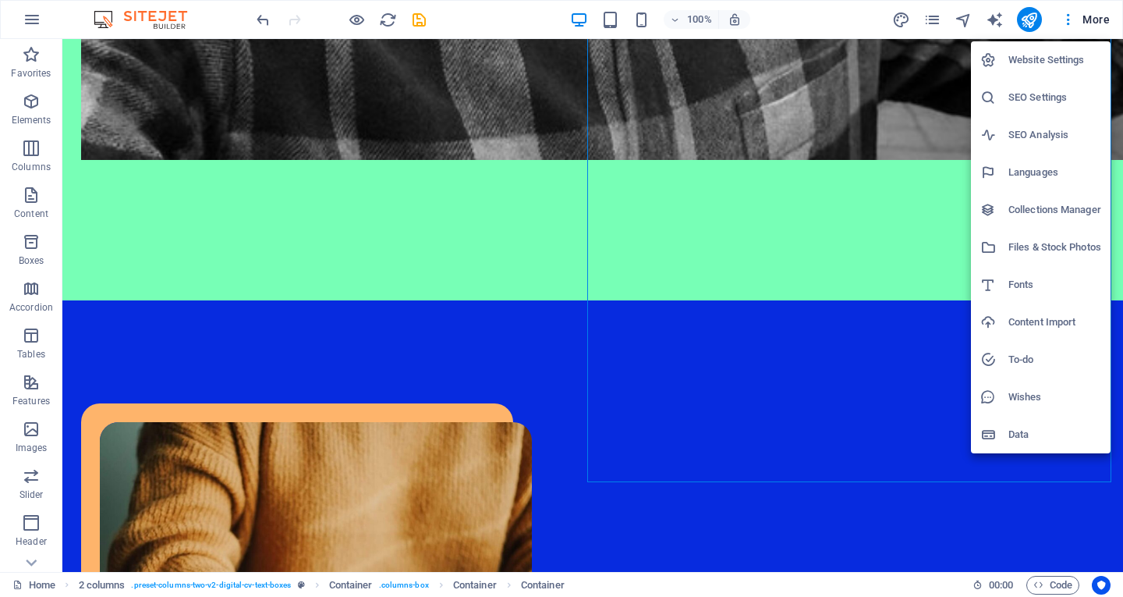
click at [813, 174] on div at bounding box center [561, 298] width 1123 height 597
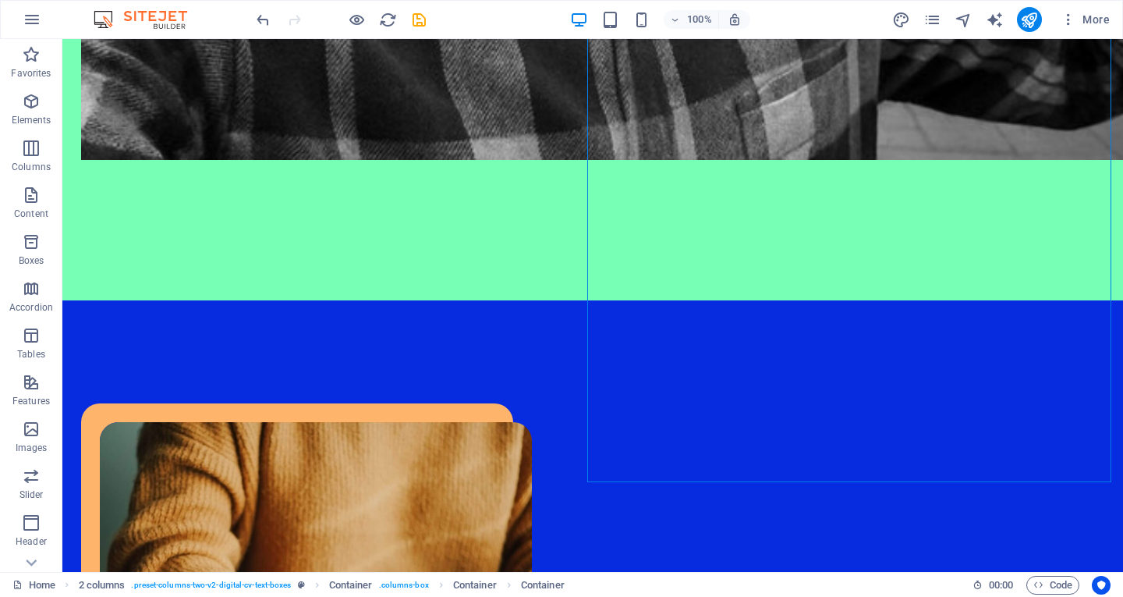
click at [813, 174] on div "Website Settings SEO Settings SEO Analysis Languages Collections Manager Files …" at bounding box center [561, 302] width 1123 height 587
click at [758, 125] on button at bounding box center [753, 127] width 19 height 19
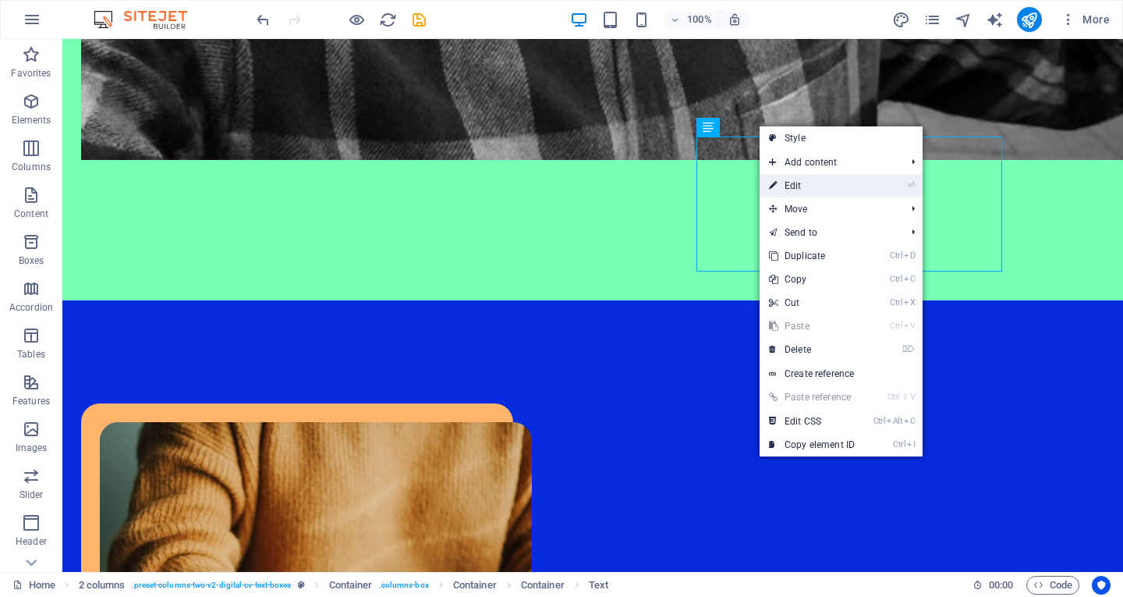
click at [813, 185] on link "⏎ Edit" at bounding box center [812, 185] width 105 height 23
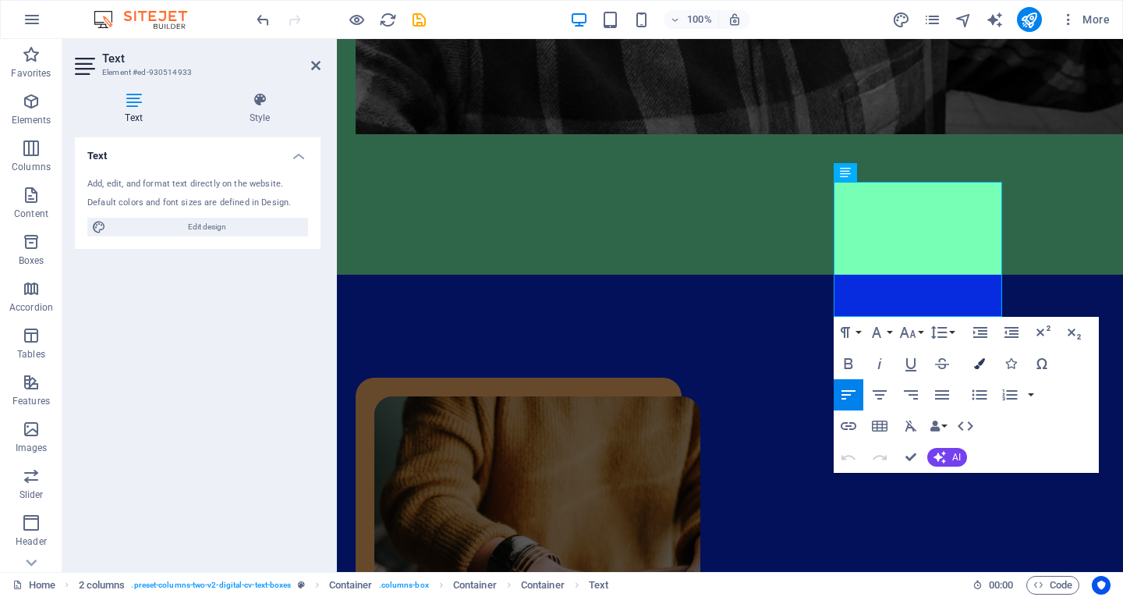
click at [972, 371] on button "Colors" at bounding box center [980, 363] width 30 height 31
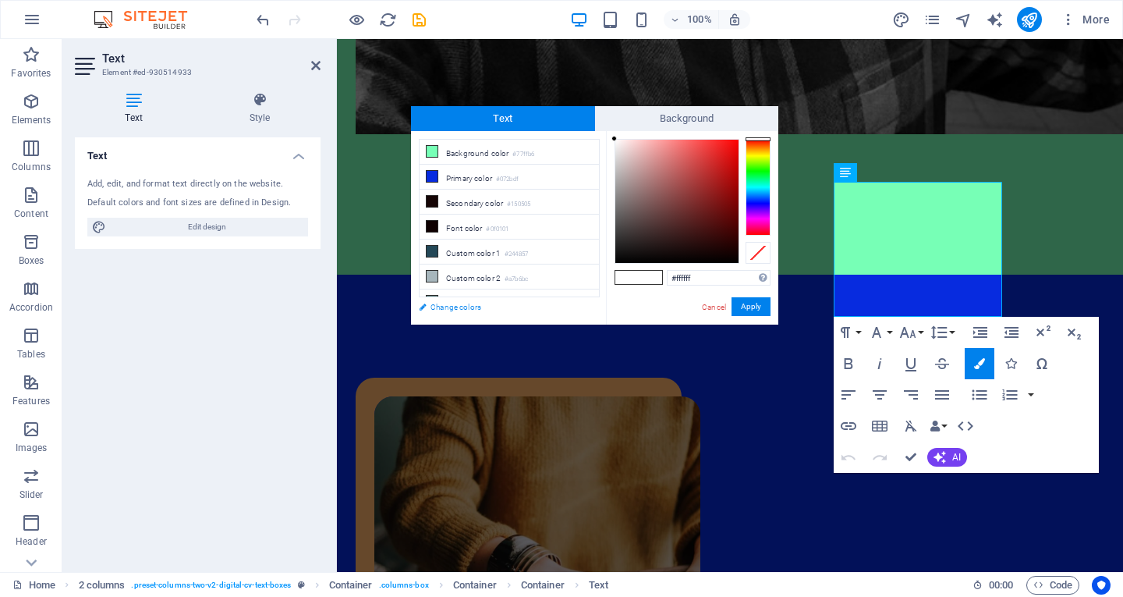
click at [466, 310] on link "Change colors" at bounding box center [501, 306] width 181 height 19
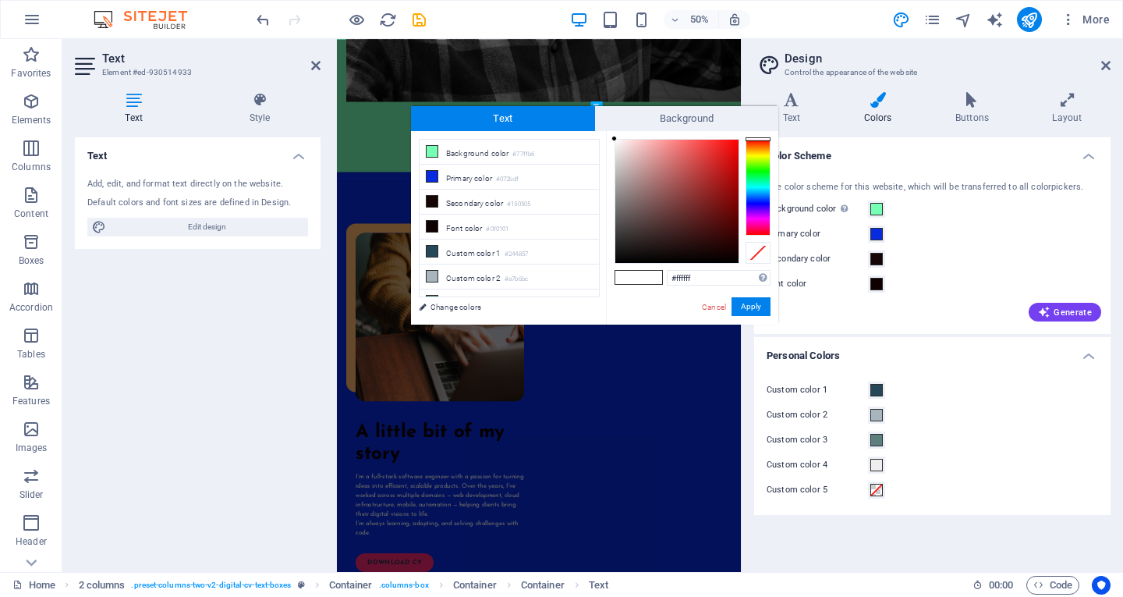
click at [922, 204] on div "Background color Only visible if it is not covered by other backgrounds." at bounding box center [932, 209] width 331 height 19
click at [877, 209] on span at bounding box center [876, 209] width 12 height 12
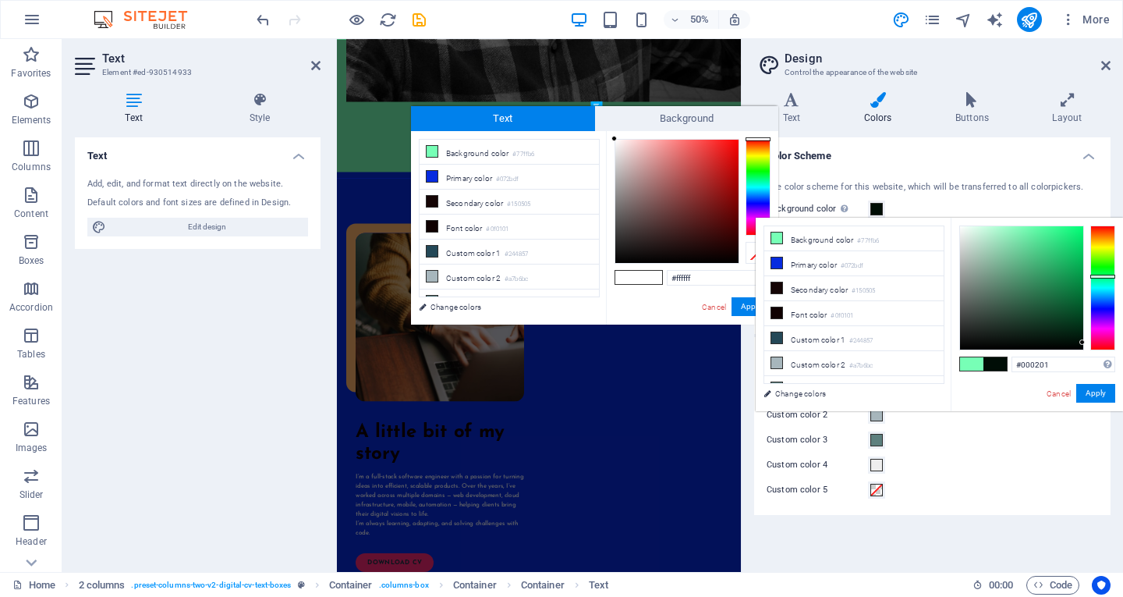
drag, startPoint x: 1001, startPoint y: 298, endPoint x: 1081, endPoint y: 348, distance: 94.6
click at [1081, 348] on div at bounding box center [1021, 287] width 123 height 123
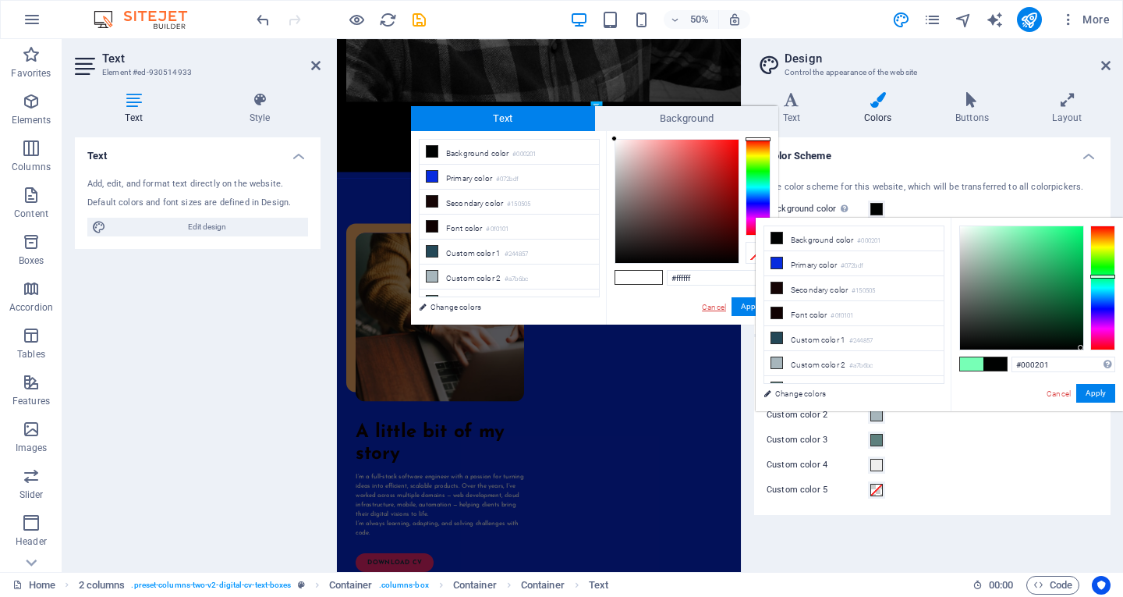
click at [703, 308] on link "Cancel" at bounding box center [713, 307] width 27 height 12
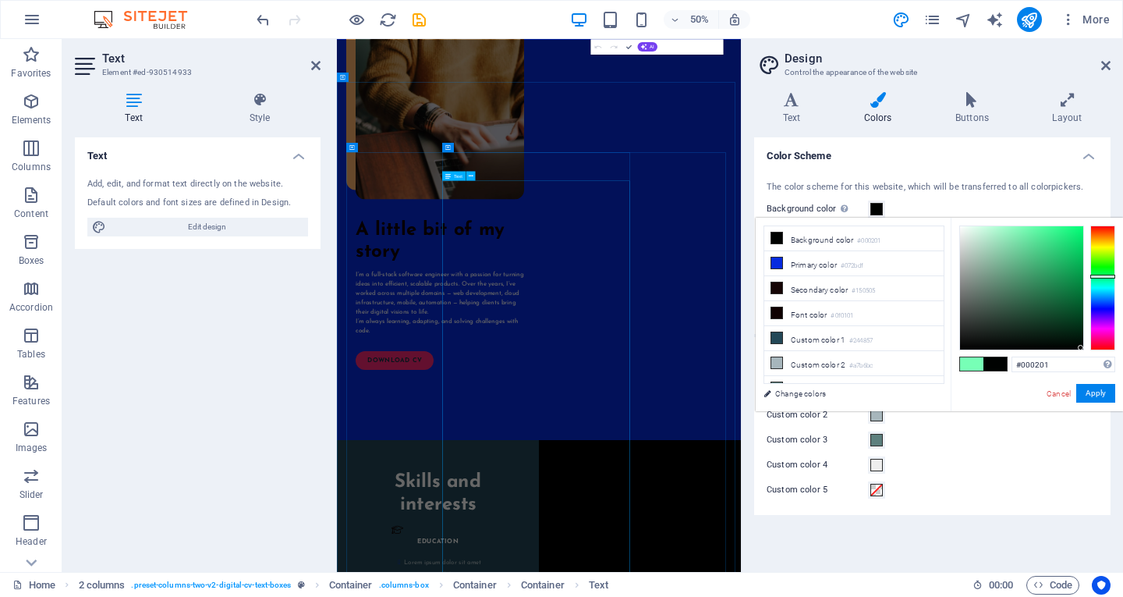
scroll to position [1014, 0]
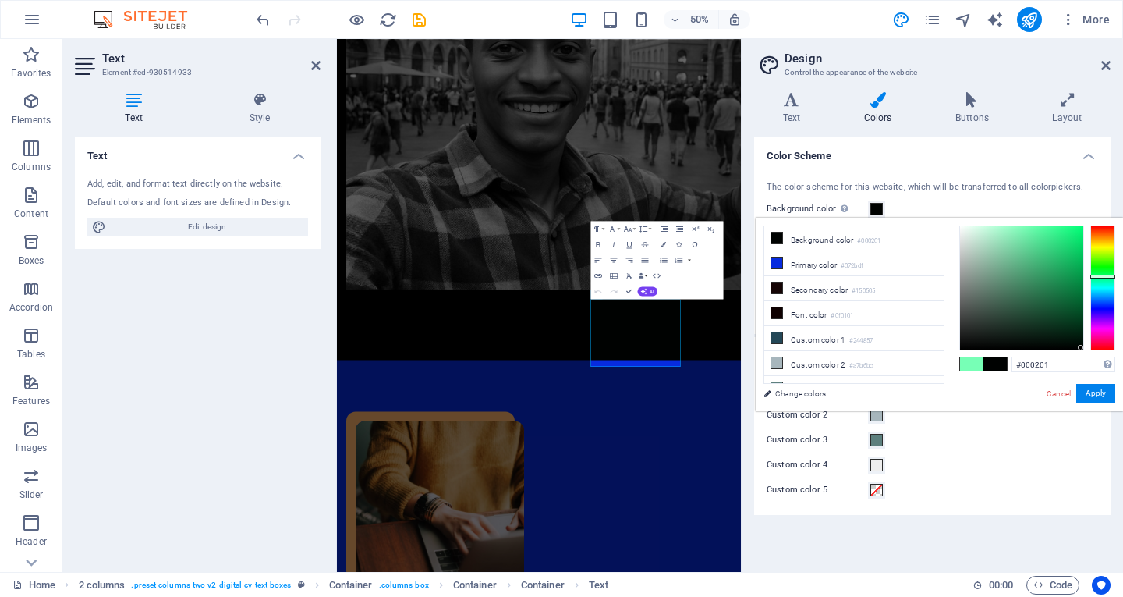
click at [763, 257] on ul "Background color #000201 Primary color #072bdf Secondary color #150505 Font col…" at bounding box center [853, 304] width 181 height 158
click at [774, 259] on icon at bounding box center [776, 262] width 11 height 11
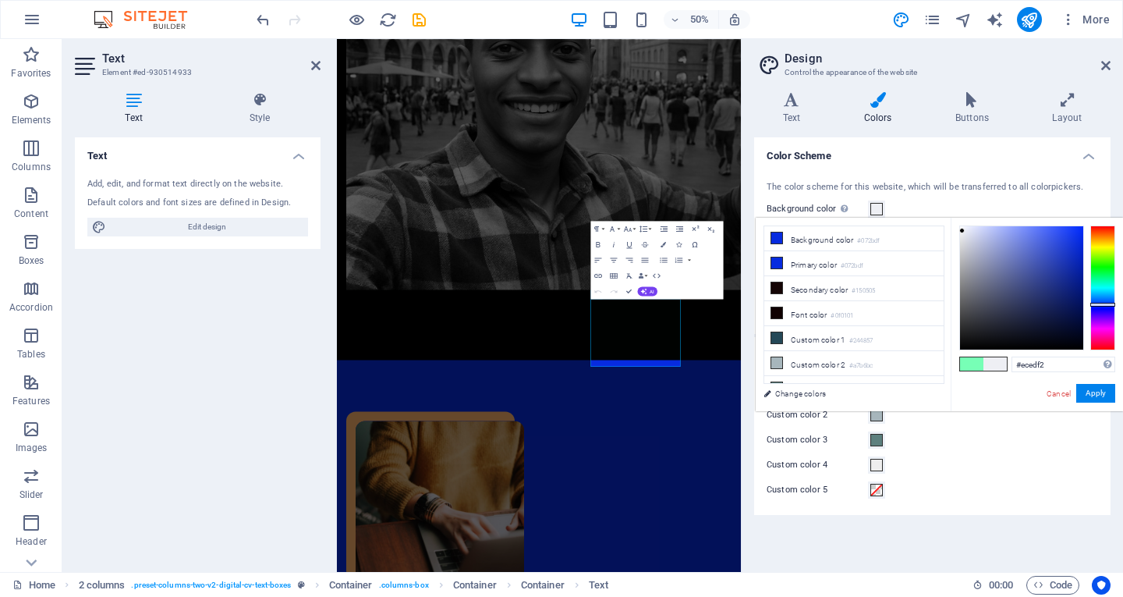
drag, startPoint x: 1013, startPoint y: 278, endPoint x: 962, endPoint y: 231, distance: 69.0
click at [962, 231] on div at bounding box center [1021, 287] width 123 height 123
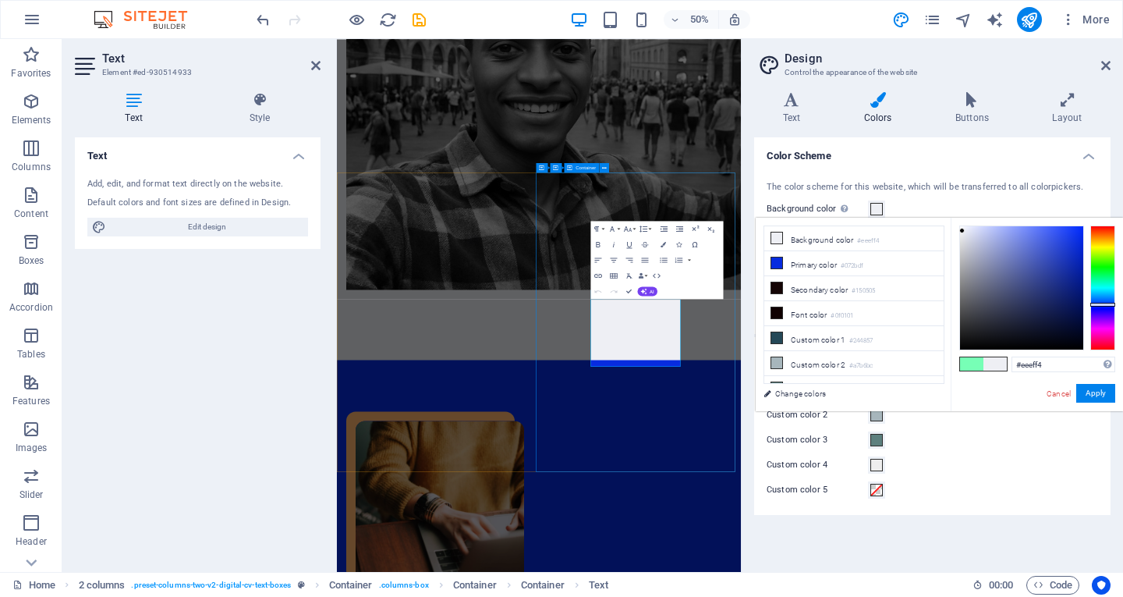
scroll to position [936, 0]
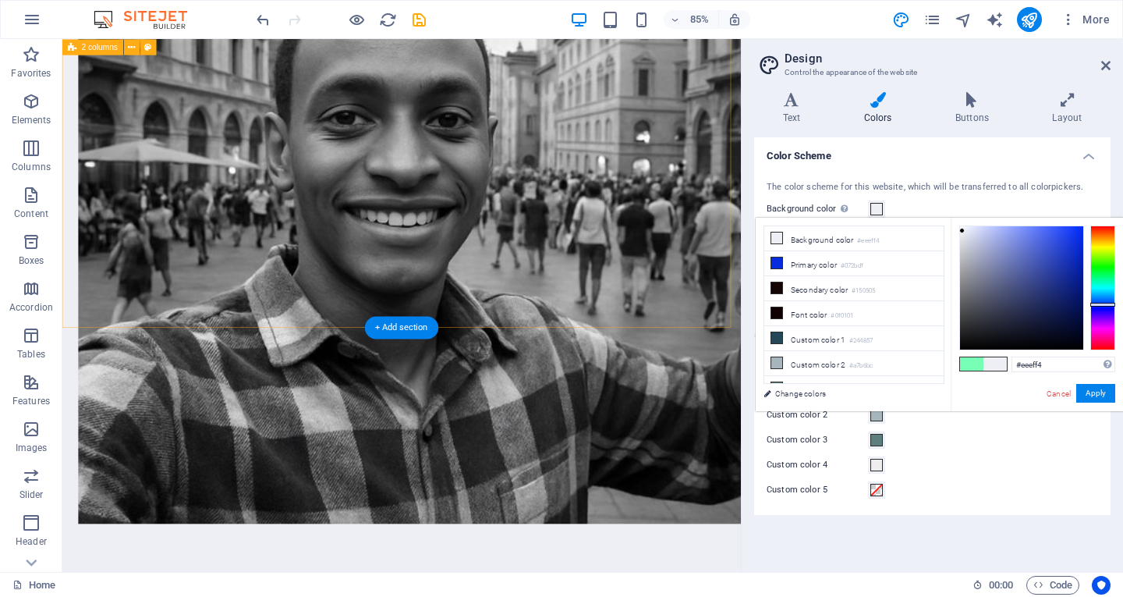
scroll to position [1170, 0]
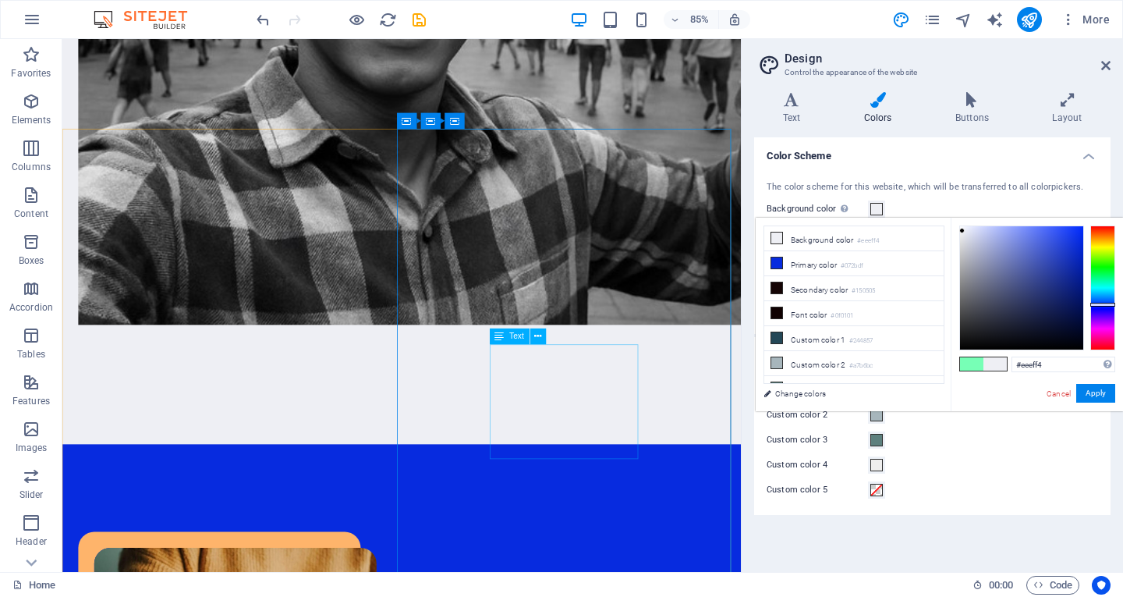
click at [508, 345] on div "Text" at bounding box center [522, 336] width 65 height 16
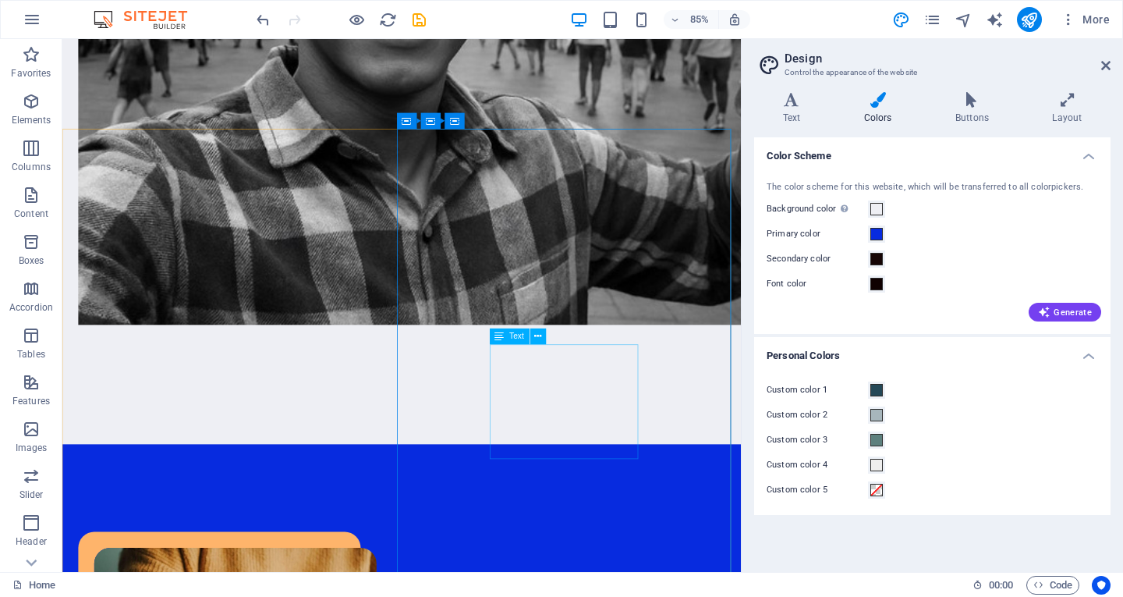
click at [508, 338] on div "Text" at bounding box center [510, 336] width 40 height 16
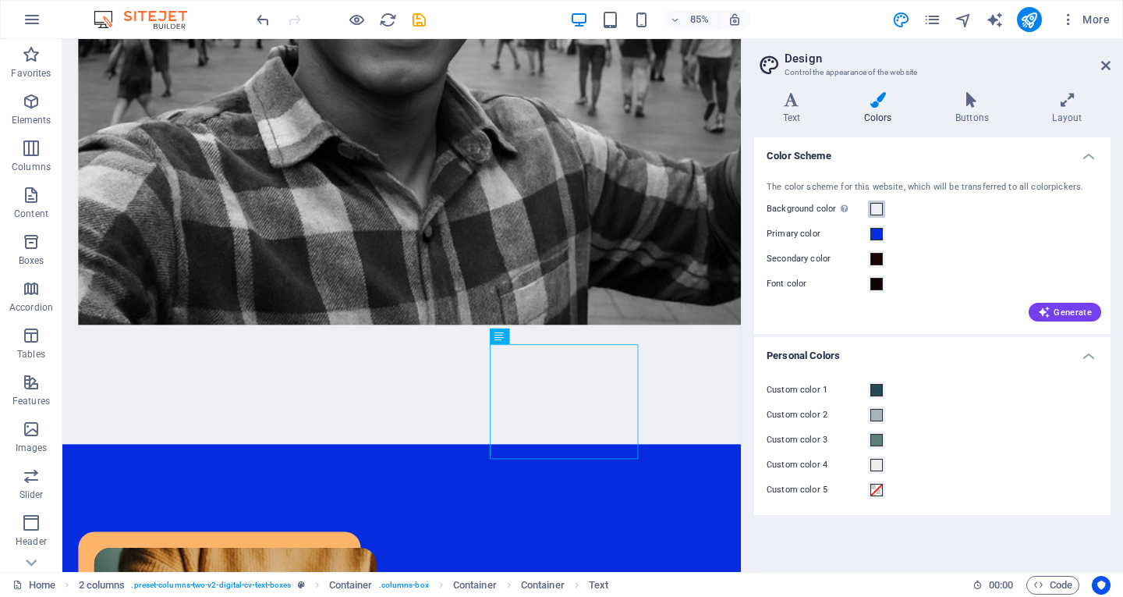
click at [879, 205] on span at bounding box center [876, 209] width 12 height 12
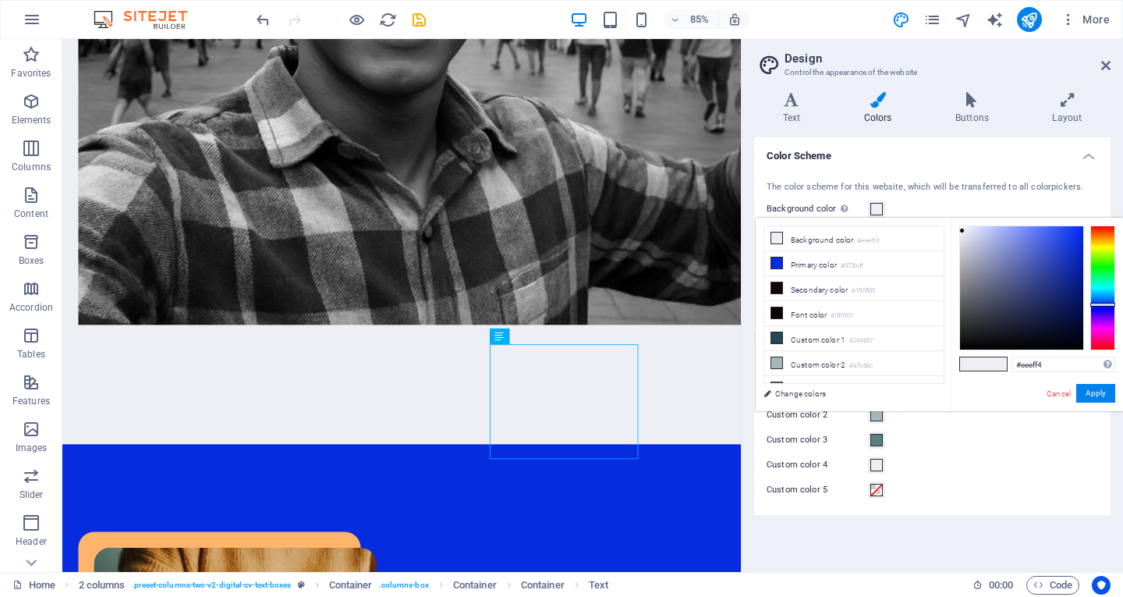
type input "#7780ad"
click at [997, 265] on div at bounding box center [1021, 287] width 123 height 123
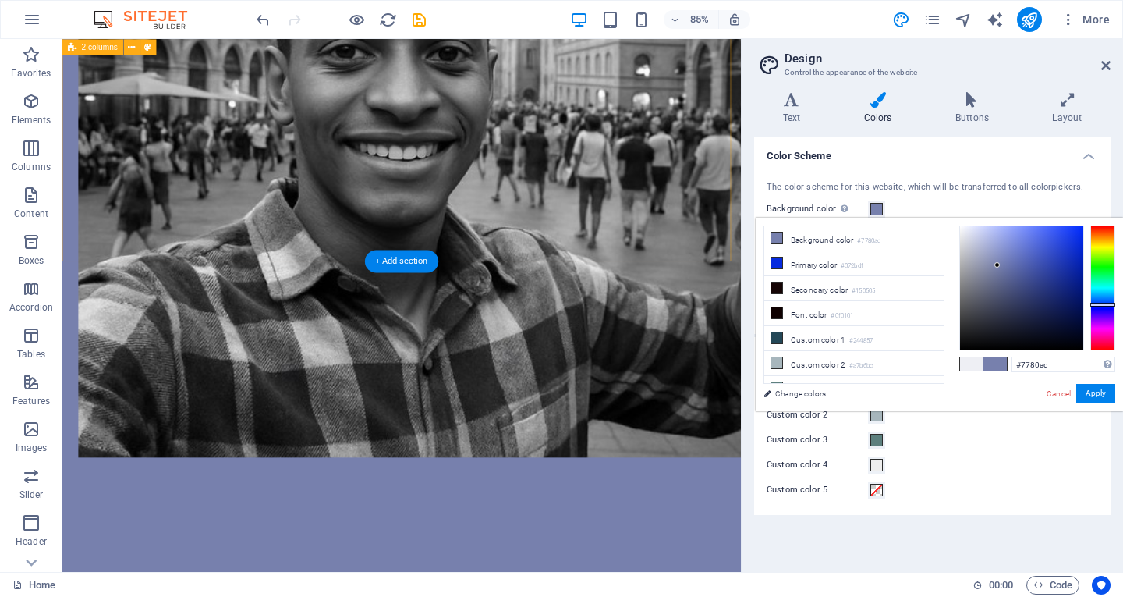
scroll to position [780, 0]
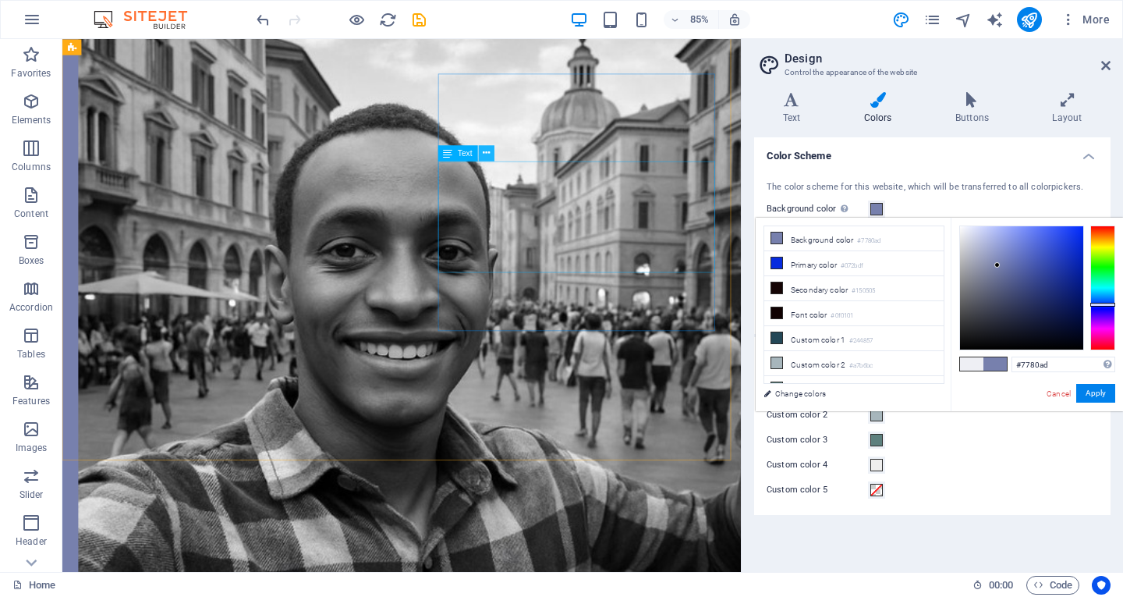
click at [489, 153] on icon at bounding box center [486, 153] width 7 height 14
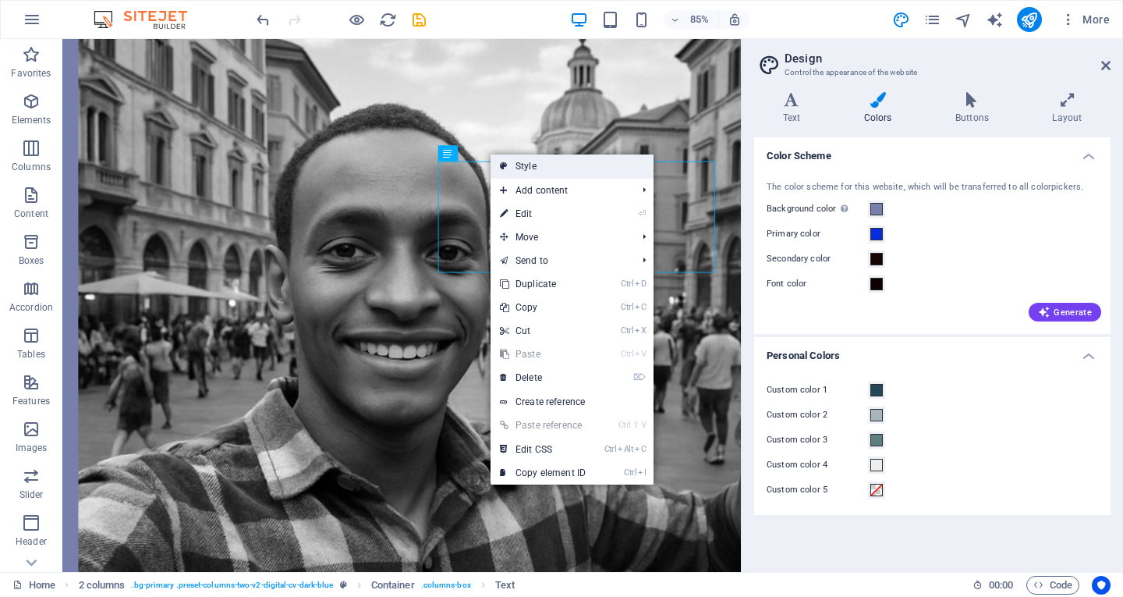
click at [544, 165] on link "Style" at bounding box center [572, 165] width 163 height 23
select select "px"
select select "preset-columns-two-v2-digital-cv-dark-blue"
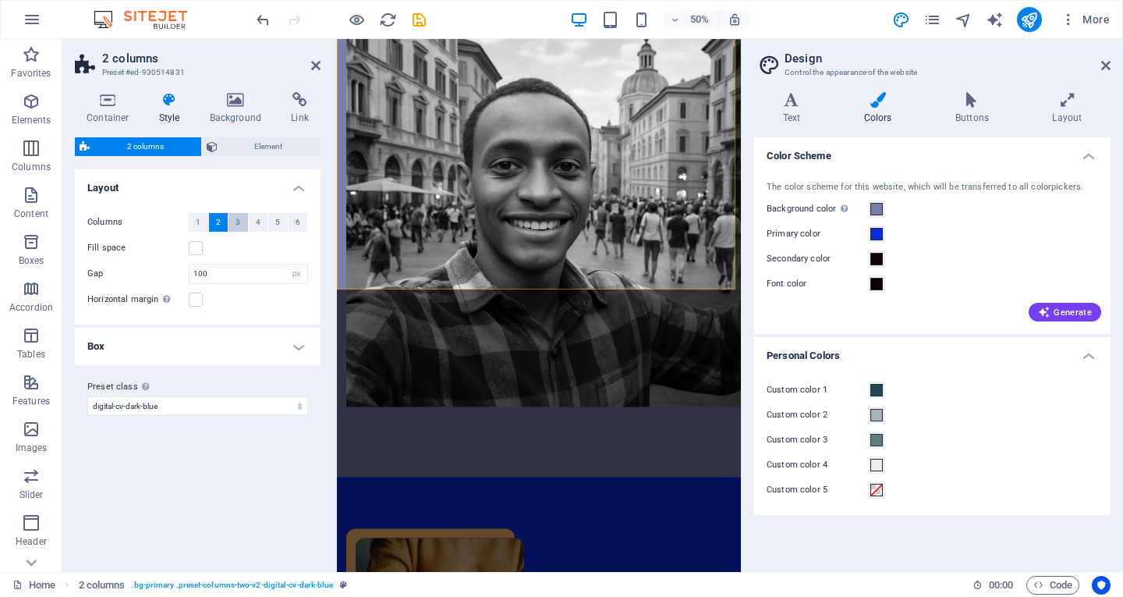
click at [233, 219] on button "3" at bounding box center [237, 222] width 19 height 19
click at [254, 219] on button "4" at bounding box center [258, 222] width 19 height 19
click at [290, 219] on button "6" at bounding box center [298, 222] width 19 height 19
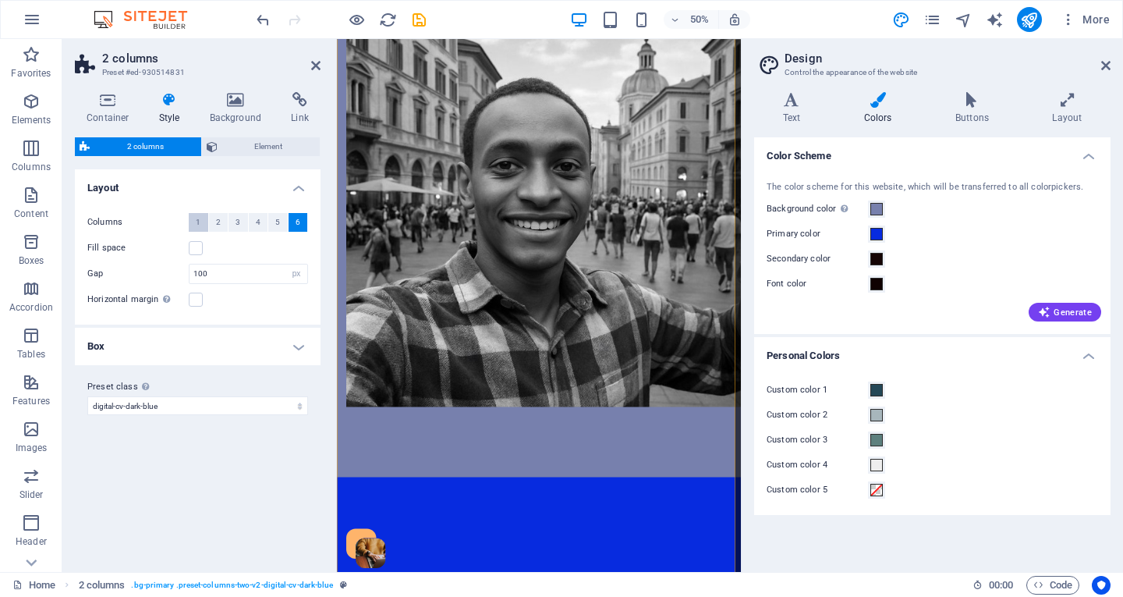
click at [202, 221] on button "1" at bounding box center [198, 222] width 19 height 19
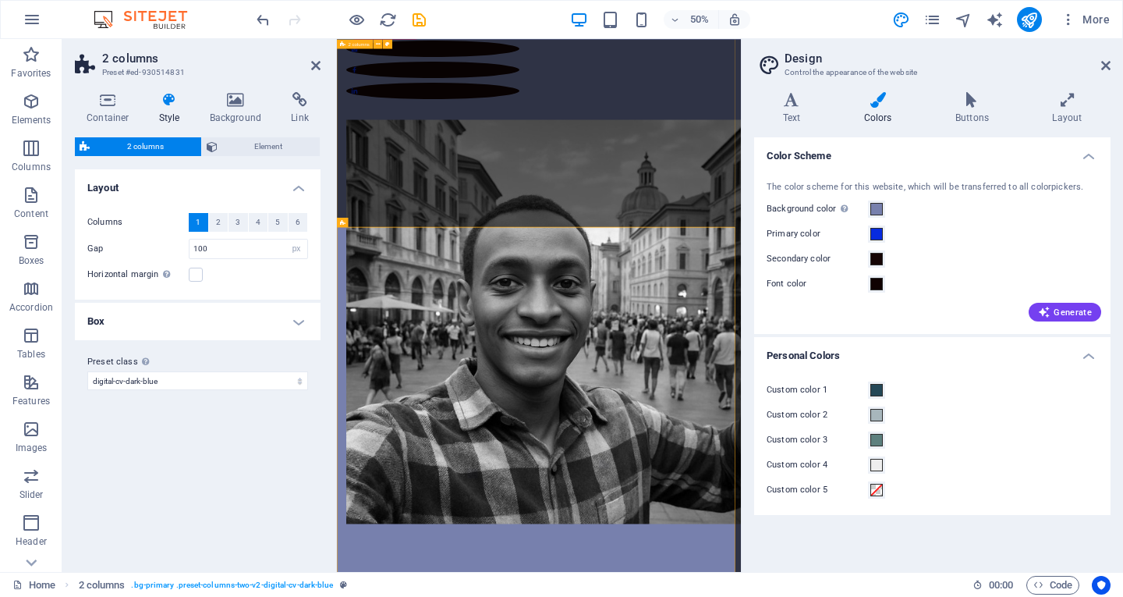
scroll to position [0, 0]
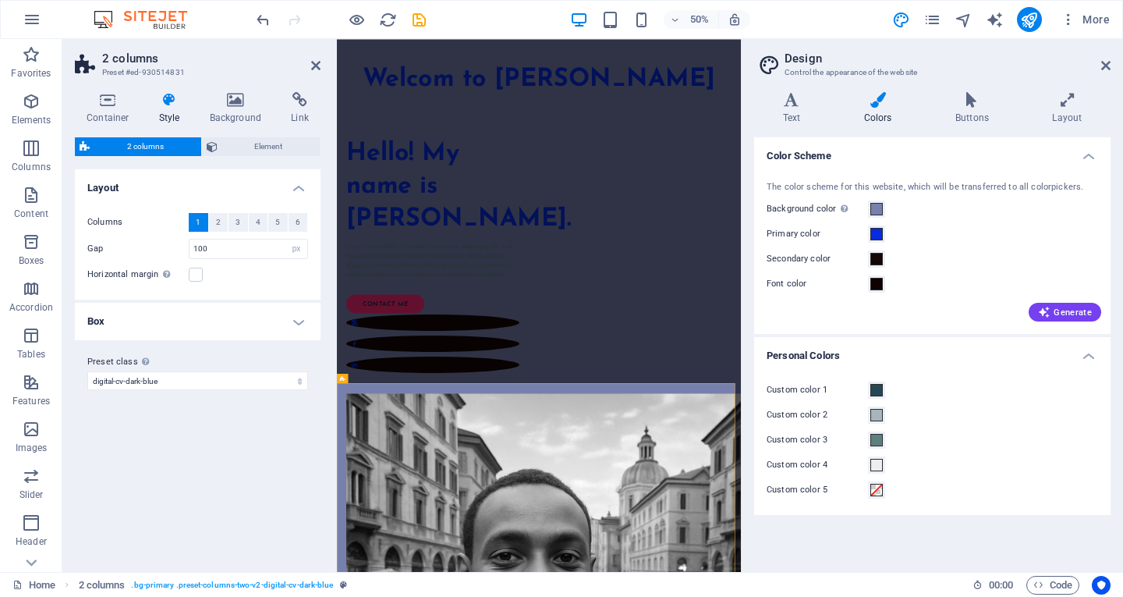
click at [317, 76] on header "2 columns Preset #ed-930514831" at bounding box center [198, 59] width 246 height 41
click at [317, 71] on icon at bounding box center [315, 65] width 9 height 12
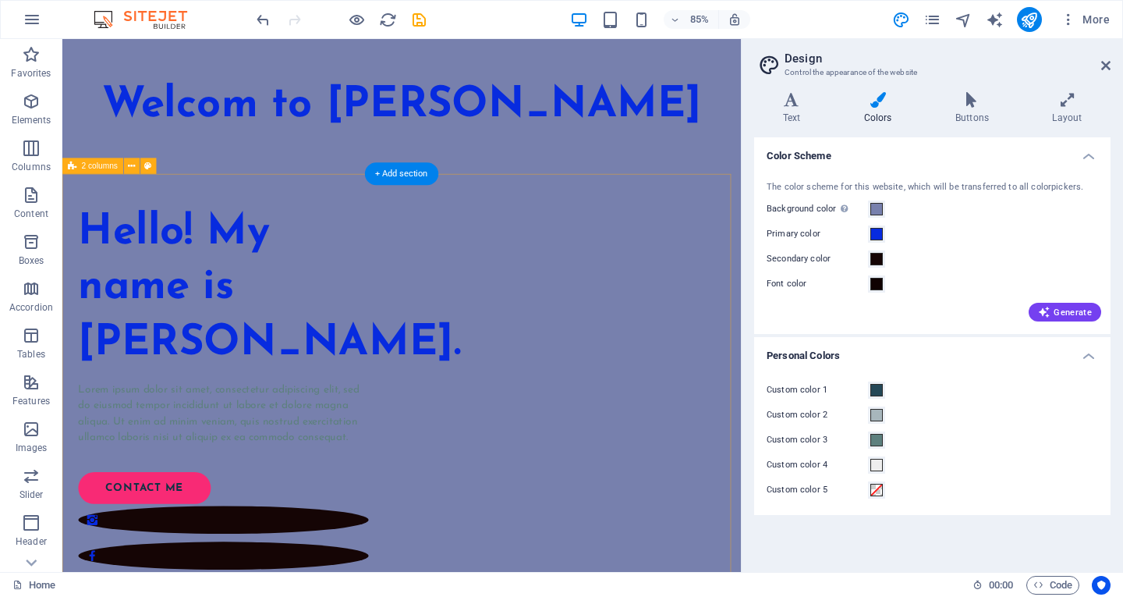
scroll to position [468, 0]
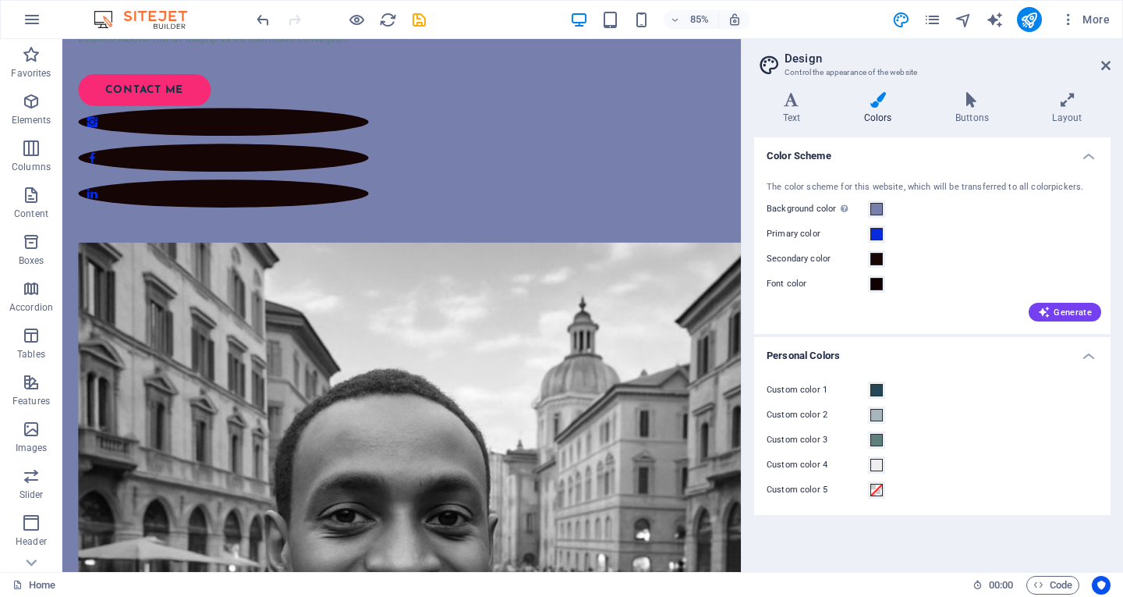
click at [1111, 65] on aside "Design Control the appearance of the website Variants Text Colors Buttons Layou…" at bounding box center [932, 305] width 382 height 533
click at [1106, 65] on icon at bounding box center [1105, 65] width 9 height 12
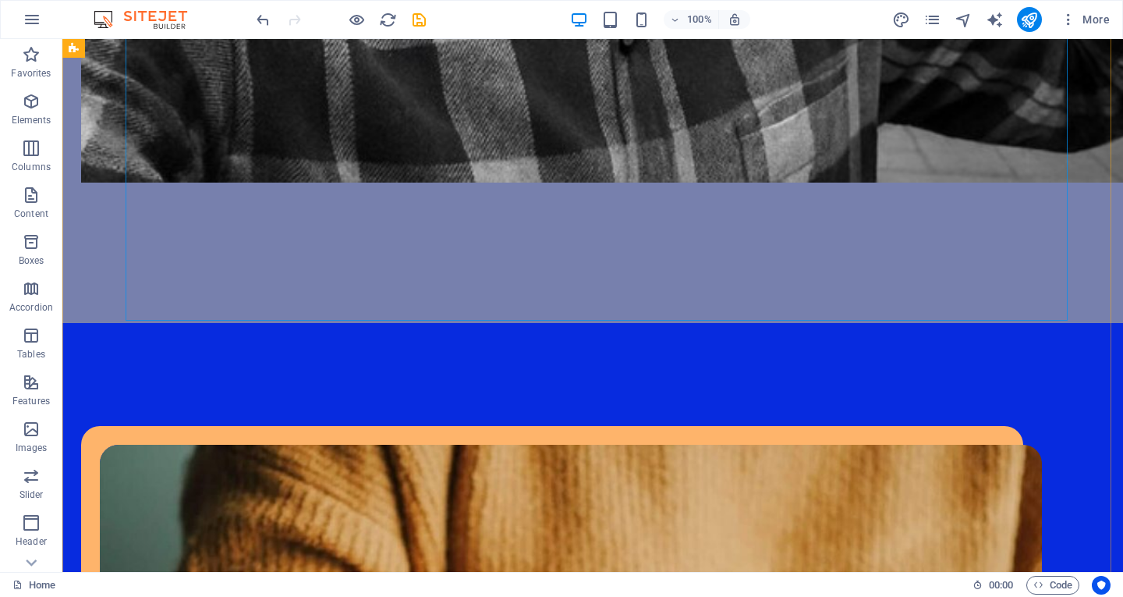
scroll to position [2028, 0]
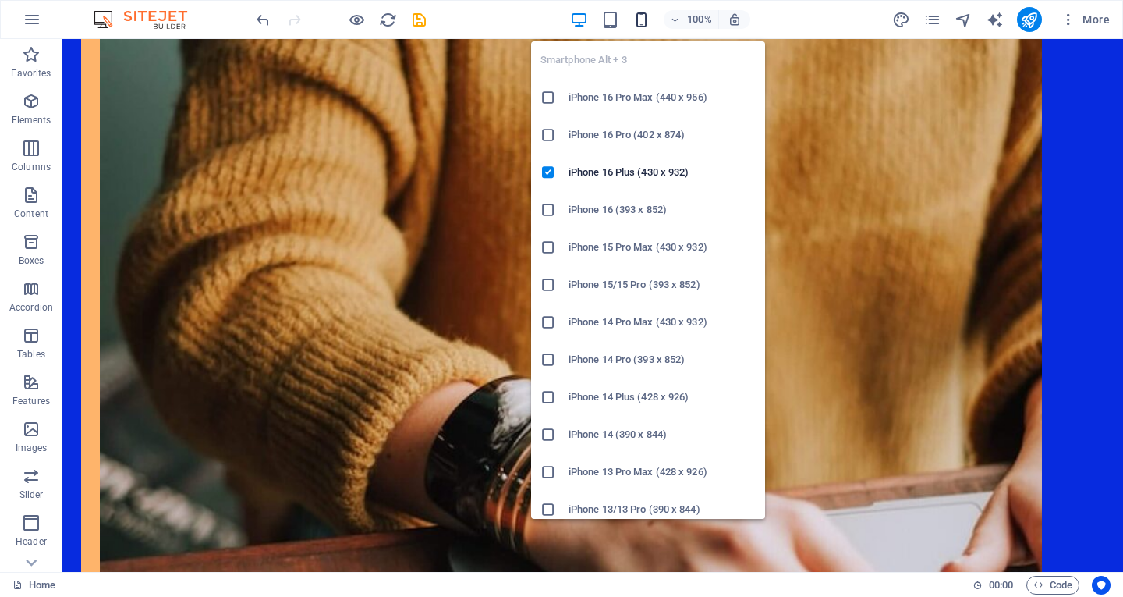
click at [632, 15] on span "button" at bounding box center [641, 20] width 19 height 18
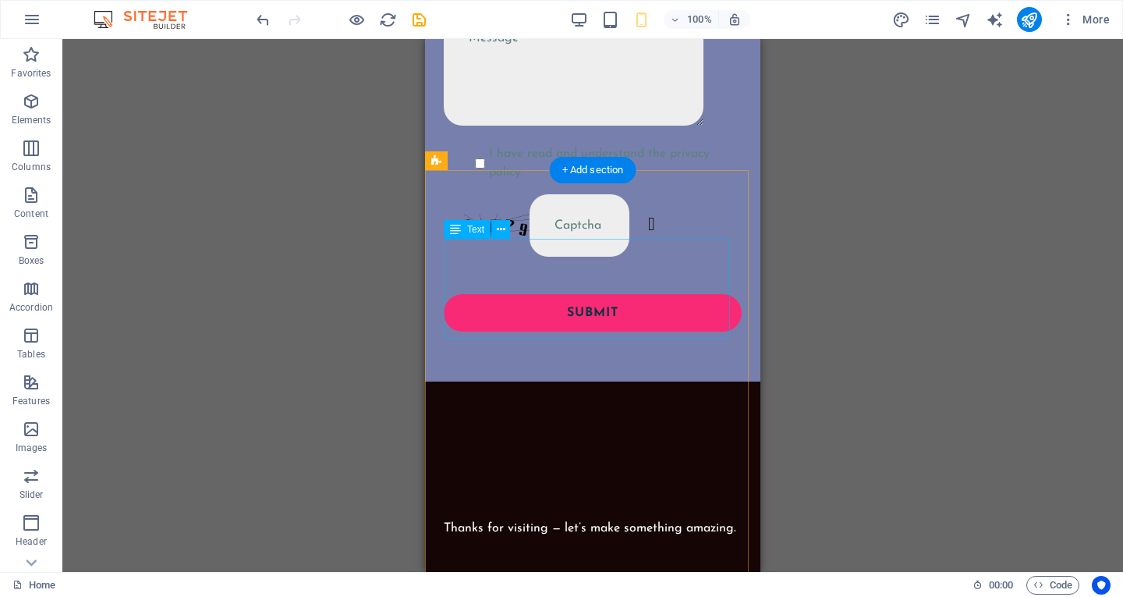
scroll to position [6737, 0]
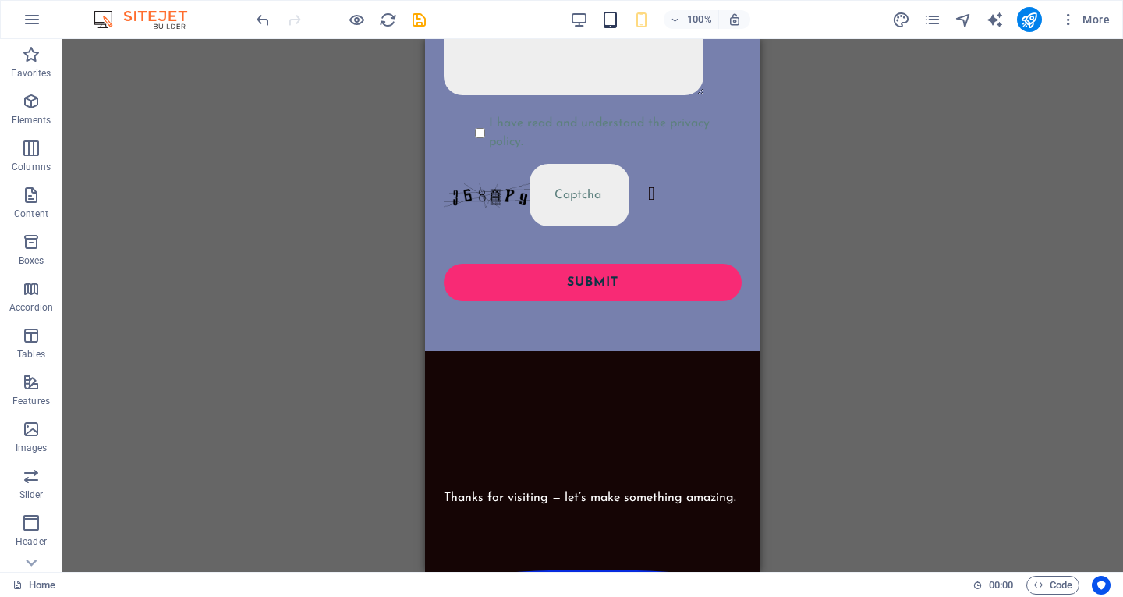
click at [604, 22] on icon "button" at bounding box center [610, 20] width 18 height 18
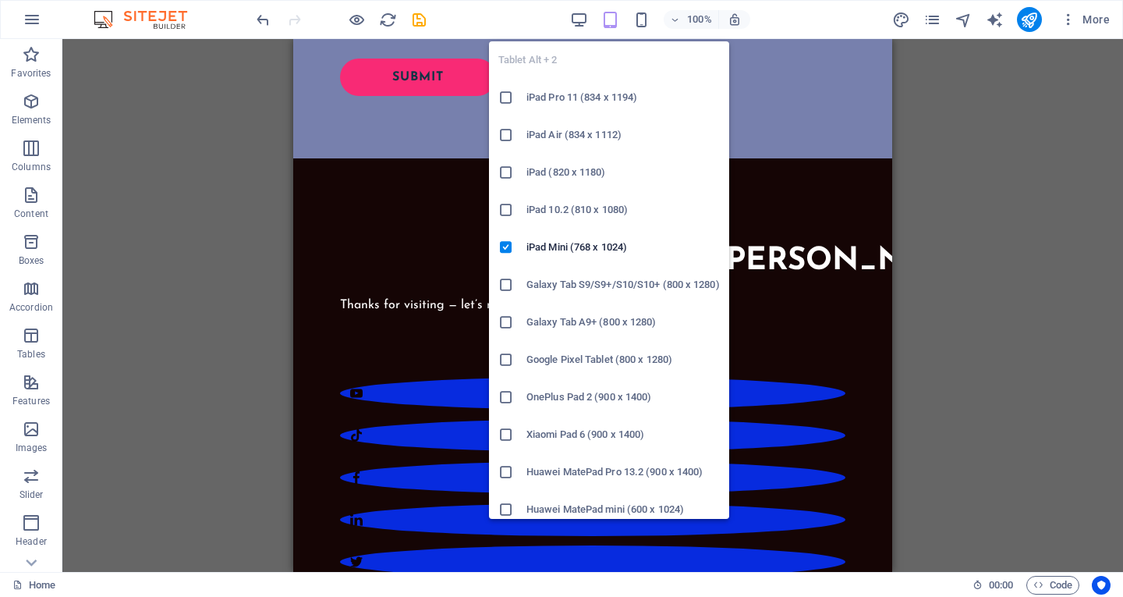
scroll to position [5795, 0]
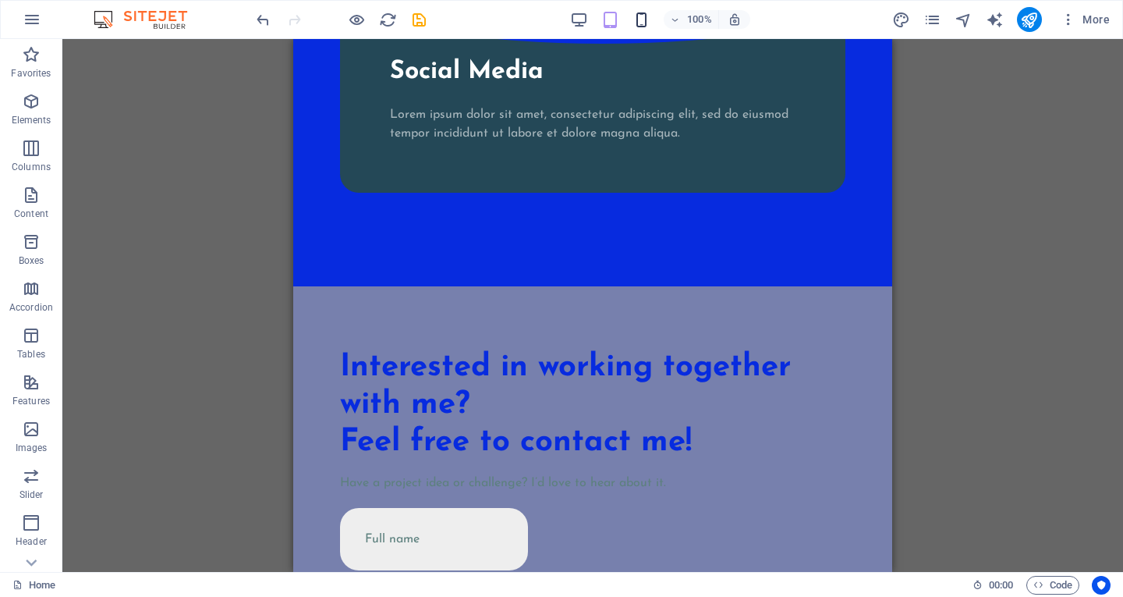
click at [637, 16] on div "100%" at bounding box center [660, 19] width 180 height 25
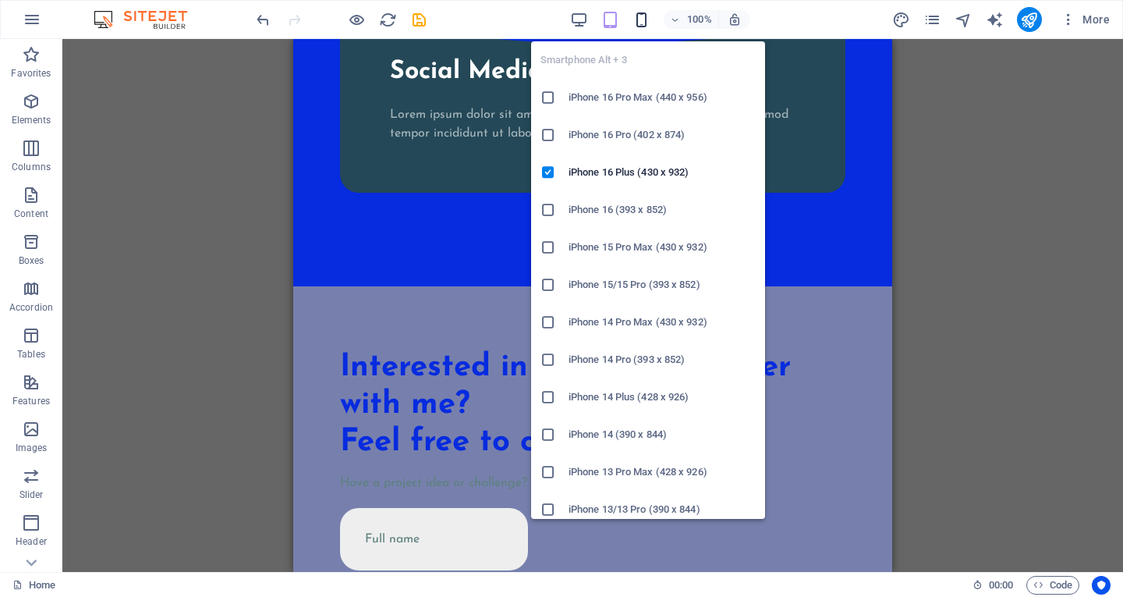
click at [649, 26] on icon "button" at bounding box center [641, 20] width 18 height 18
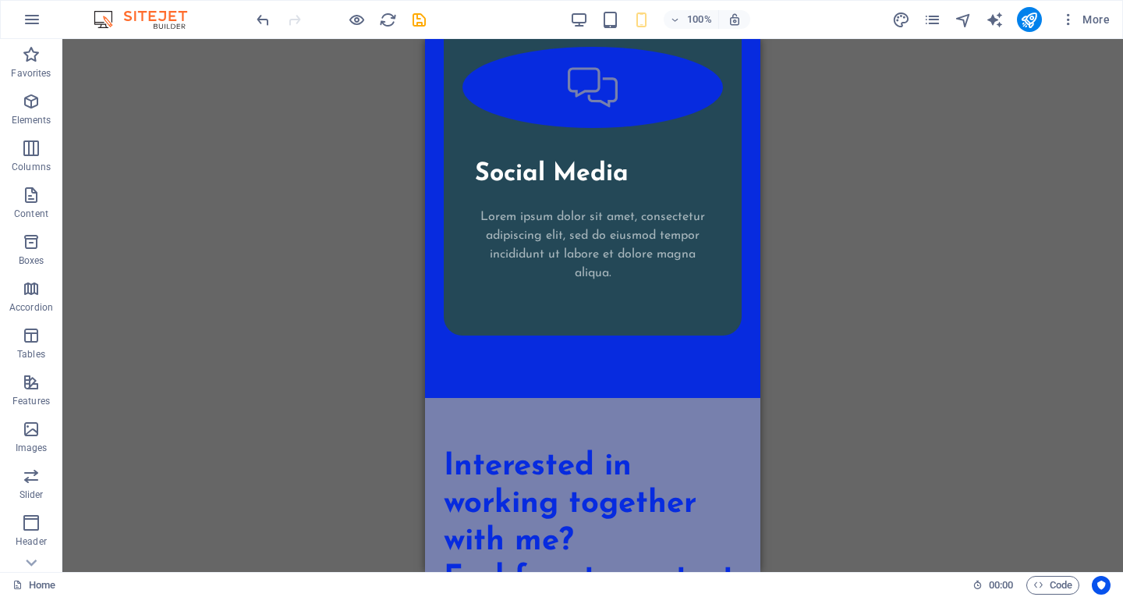
click at [654, 26] on div "100%" at bounding box center [660, 19] width 180 height 25
click at [688, 27] on h6 "100%" at bounding box center [699, 19] width 25 height 19
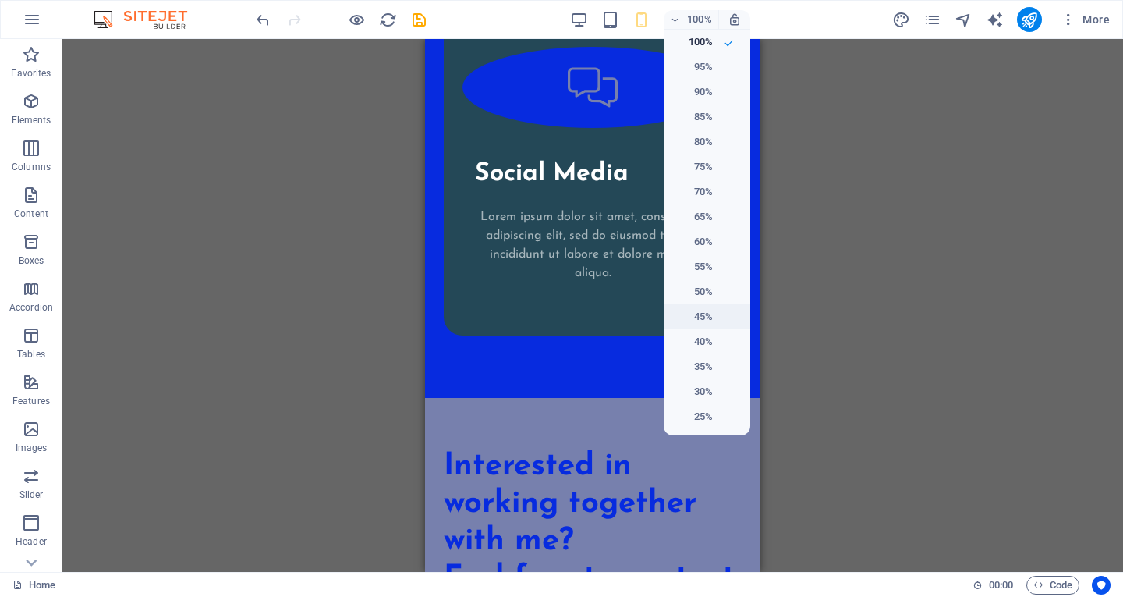
click at [693, 322] on h6 "45%" at bounding box center [693, 316] width 40 height 19
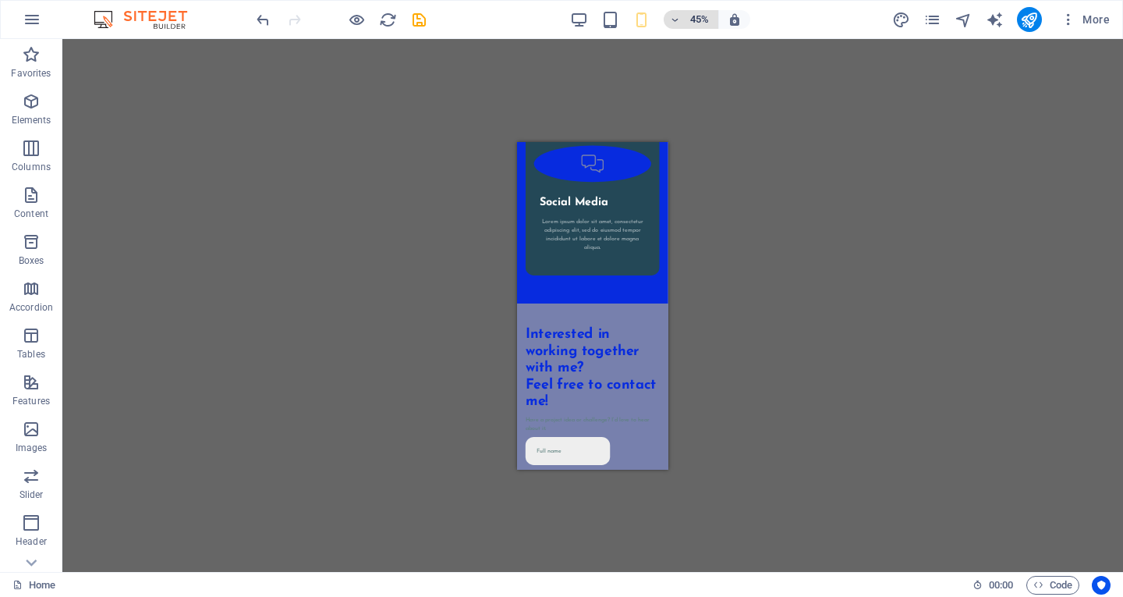
drag, startPoint x: 695, startPoint y: 34, endPoint x: 693, endPoint y: 26, distance: 8.1
click at [695, 34] on div "45% More" at bounding box center [561, 19] width 1121 height 37
click at [693, 26] on h6 "45%" at bounding box center [699, 19] width 25 height 19
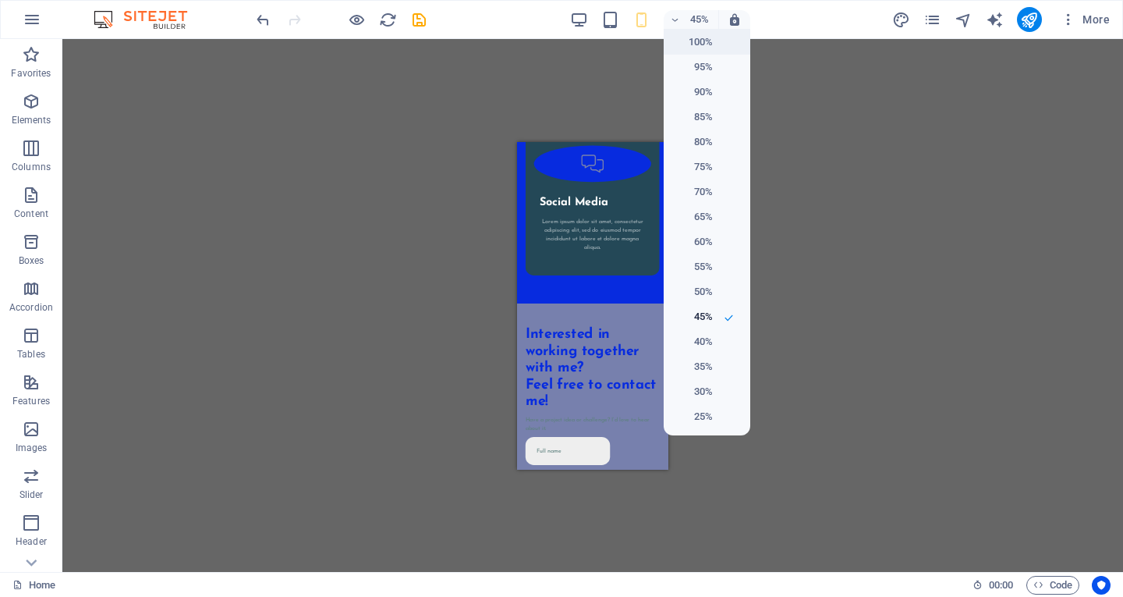
click at [700, 41] on h6 "100%" at bounding box center [693, 42] width 40 height 19
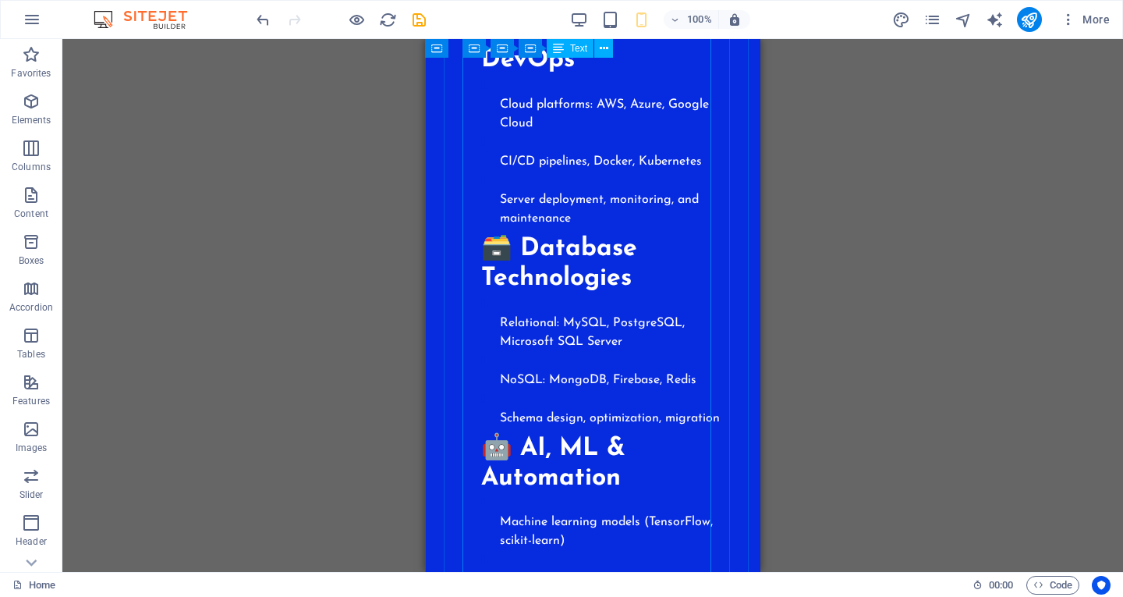
scroll to position [2754, 0]
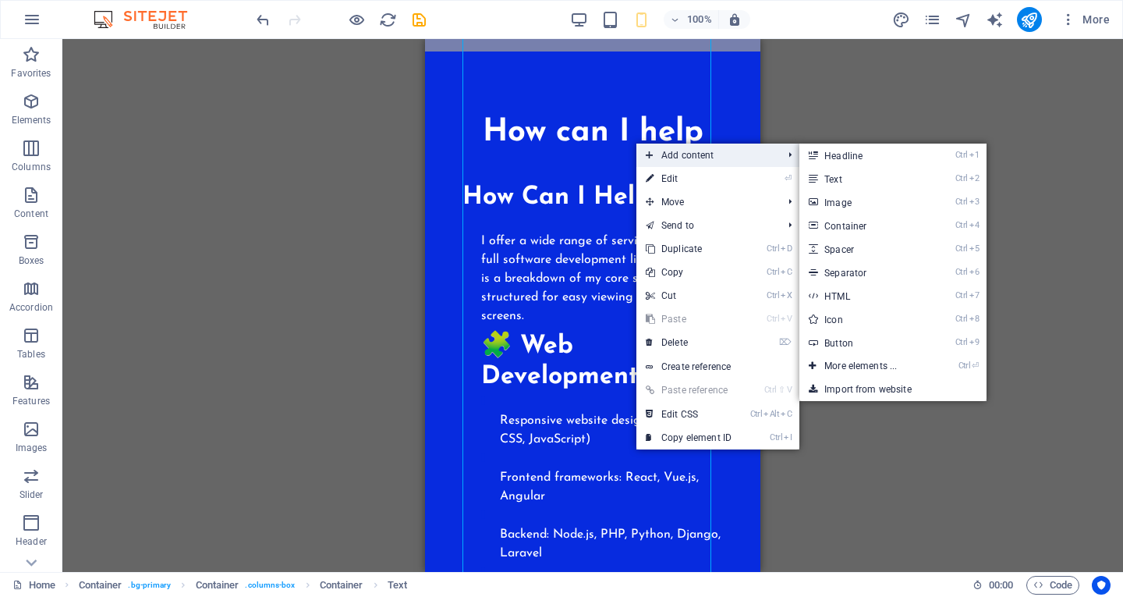
click at [662, 166] on span "Add content" at bounding box center [706, 154] width 140 height 23
click at [663, 180] on link "⏎ Edit" at bounding box center [688, 178] width 105 height 23
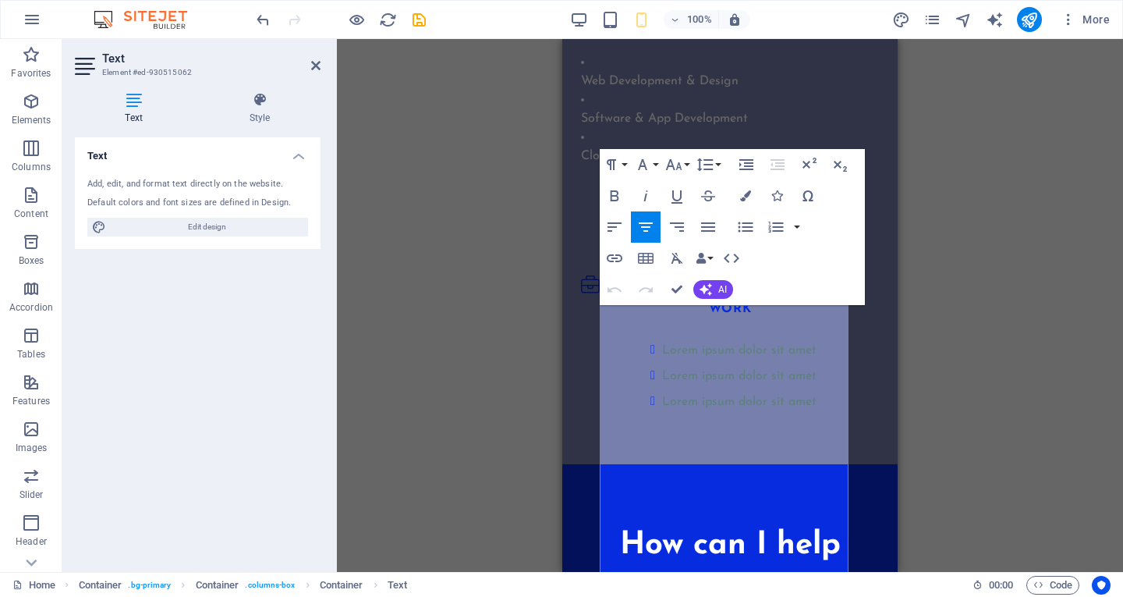
click at [169, 117] on h4 "Text" at bounding box center [137, 108] width 124 height 33
click at [246, 111] on h4 "Style" at bounding box center [260, 108] width 122 height 33
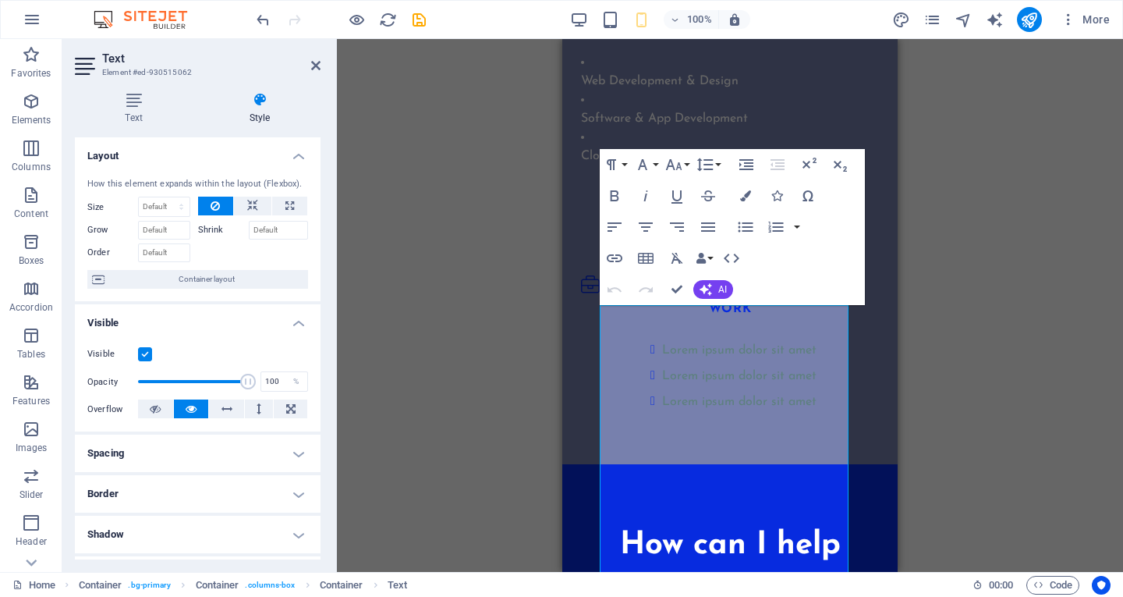
click at [994, 124] on div "Drag here to replace the existing content. Press “Ctrl” if you want to create a…" at bounding box center [730, 305] width 786 height 533
